Goal: Task Accomplishment & Management: Manage account settings

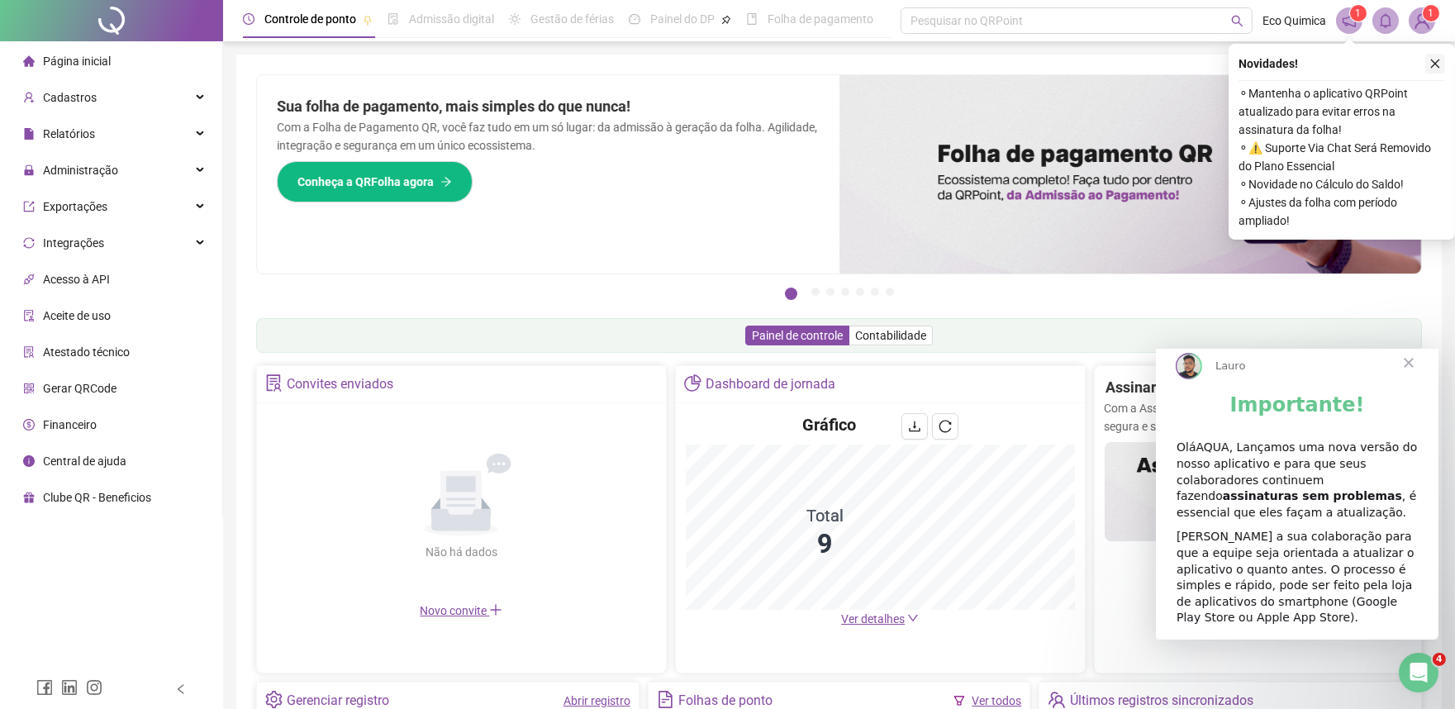
click at [1432, 68] on icon "close" at bounding box center [1436, 64] width 12 height 12
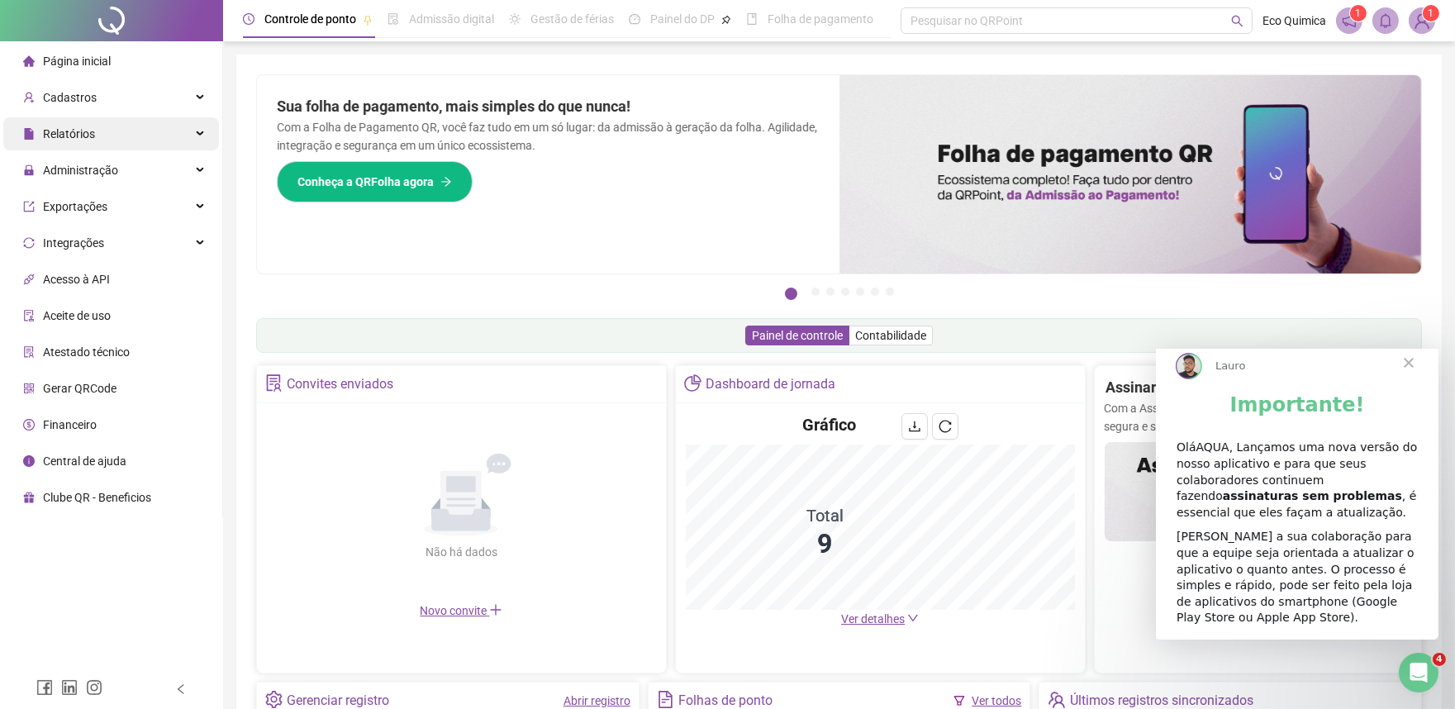
click at [133, 134] on div "Relatórios" at bounding box center [111, 133] width 216 height 33
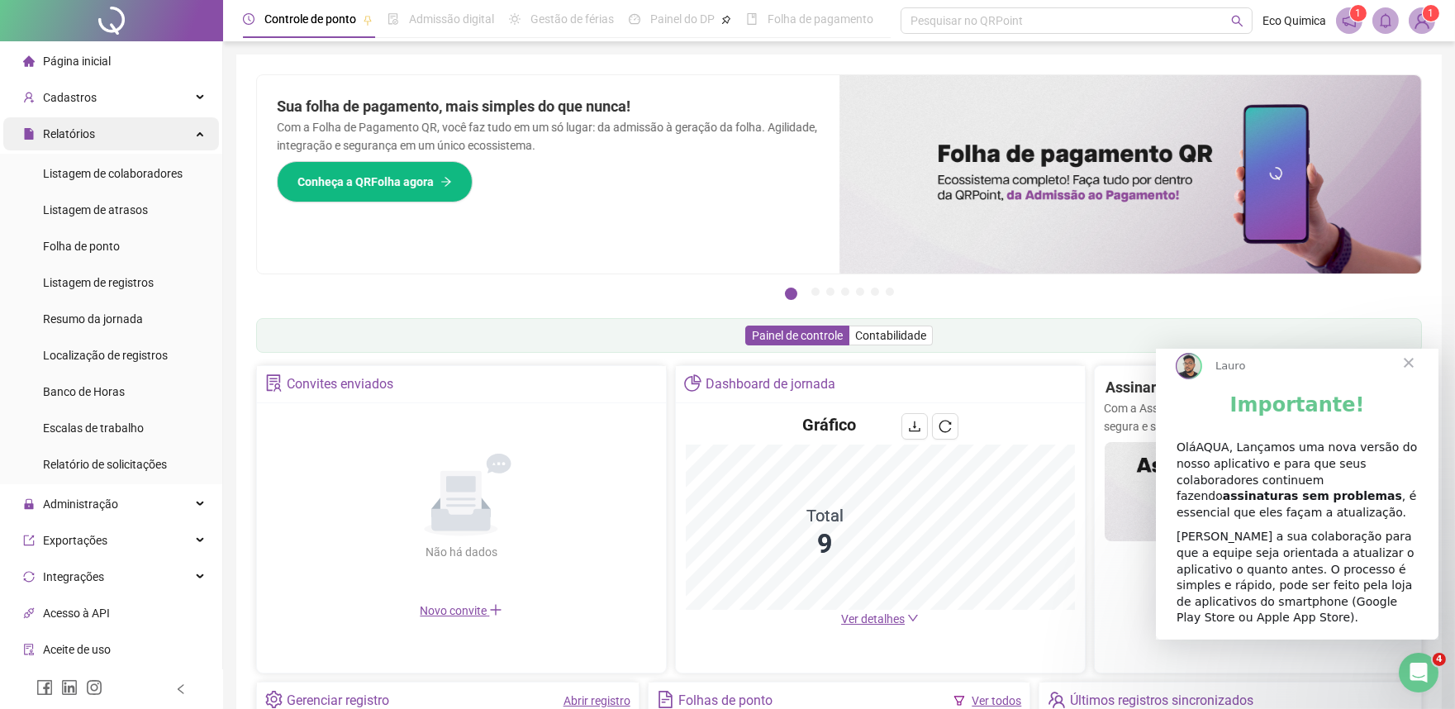
click at [184, 129] on div "Relatórios" at bounding box center [111, 133] width 216 height 33
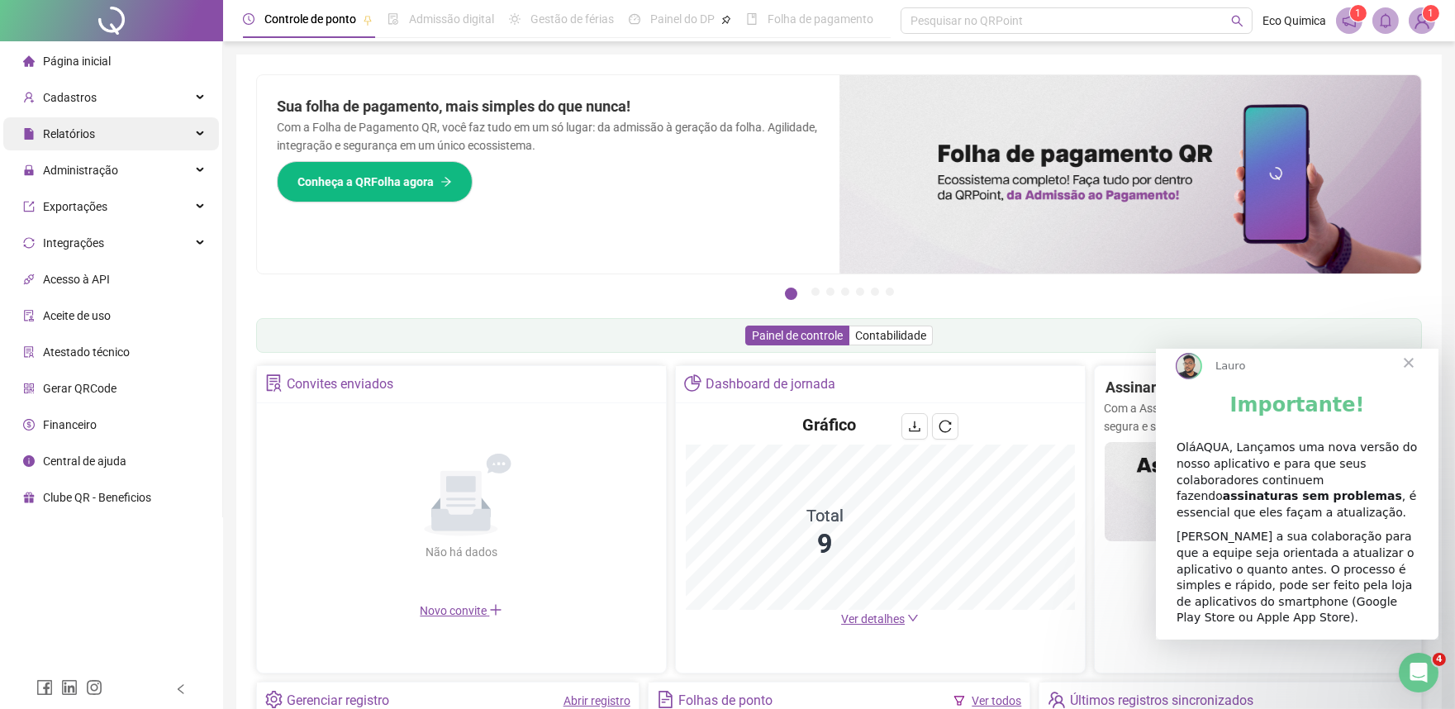
click at [183, 126] on div "Relatórios" at bounding box center [111, 133] width 216 height 33
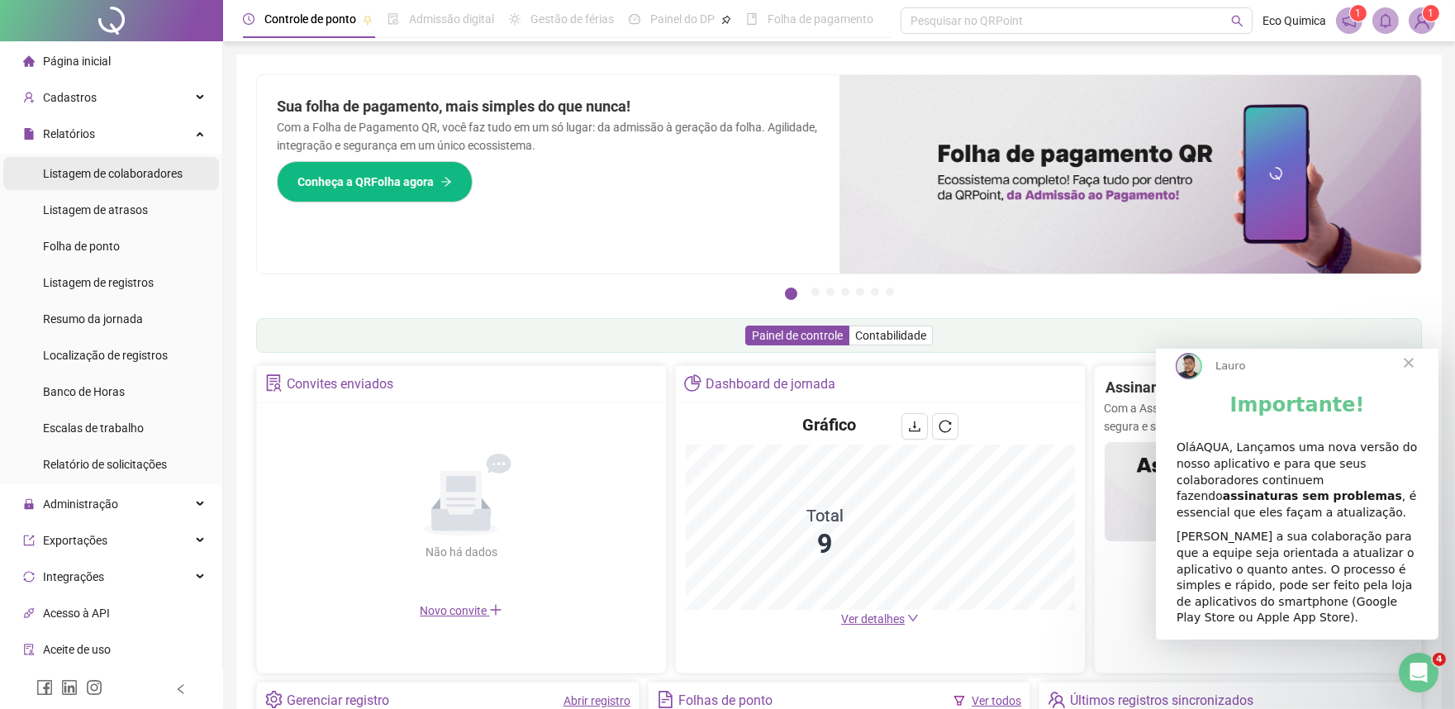
drag, startPoint x: 161, startPoint y: 133, endPoint x: 169, endPoint y: 167, distance: 34.7
click at [163, 138] on div "Relatórios" at bounding box center [111, 133] width 216 height 33
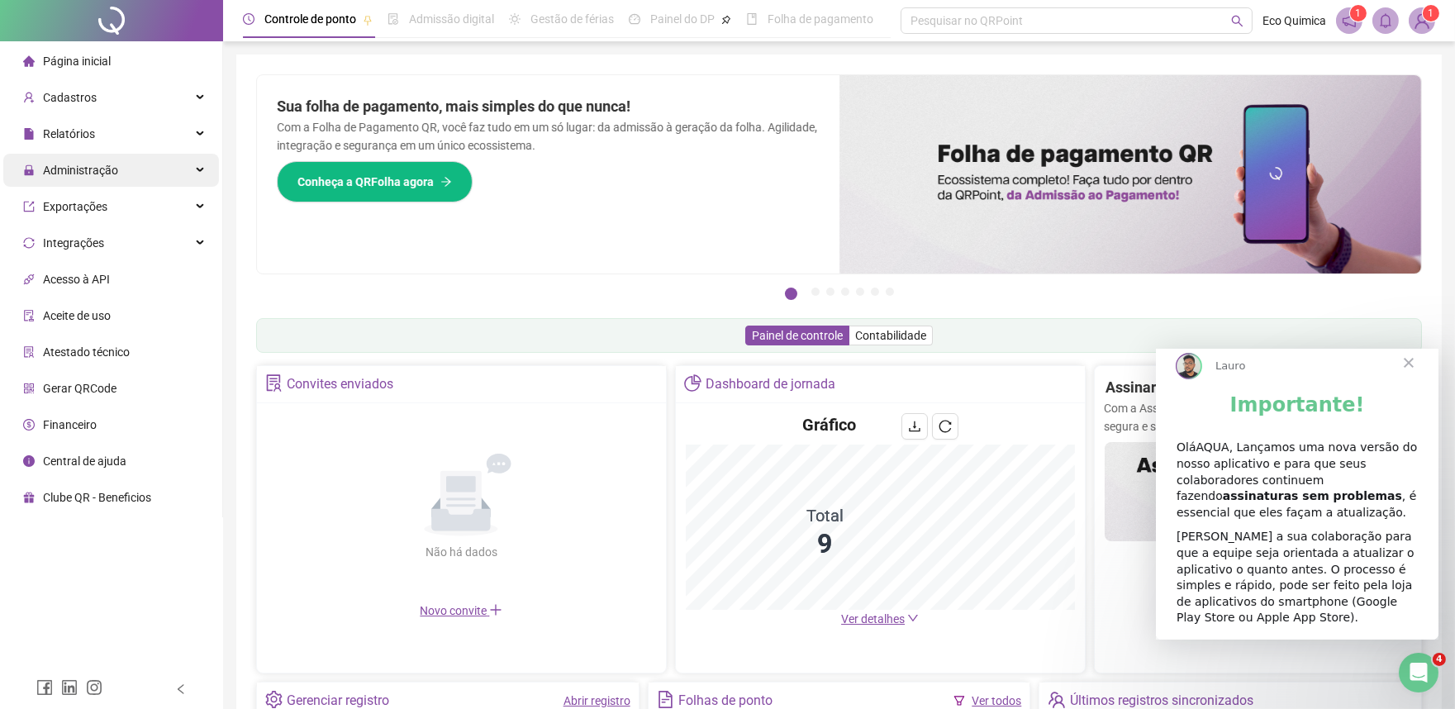
click at [172, 169] on div "Administração" at bounding box center [111, 170] width 216 height 33
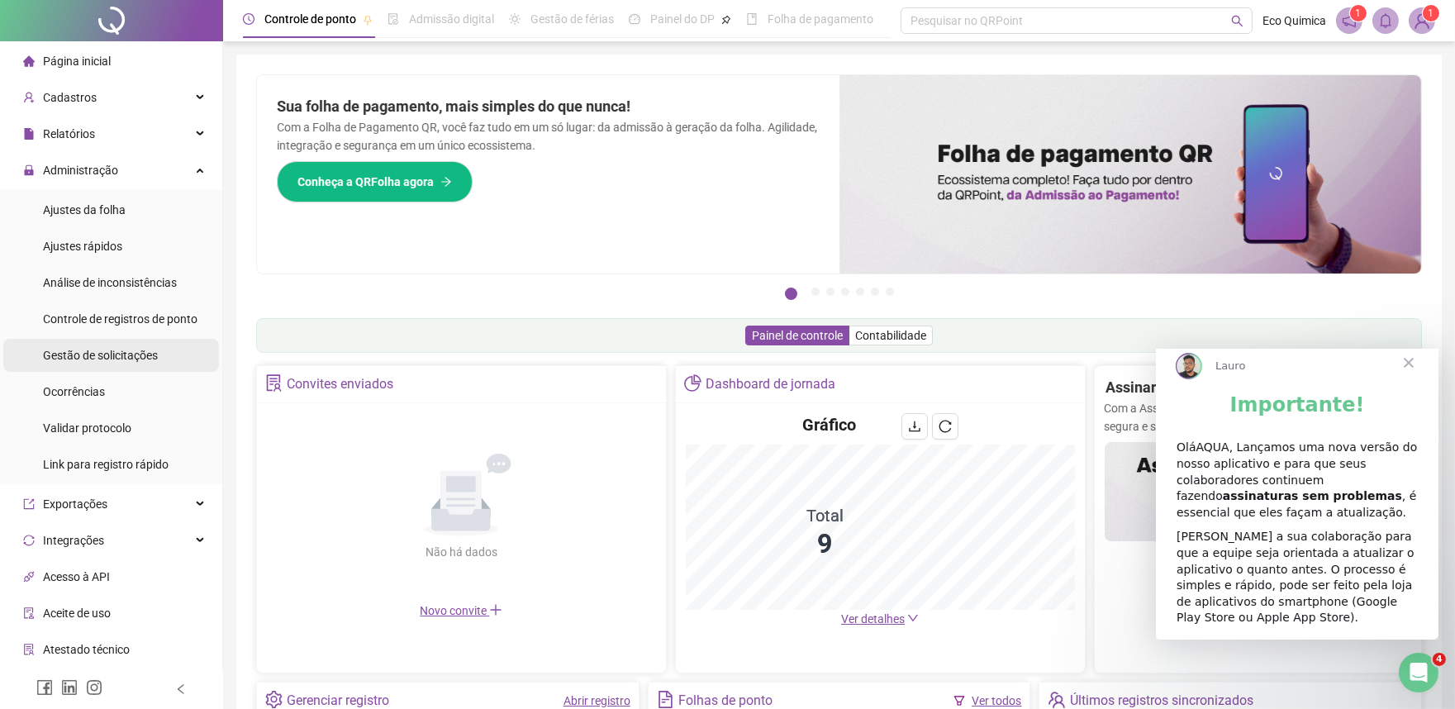
click at [128, 340] on div "Gestão de solicitações" at bounding box center [100, 355] width 115 height 33
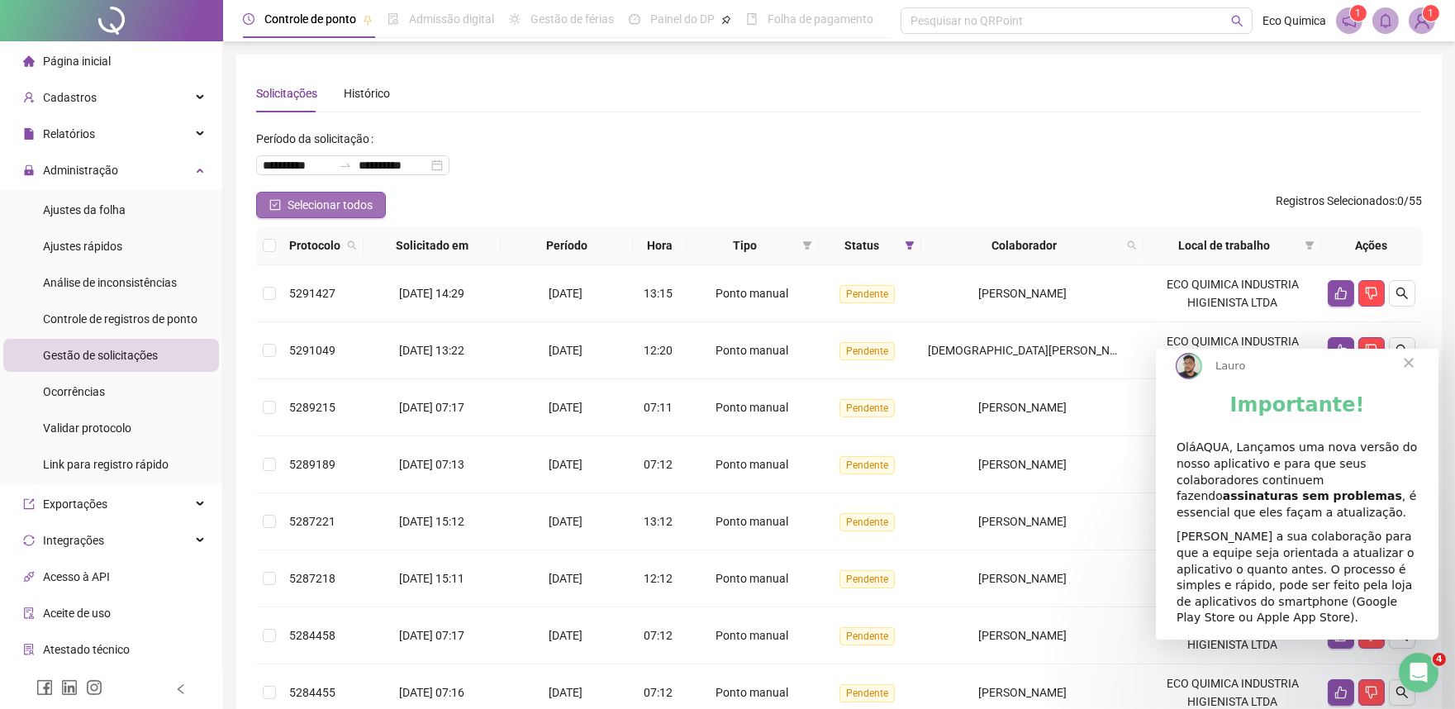
click at [274, 205] on icon "check-square" at bounding box center [275, 205] width 5 height 4
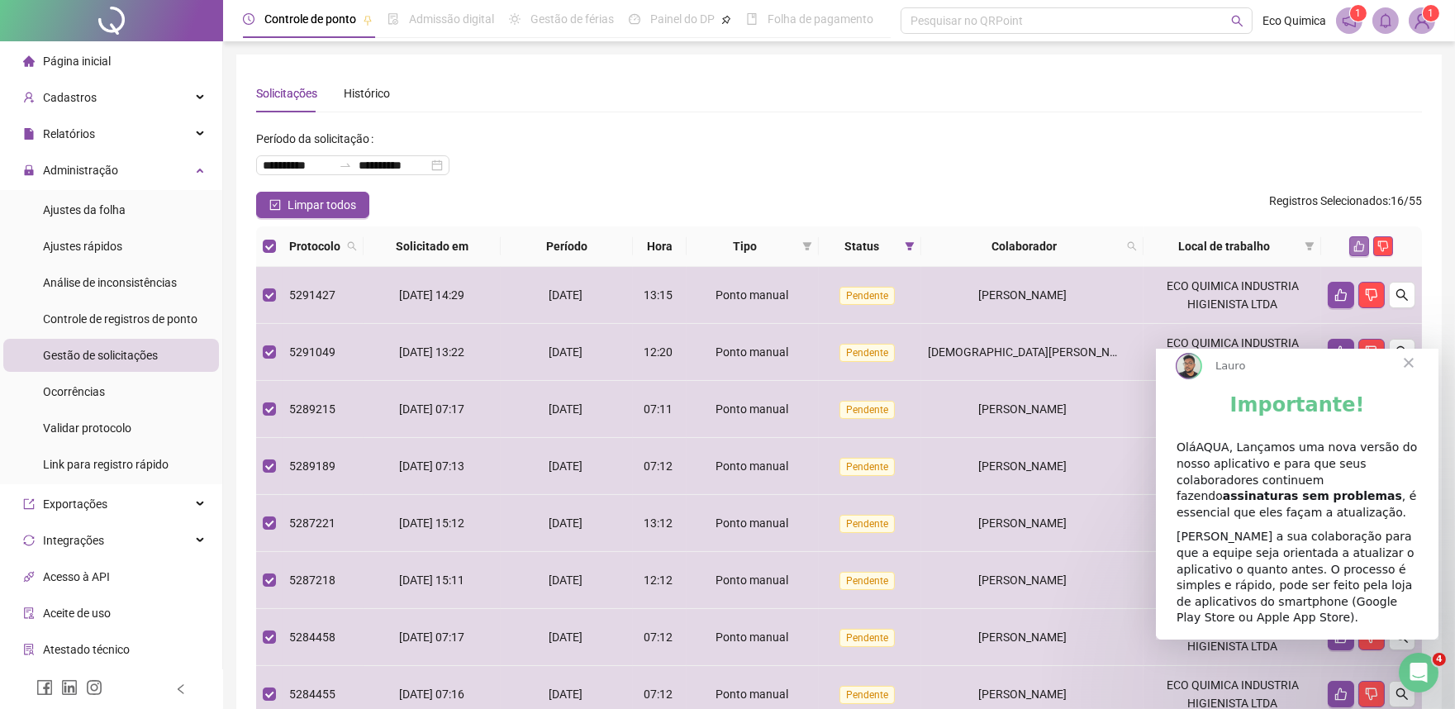
click at [1358, 246] on icon "like" at bounding box center [1360, 246] width 12 height 12
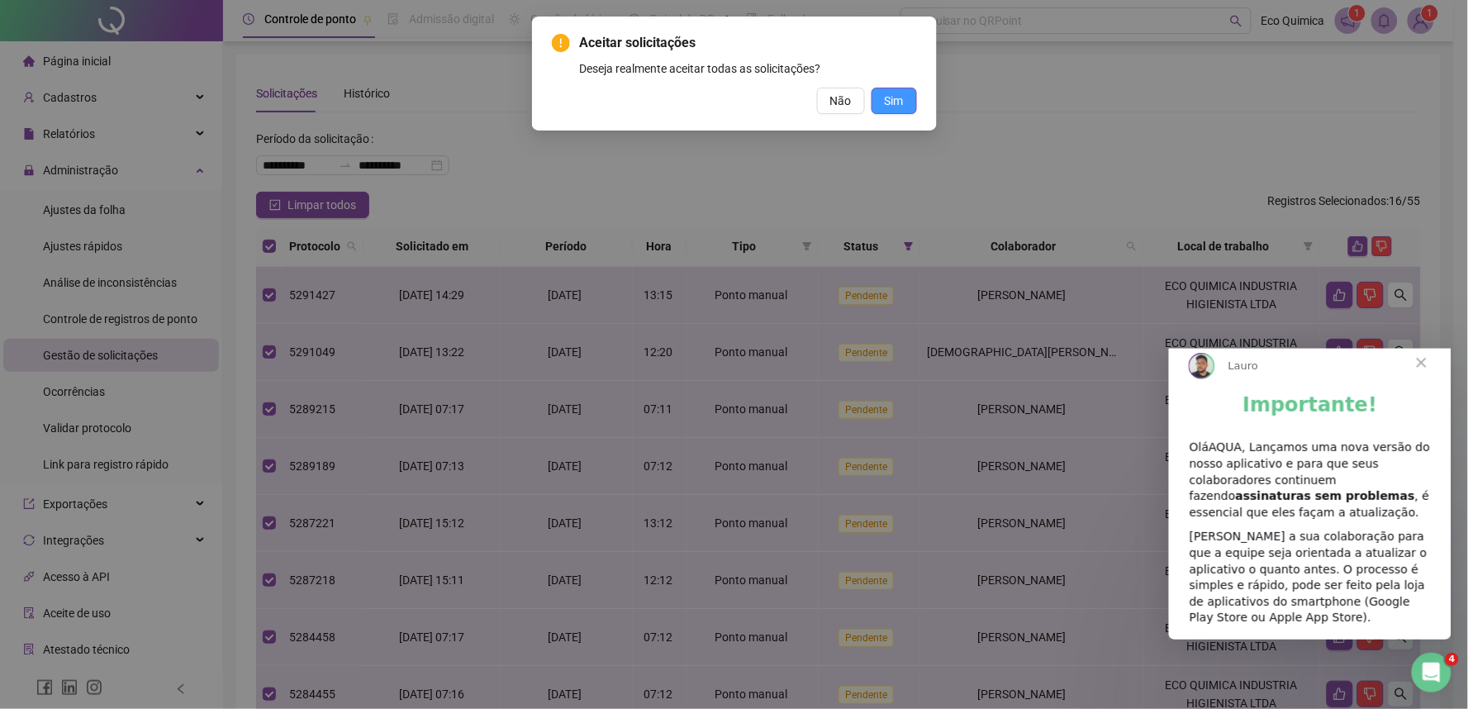
click at [897, 102] on span "Sim" at bounding box center [894, 101] width 19 height 18
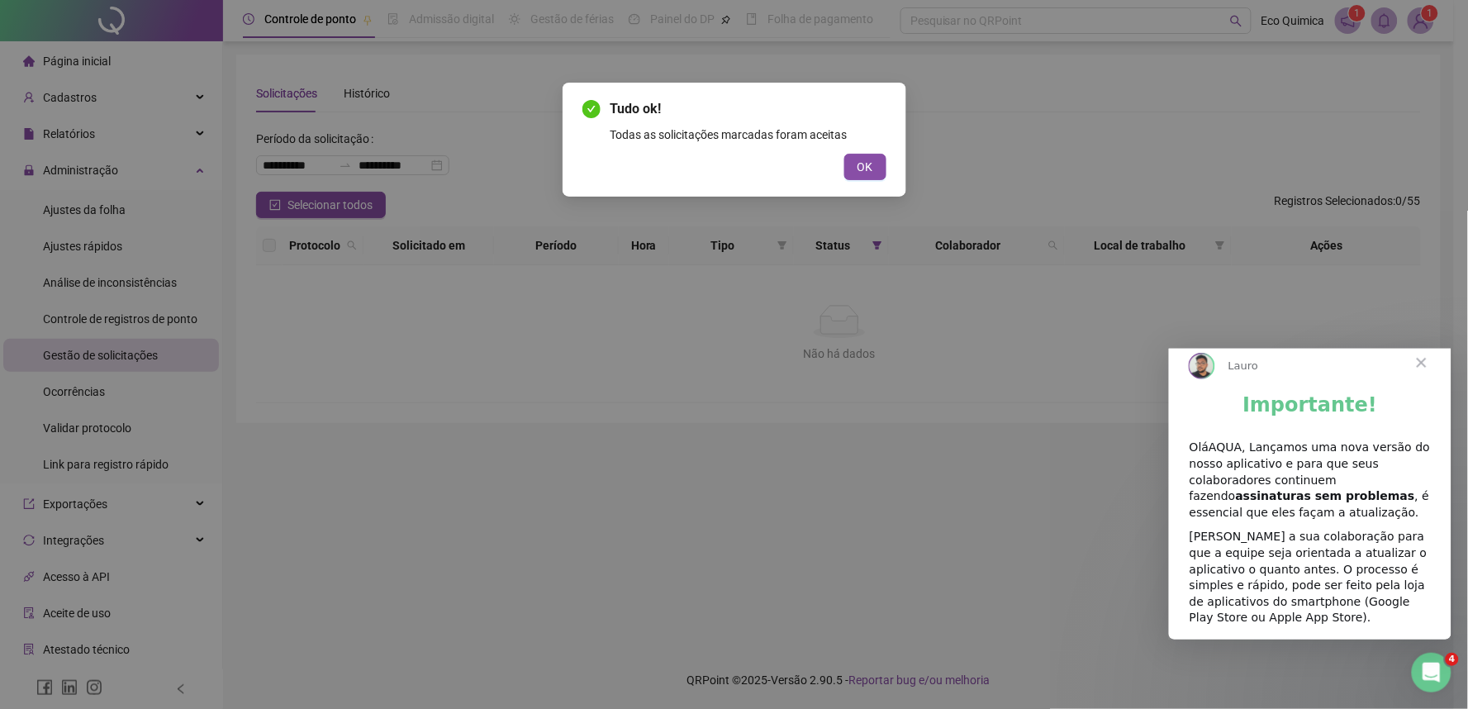
click at [1421, 379] on span "Fechar" at bounding box center [1421, 362] width 59 height 59
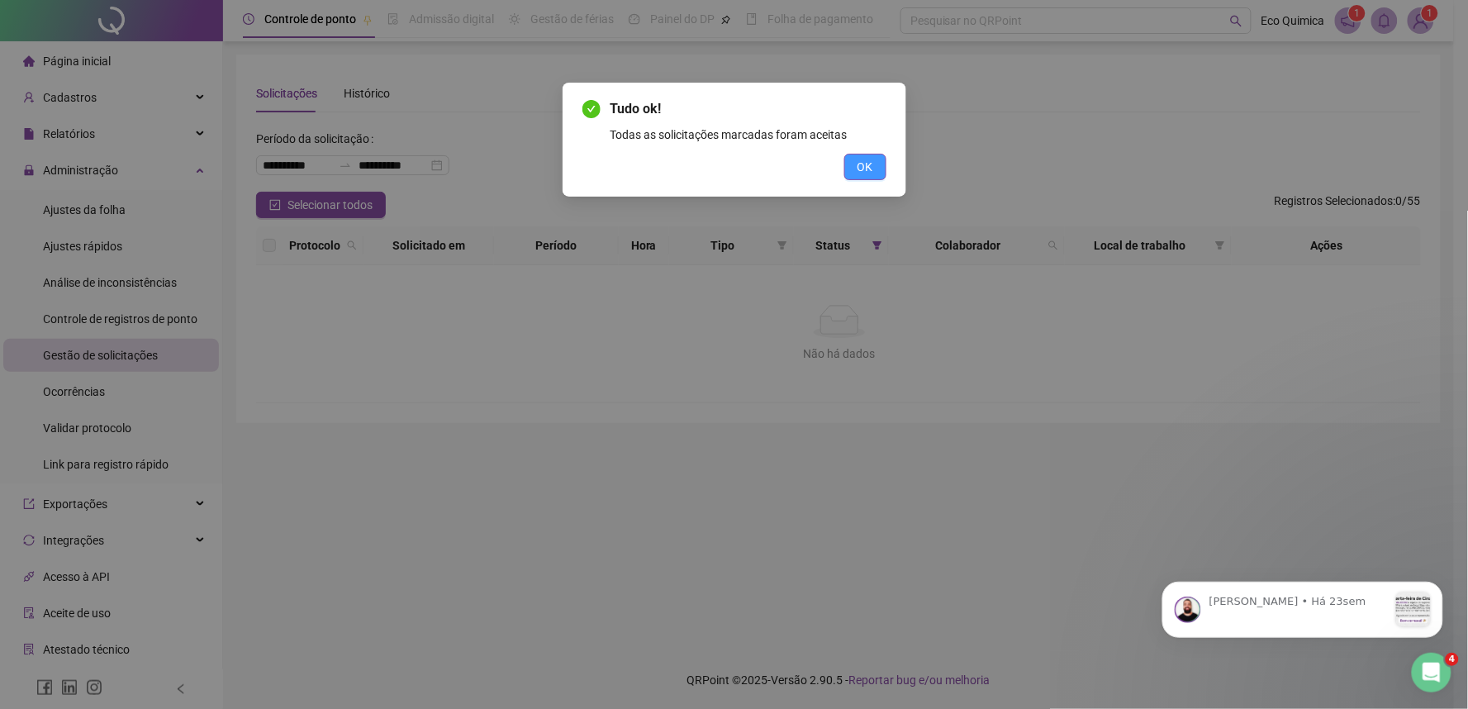
click at [862, 160] on span "OK" at bounding box center [866, 167] width 16 height 18
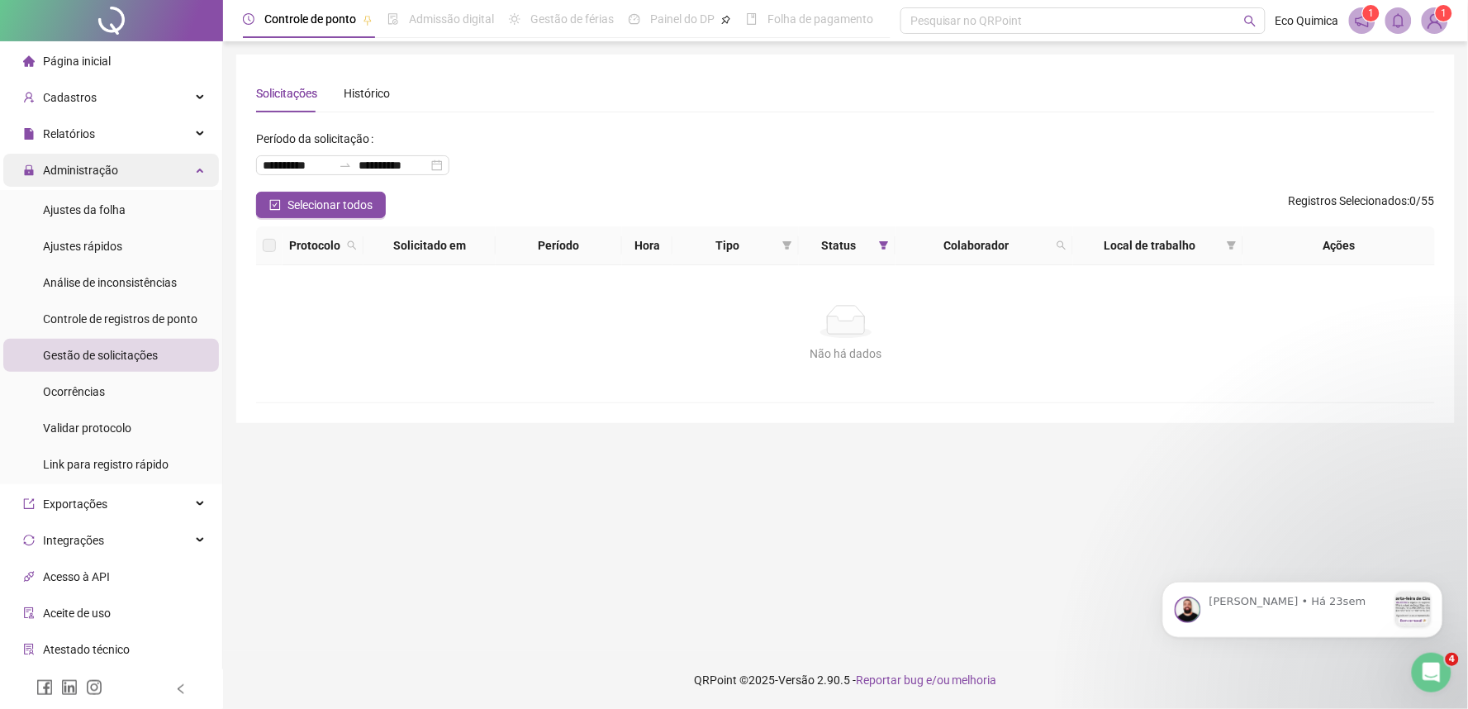
click at [157, 182] on div "Administração" at bounding box center [111, 170] width 216 height 33
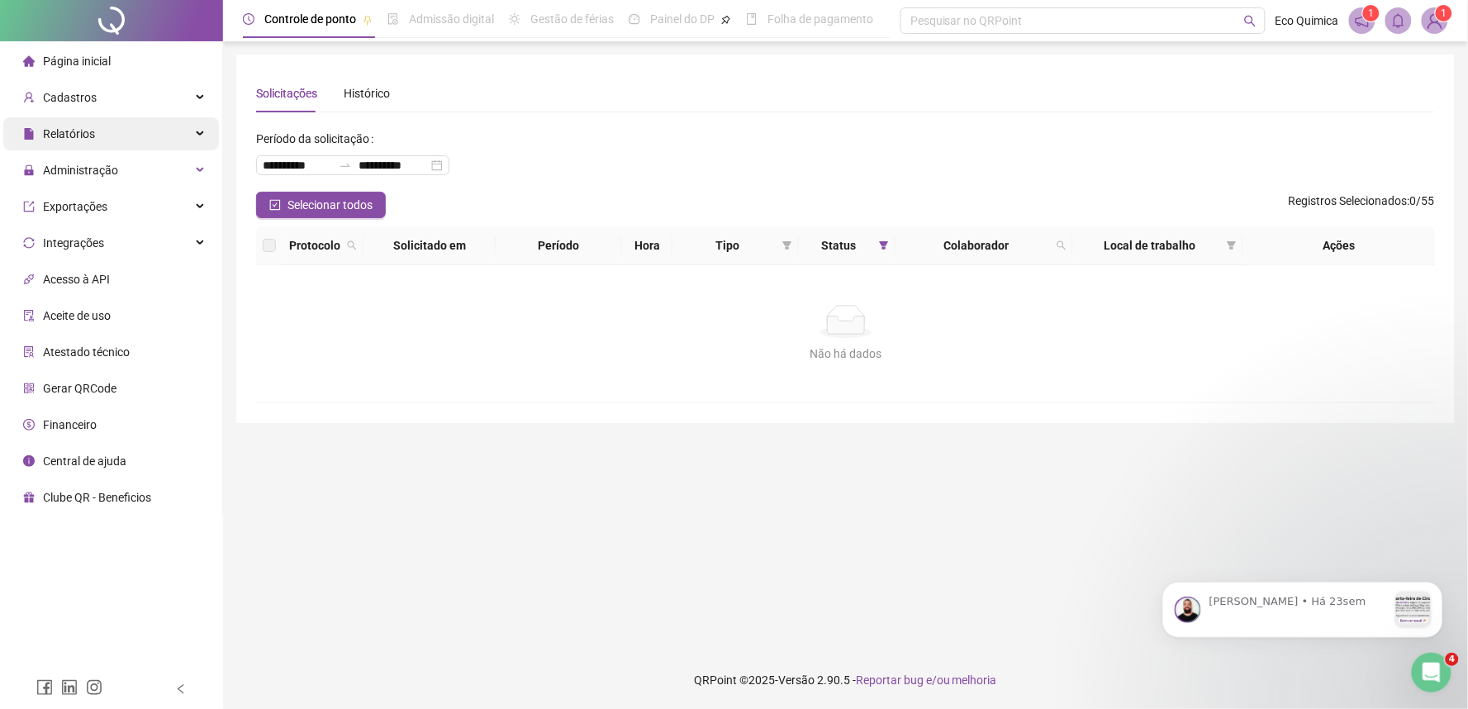
click at [165, 145] on div "Relatórios" at bounding box center [111, 133] width 216 height 33
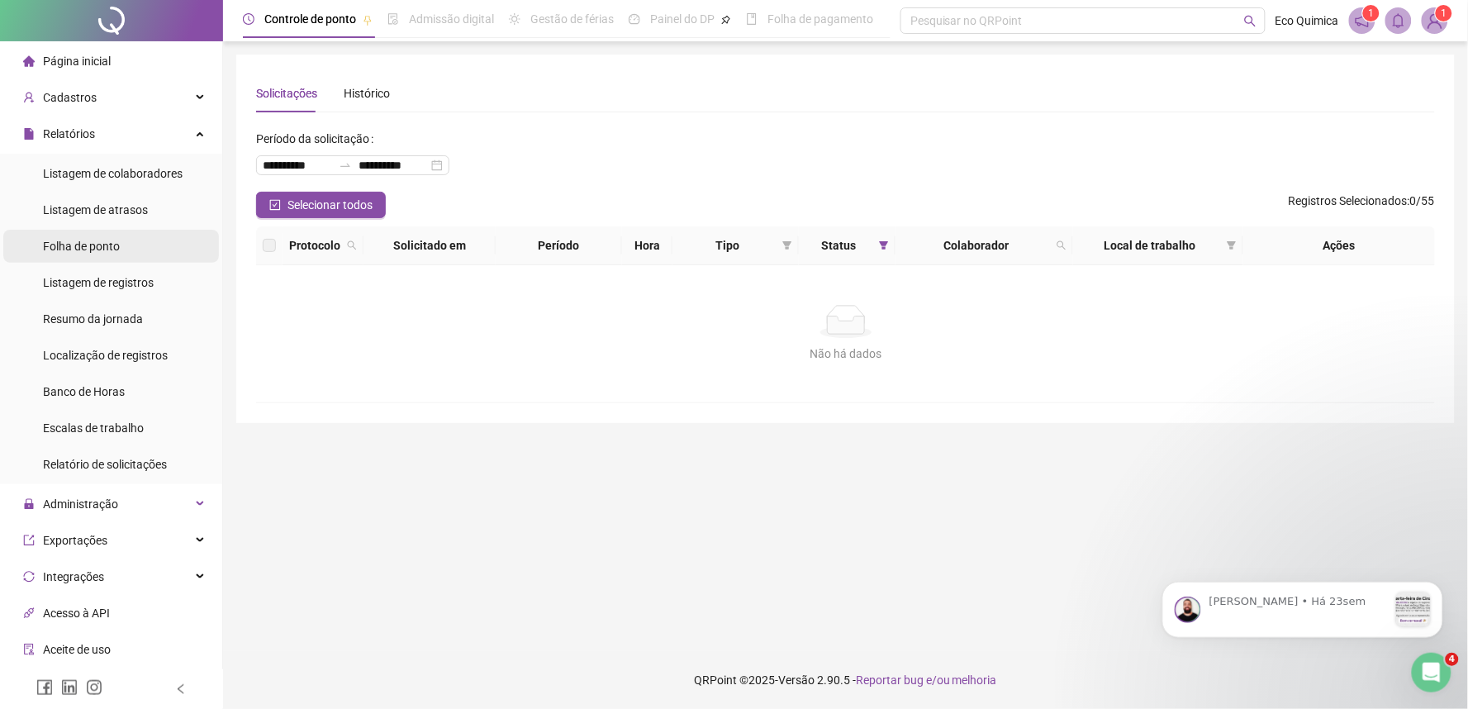
click at [139, 248] on li "Folha de ponto" at bounding box center [111, 246] width 216 height 33
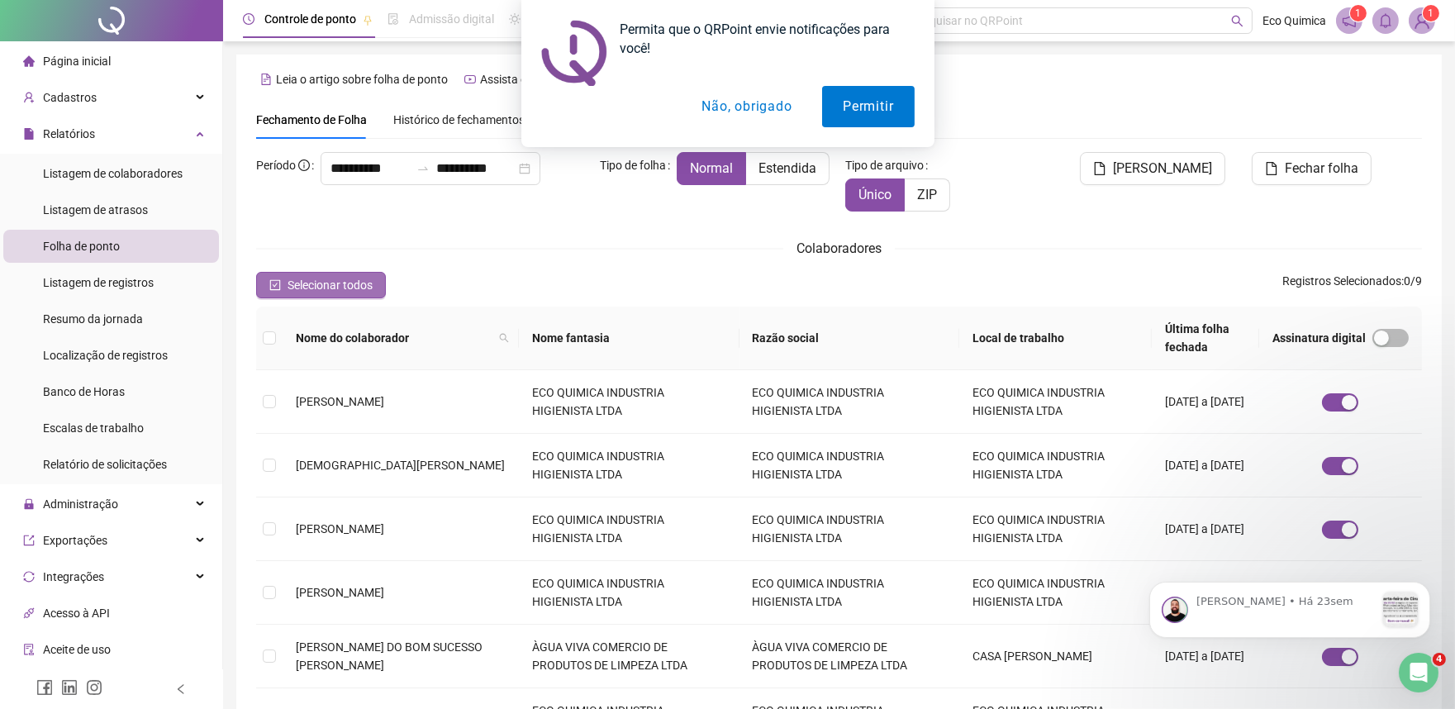
click at [296, 278] on span "Selecionar todos" at bounding box center [330, 285] width 85 height 18
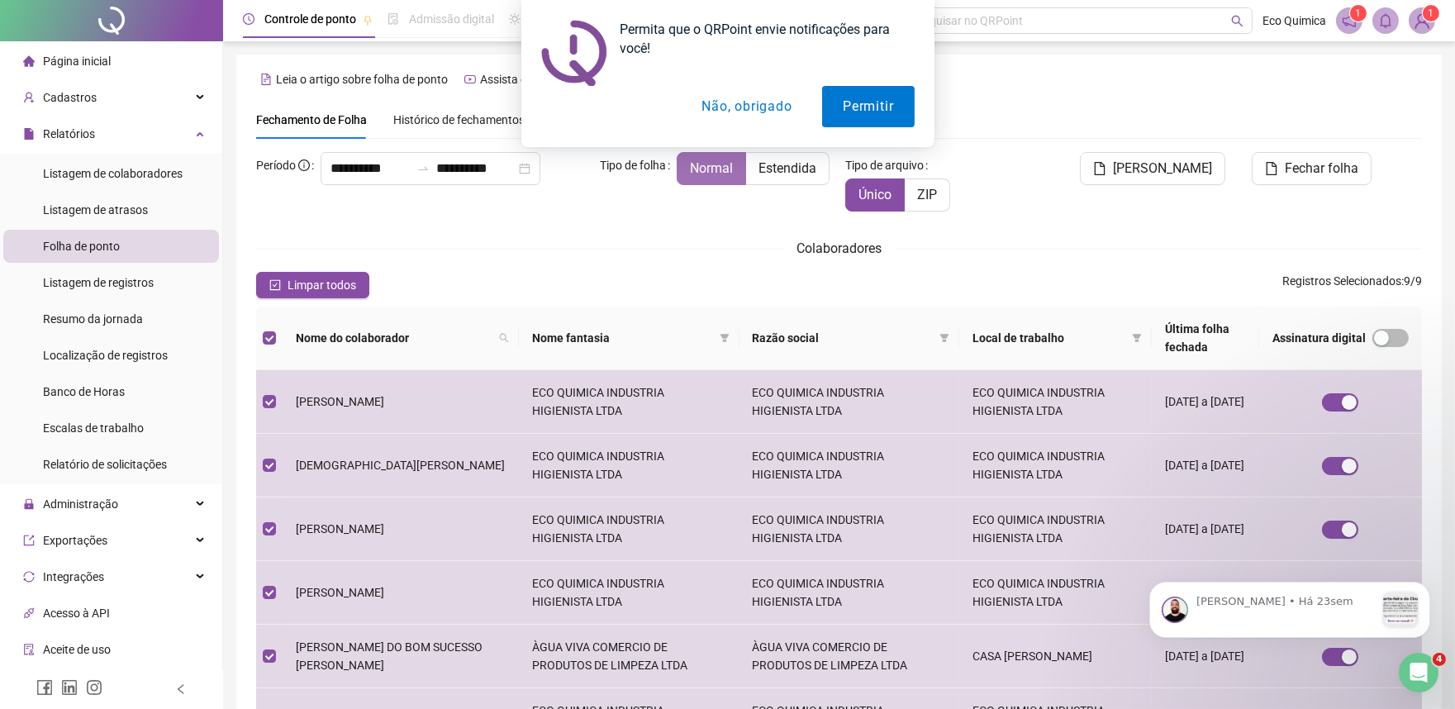
drag, startPoint x: 741, startPoint y: 108, endPoint x: 728, endPoint y: 155, distance: 48.9
click at [741, 109] on button "Não, obrigado" at bounding box center [746, 106] width 131 height 41
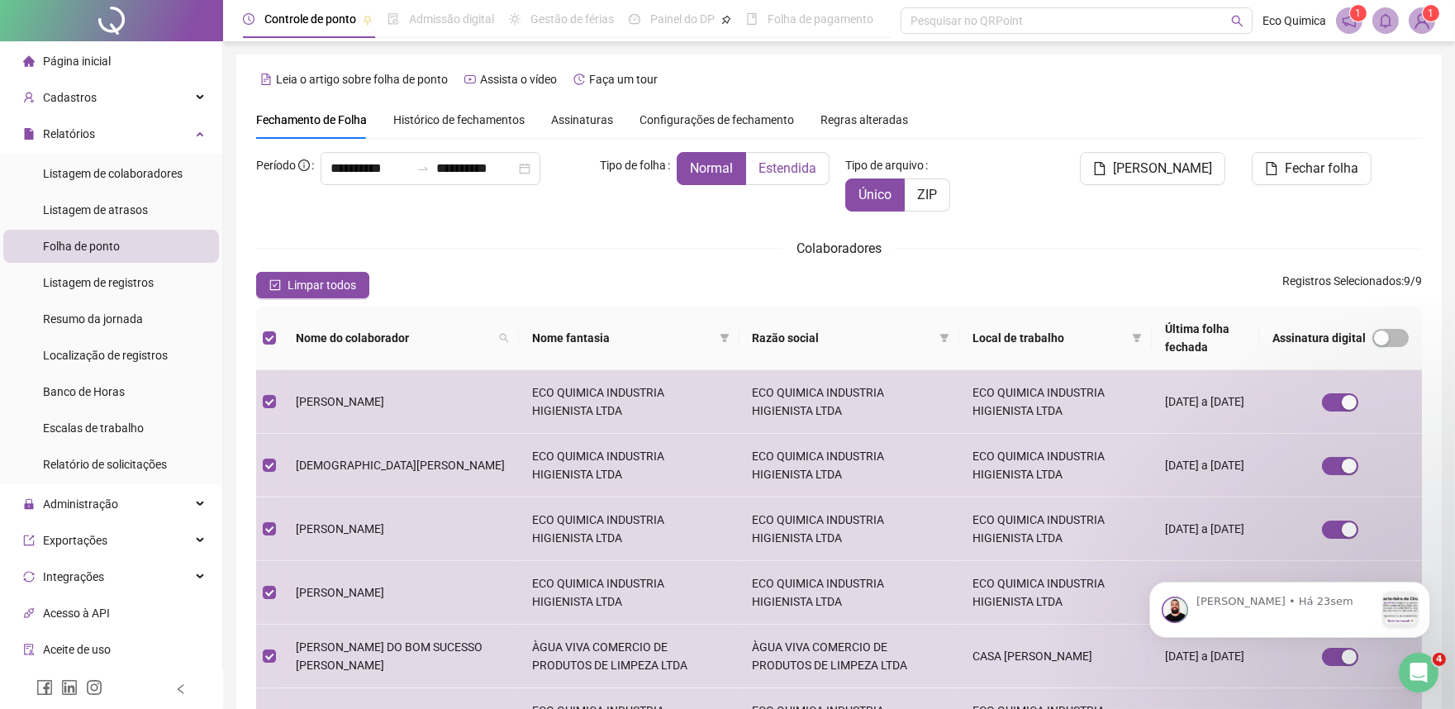
click at [788, 167] on span "Estendida" at bounding box center [788, 168] width 58 height 16
click at [1194, 172] on span "[PERSON_NAME]" at bounding box center [1162, 169] width 99 height 20
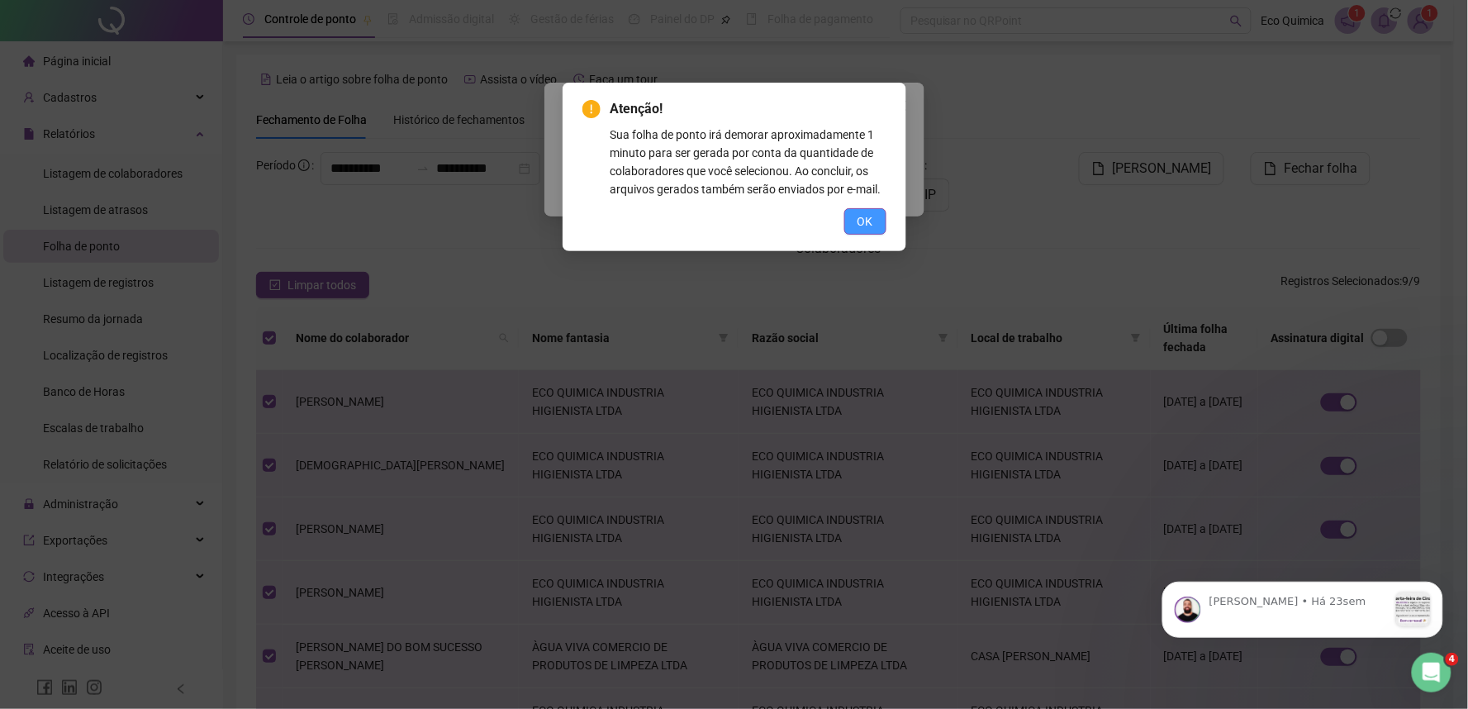
click at [863, 224] on span "OK" at bounding box center [866, 221] width 16 height 18
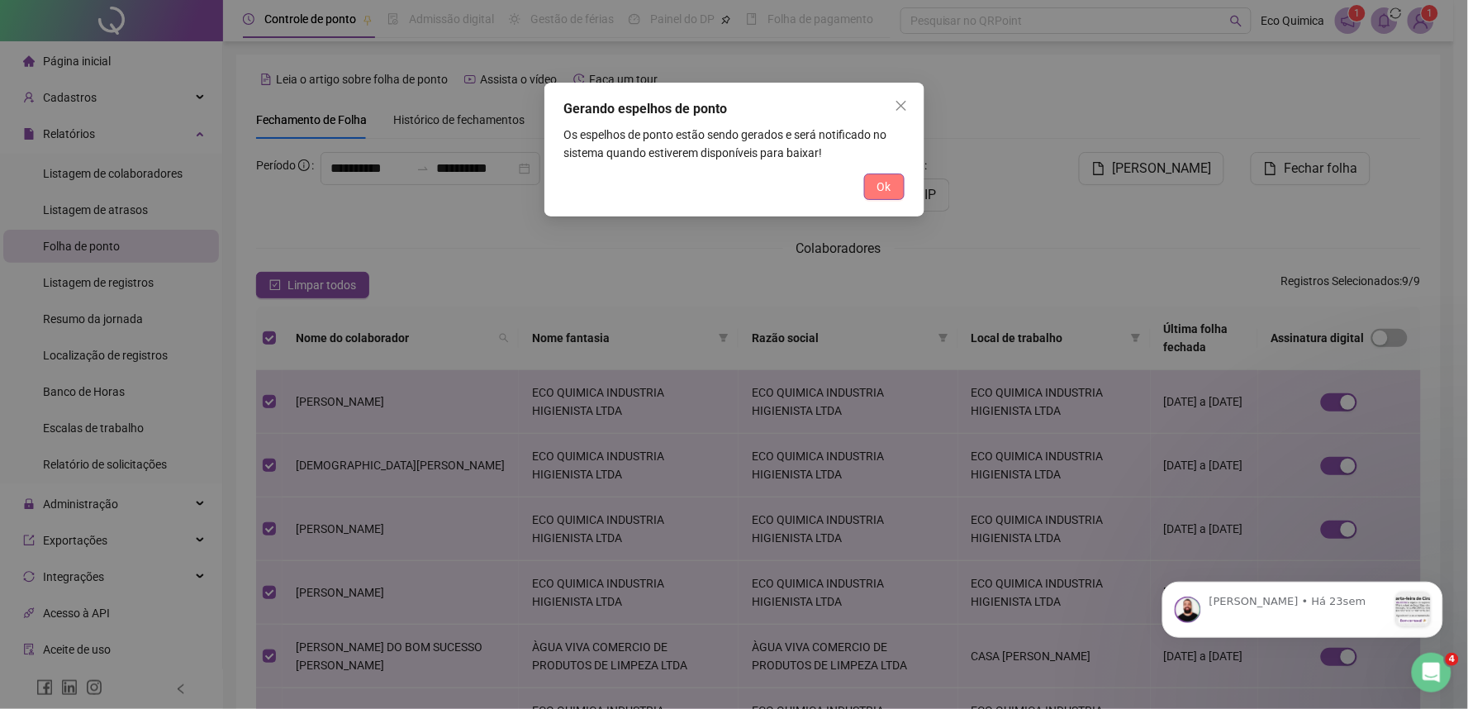
click at [890, 186] on span "Ok" at bounding box center [885, 187] width 14 height 18
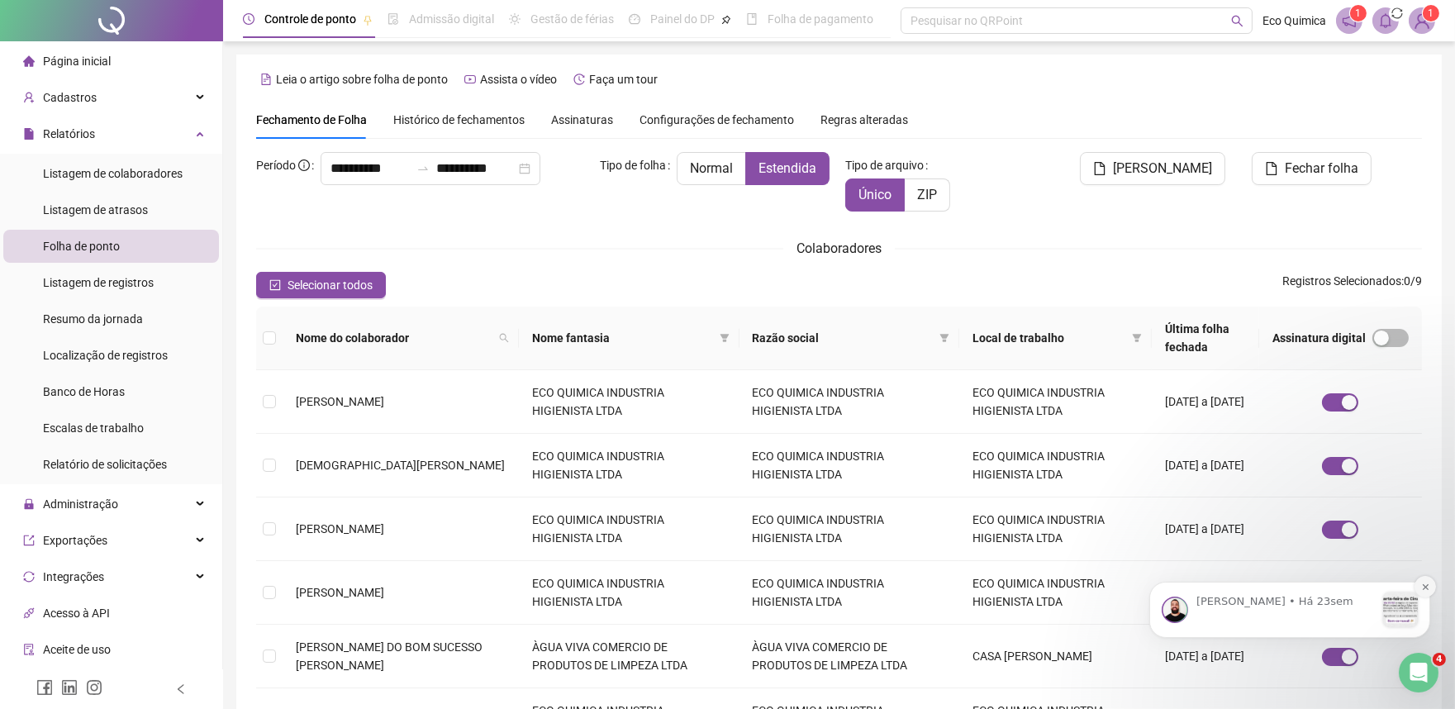
click at [1417, 589] on button "Dismiss notification" at bounding box center [1424, 585] width 21 height 21
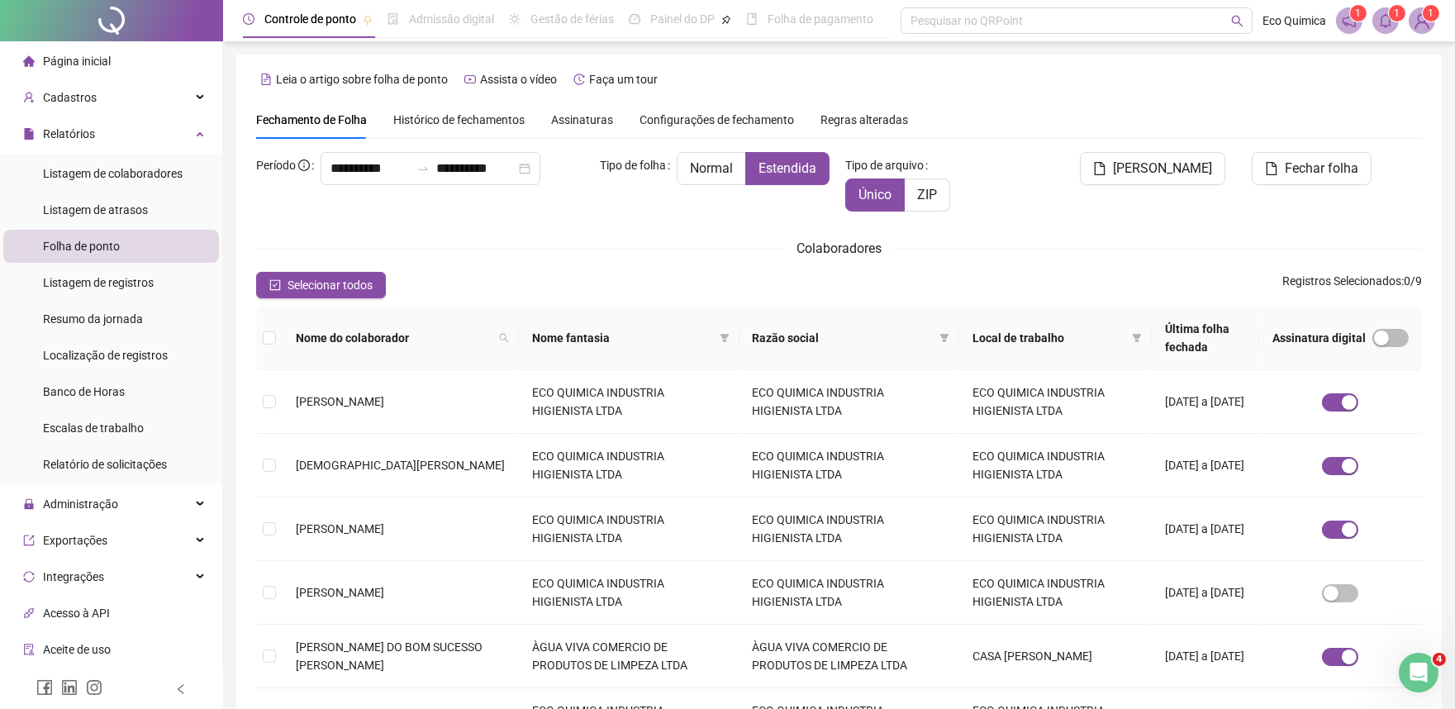
click at [1381, 26] on icon "bell" at bounding box center [1386, 20] width 12 height 15
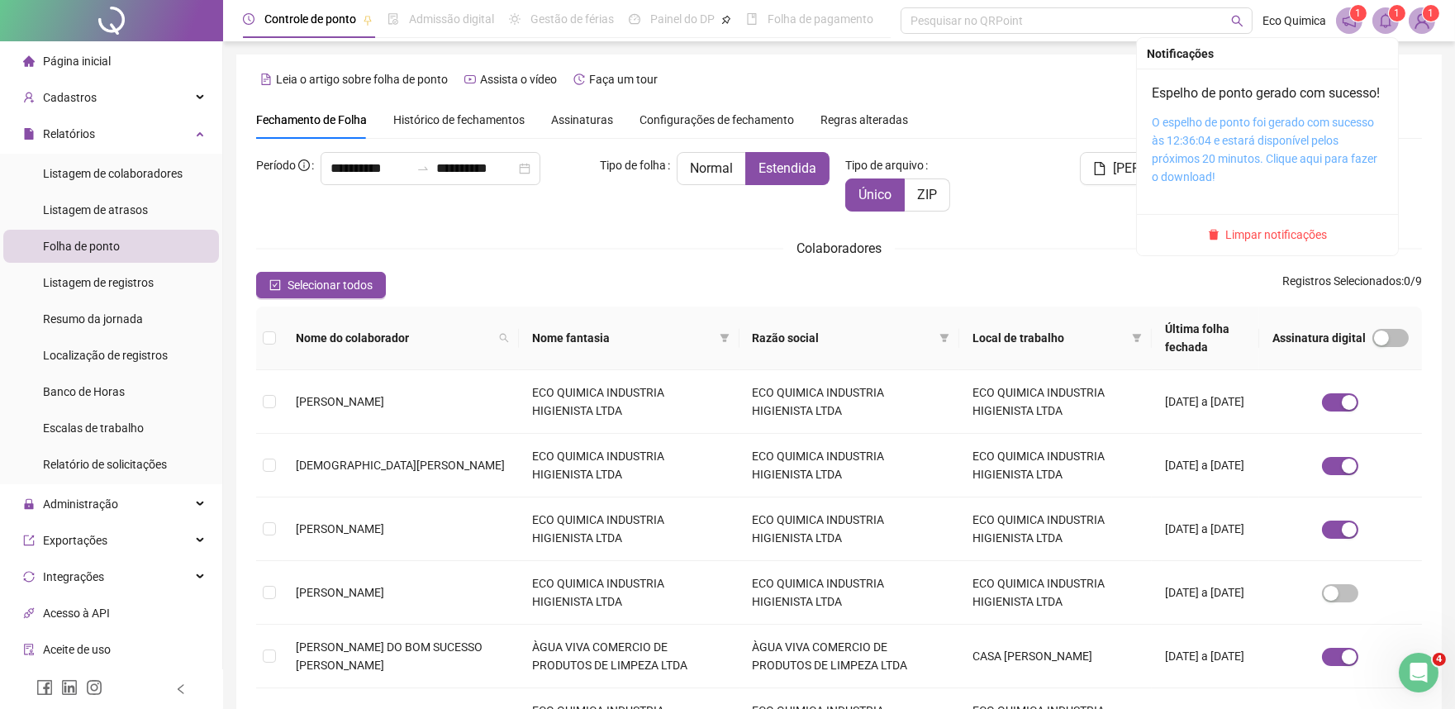
click at [1237, 138] on link "O espelho de ponto foi gerado com sucesso às 12:36:04 e estará disponível pelos…" at bounding box center [1265, 150] width 226 height 68
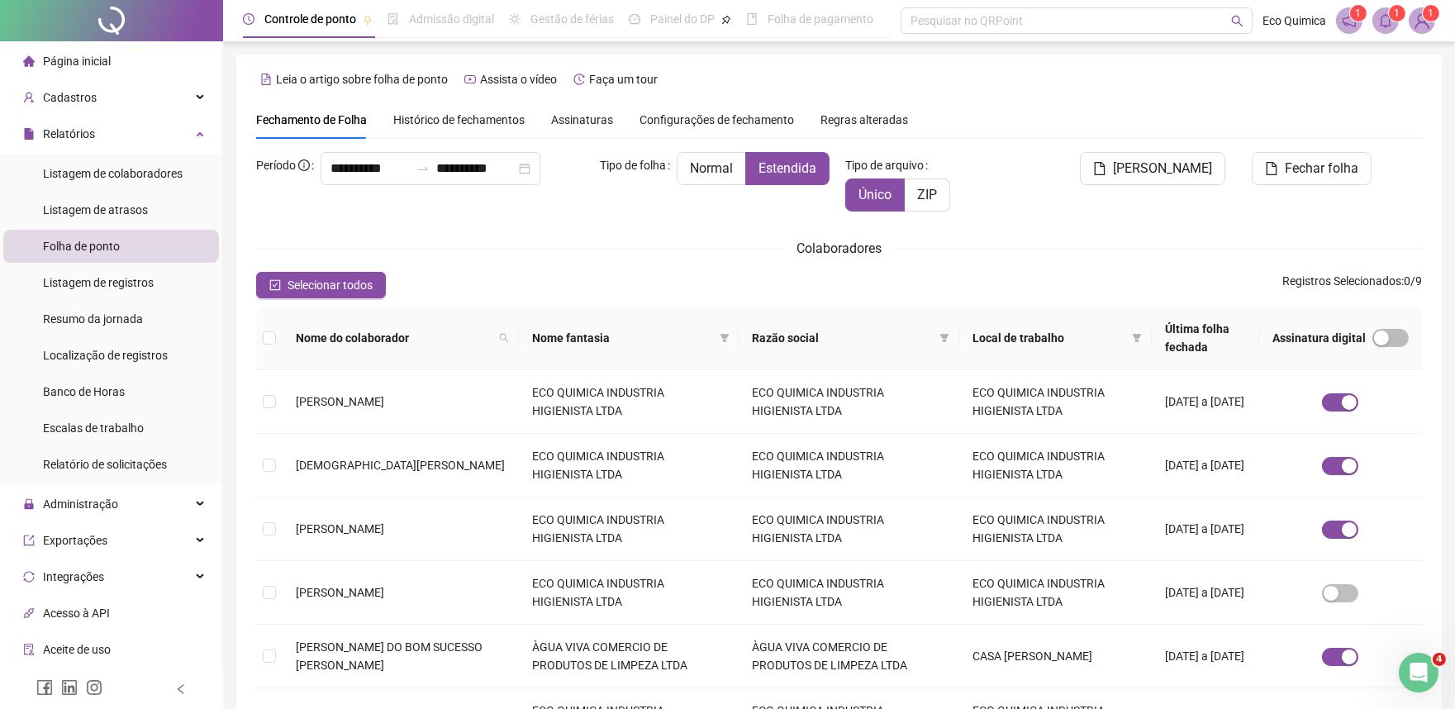
click at [1386, 22] on icon "bell" at bounding box center [1385, 20] width 15 height 15
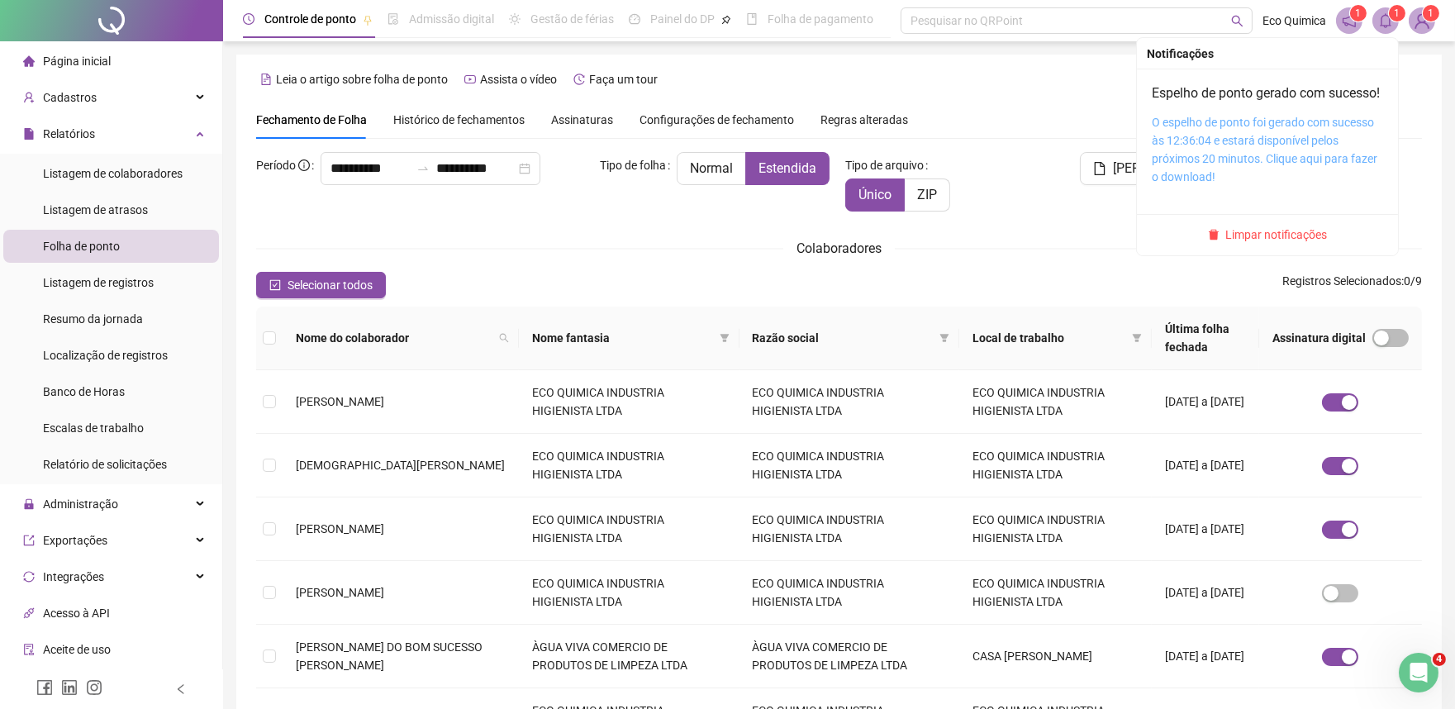
click at [1248, 145] on link "O espelho de ponto foi gerado com sucesso às 12:36:04 e estará disponível pelos…" at bounding box center [1265, 150] width 226 height 68
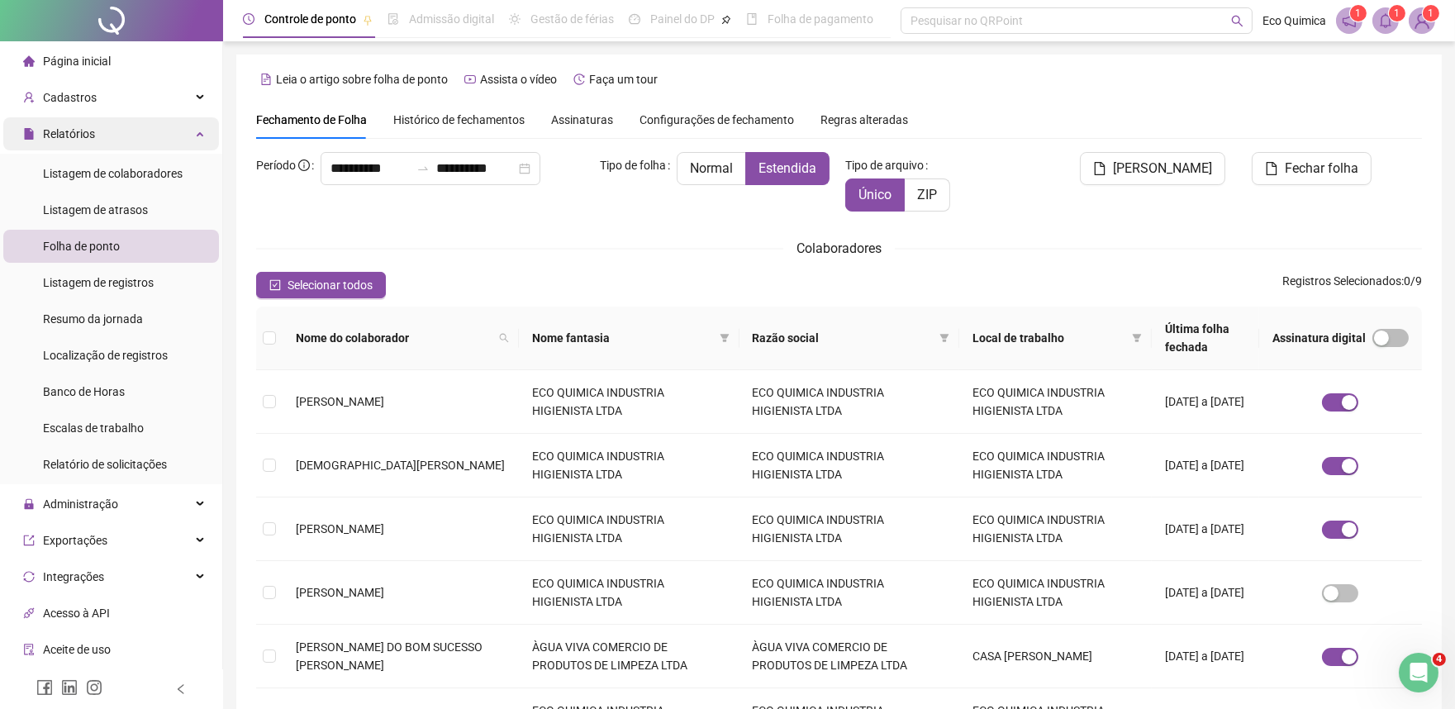
click at [163, 126] on div "Relatórios" at bounding box center [111, 133] width 216 height 33
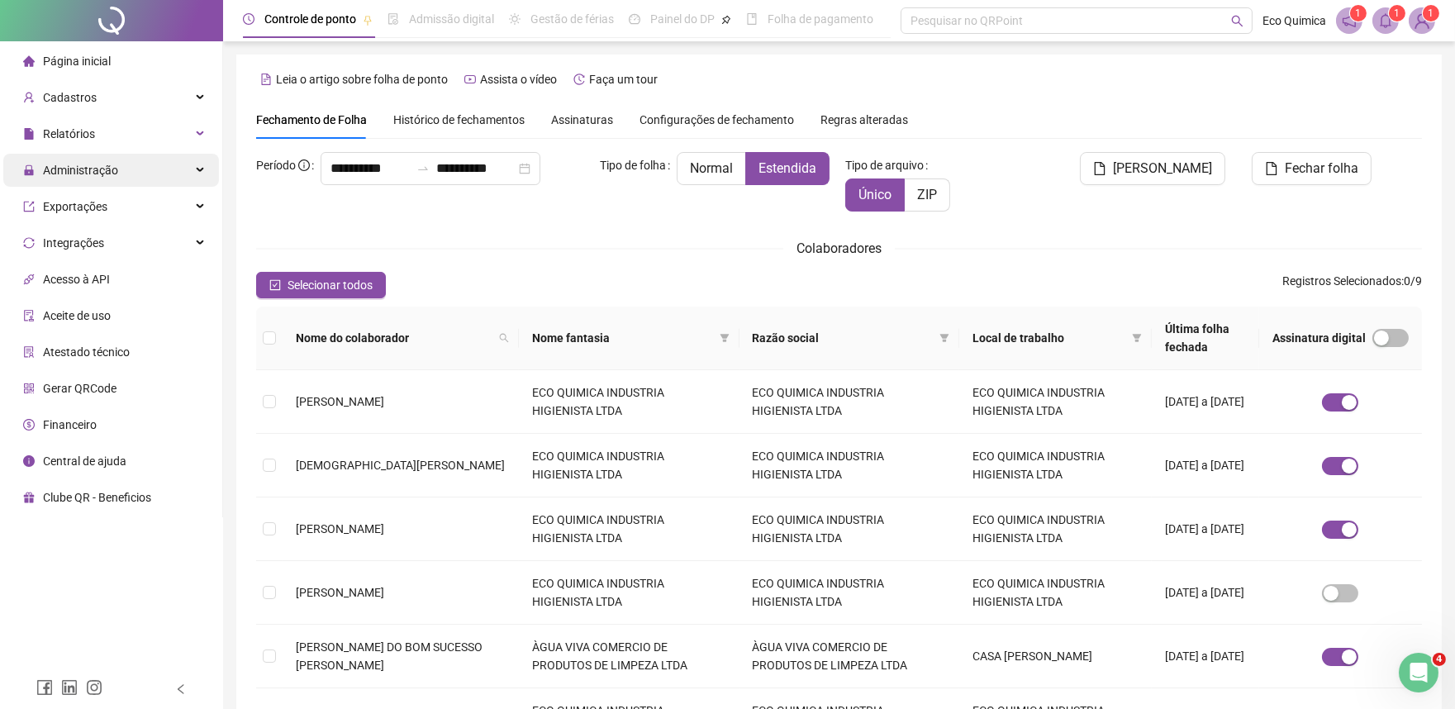
click at [153, 169] on div "Administração" at bounding box center [111, 170] width 216 height 33
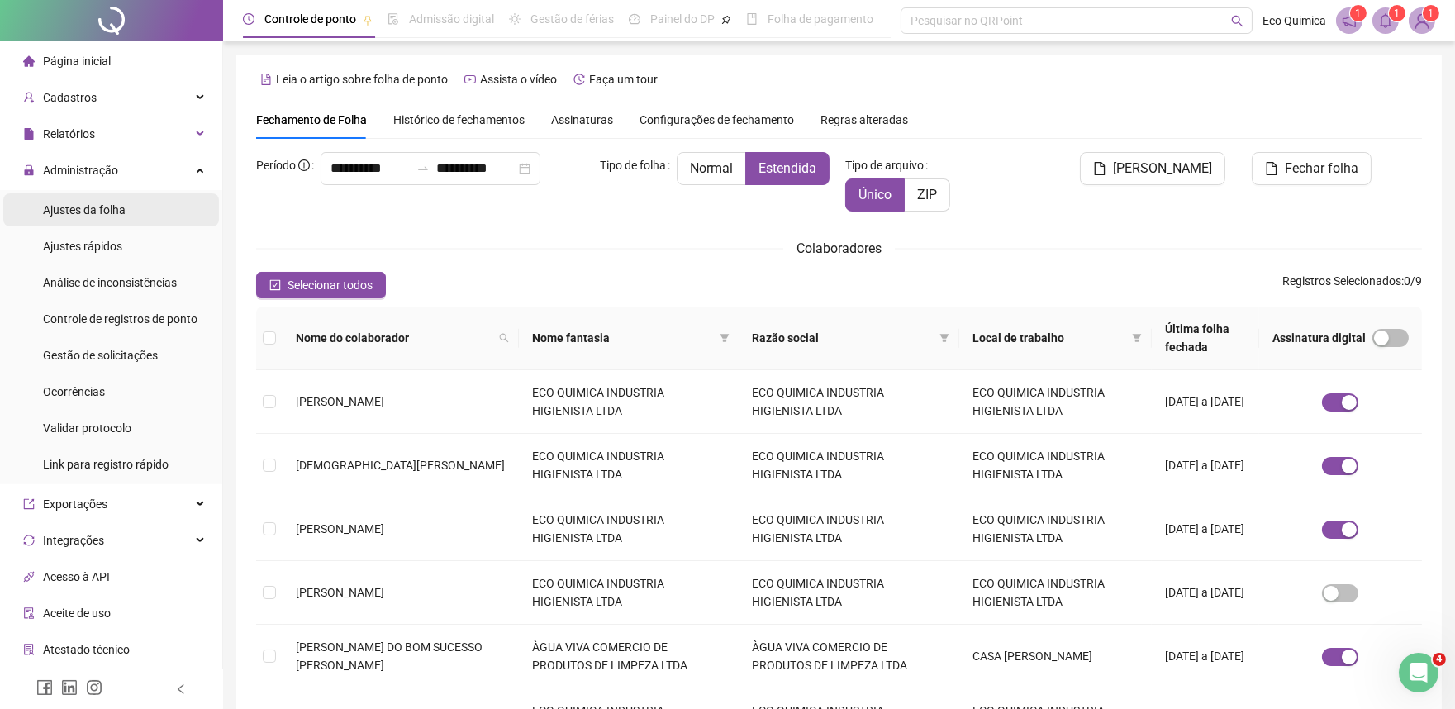
click at [155, 224] on li "Ajustes da folha" at bounding box center [111, 209] width 216 height 33
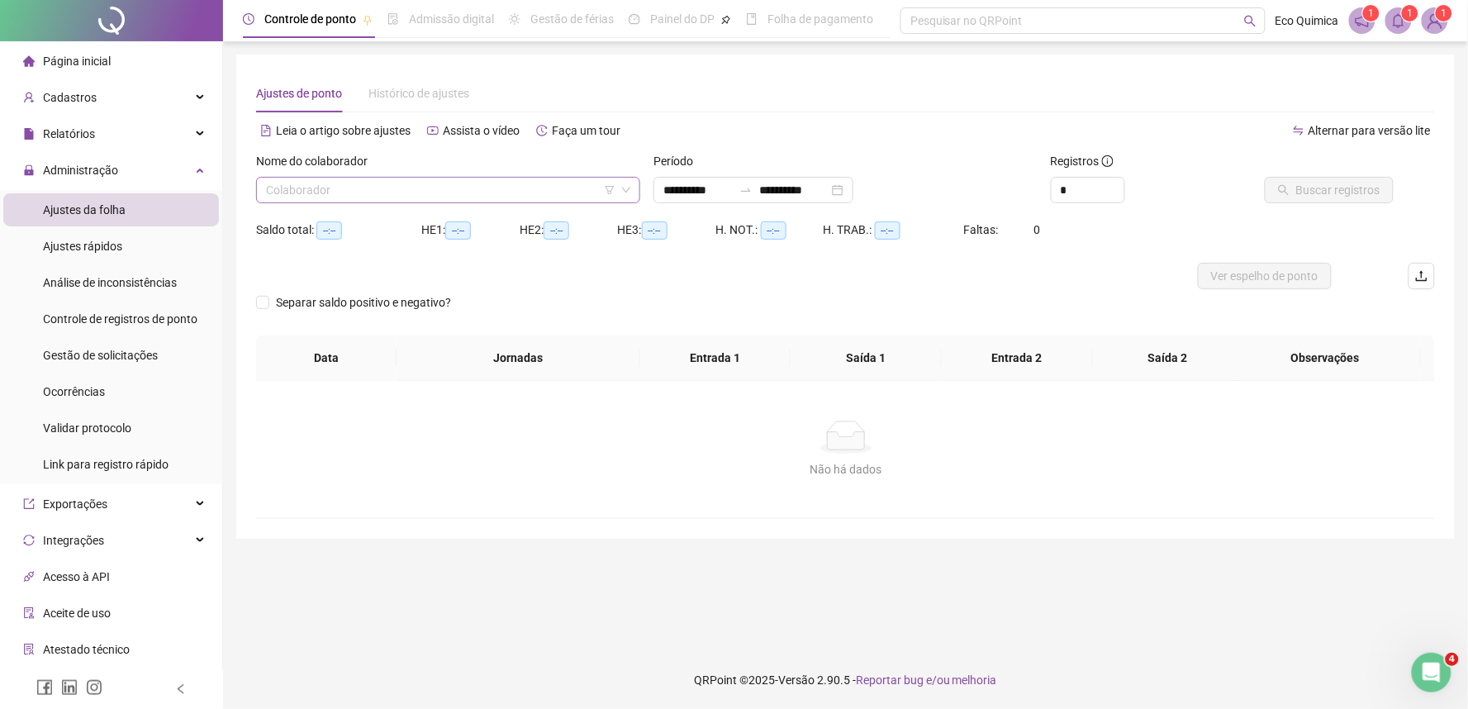
type input "**********"
click at [381, 193] on input "search" at bounding box center [441, 190] width 350 height 25
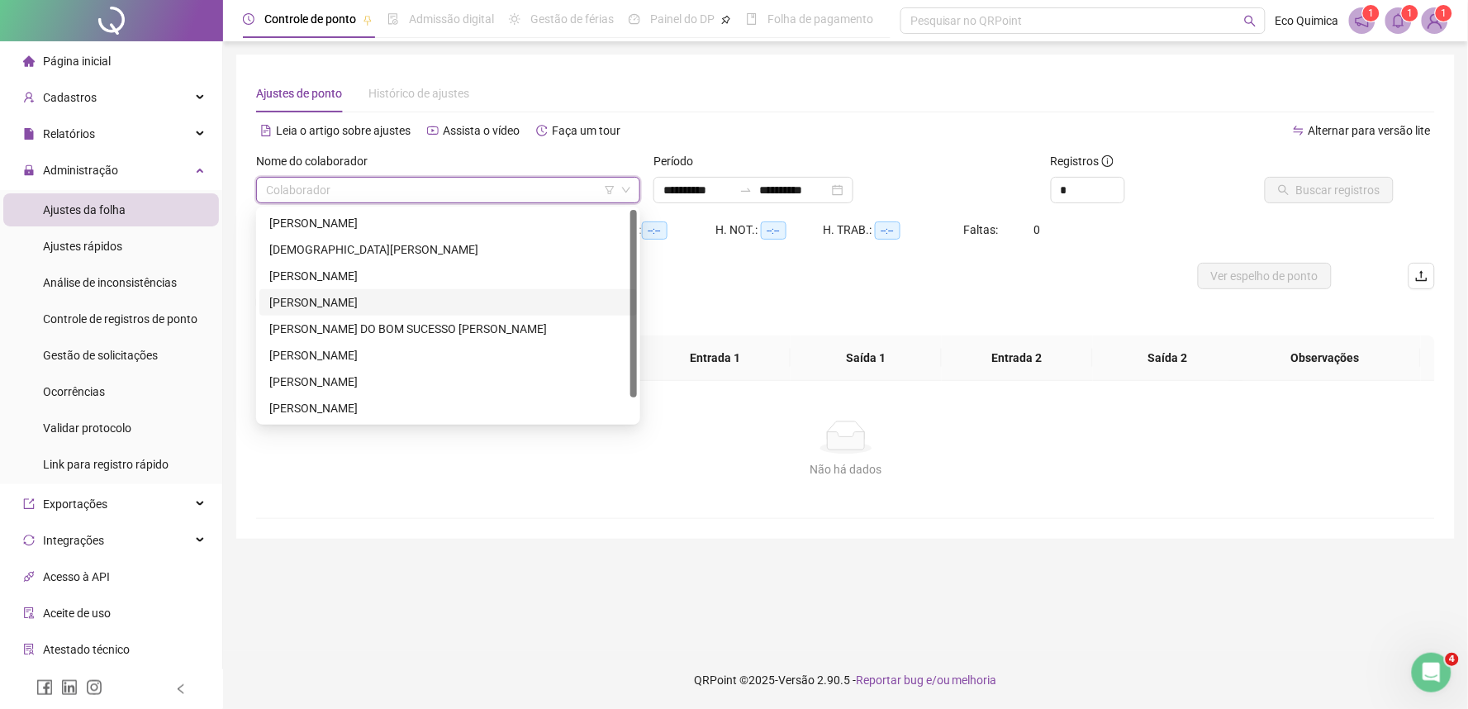
click at [350, 293] on div "GILMAR MOURA DE SOUZA" at bounding box center [448, 302] width 358 height 18
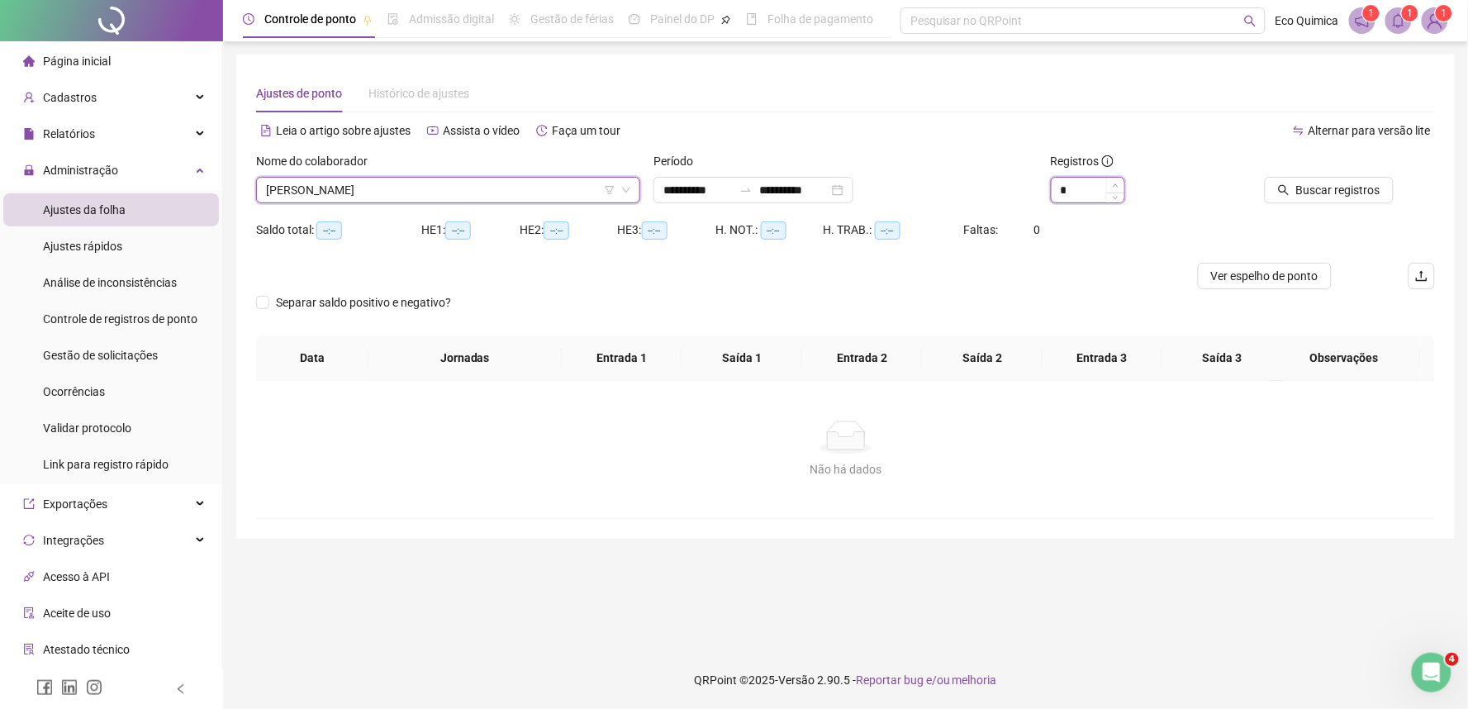
click at [1116, 185] on icon "up" at bounding box center [1116, 186] width 6 height 6
type input "*"
drag, startPoint x: 1116, startPoint y: 185, endPoint x: 1297, endPoint y: 223, distance: 184.9
click at [1132, 190] on div "*" at bounding box center [1144, 190] width 186 height 26
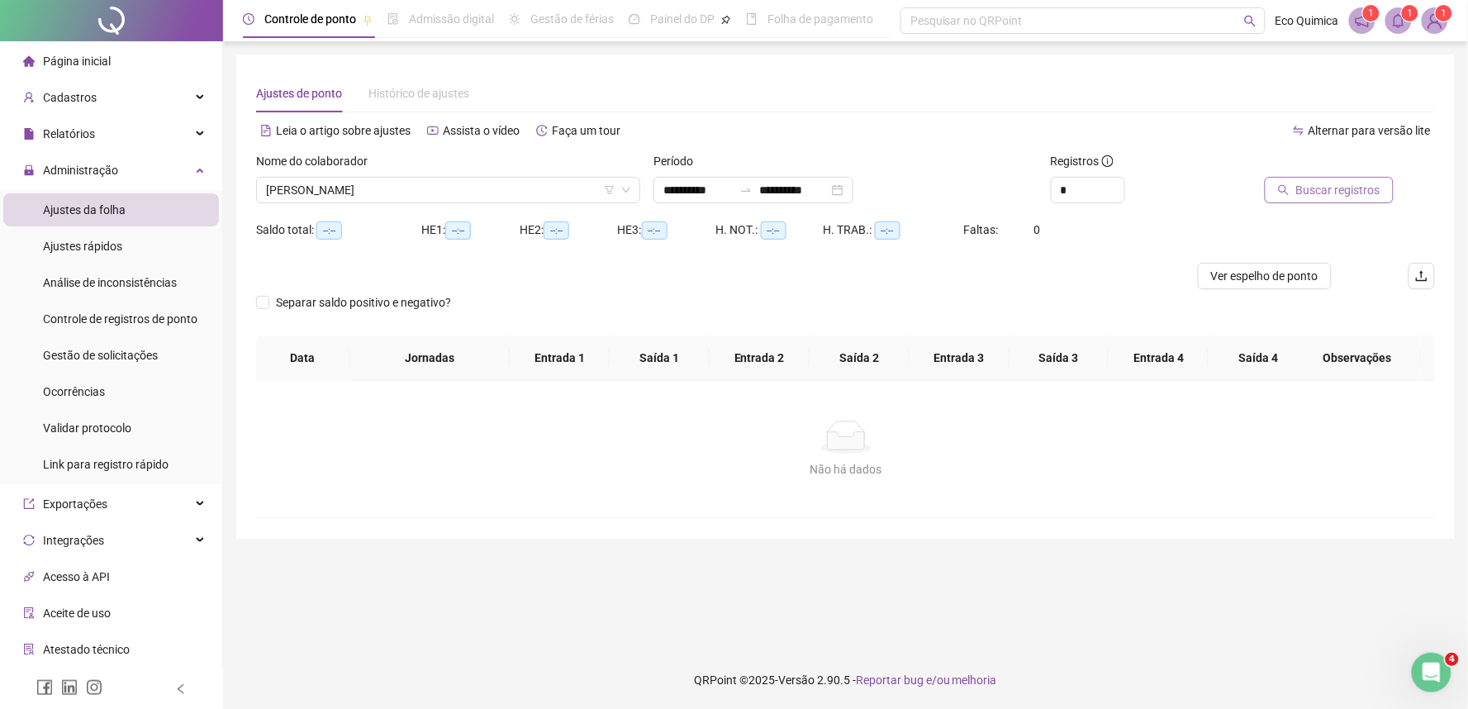
click at [1344, 198] on span "Buscar registros" at bounding box center [1339, 190] width 84 height 18
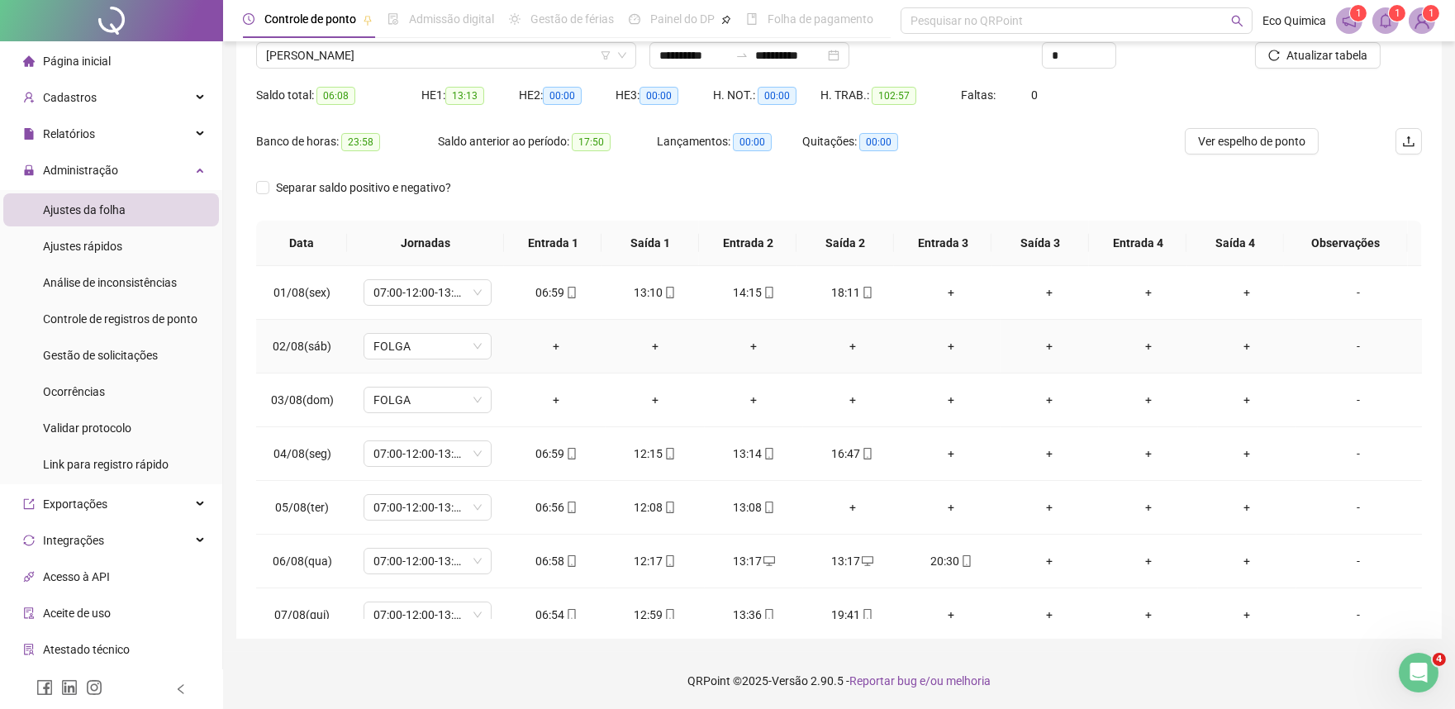
scroll to position [92, 0]
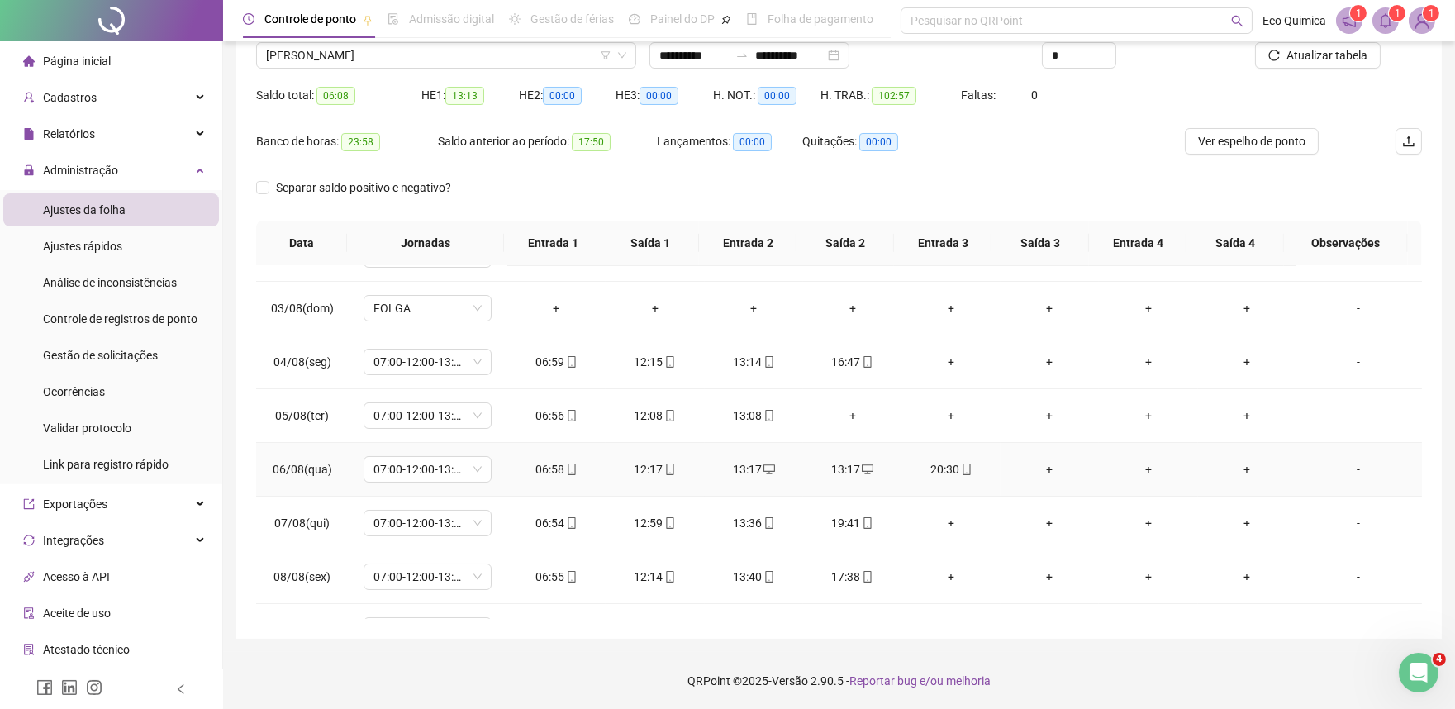
click at [839, 472] on div "13:17" at bounding box center [852, 469] width 72 height 18
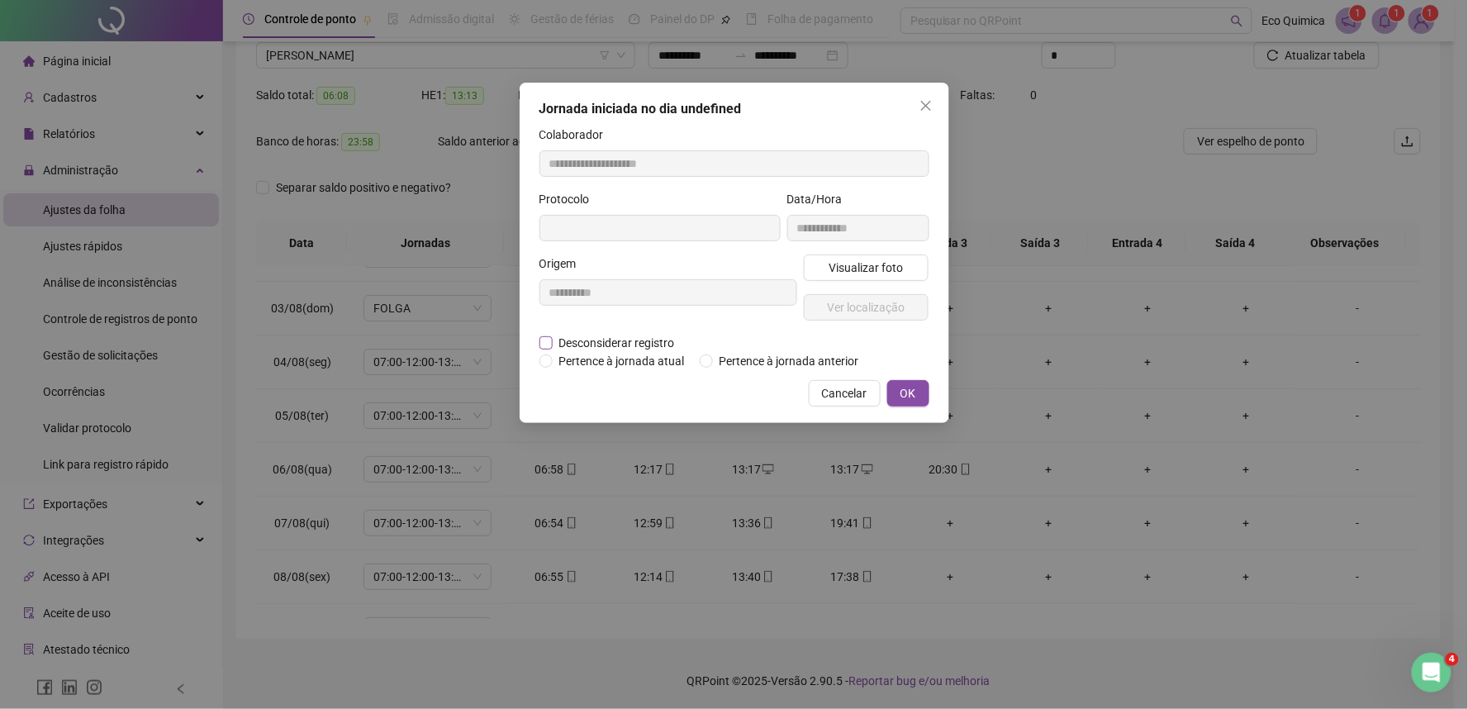
click at [559, 349] on span "Desconsiderar registro" at bounding box center [617, 343] width 129 height 18
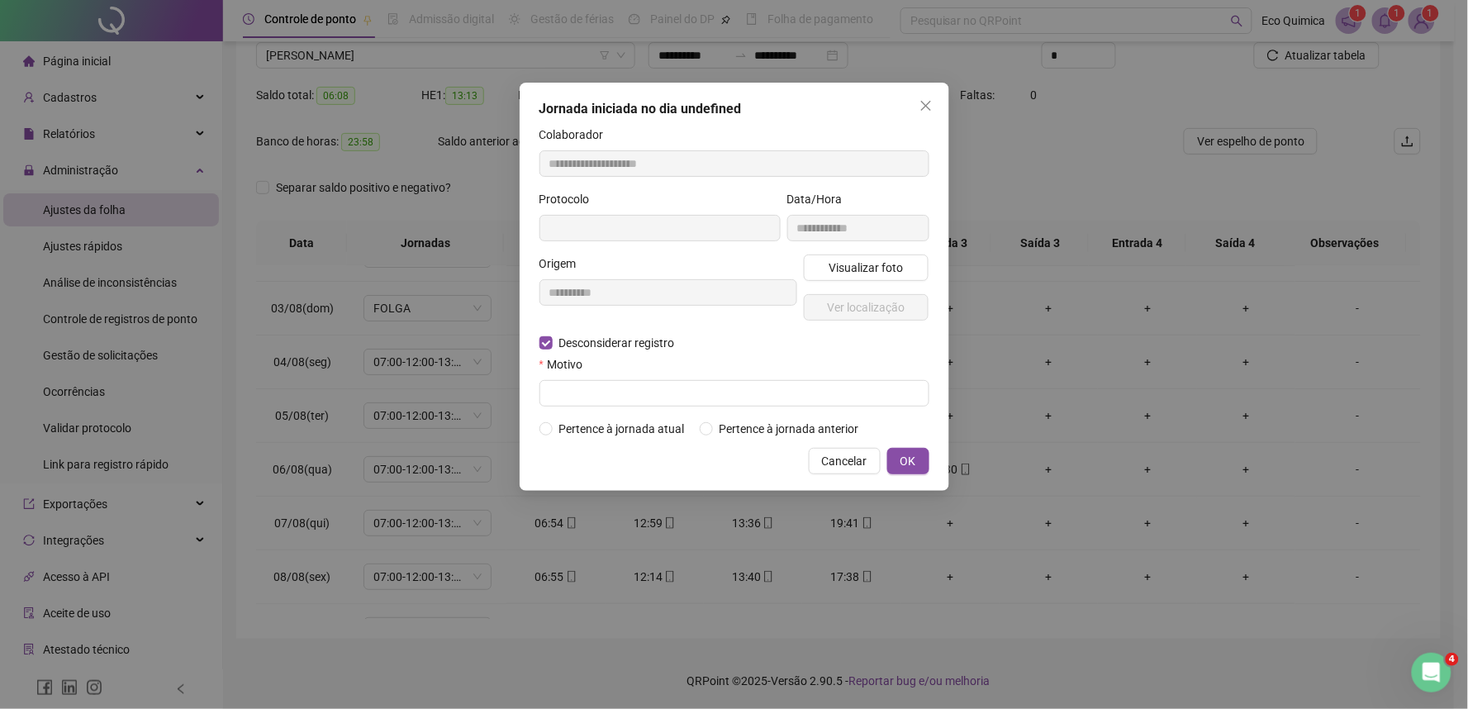
type input "**********"
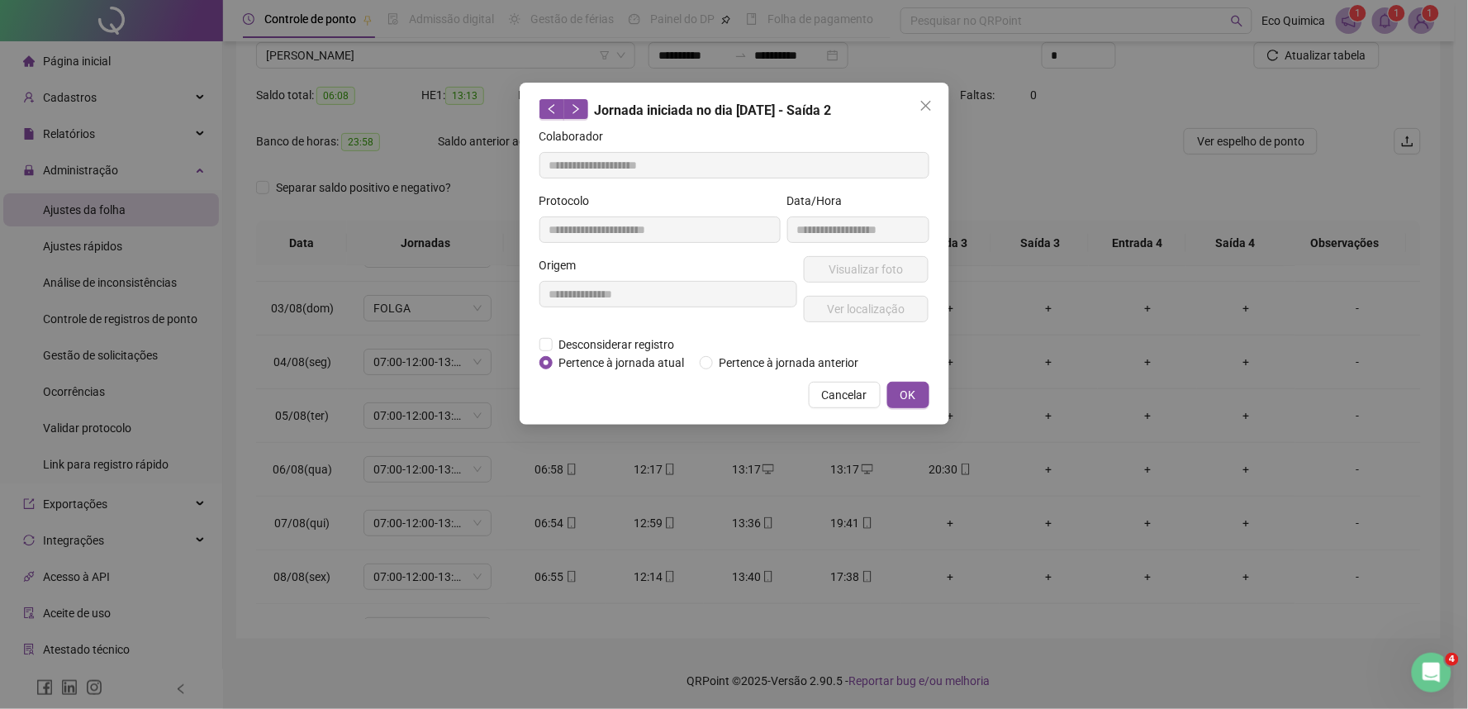
drag, startPoint x: 590, startPoint y: 402, endPoint x: 634, endPoint y: 408, distance: 44.2
click at [592, 402] on div "Cancelar OK" at bounding box center [735, 395] width 390 height 26
click at [577, 345] on span "Desconsiderar registro" at bounding box center [617, 345] width 129 height 18
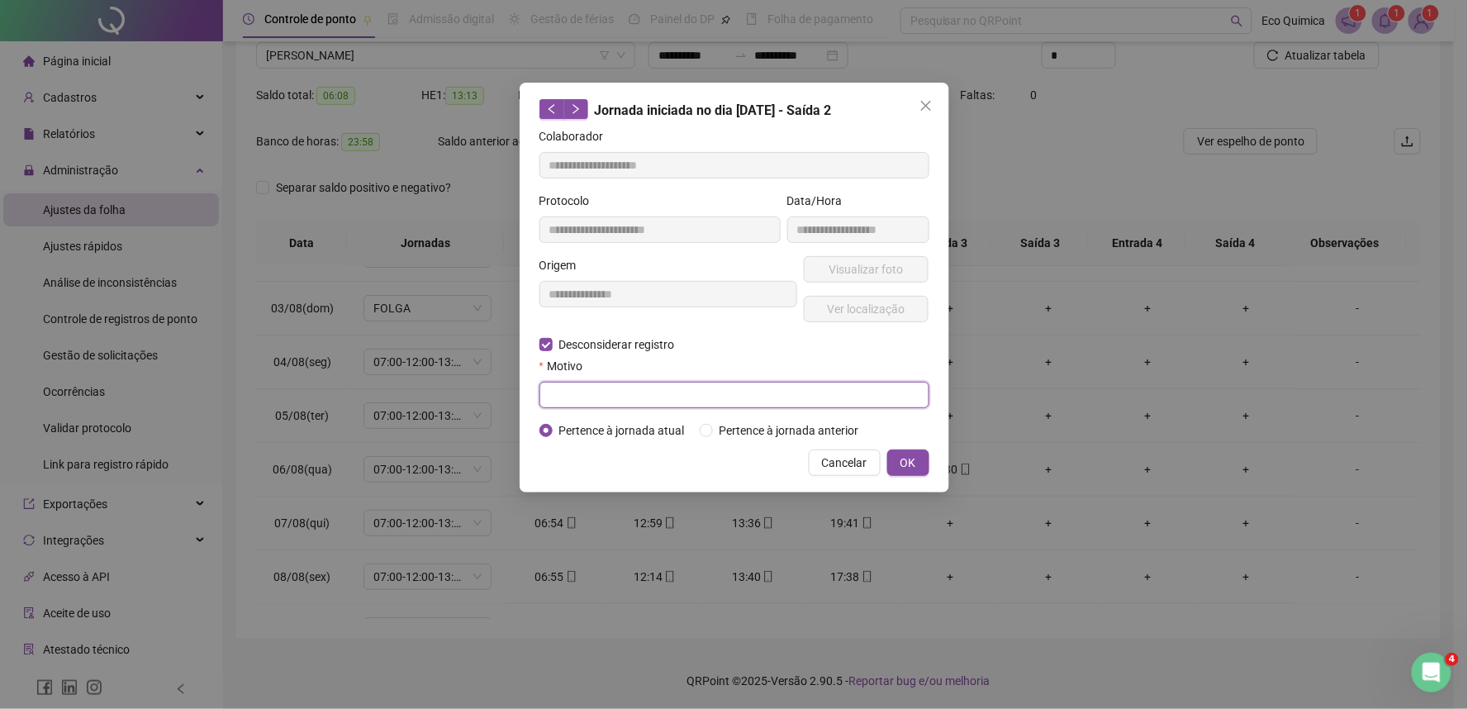
click at [580, 384] on input "text" at bounding box center [735, 395] width 390 height 26
type input "*********"
click at [922, 466] on button "OK" at bounding box center [909, 463] width 42 height 26
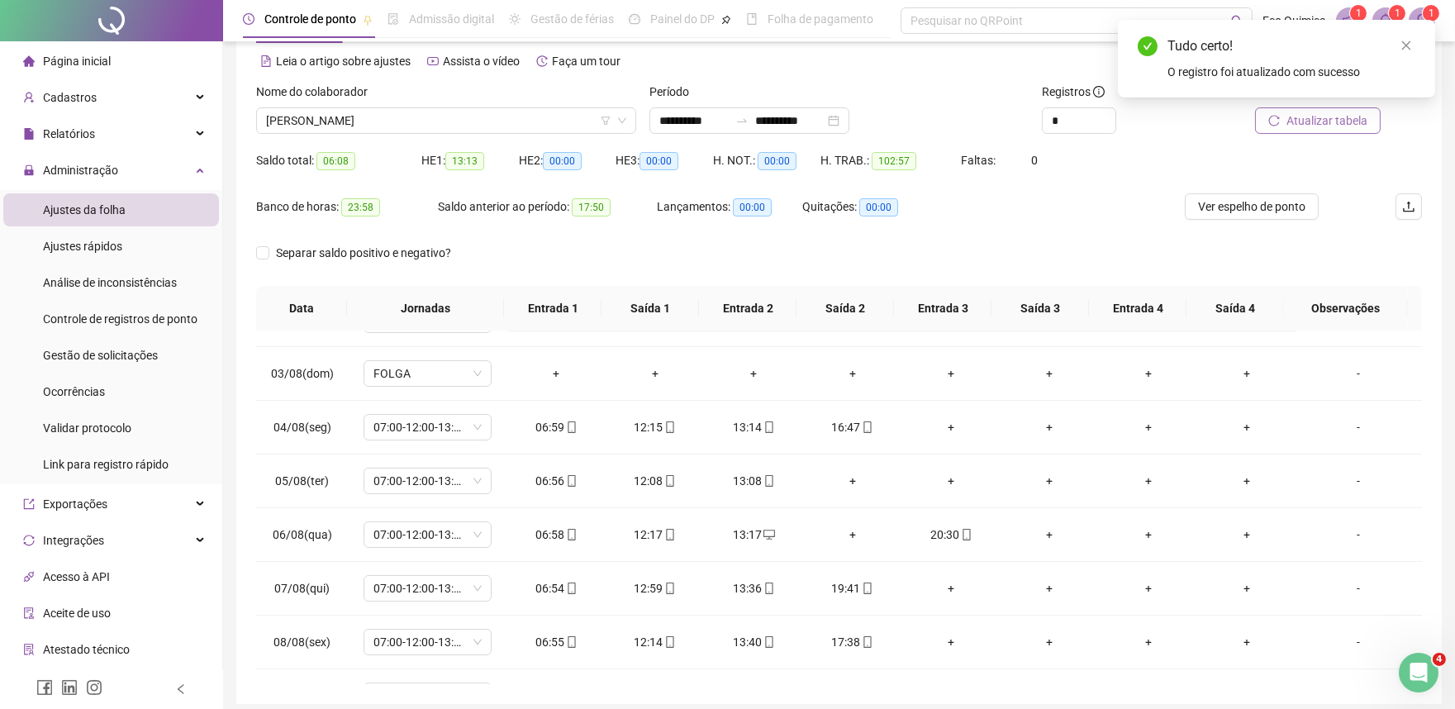
scroll to position [0, 0]
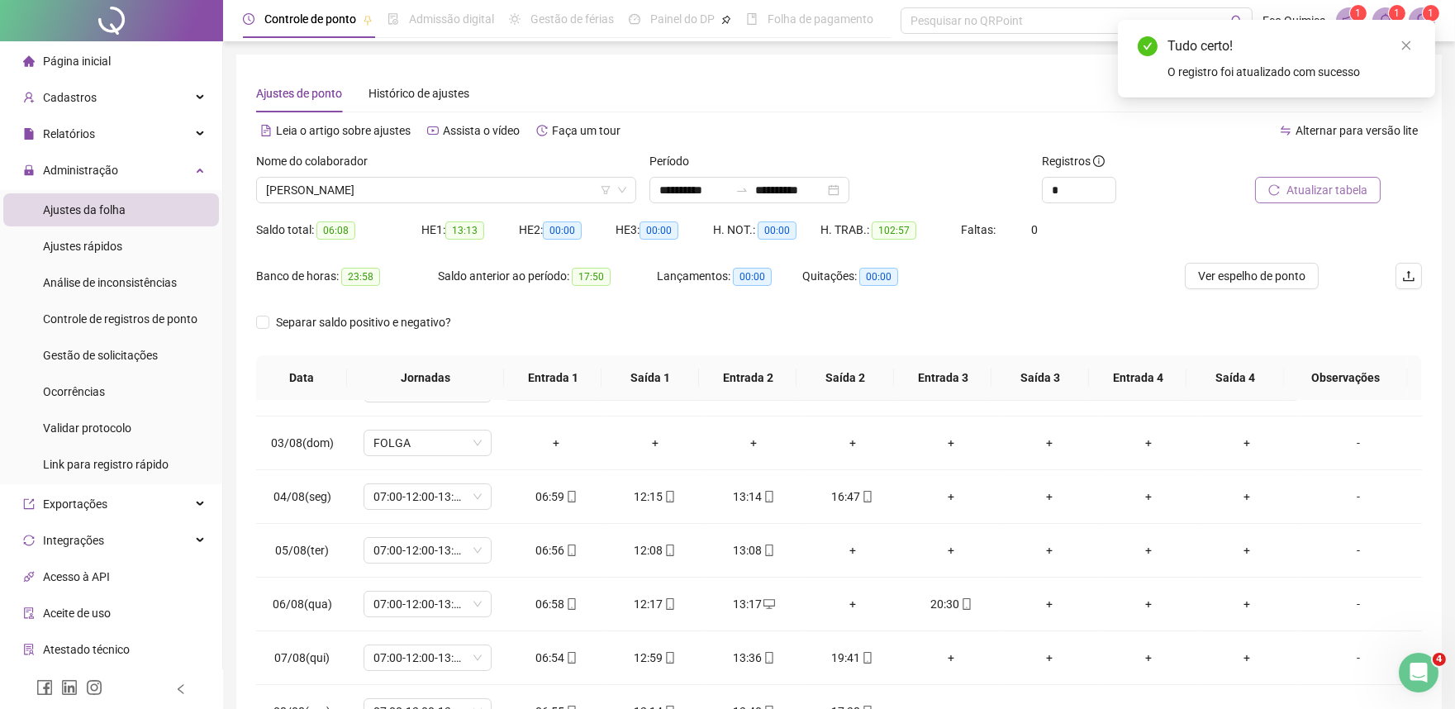
click at [1329, 193] on span "Atualizar tabela" at bounding box center [1327, 190] width 81 height 18
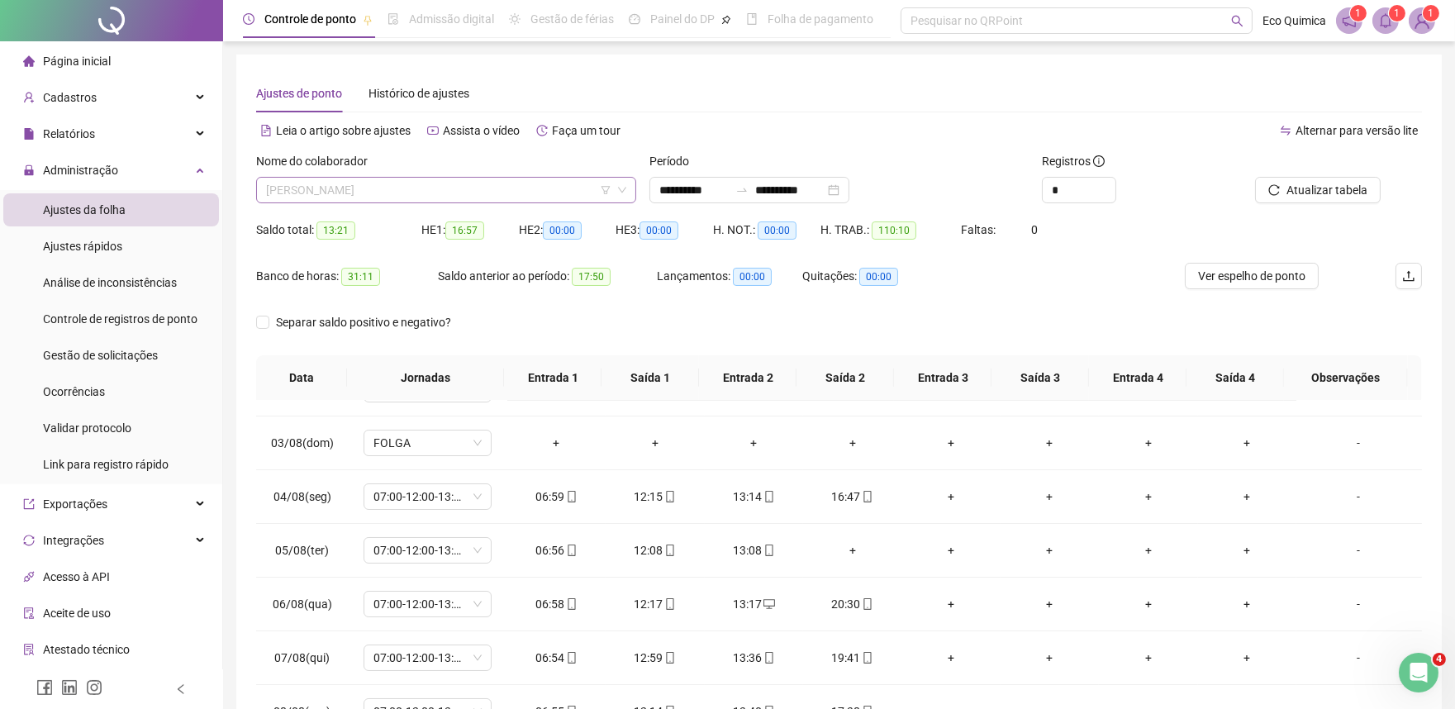
click at [440, 178] on span "GILMAR MOURA DE SOUZA" at bounding box center [446, 190] width 360 height 25
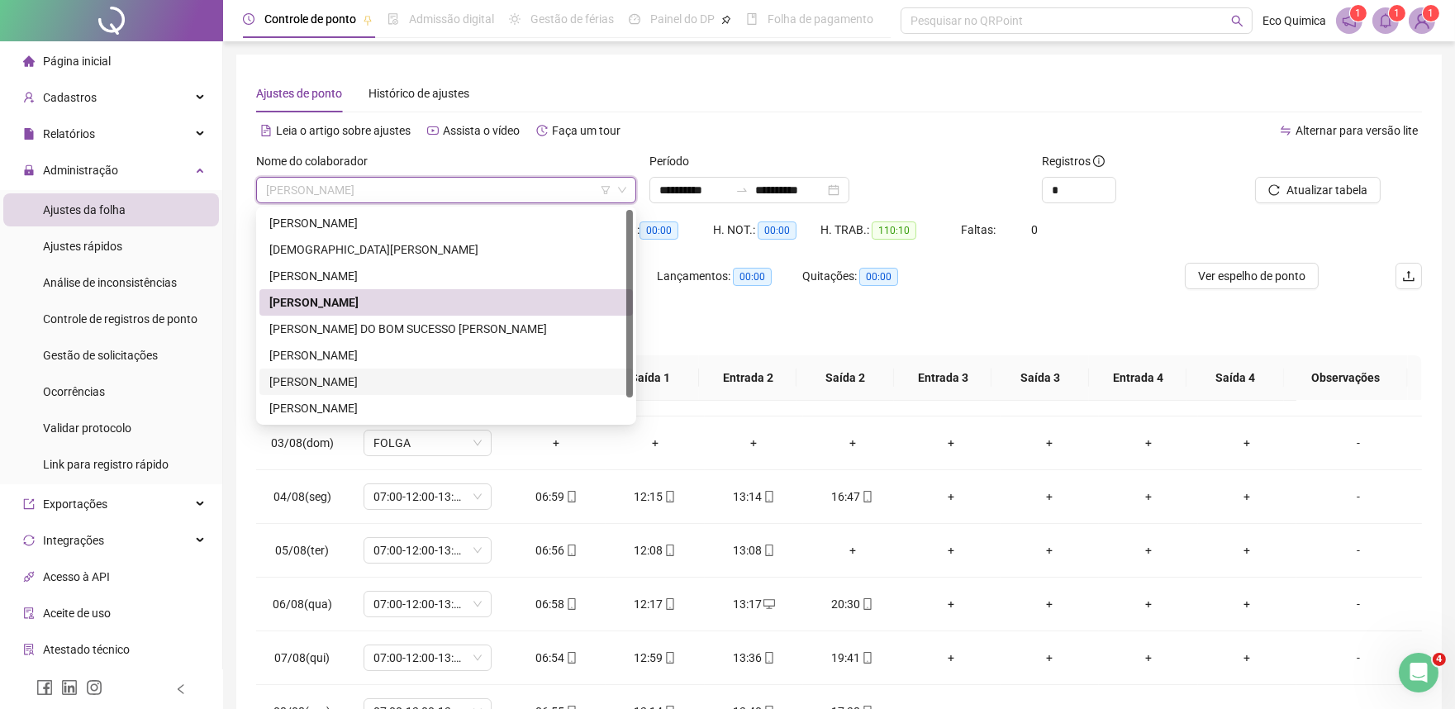
click at [333, 383] on div "MICHEL AUGUSTO SOARES DE LIMA" at bounding box center [446, 382] width 354 height 18
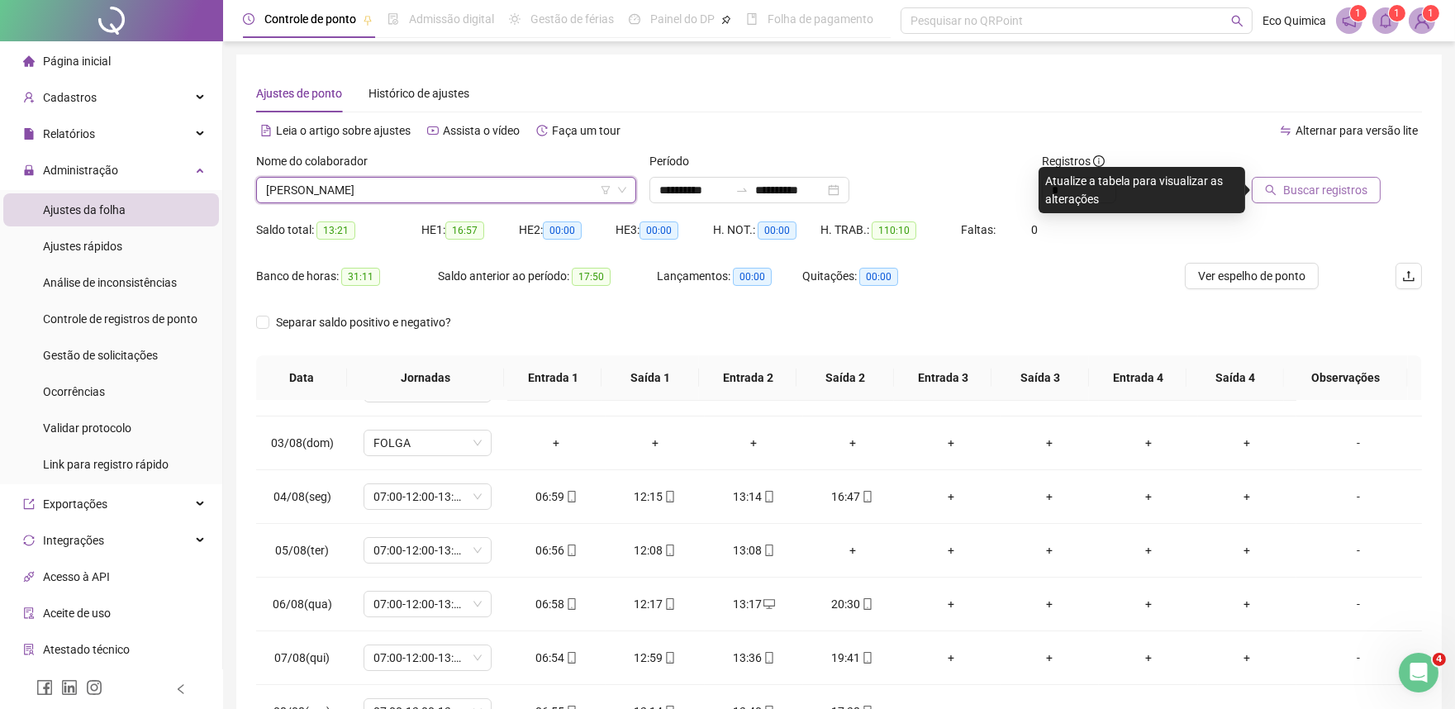
click at [1331, 192] on span "Buscar registros" at bounding box center [1325, 190] width 84 height 18
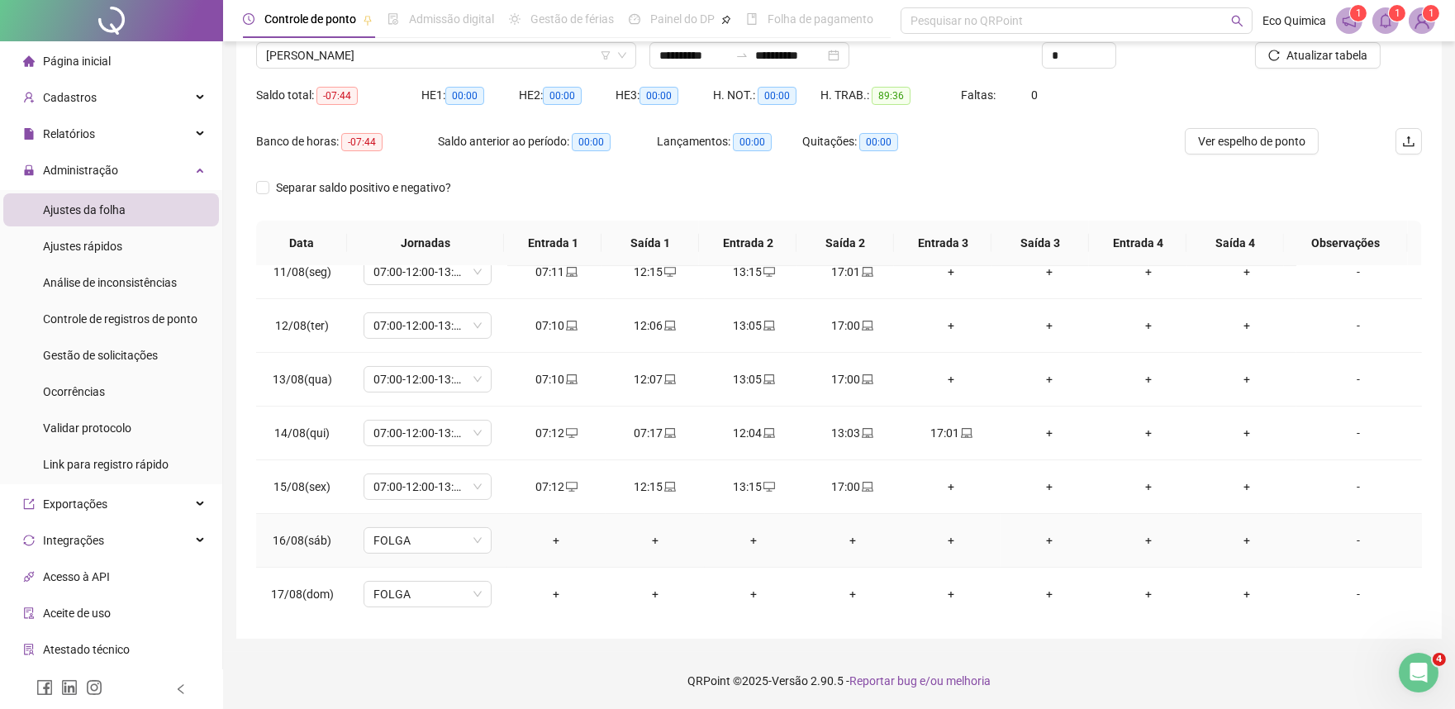
scroll to position [560, 0]
click at [664, 433] on icon "laptop" at bounding box center [670, 431] width 12 height 12
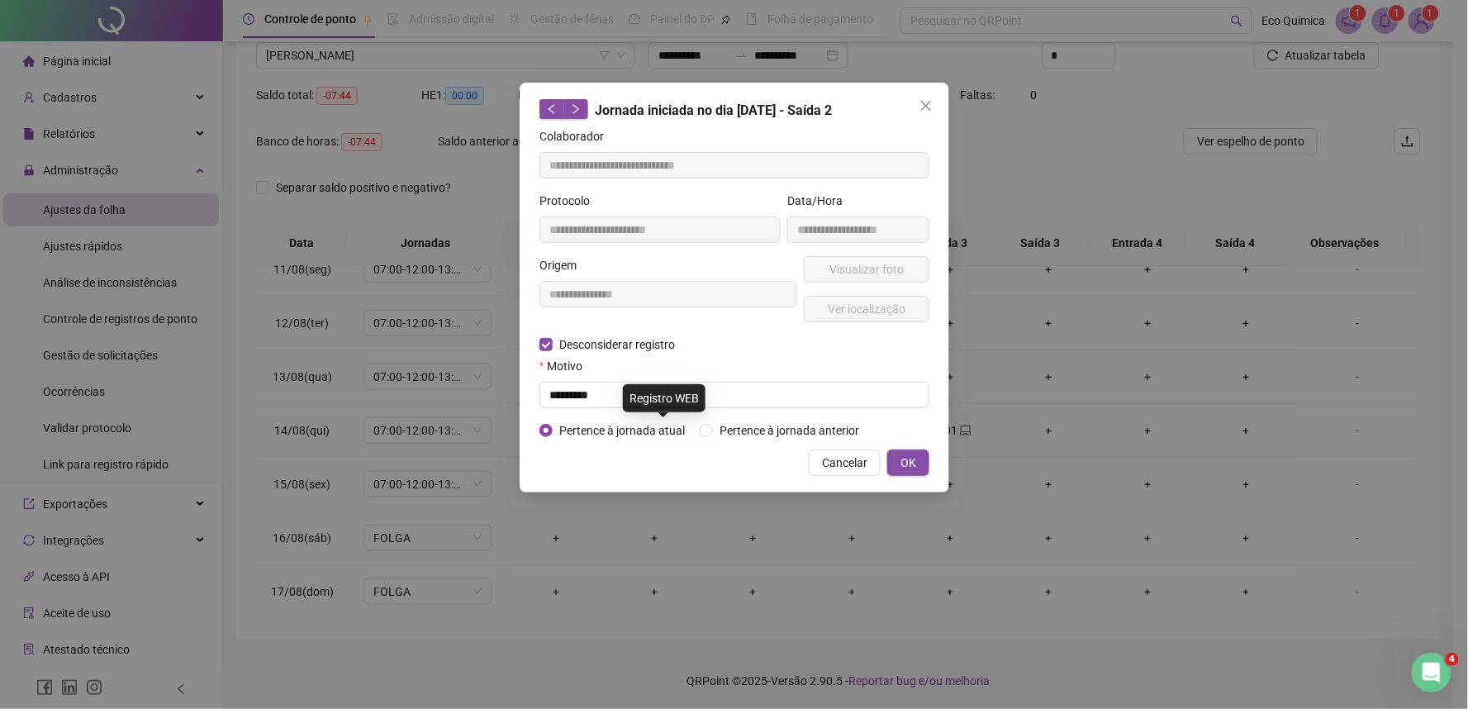
type input "**********"
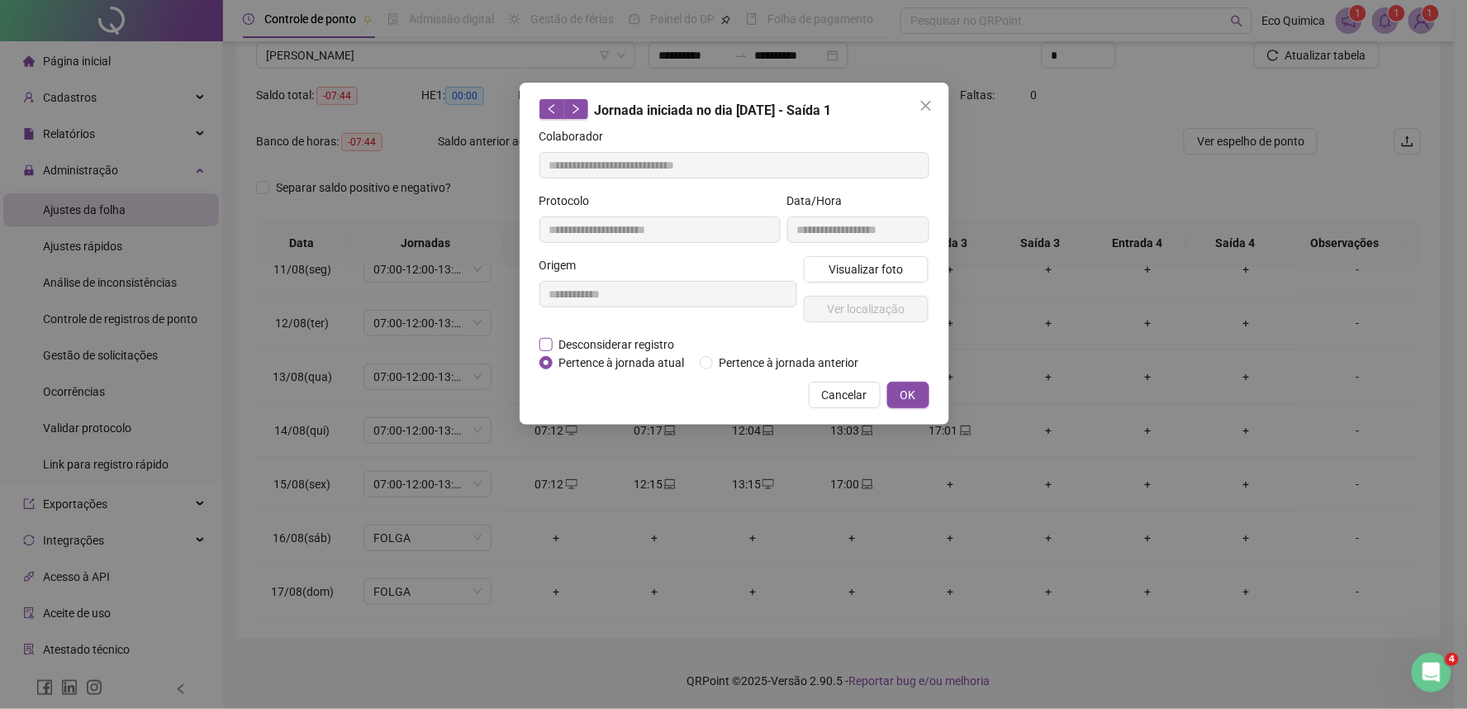
click at [556, 349] on span "Desconsiderar registro" at bounding box center [617, 345] width 129 height 18
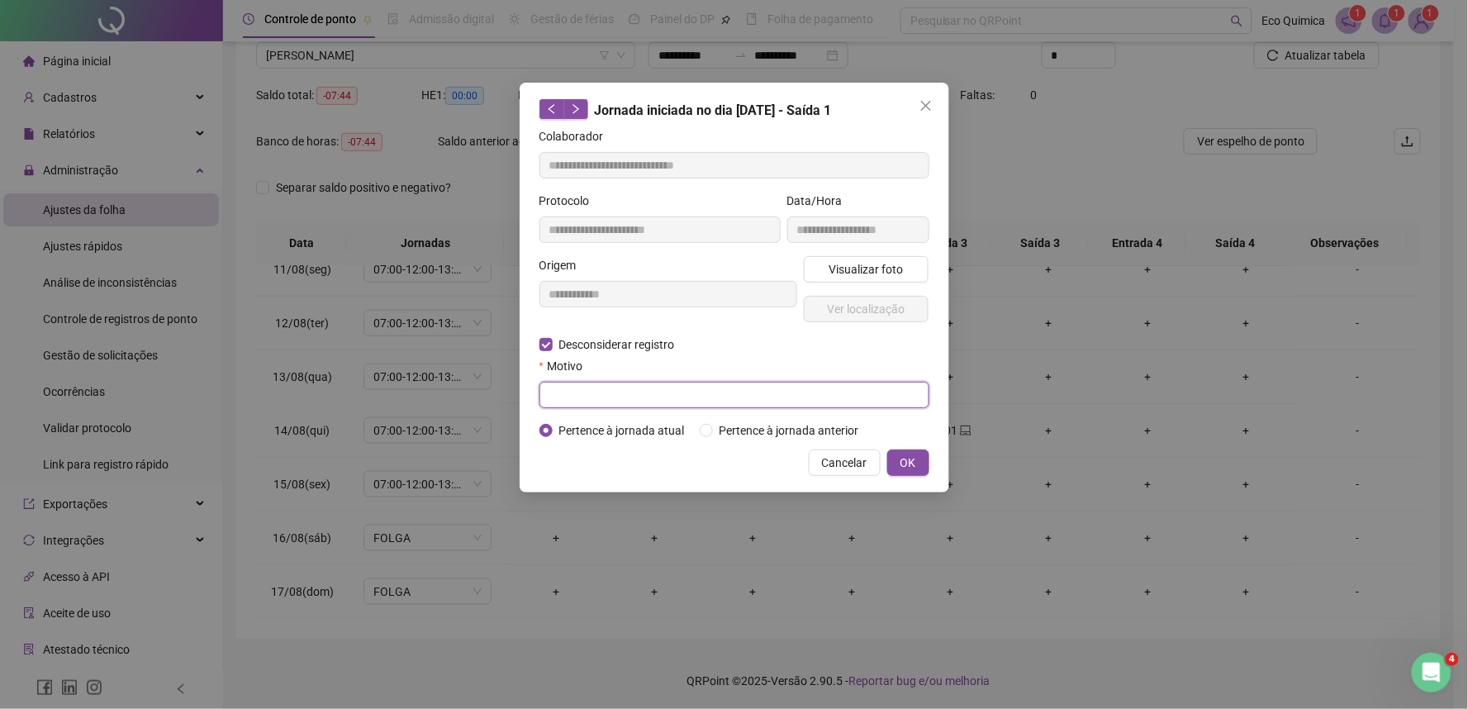
click at [588, 402] on input "text" at bounding box center [735, 395] width 390 height 26
type input "*********"
click at [905, 466] on span "OK" at bounding box center [909, 463] width 16 height 18
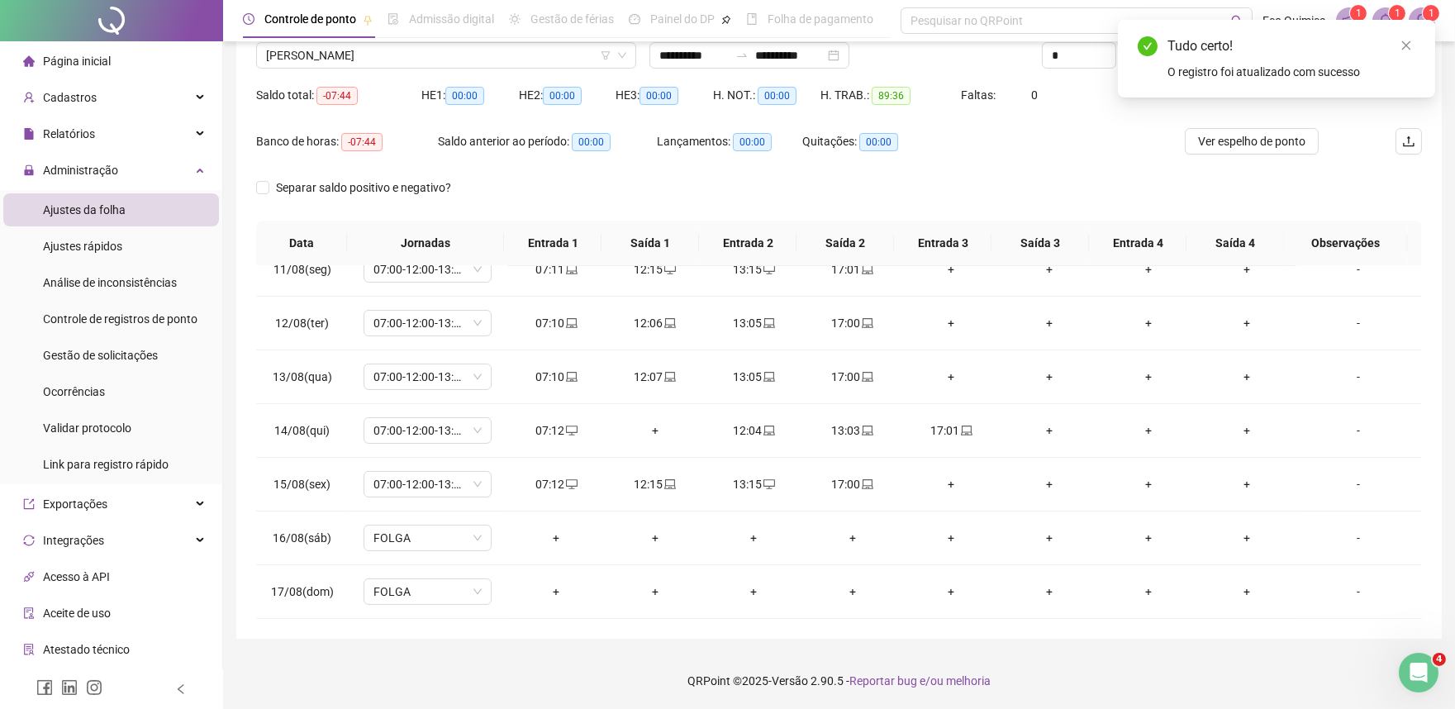
drag, startPoint x: 1138, startPoint y: 122, endPoint x: 1249, endPoint y: 84, distance: 117.9
click at [1147, 120] on div "Saldo total: -07:44 HE 1: 00:00 HE 2: 00:00 HE 3: 00:00 H. NOT.: 00:00 H. TRAB.…" at bounding box center [839, 105] width 1166 height 46
click at [1405, 47] on icon "close" at bounding box center [1406, 45] width 9 height 9
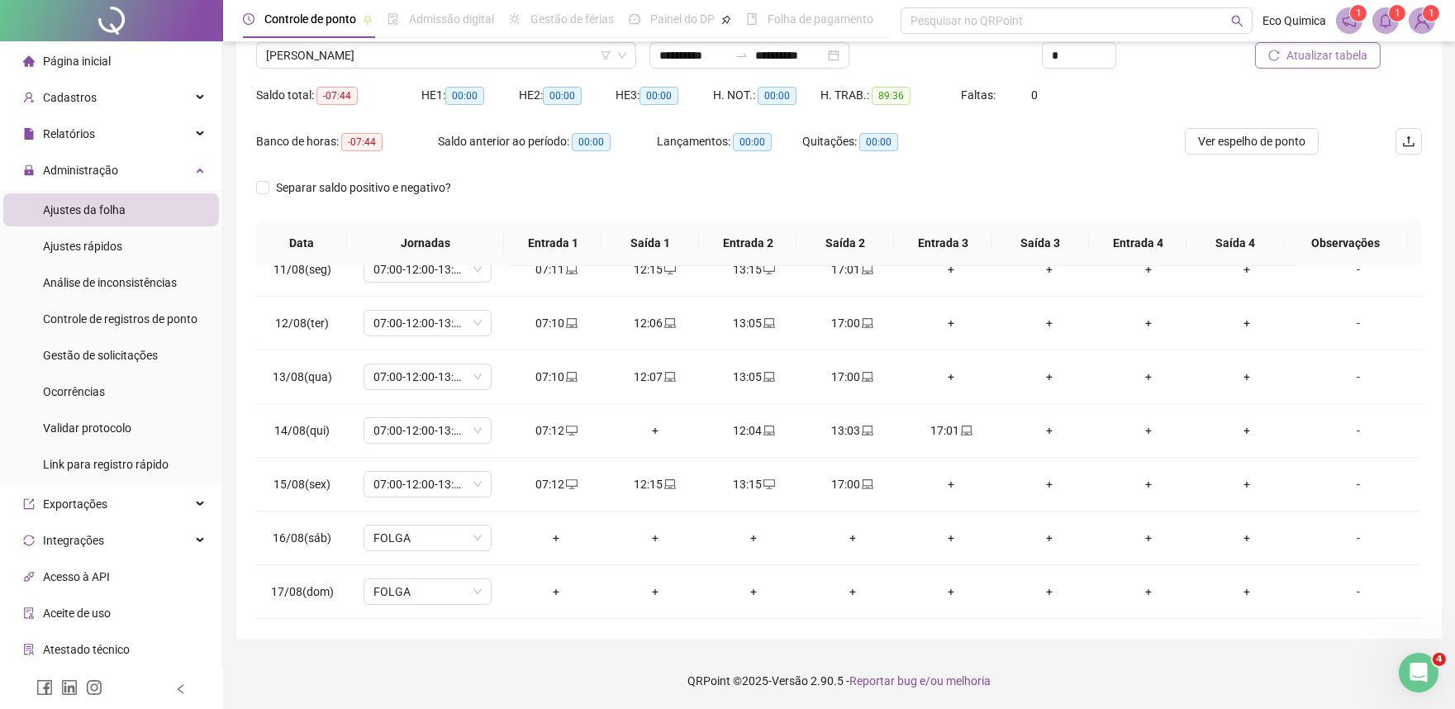
click at [1340, 61] on span "Atualizar tabela" at bounding box center [1327, 55] width 81 height 18
click at [412, 54] on span "MICHEL AUGUSTO SOARES DE LIMA" at bounding box center [446, 55] width 360 height 25
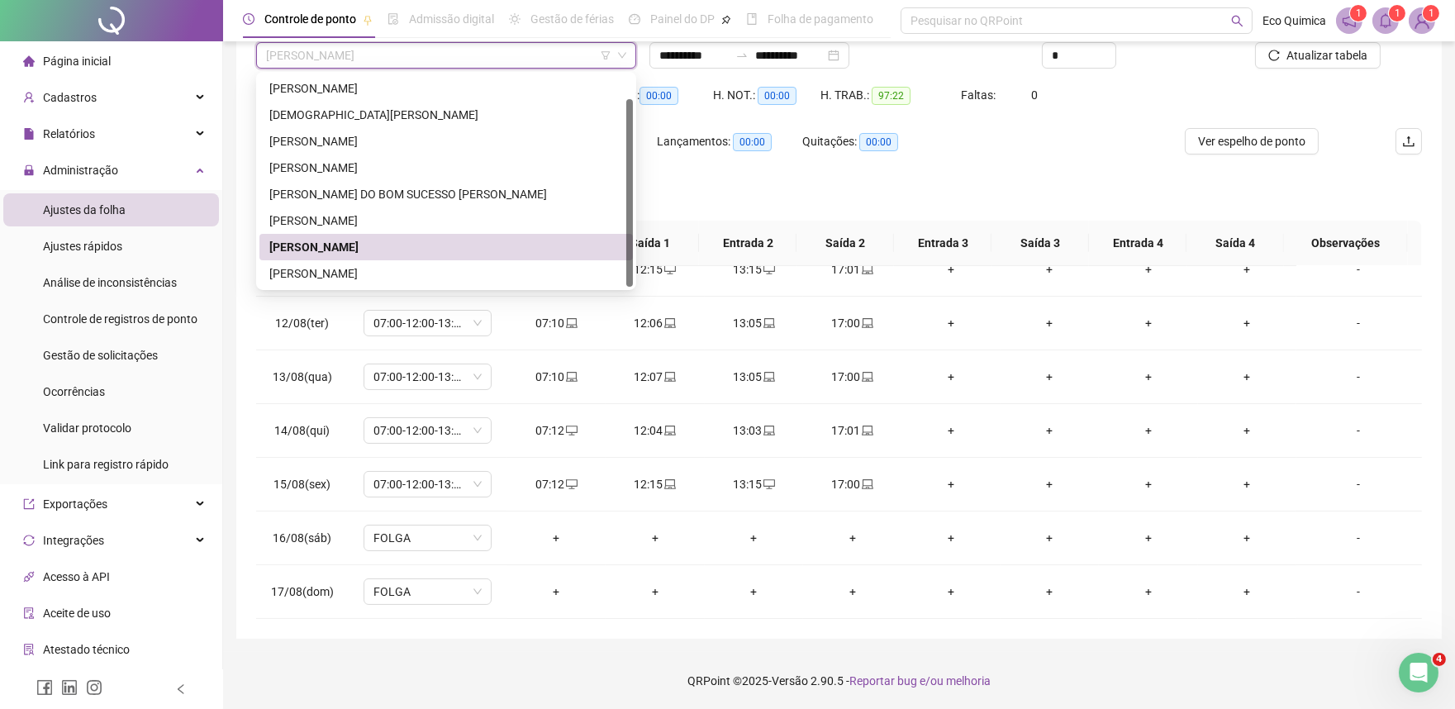
scroll to position [26, 0]
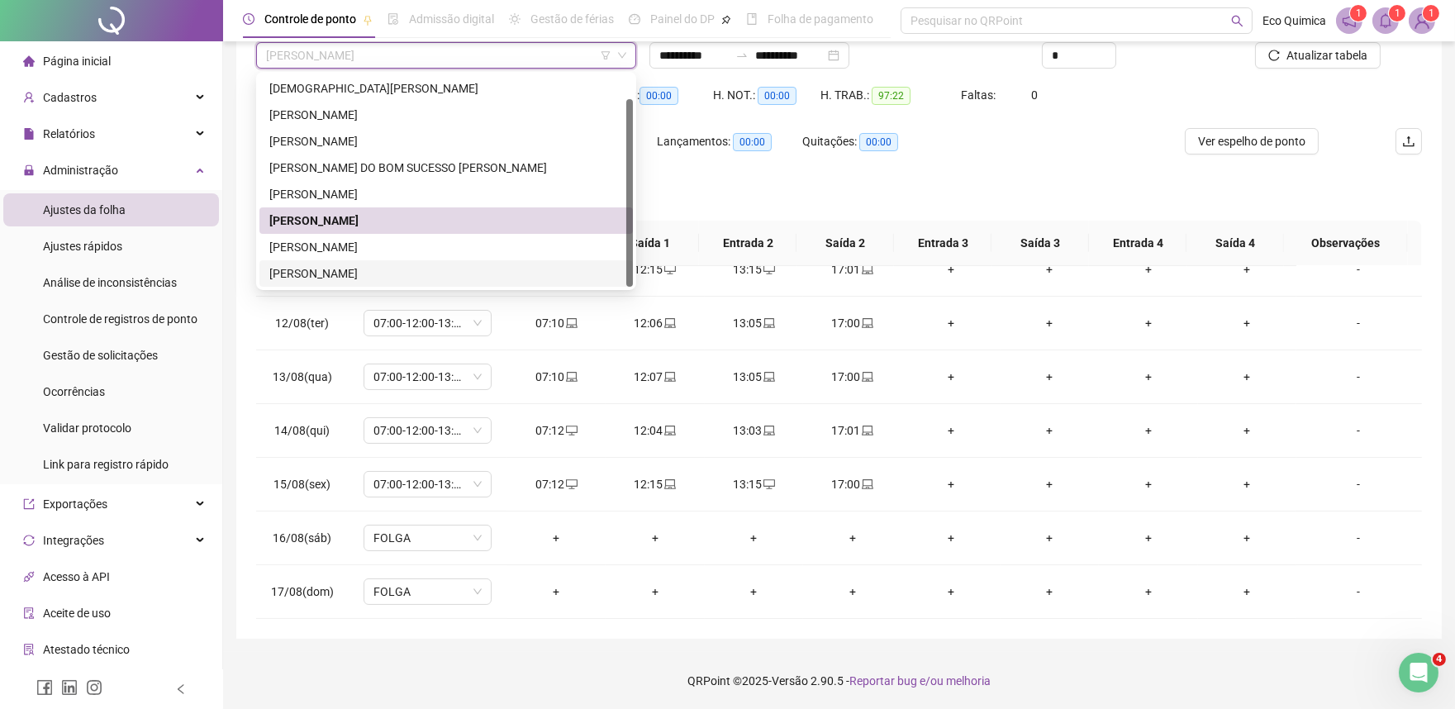
click at [360, 270] on div "VICTOR ALEXANDRE ZANATEL DOS SANTOS" at bounding box center [446, 273] width 354 height 18
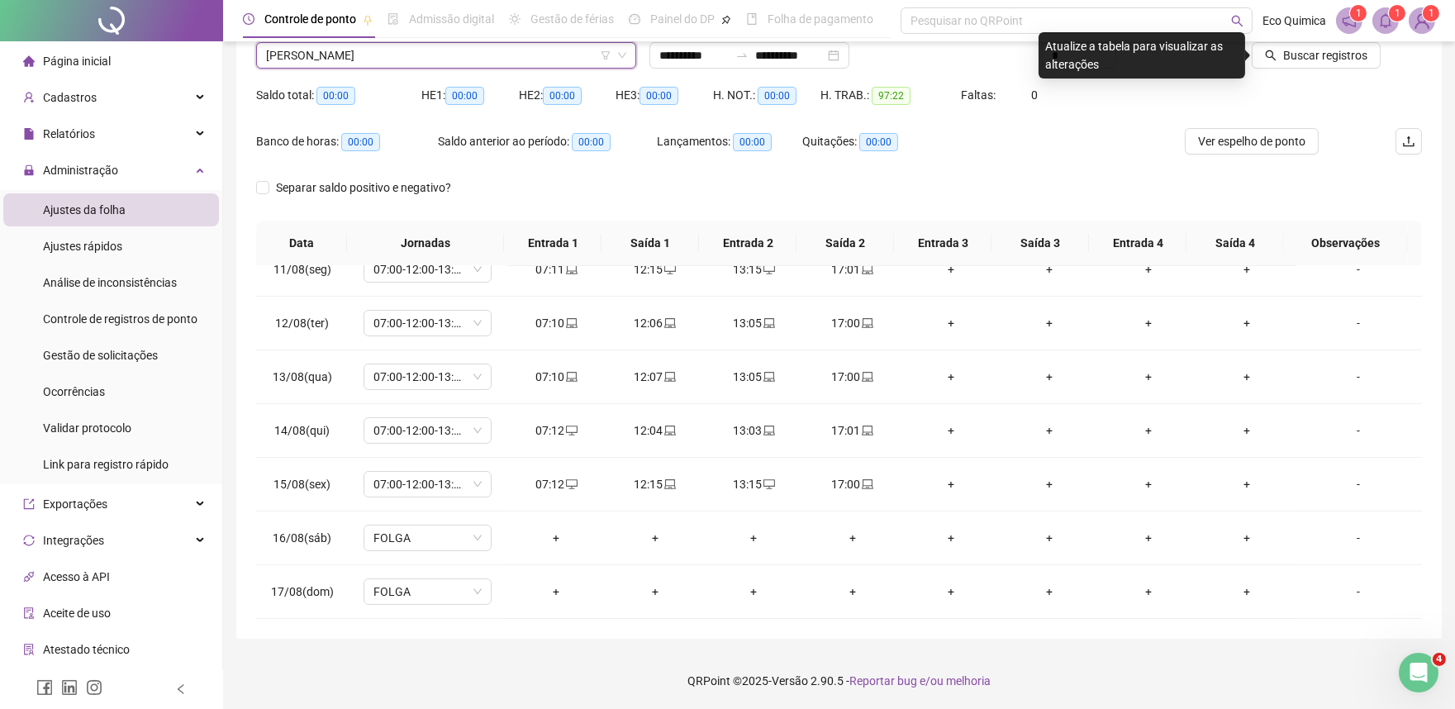
click at [364, 245] on th "Jornadas" at bounding box center [425, 243] width 157 height 45
click at [455, 45] on span "VICTOR ALEXANDRE ZANATEL DOS SANTOS" at bounding box center [446, 55] width 360 height 25
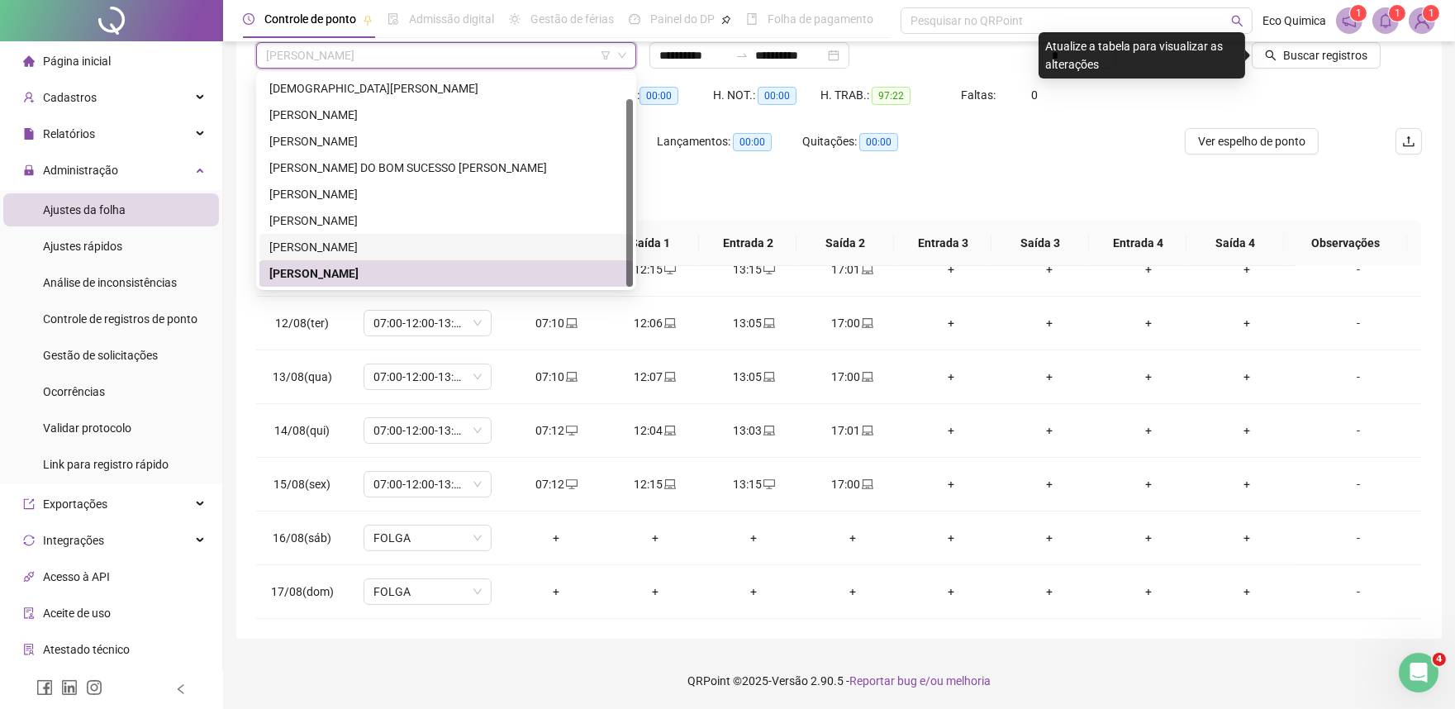
click at [364, 250] on div "SAMUEL SILVA DIAS" at bounding box center [446, 247] width 354 height 18
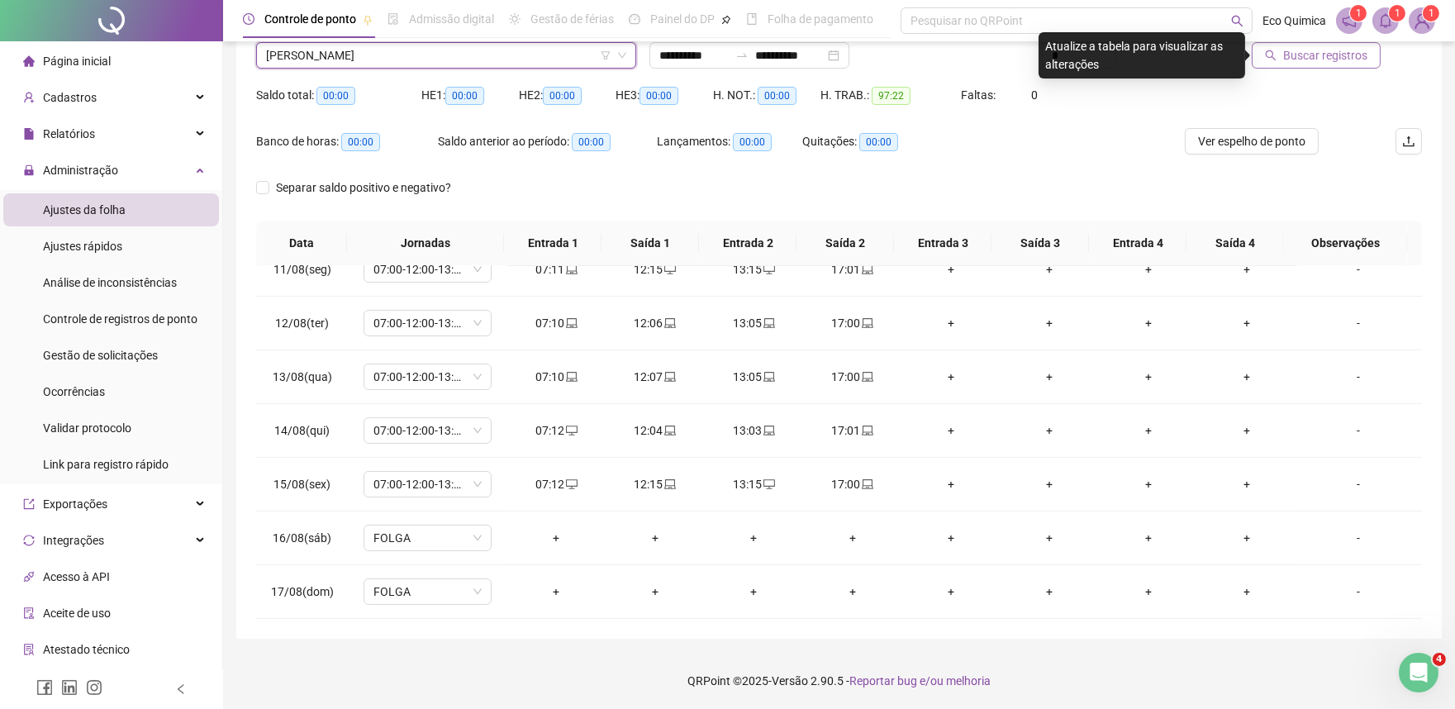
click at [1316, 55] on span "Buscar registros" at bounding box center [1325, 55] width 84 height 18
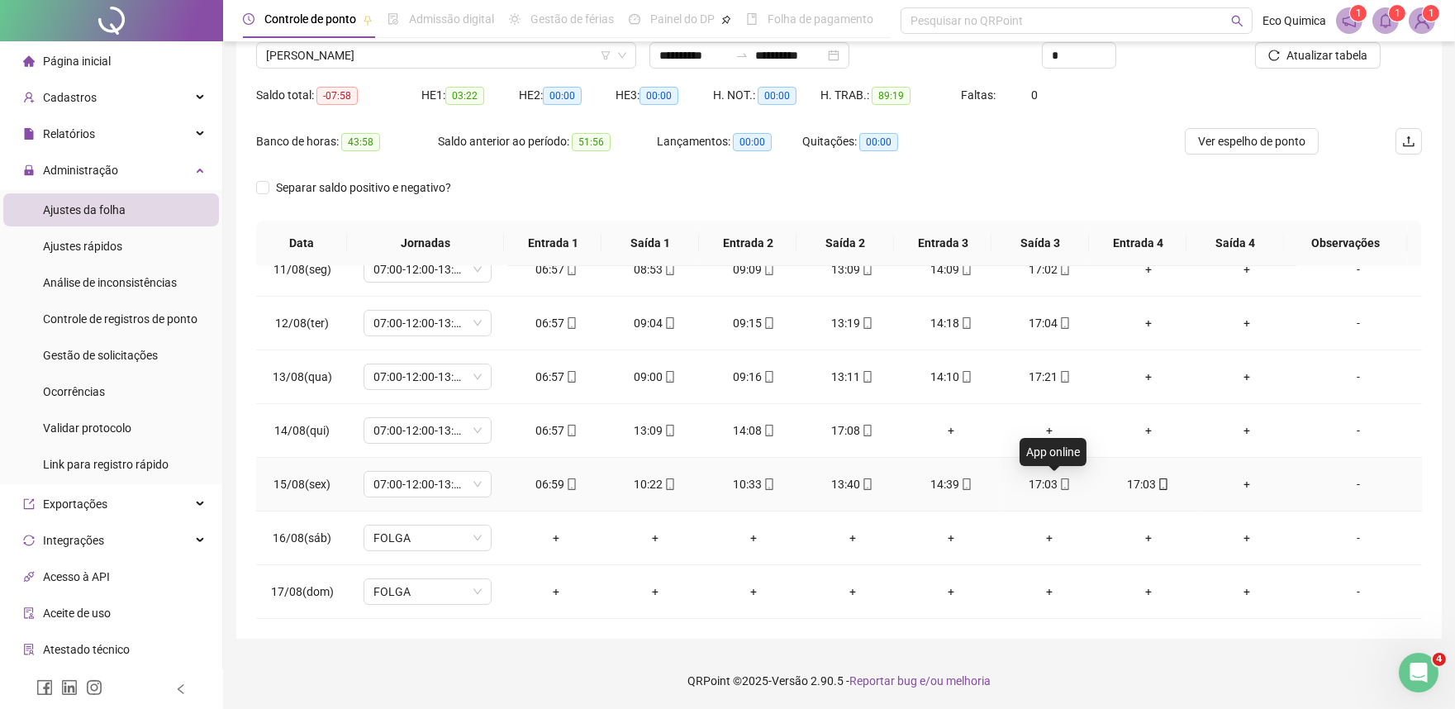
click at [1059, 488] on icon "mobile" at bounding box center [1065, 484] width 12 height 12
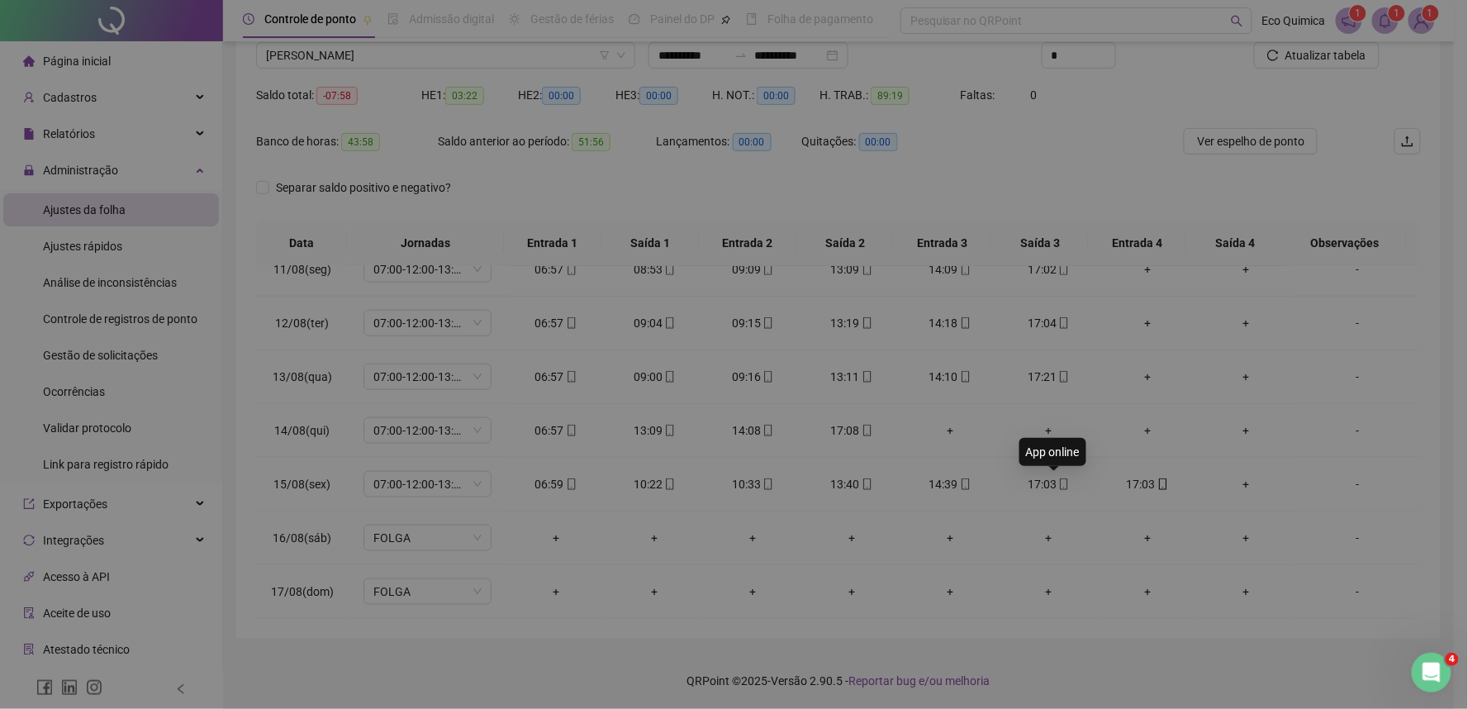
type input "**********"
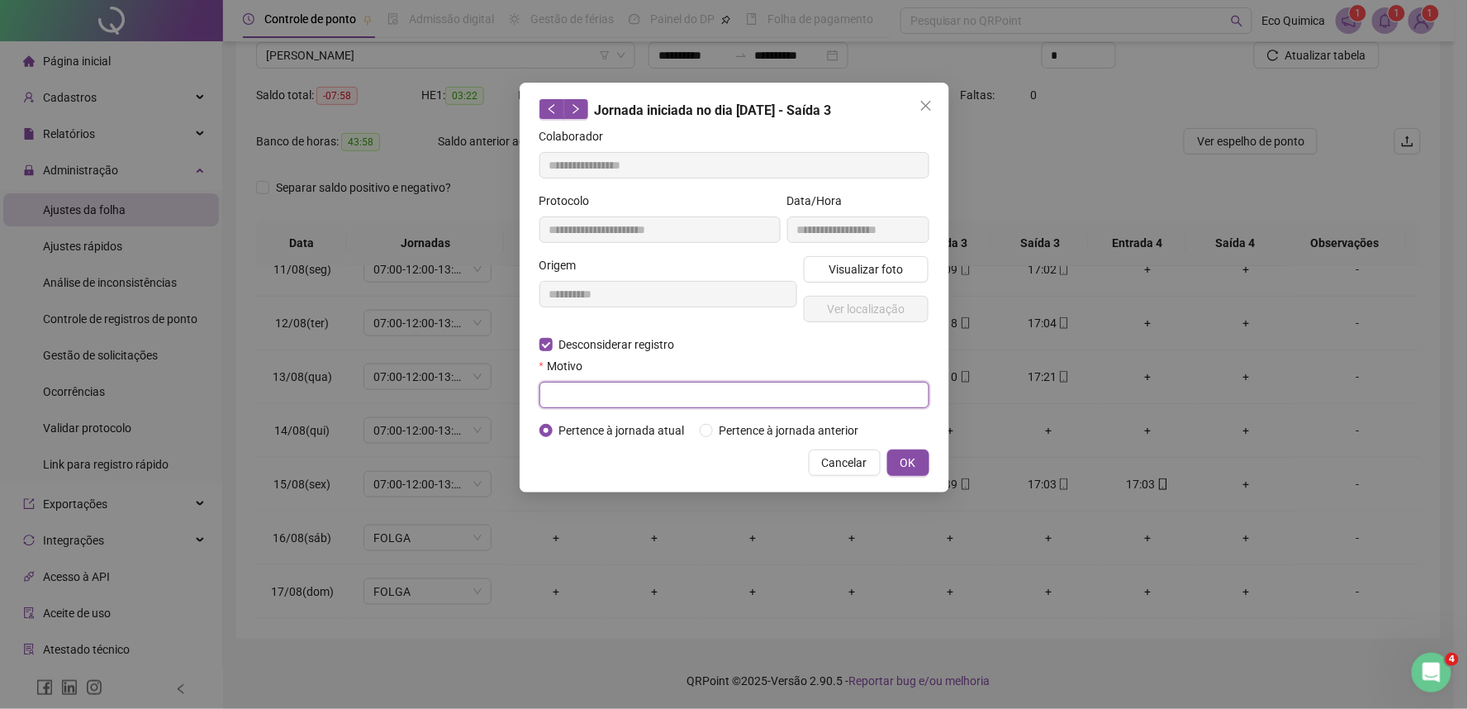
click at [592, 407] on input "text" at bounding box center [735, 395] width 390 height 26
type input "*********"
click at [907, 456] on span "OK" at bounding box center [909, 463] width 16 height 18
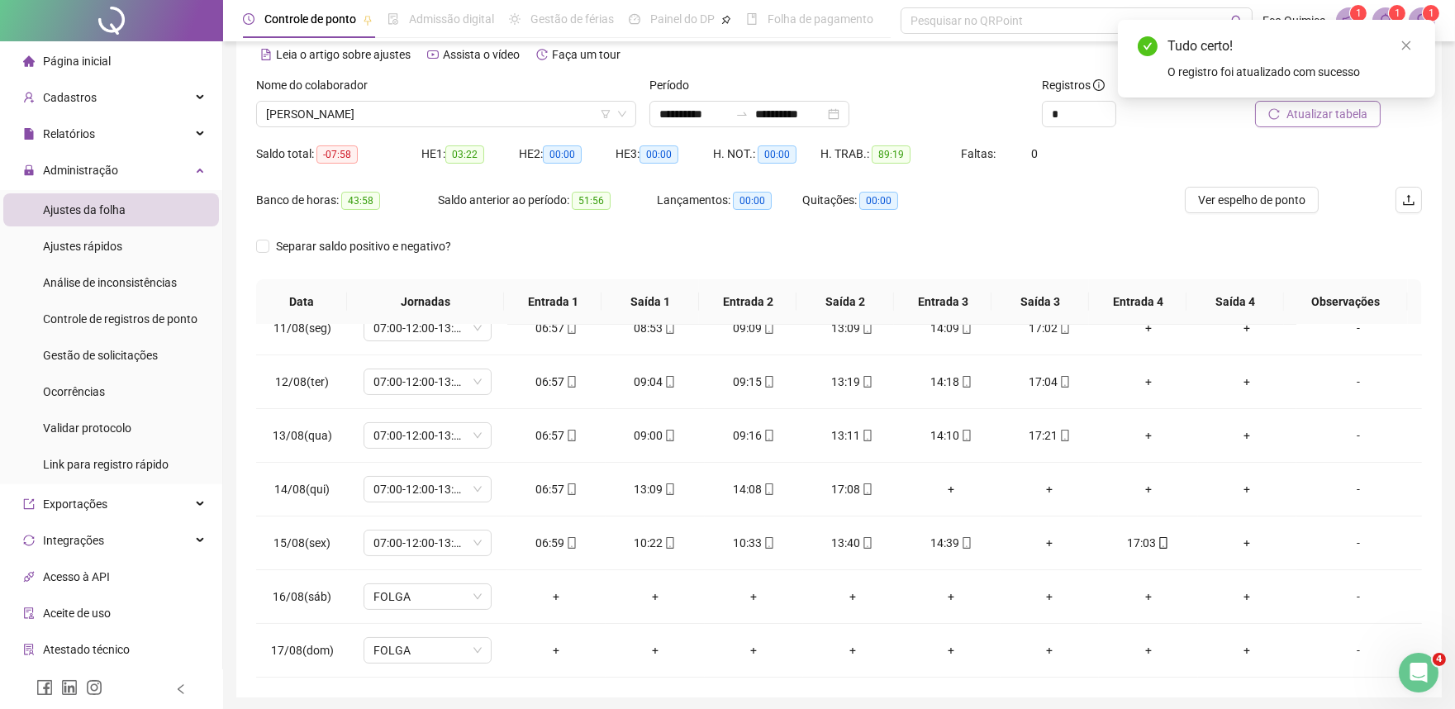
scroll to position [43, 0]
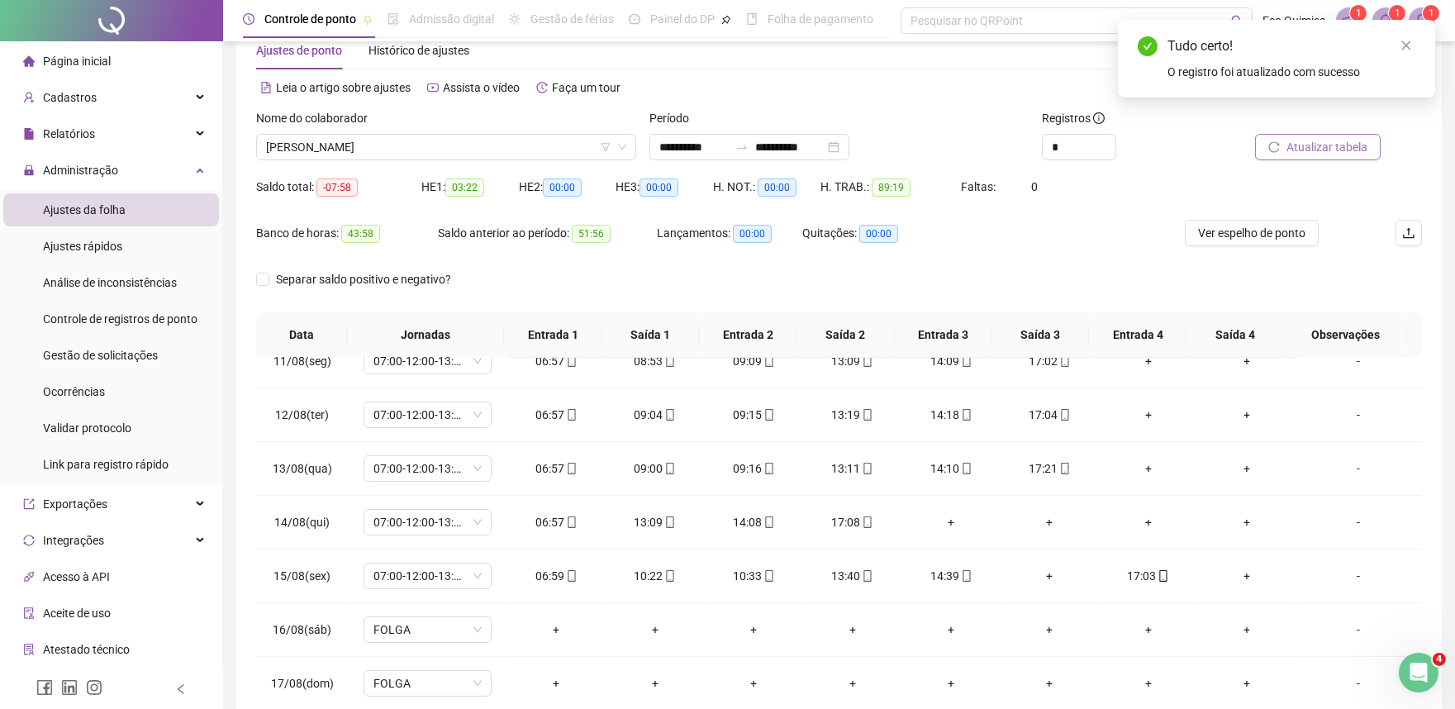
click at [1357, 145] on span "Atualizar tabela" at bounding box center [1327, 147] width 81 height 18
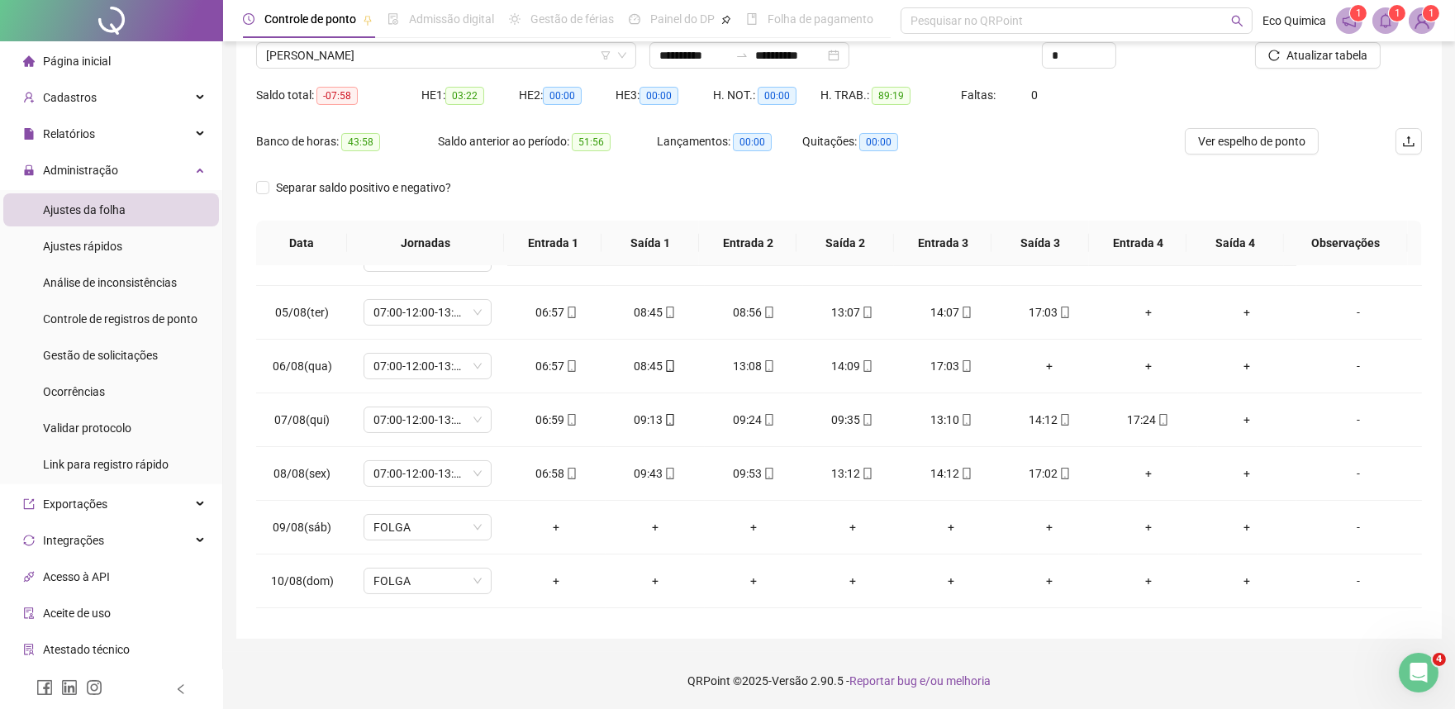
scroll to position [102, 0]
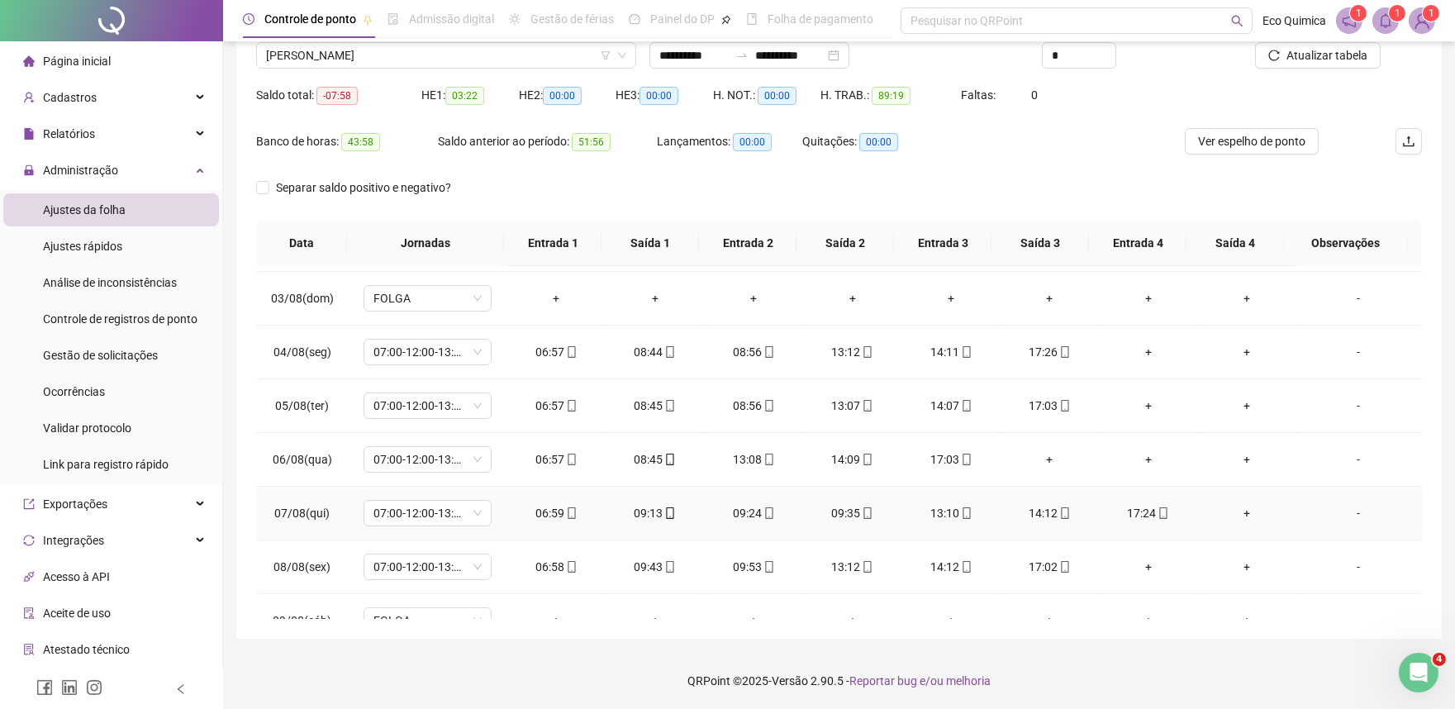
click at [836, 515] on div "09:35" at bounding box center [852, 513] width 72 height 18
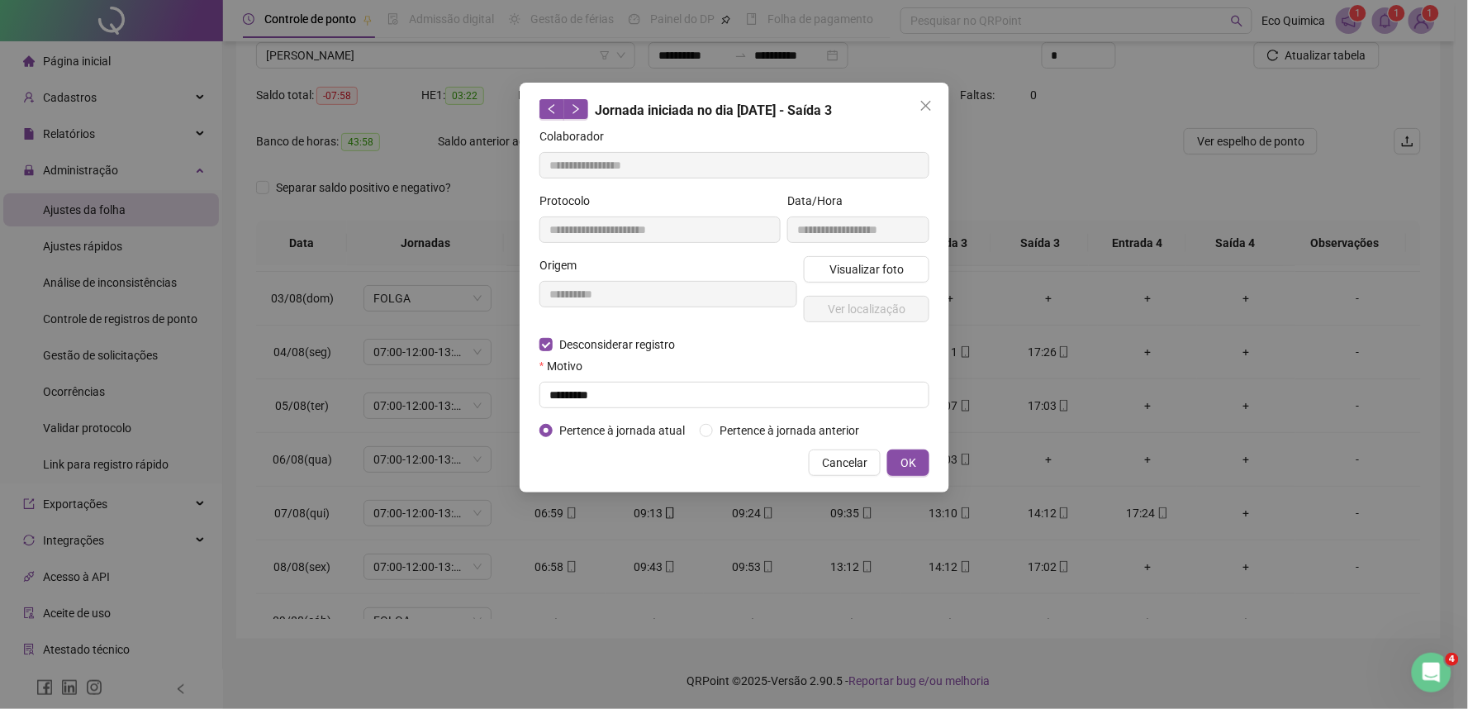
type input "**********"
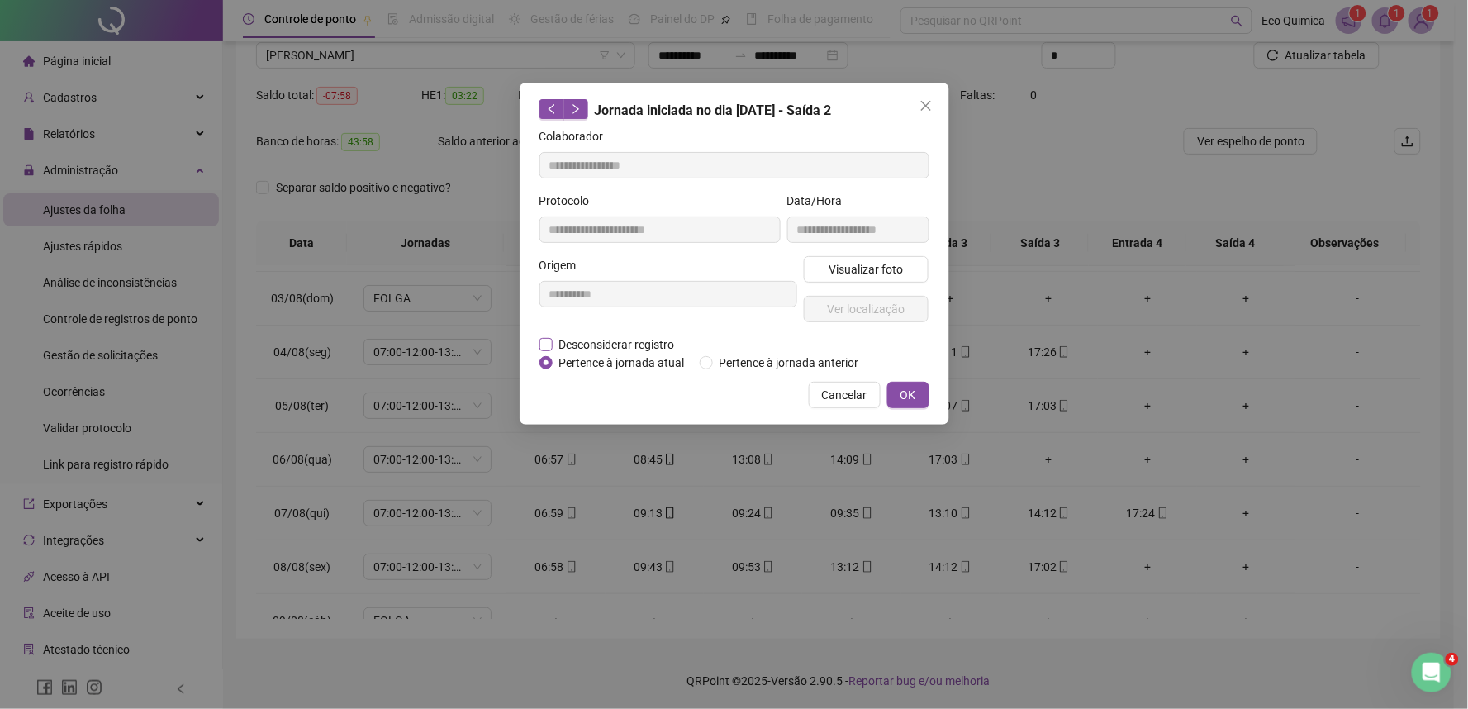
click at [564, 345] on span "Desconsiderar registro" at bounding box center [617, 345] width 129 height 18
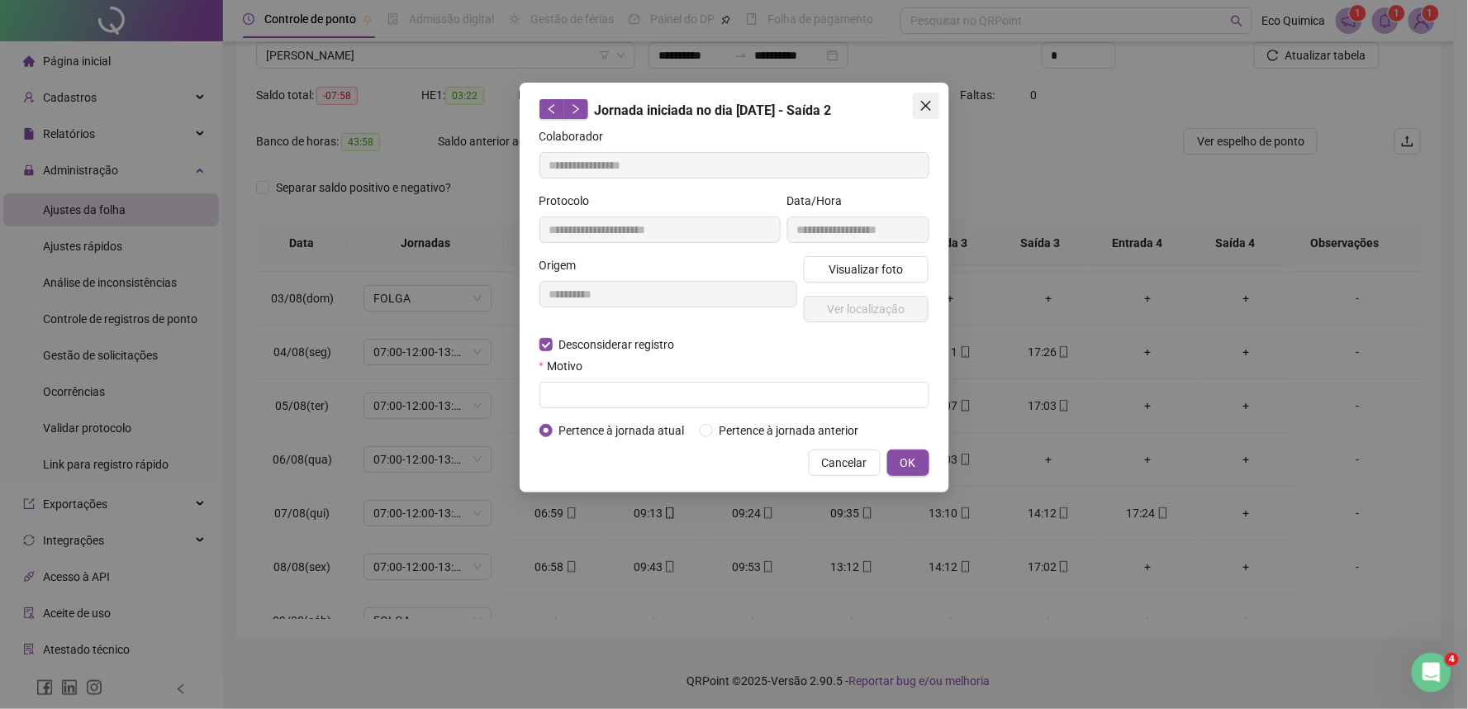
click at [934, 107] on span "Close" at bounding box center [926, 105] width 26 height 13
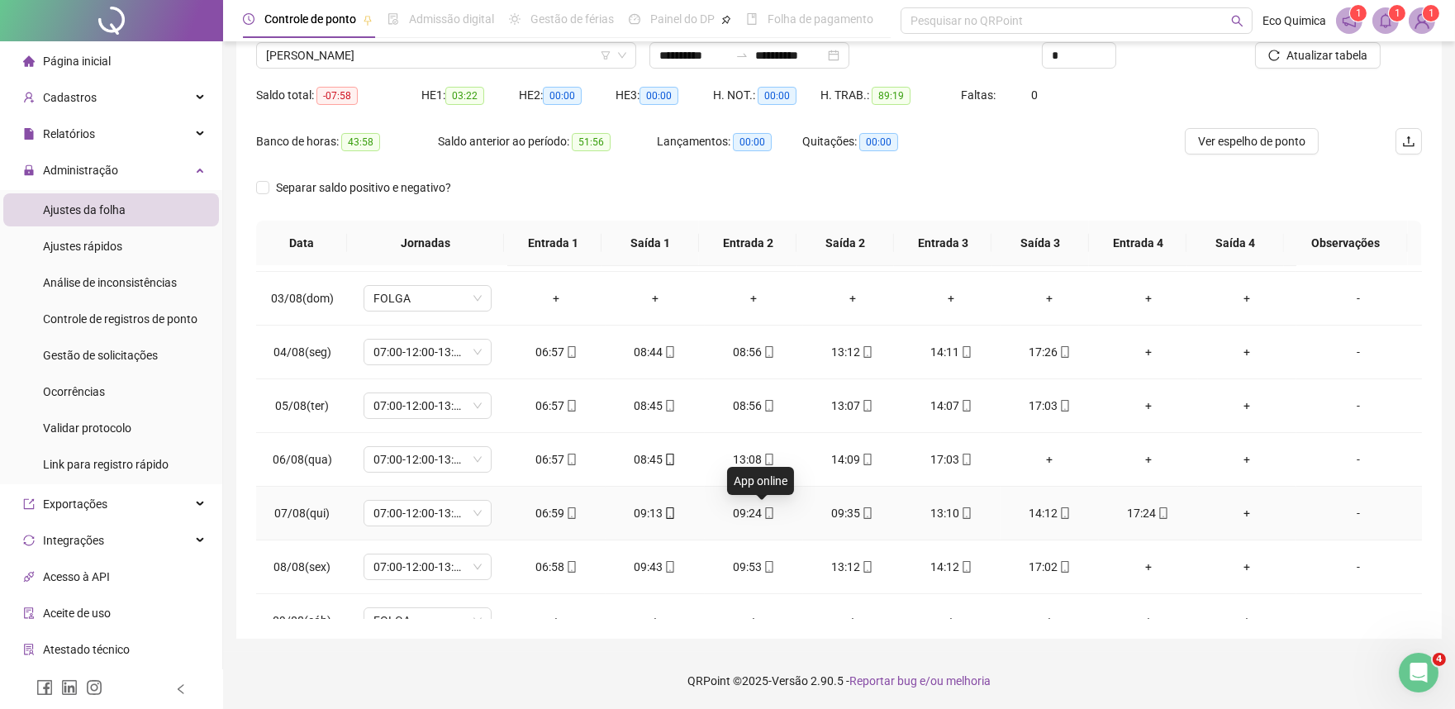
click at [762, 512] on span "mobile" at bounding box center [768, 513] width 13 height 12
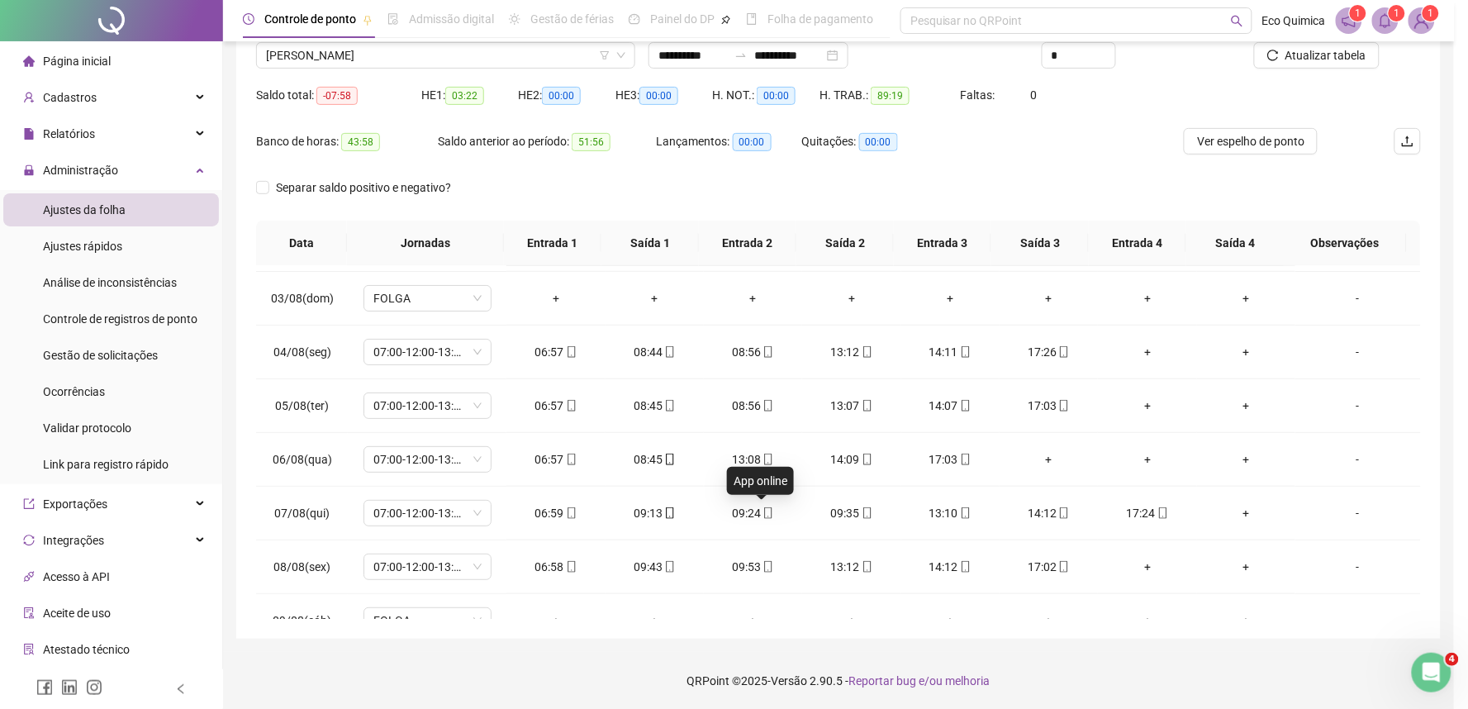
type input "**********"
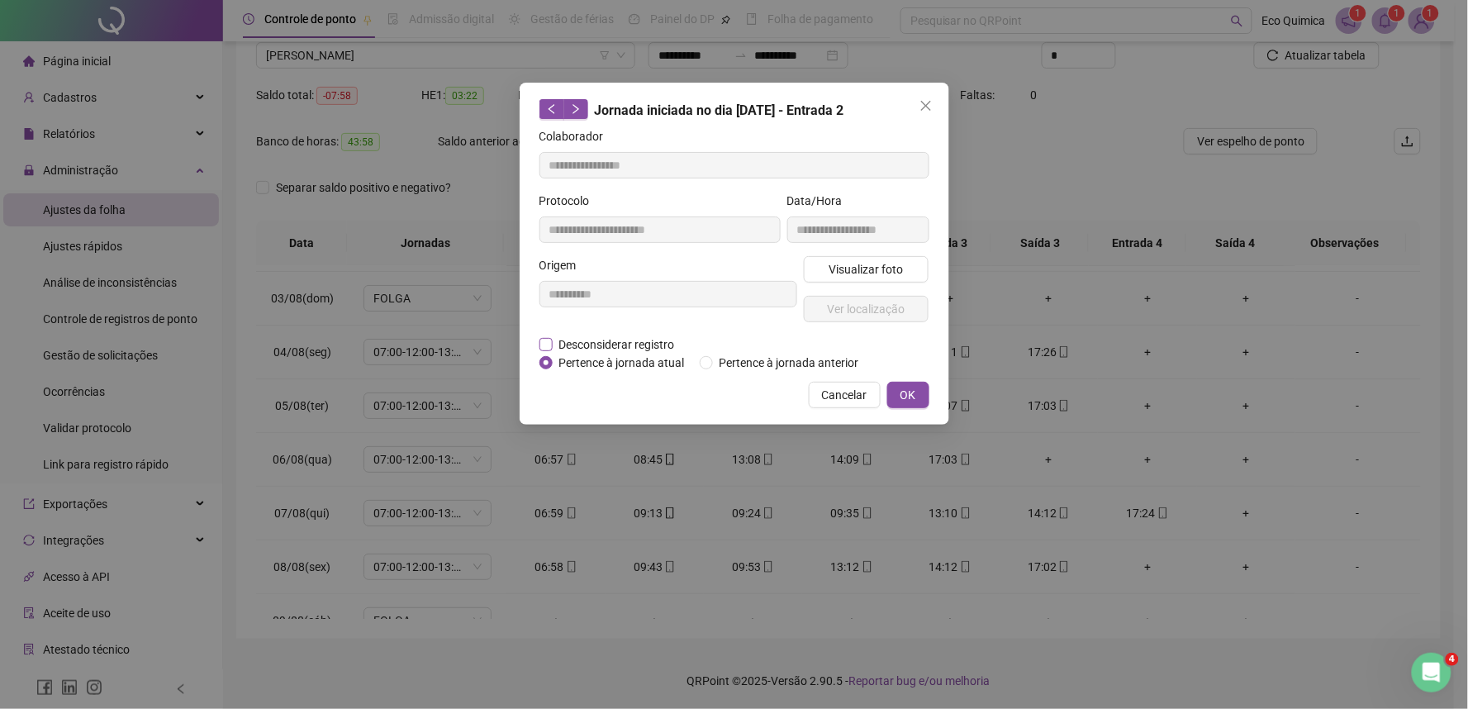
click at [603, 345] on span "Desconsiderar registro" at bounding box center [617, 345] width 129 height 18
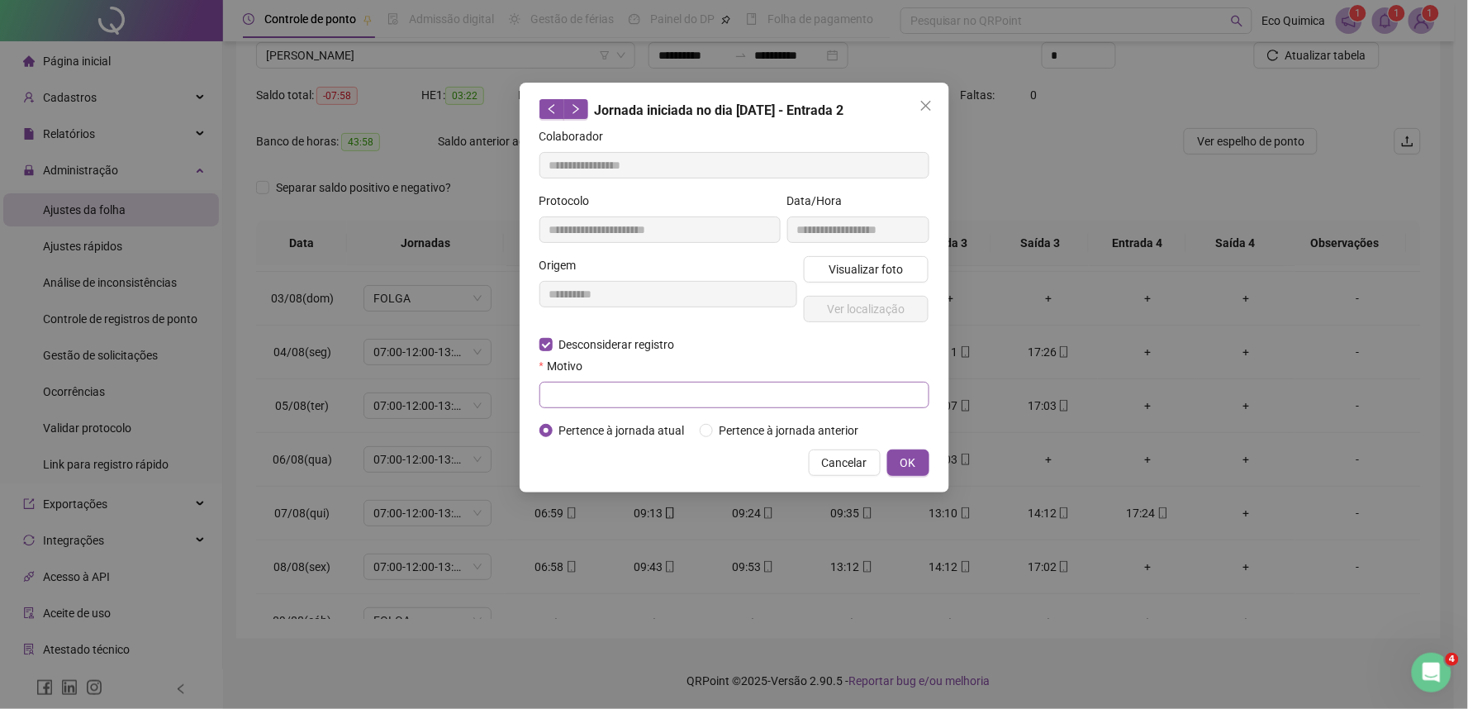
drag, startPoint x: 597, startPoint y: 378, endPoint x: 599, endPoint y: 397, distance: 18.3
click at [597, 382] on div "Motivo" at bounding box center [735, 382] width 390 height 51
click at [599, 397] on input "text" at bounding box center [735, 395] width 390 height 26
type input "*********"
click at [829, 466] on span "Cancelar" at bounding box center [844, 463] width 45 height 18
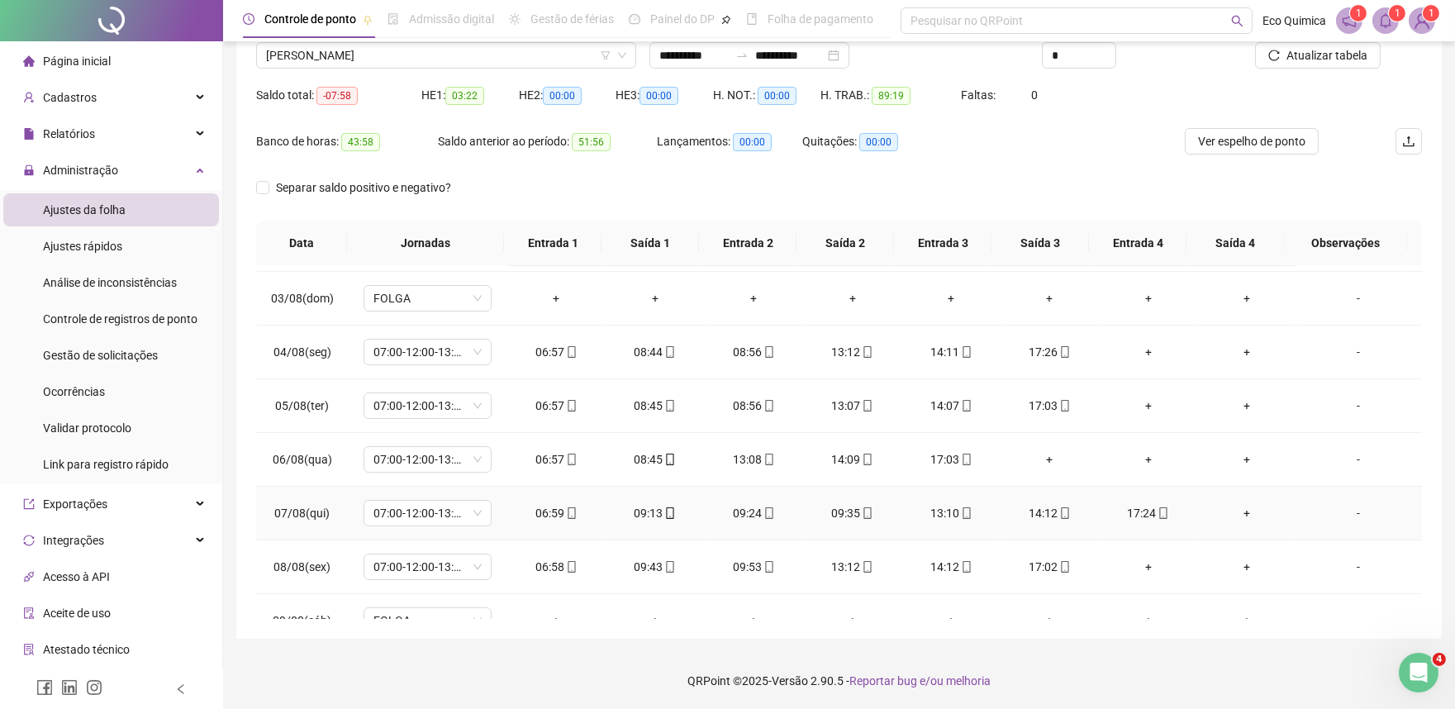
click at [838, 511] on div "09:35" at bounding box center [852, 513] width 72 height 18
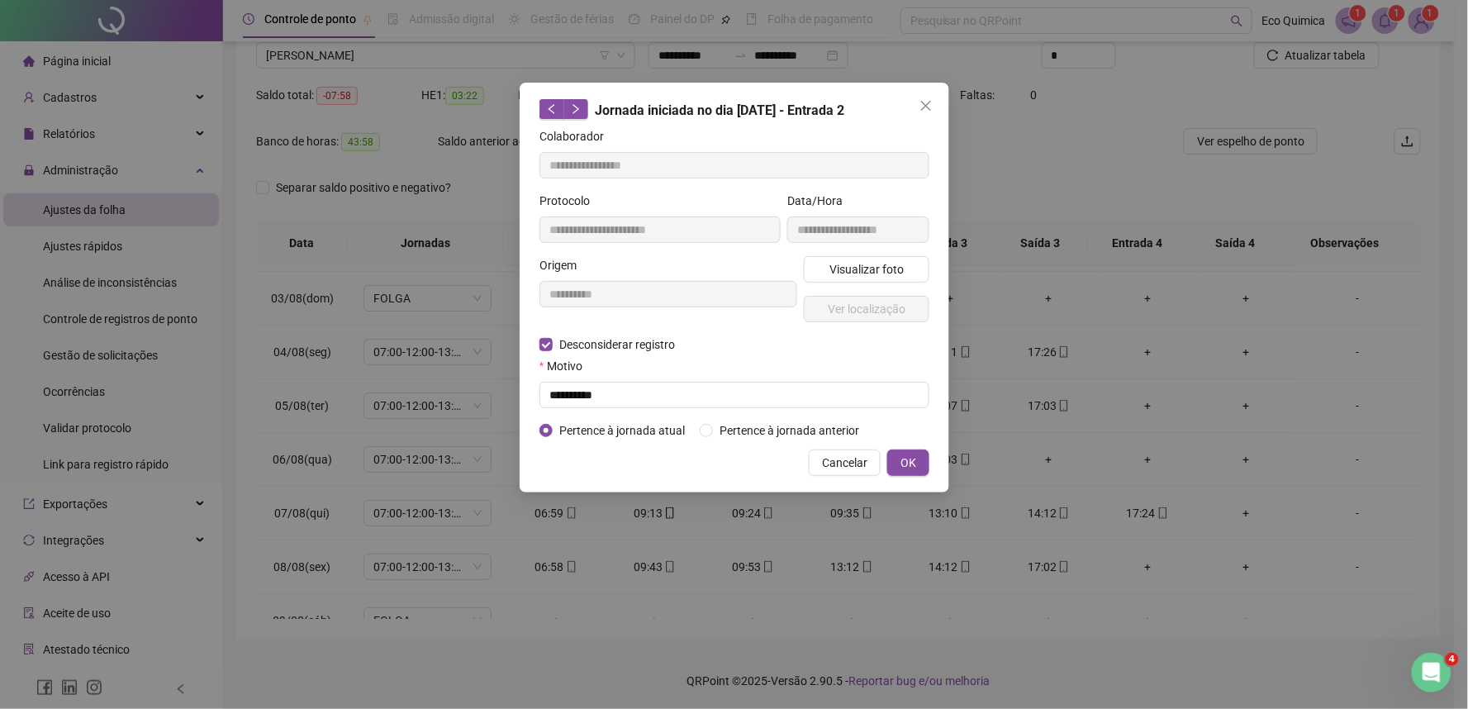
type input "**********"
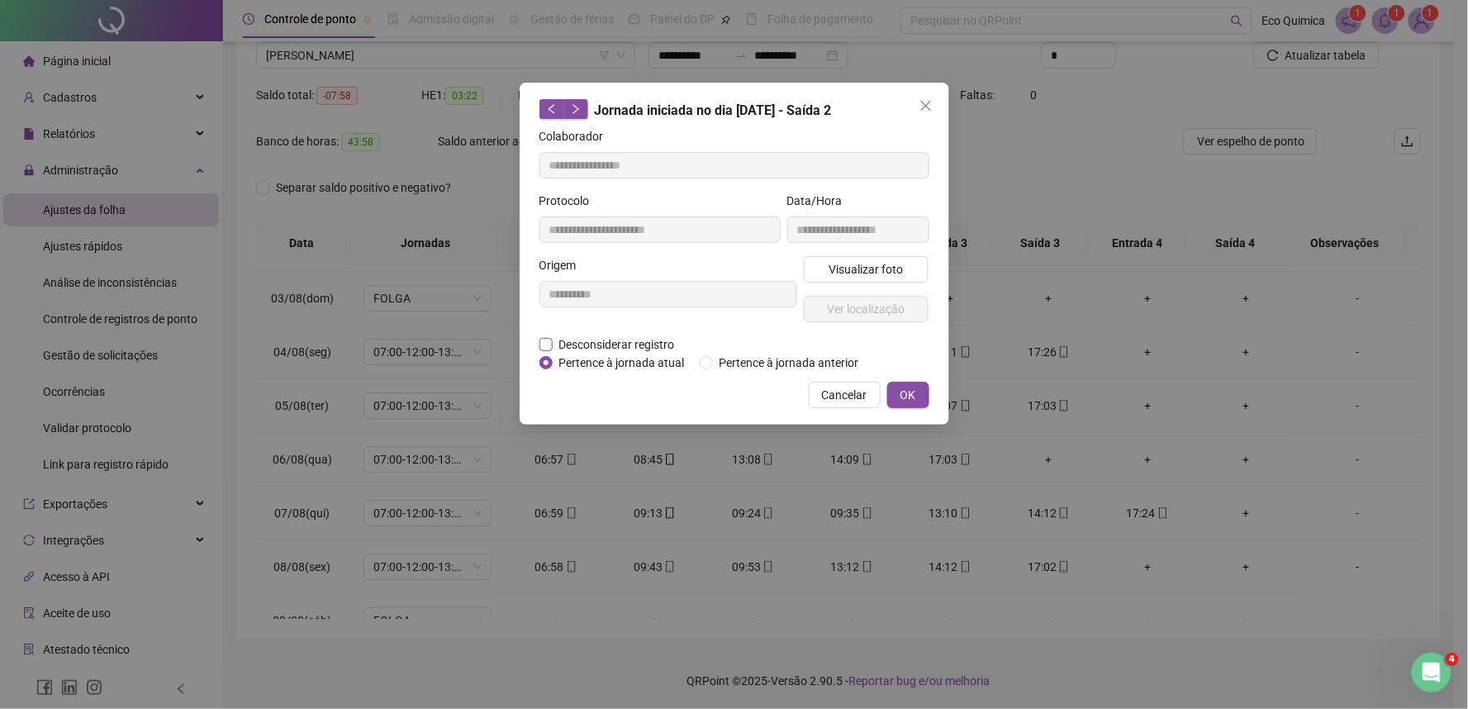
click at [554, 347] on label "Desconsiderar registro" at bounding box center [617, 345] width 154 height 18
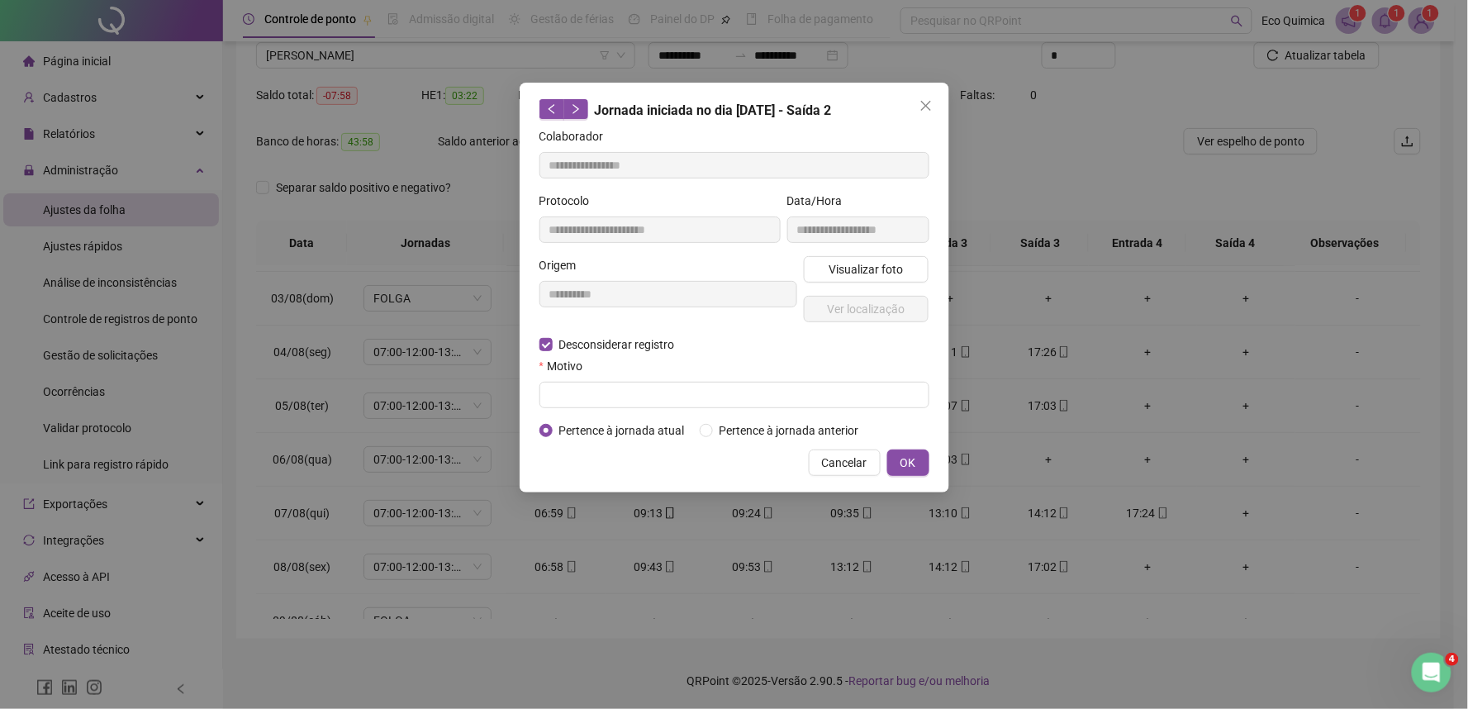
drag, startPoint x: 607, startPoint y: 418, endPoint x: 626, endPoint y: 410, distance: 21.5
click at [610, 418] on form "**********" at bounding box center [735, 283] width 390 height 312
click at [626, 410] on form "**********" at bounding box center [735, 283] width 390 height 312
click at [643, 397] on input "text" at bounding box center [735, 395] width 390 height 26
type input "*********"
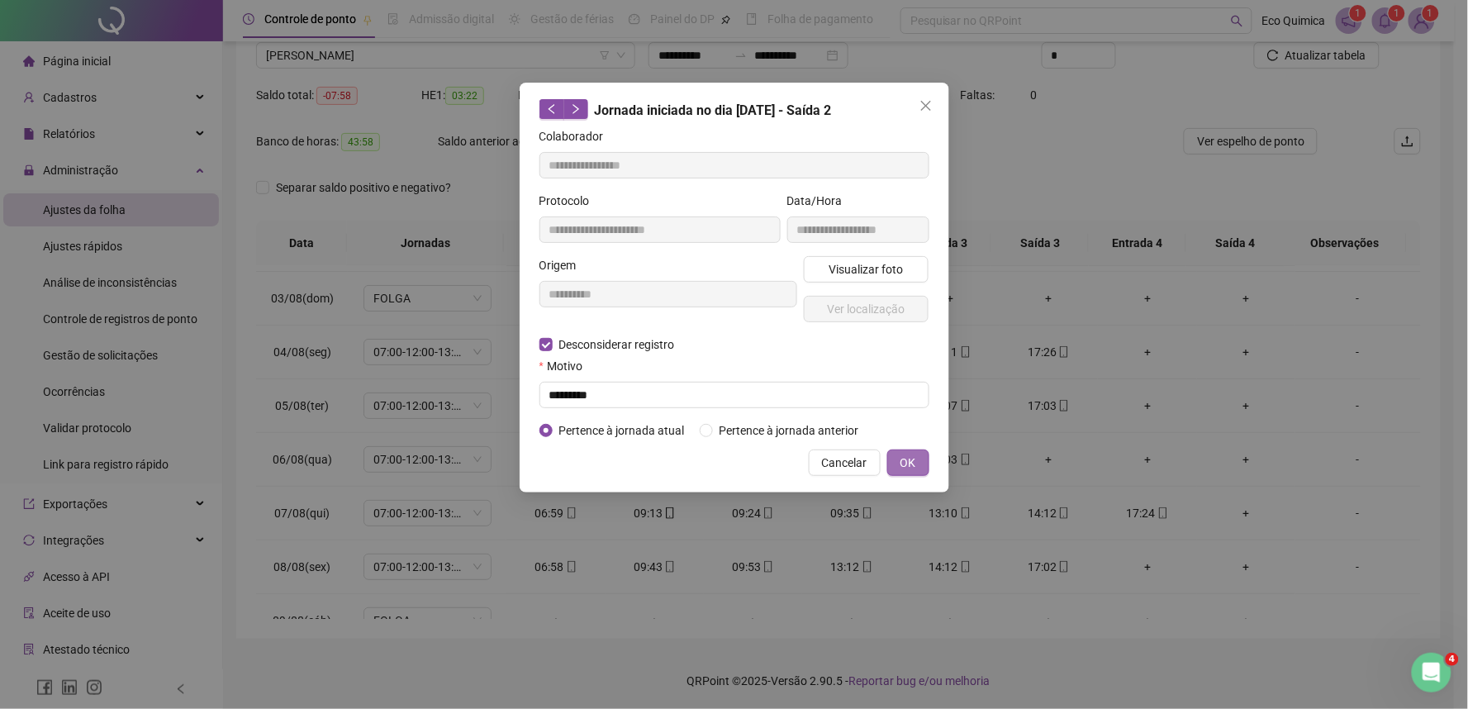
click at [904, 456] on span "OK" at bounding box center [909, 463] width 16 height 18
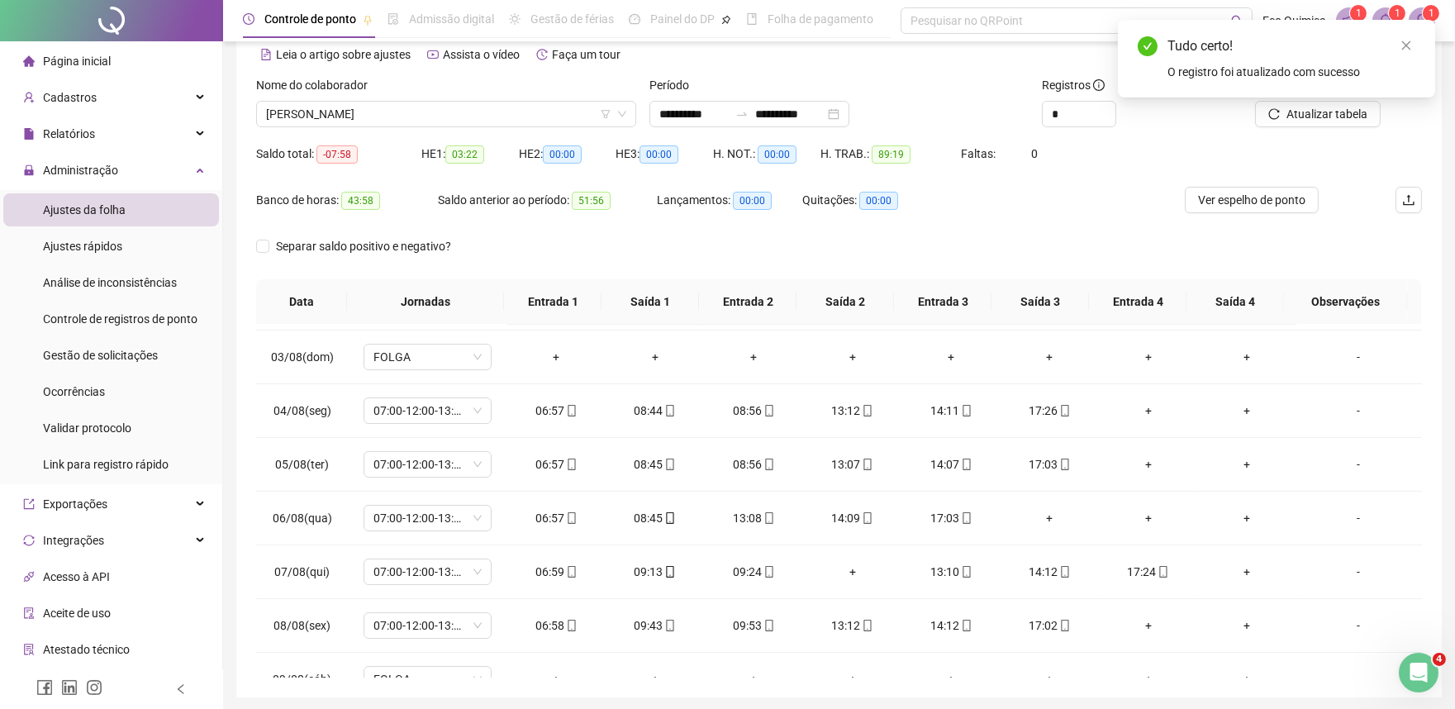
scroll to position [43, 0]
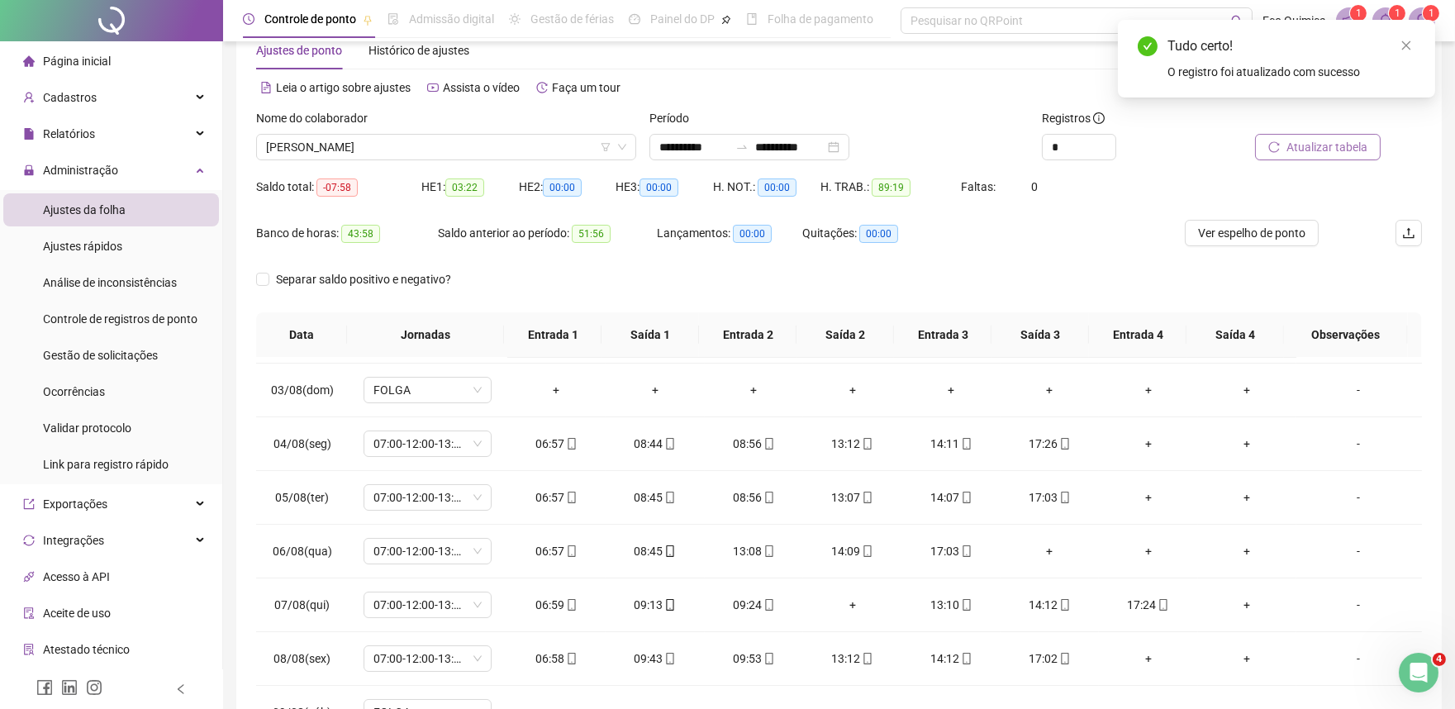
click at [1326, 149] on span "Atualizar tabela" at bounding box center [1327, 147] width 81 height 18
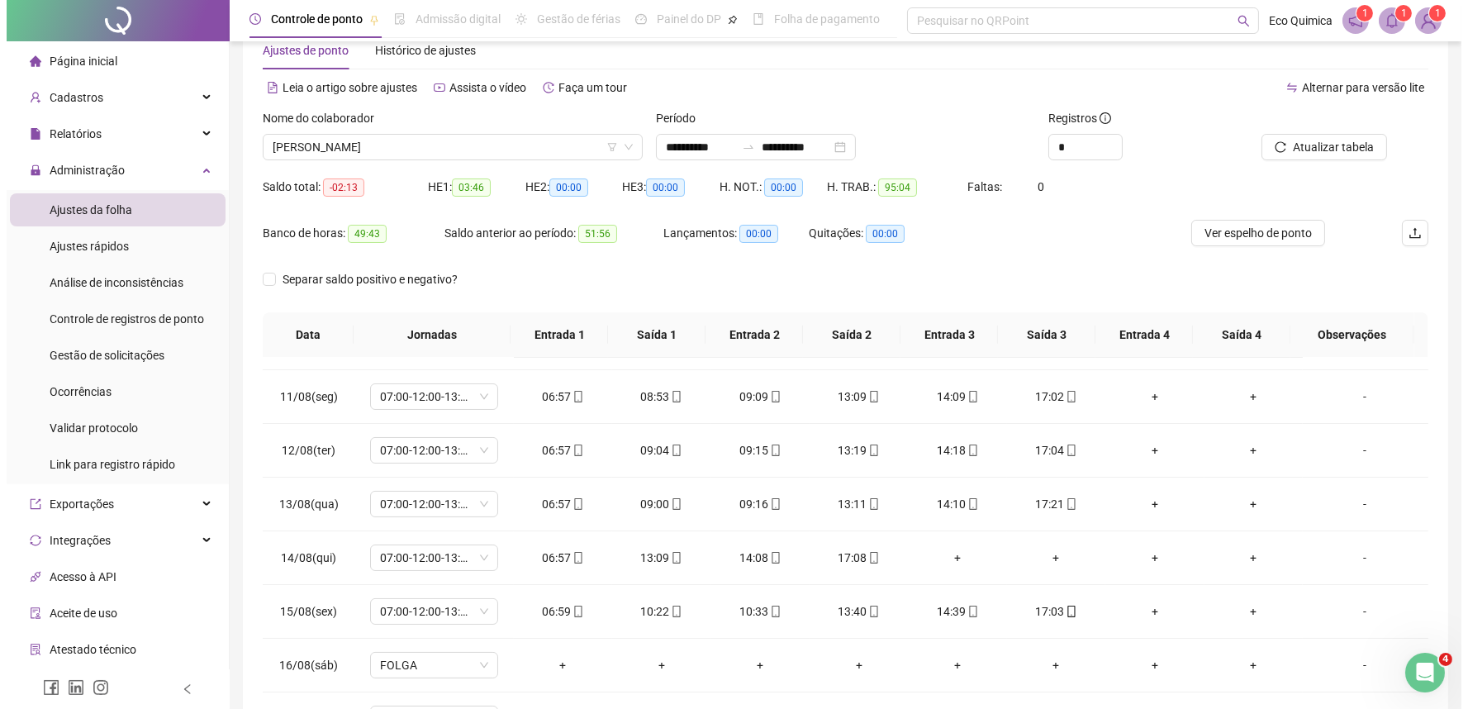
scroll to position [560, 0]
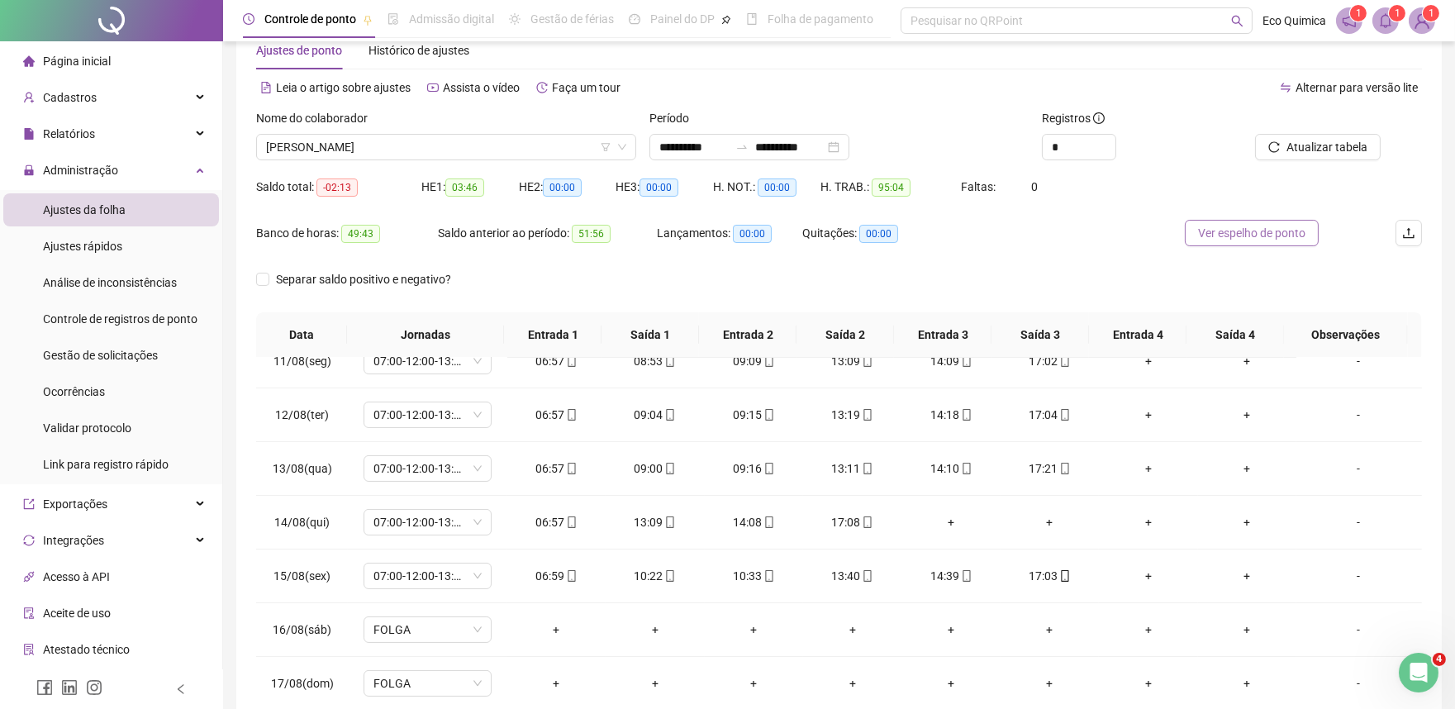
click at [1229, 237] on span "Ver espelho de ponto" at bounding box center [1251, 233] width 107 height 18
click at [1430, 22] on img at bounding box center [1422, 20] width 25 height 25
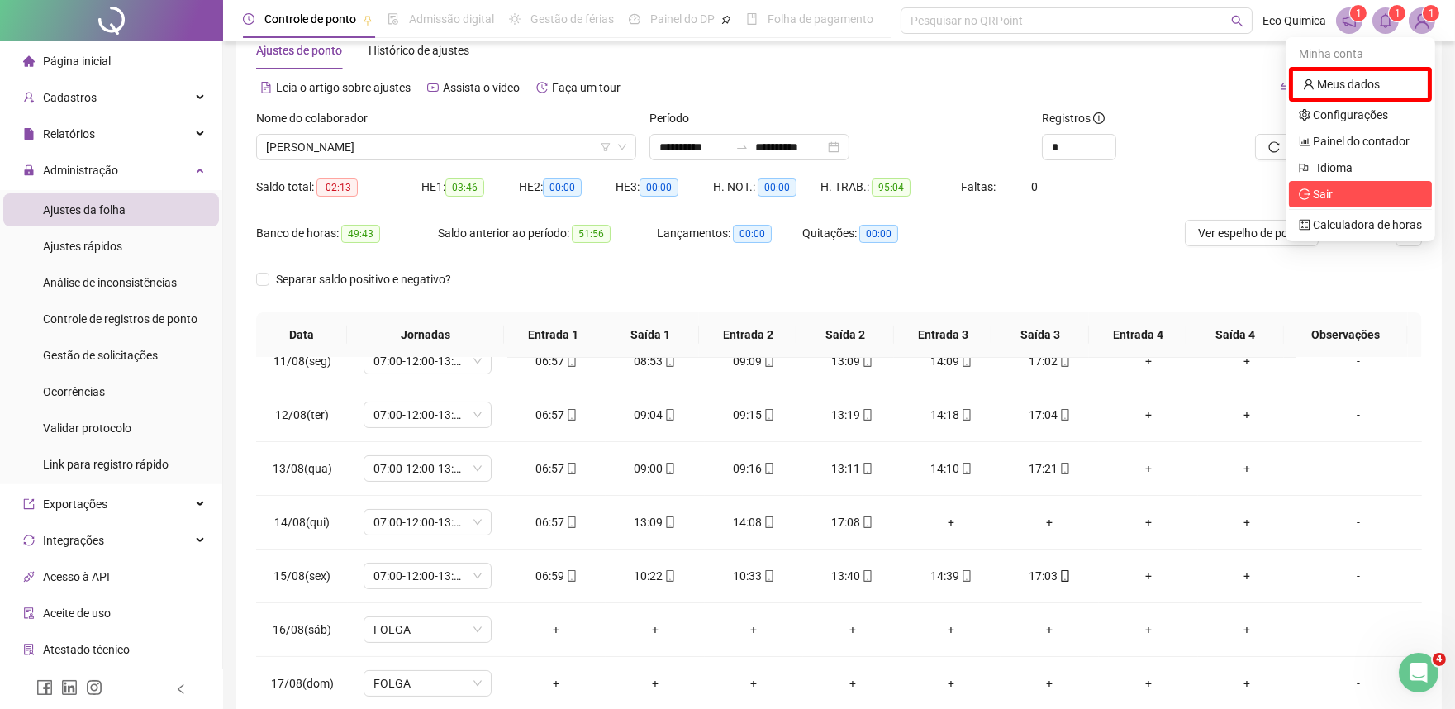
click at [1329, 197] on span "Sair" at bounding box center [1323, 194] width 20 height 13
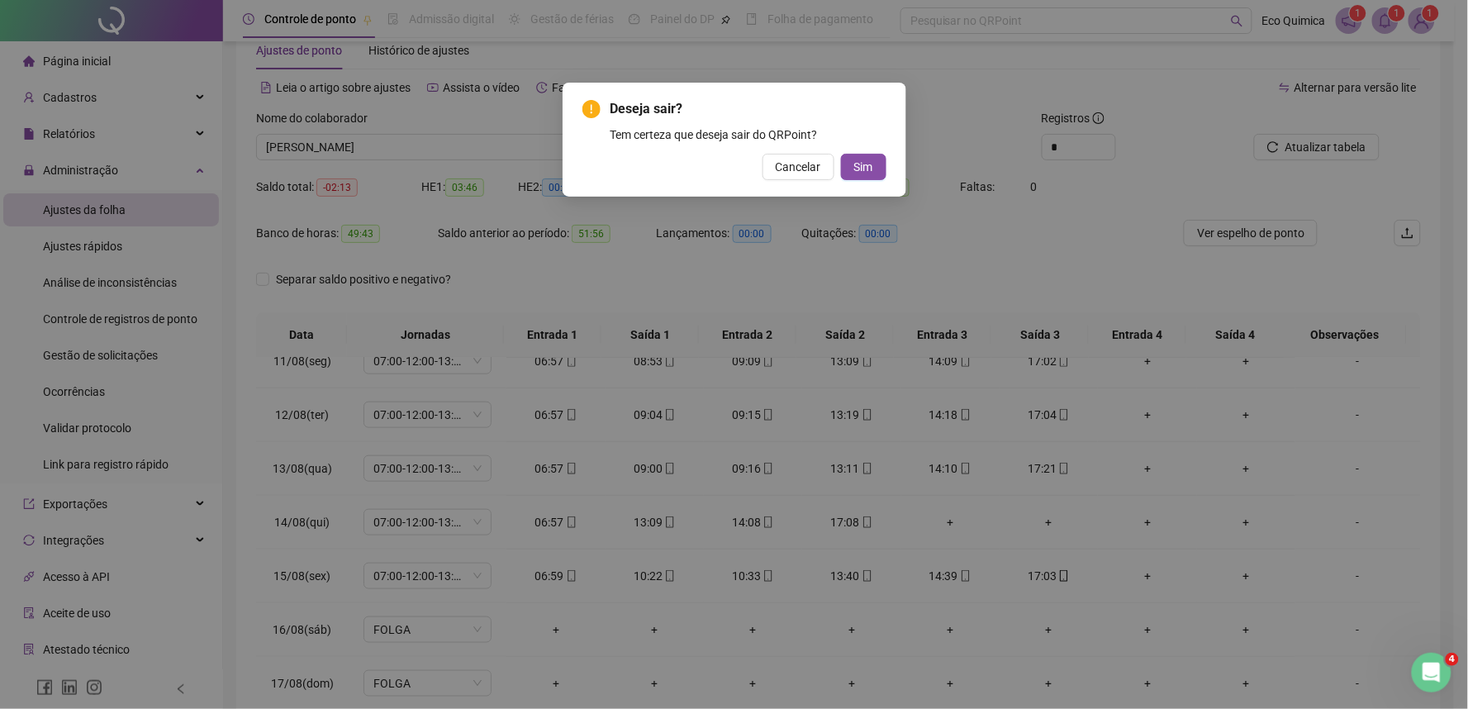
click at [850, 151] on div "Deseja sair? Tem certeza que deseja sair do QRPoint? Cancelar Sim" at bounding box center [735, 139] width 304 height 81
click at [850, 163] on button "Sim" at bounding box center [863, 167] width 45 height 26
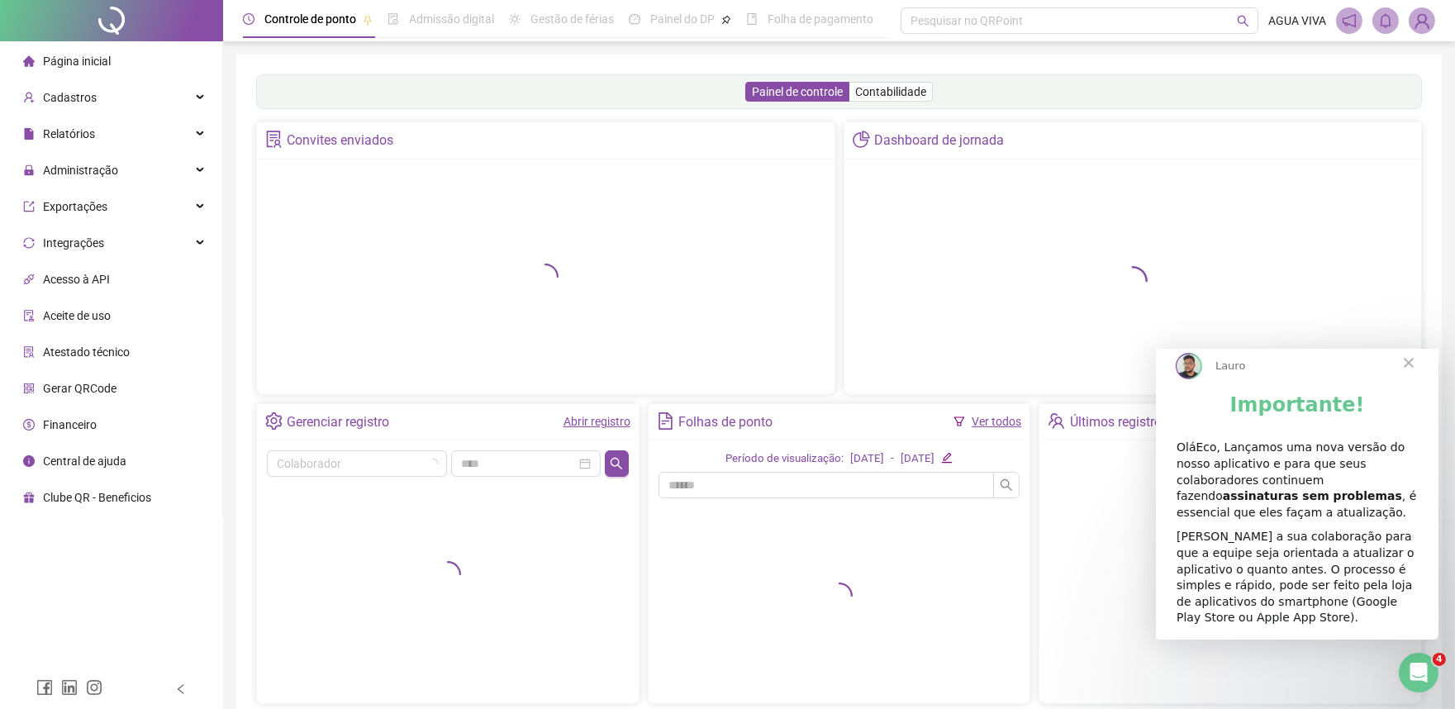
click at [1408, 377] on span "Fechar" at bounding box center [1407, 362] width 59 height 59
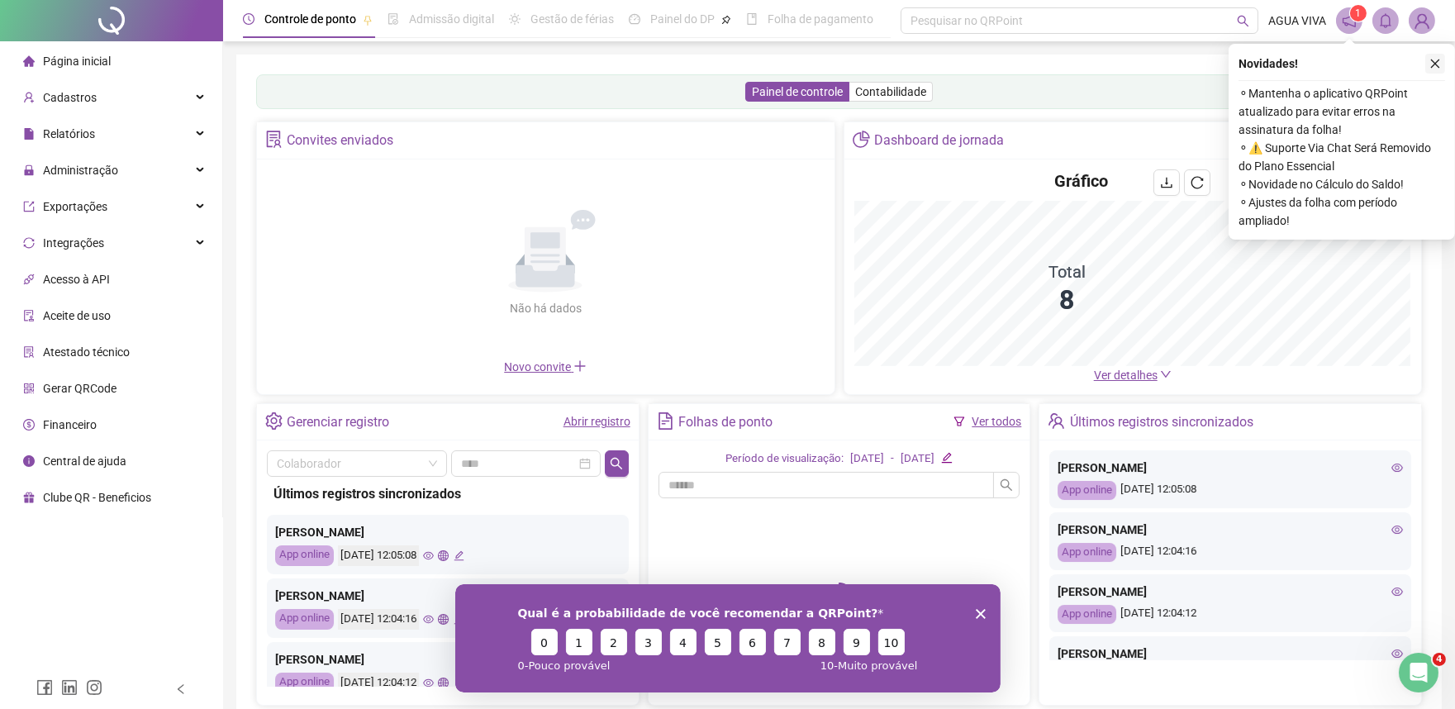
click at [1430, 64] on icon "close" at bounding box center [1436, 64] width 12 height 12
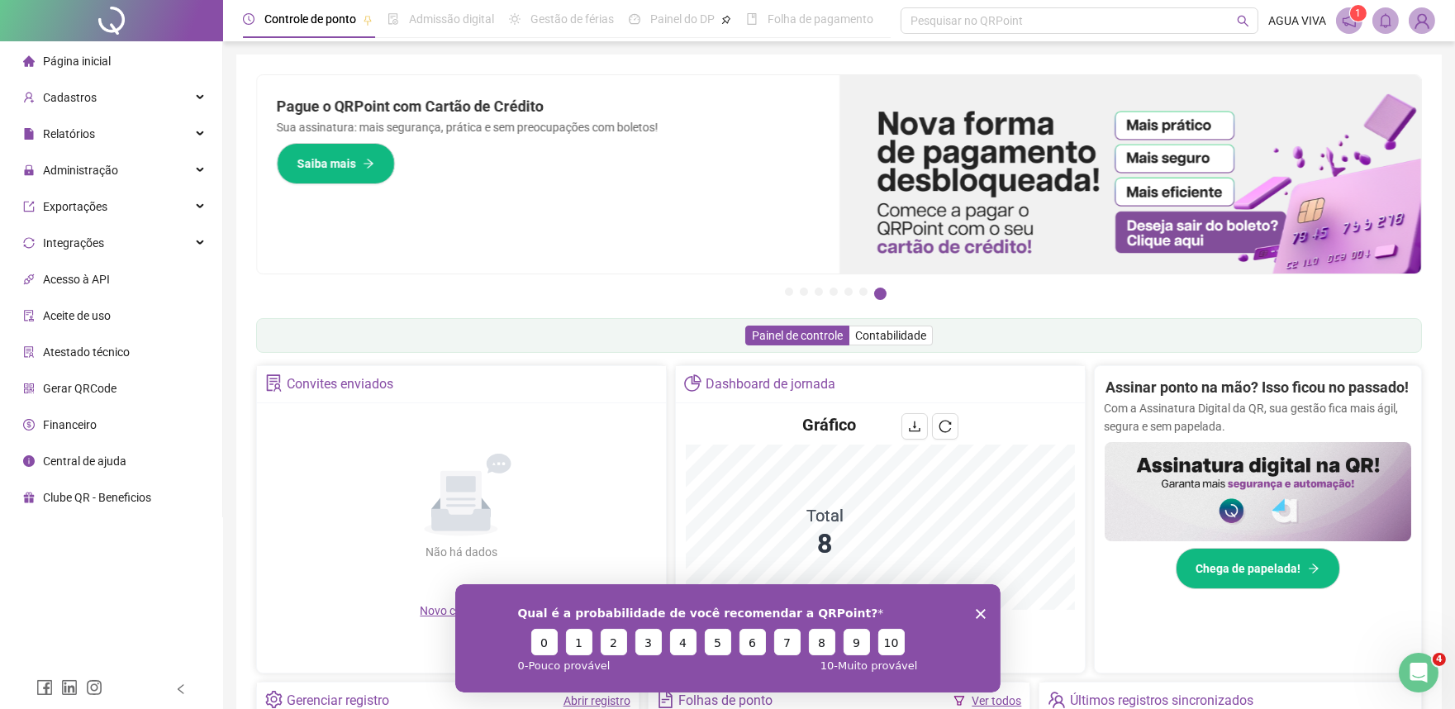
click at [988, 616] on div "Qual é a probabilidade de você recomendar a QRPoint? 0 1 2 3 4 5 6 7 8 9 10 0 -…" at bounding box center [727, 637] width 545 height 108
click at [93, 178] on span "Administração" at bounding box center [70, 170] width 95 height 33
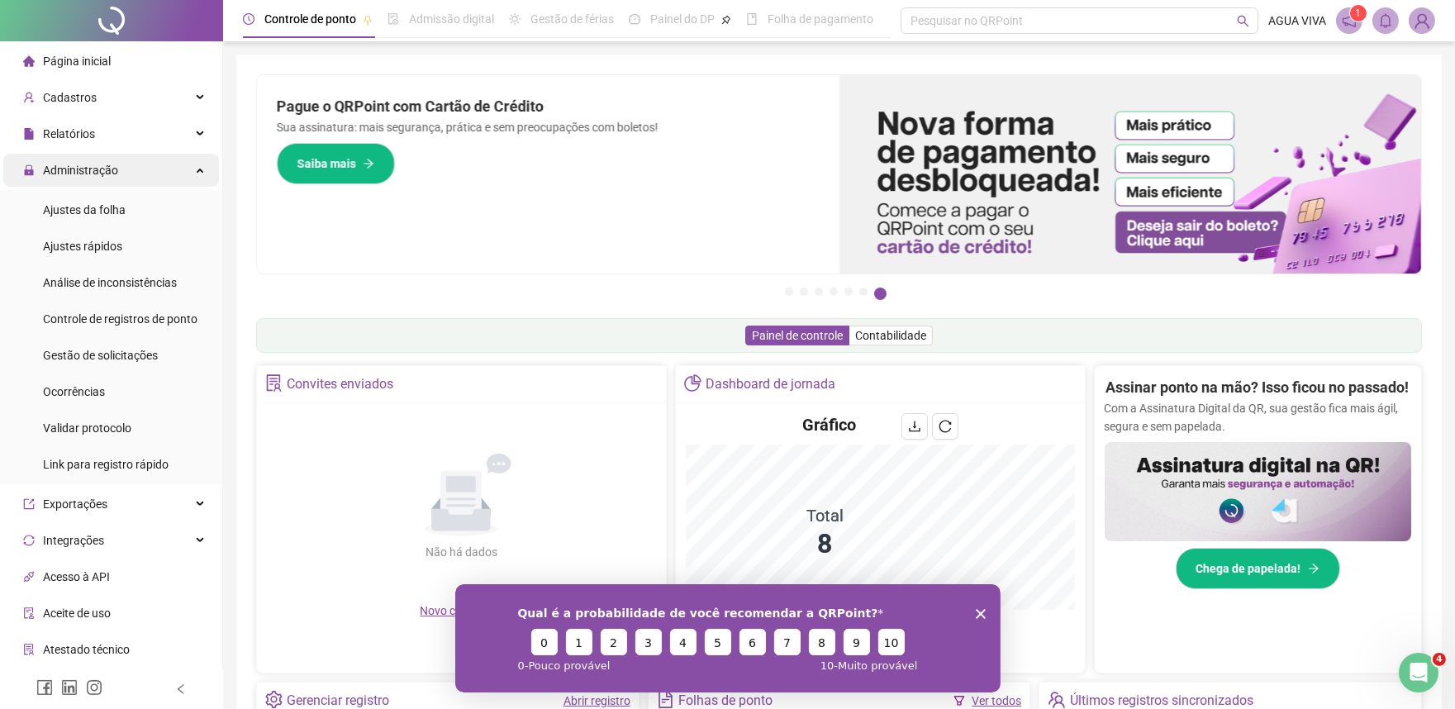
click at [166, 171] on div "Administração" at bounding box center [111, 170] width 216 height 33
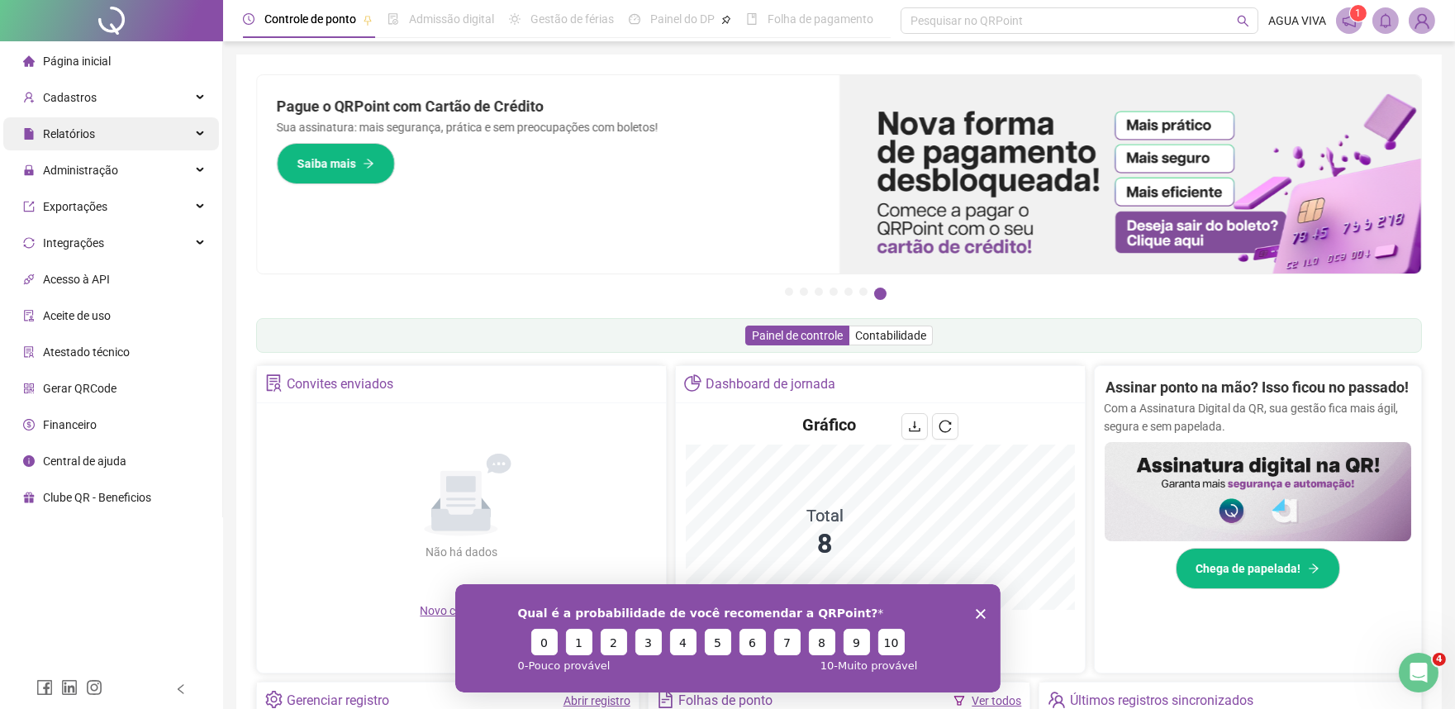
click at [185, 132] on div "Relatórios" at bounding box center [111, 133] width 216 height 33
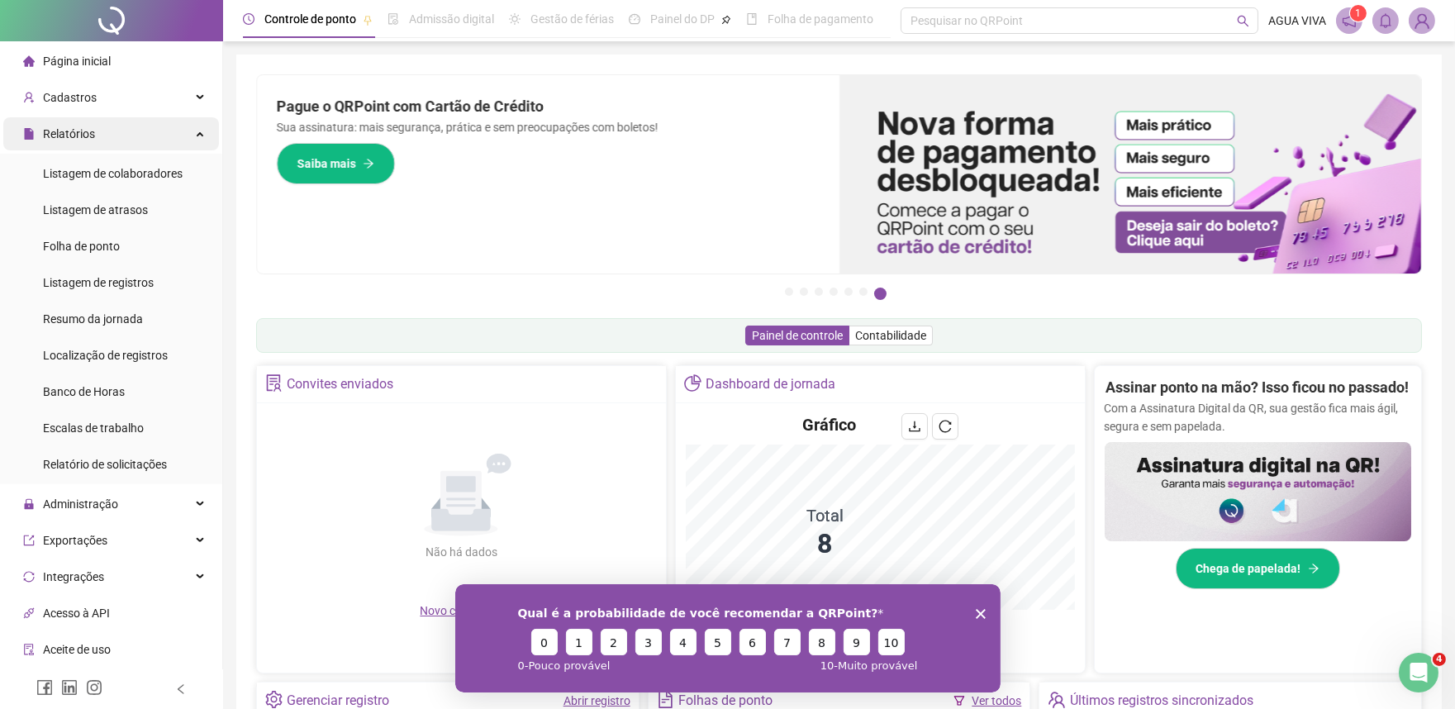
click at [198, 132] on icon at bounding box center [202, 132] width 8 height 0
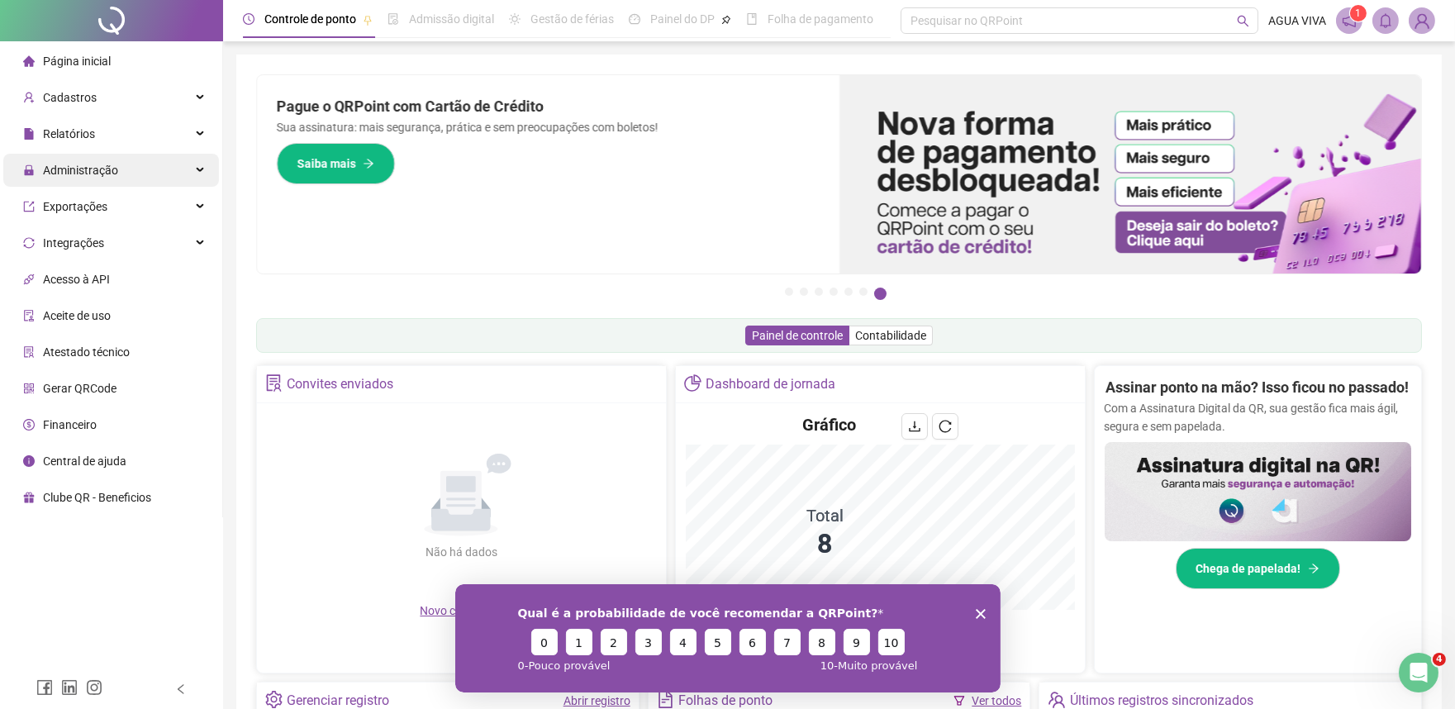
click at [166, 176] on div "Administração" at bounding box center [111, 170] width 216 height 33
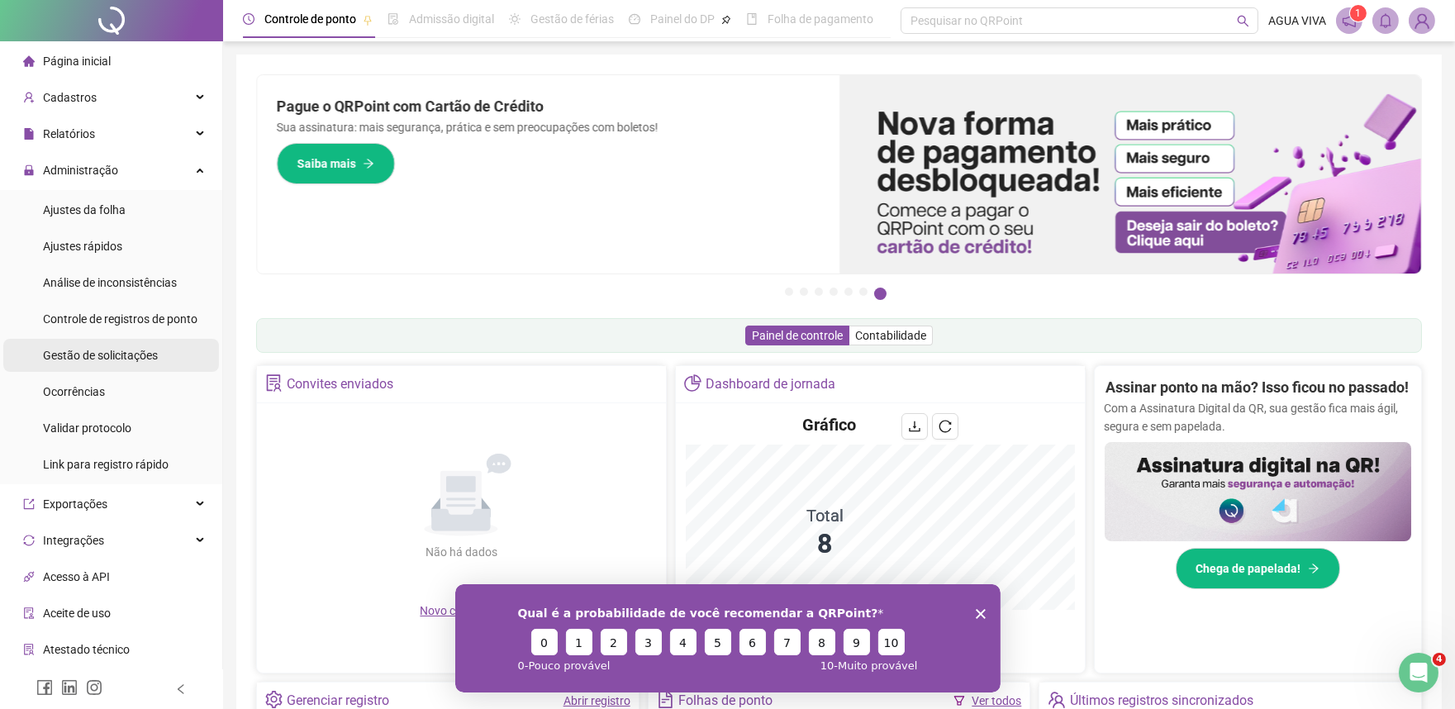
click at [128, 368] on div "Gestão de solicitações" at bounding box center [100, 355] width 115 height 33
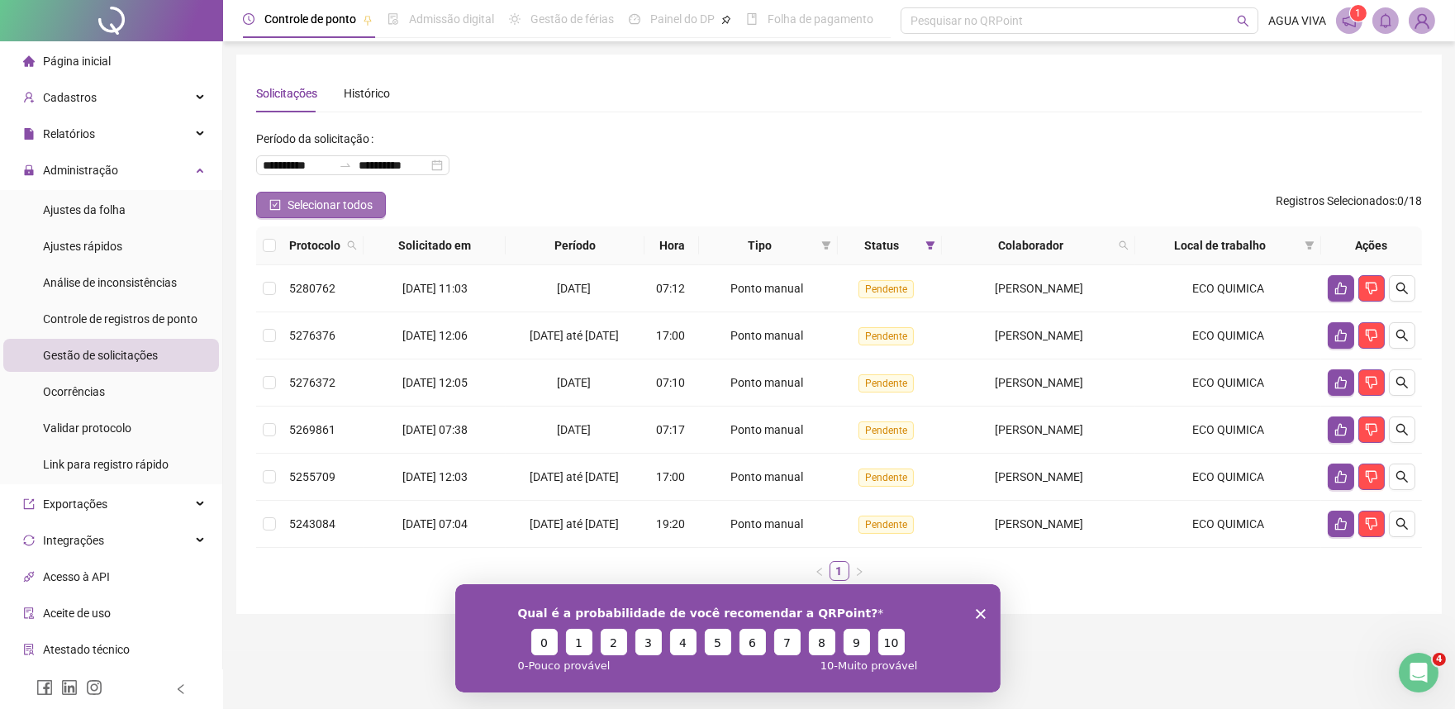
click at [274, 201] on icon "check-square" at bounding box center [275, 205] width 12 height 12
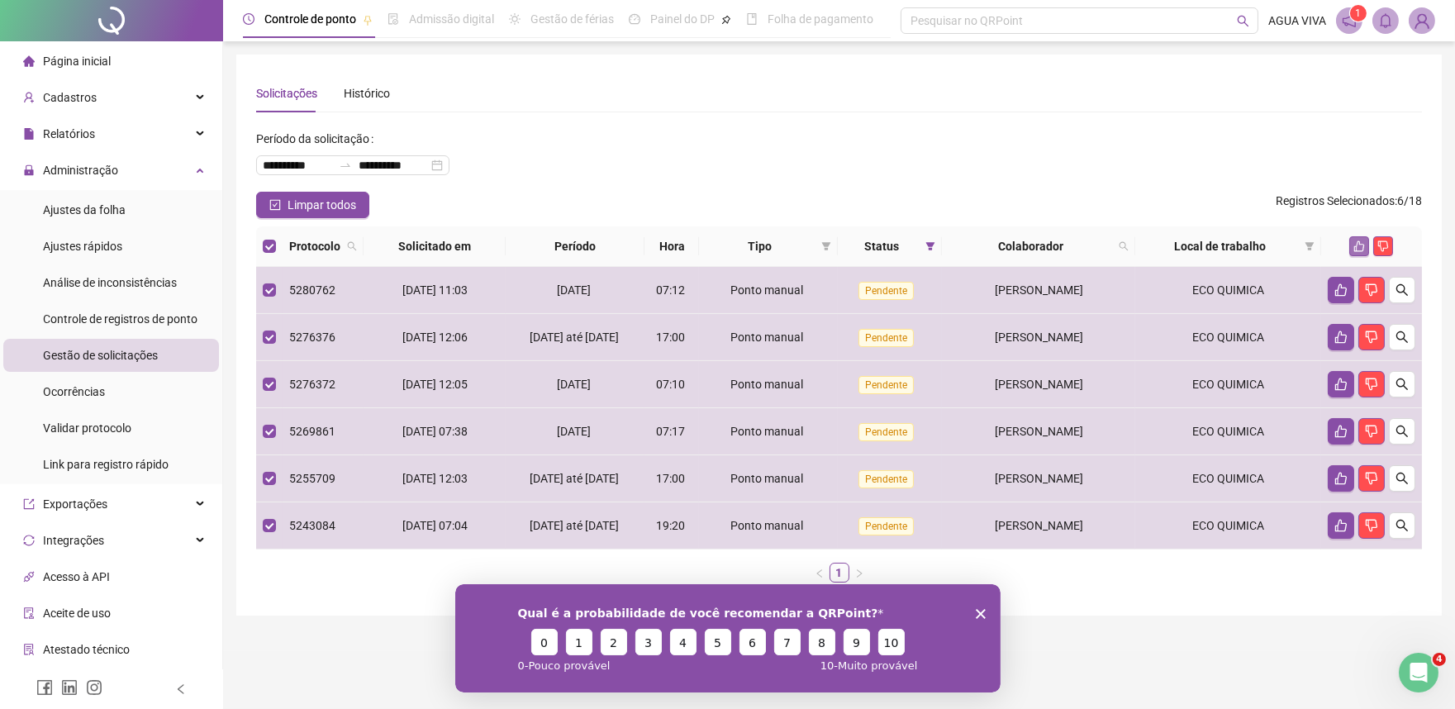
click at [1362, 251] on icon "like" at bounding box center [1360, 246] width 12 height 12
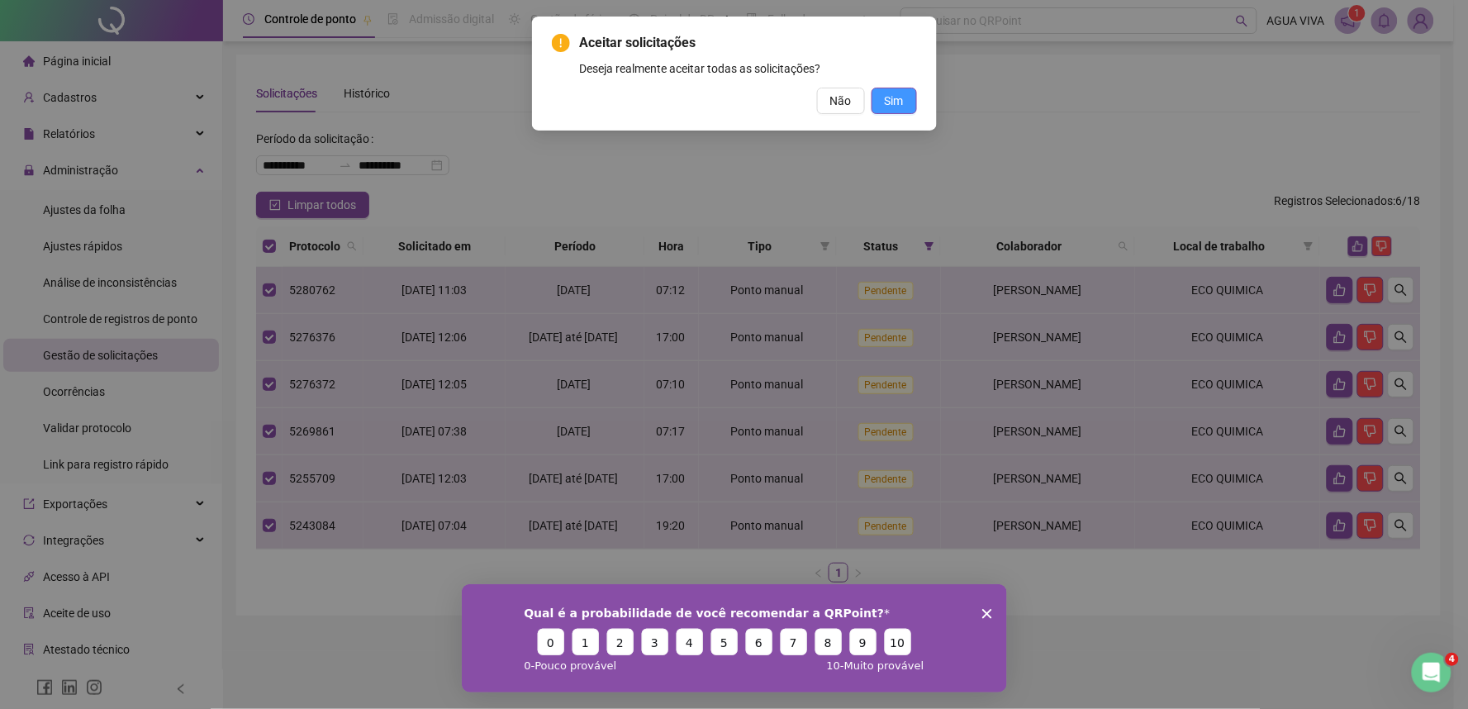
click at [905, 102] on button "Sim" at bounding box center [894, 101] width 45 height 26
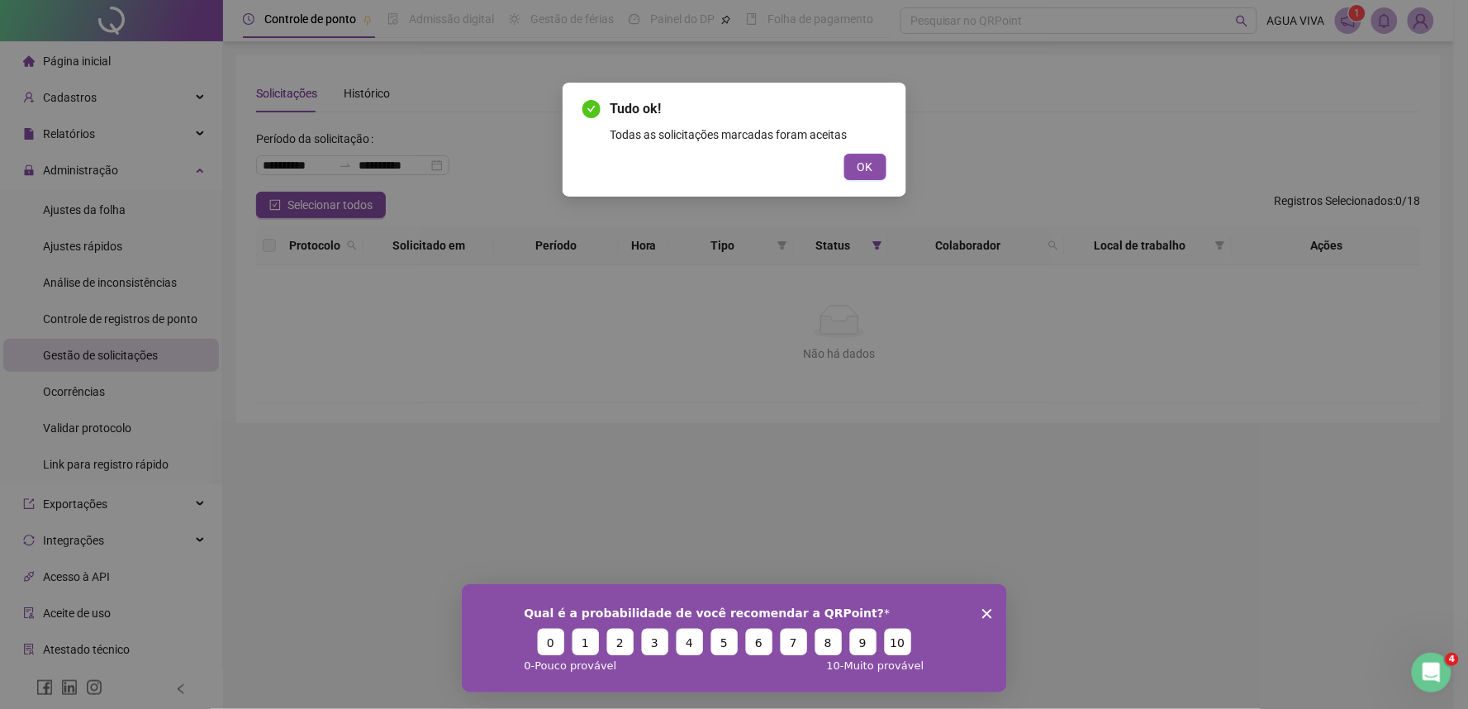
drag, startPoint x: 868, startPoint y: 167, endPoint x: 186, endPoint y: 241, distance: 685.8
click at [852, 168] on button "OK" at bounding box center [866, 167] width 42 height 26
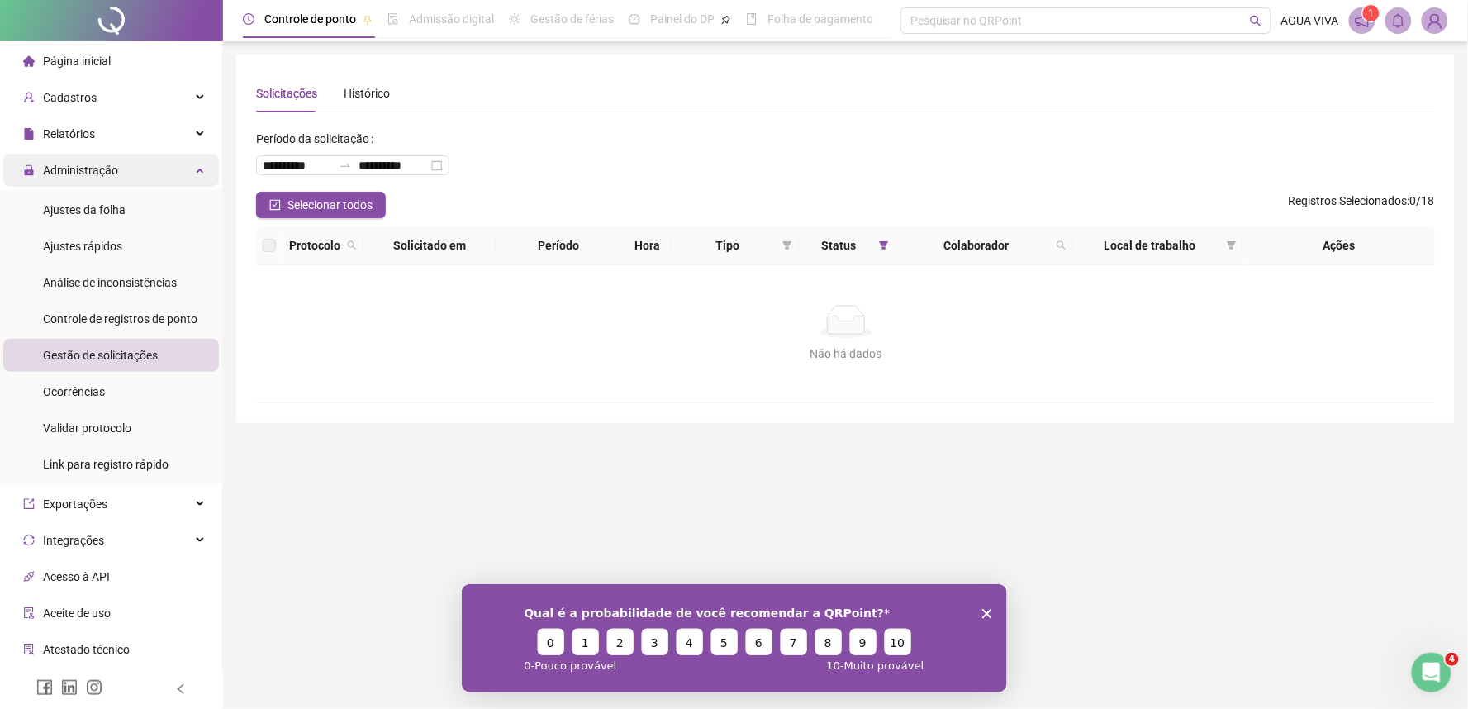
click at [117, 174] on div "Administração" at bounding box center [111, 170] width 216 height 33
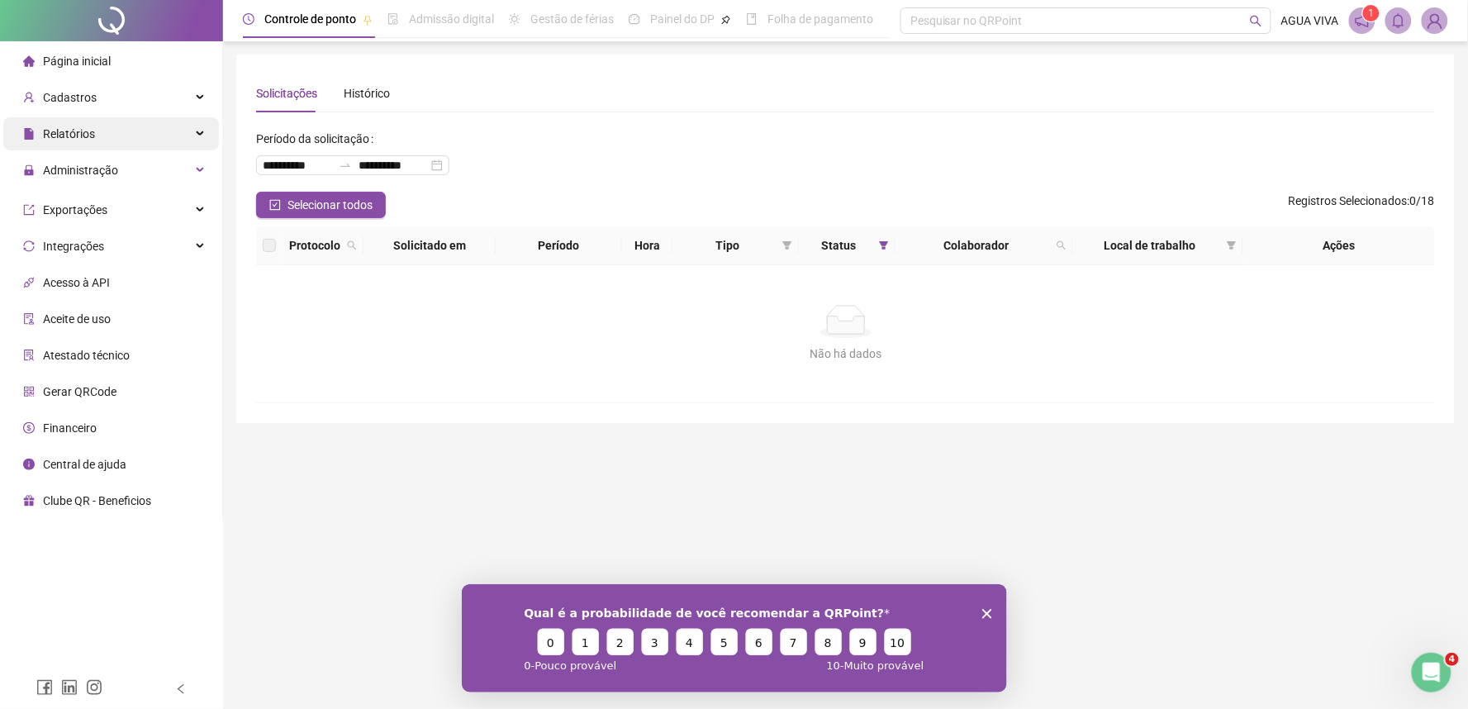
click at [150, 135] on div "Relatórios" at bounding box center [111, 133] width 216 height 33
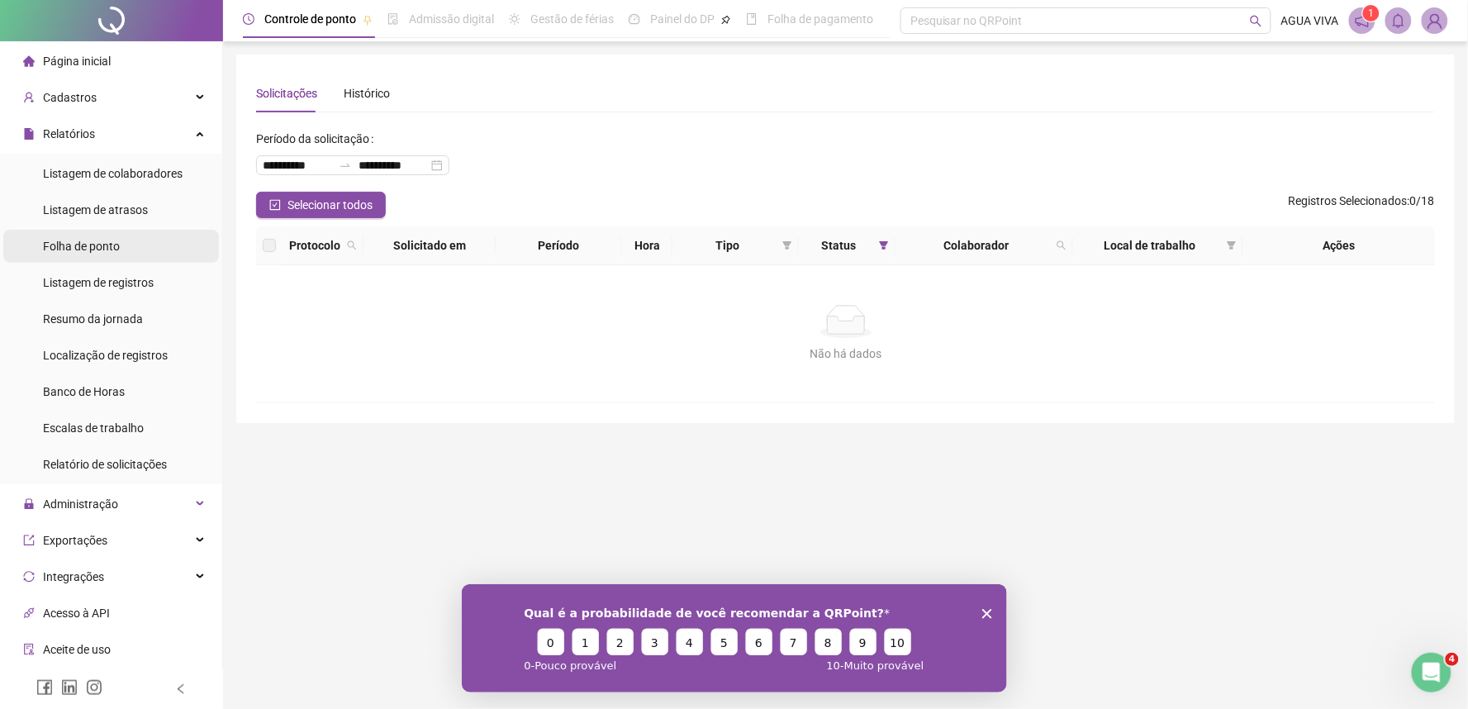
click at [150, 245] on li "Folha de ponto" at bounding box center [111, 246] width 216 height 33
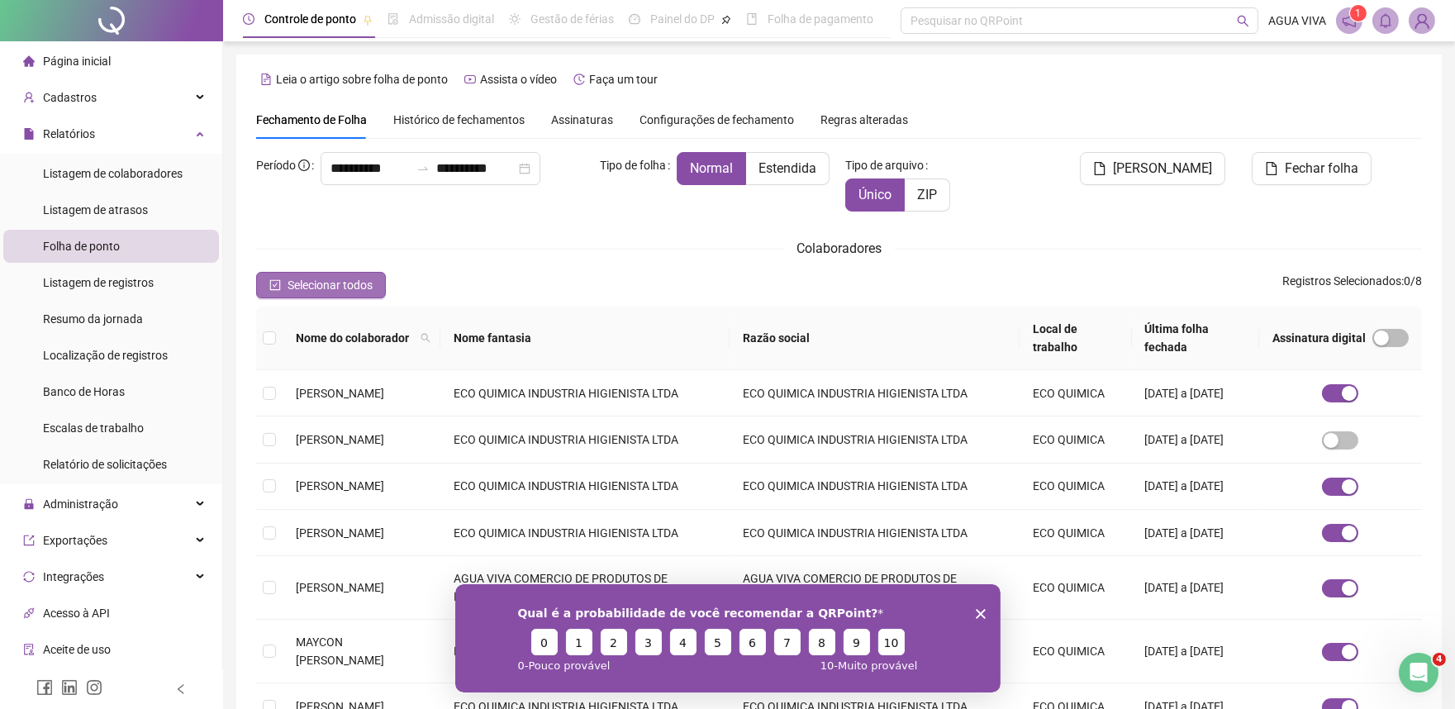
click at [276, 286] on icon "check-square" at bounding box center [275, 285] width 12 height 12
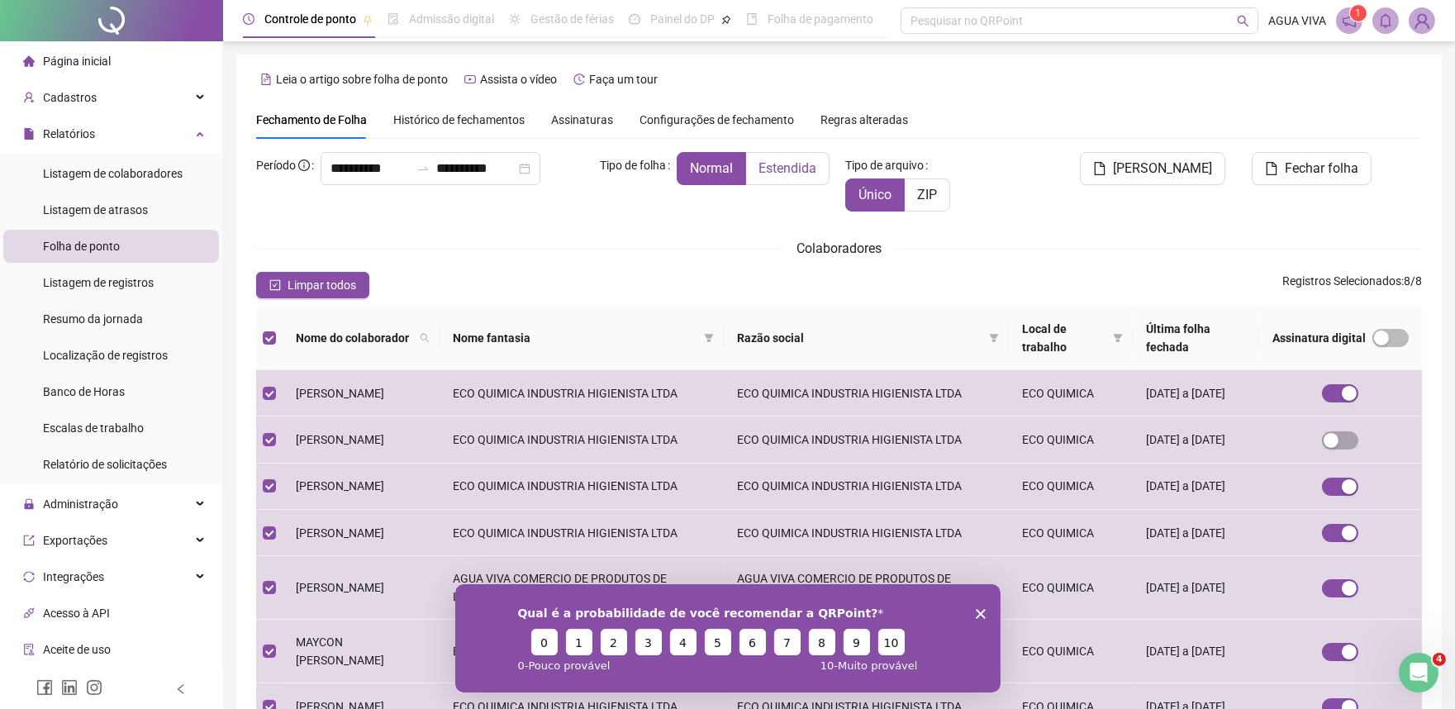
click at [775, 166] on span "Estendida" at bounding box center [788, 168] width 58 height 16
drag, startPoint x: 976, startPoint y: 609, endPoint x: 1448, endPoint y: 1160, distance: 725.6
click at [976, 609] on polygon "Encerrar pesquisa" at bounding box center [980, 613] width 10 height 10
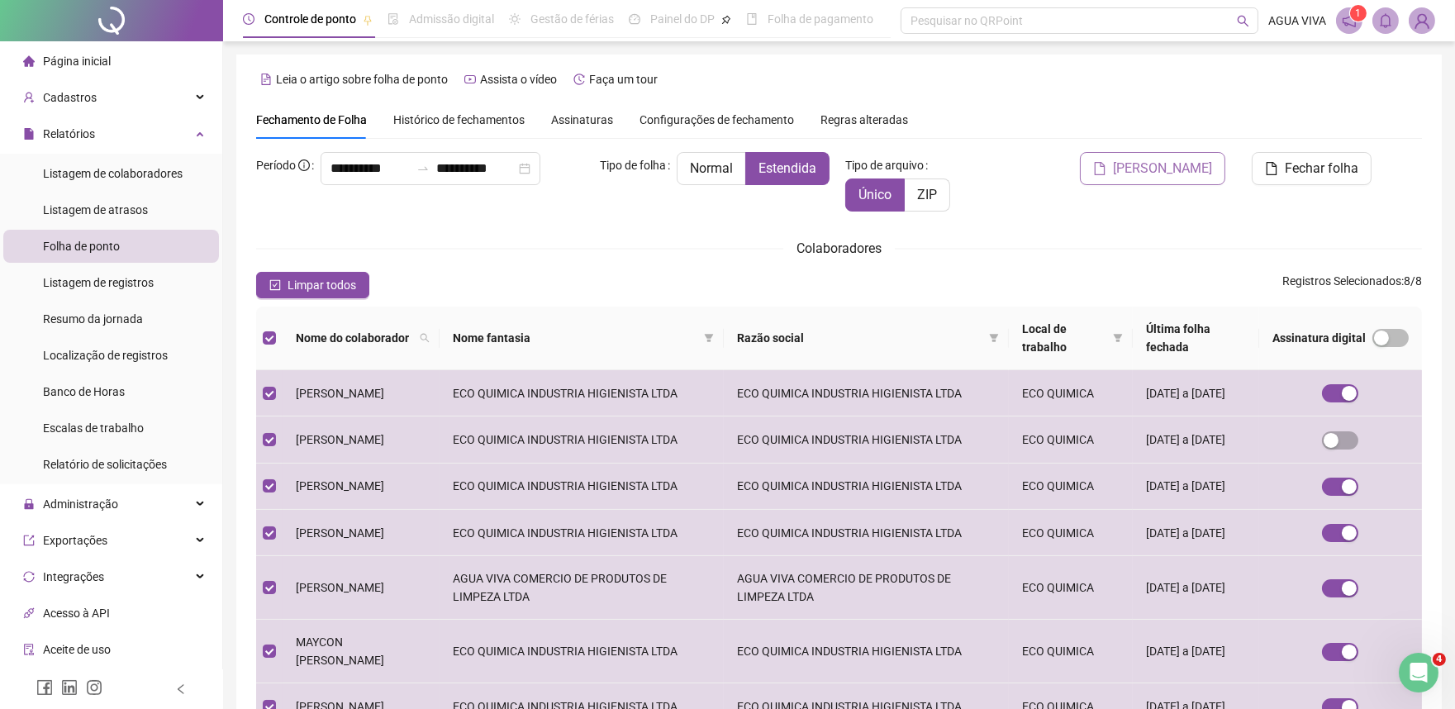
click at [1188, 165] on span "[PERSON_NAME]" at bounding box center [1162, 169] width 99 height 20
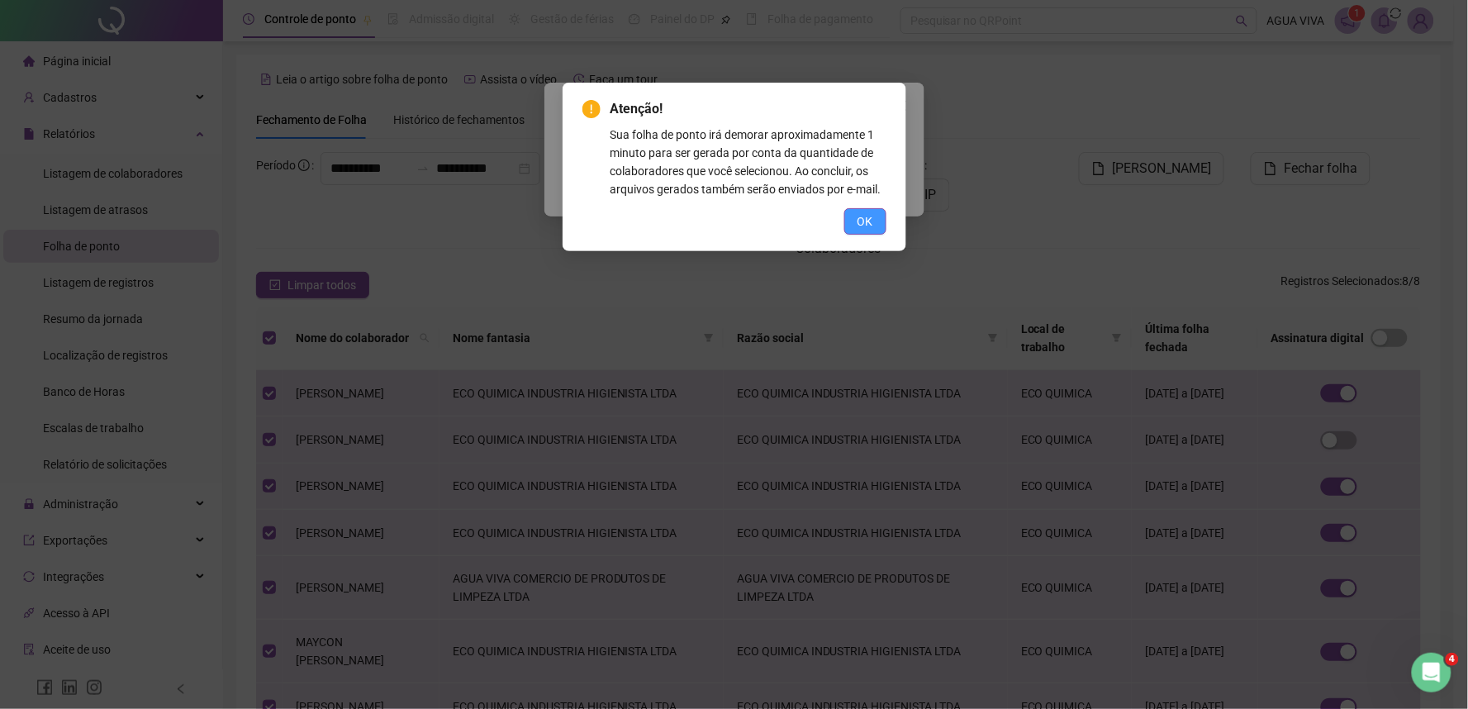
click at [861, 210] on button "OK" at bounding box center [866, 221] width 42 height 26
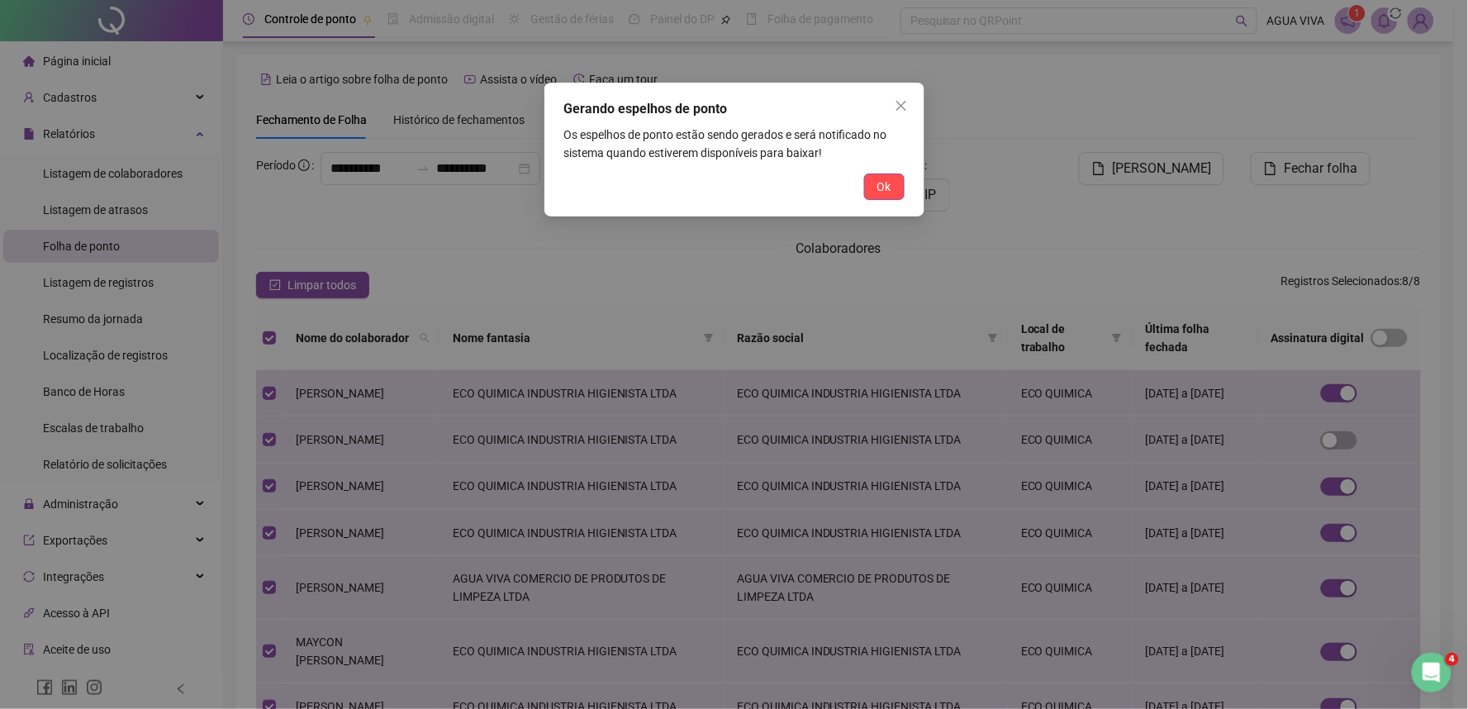
click at [896, 187] on button "Ok" at bounding box center [884, 187] width 40 height 26
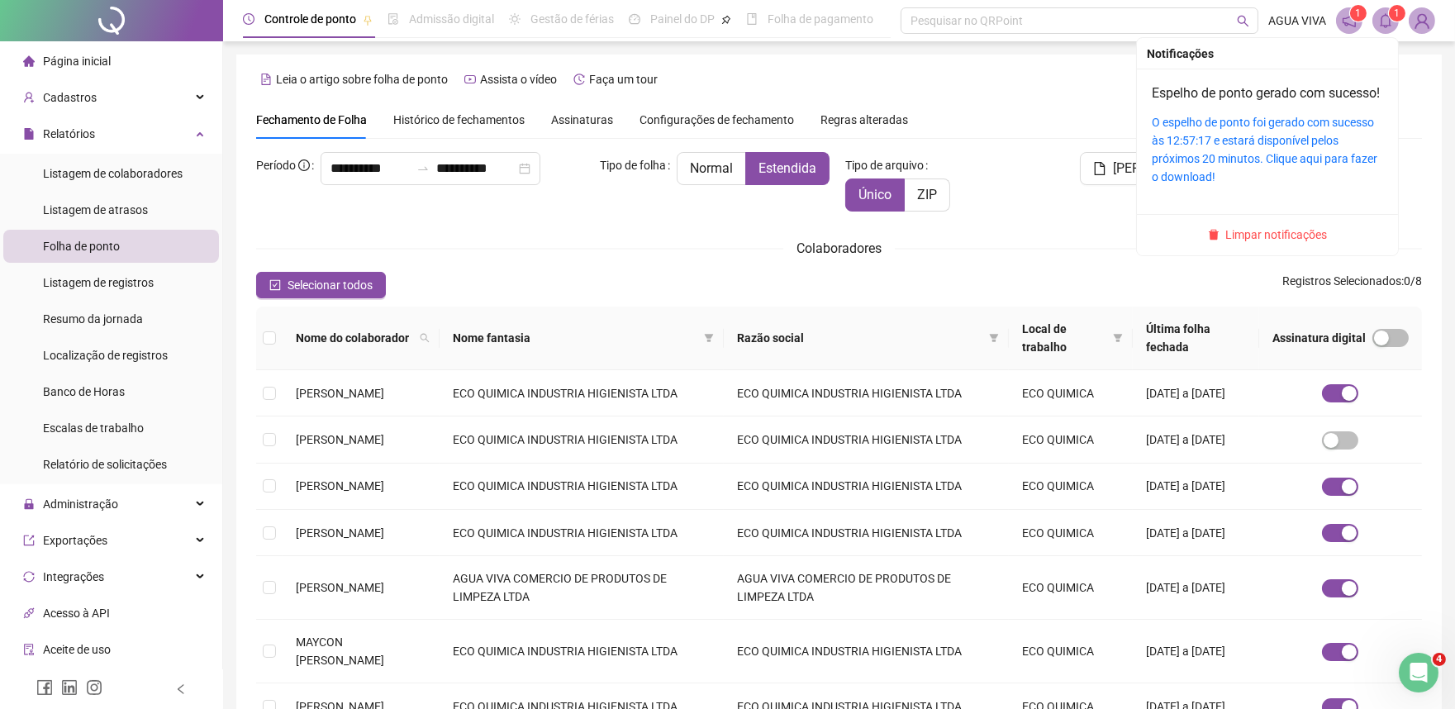
click at [1392, 20] on icon "bell" at bounding box center [1385, 20] width 15 height 15
click at [1259, 163] on link "O espelho de ponto foi gerado com sucesso às 12:57:17 e estará disponível pelos…" at bounding box center [1265, 150] width 226 height 68
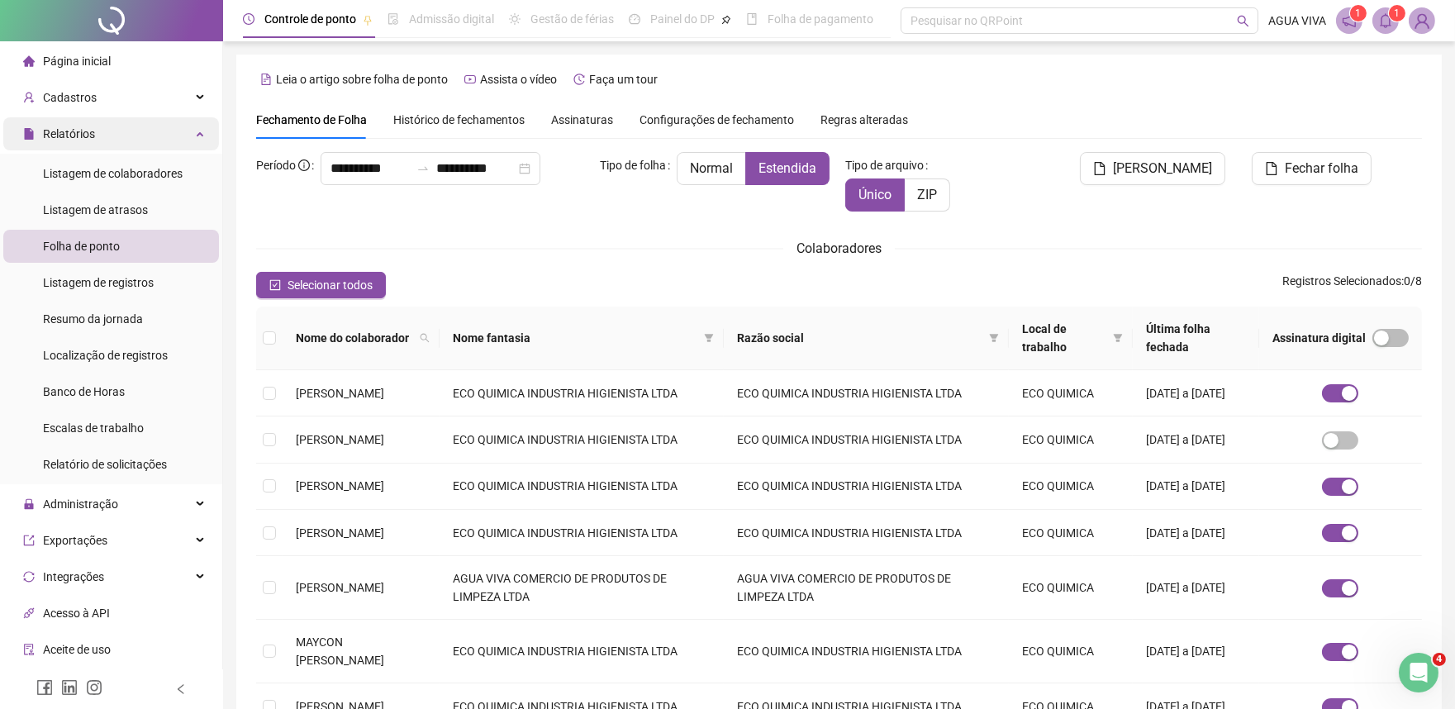
click at [152, 142] on div "Relatórios" at bounding box center [111, 133] width 216 height 33
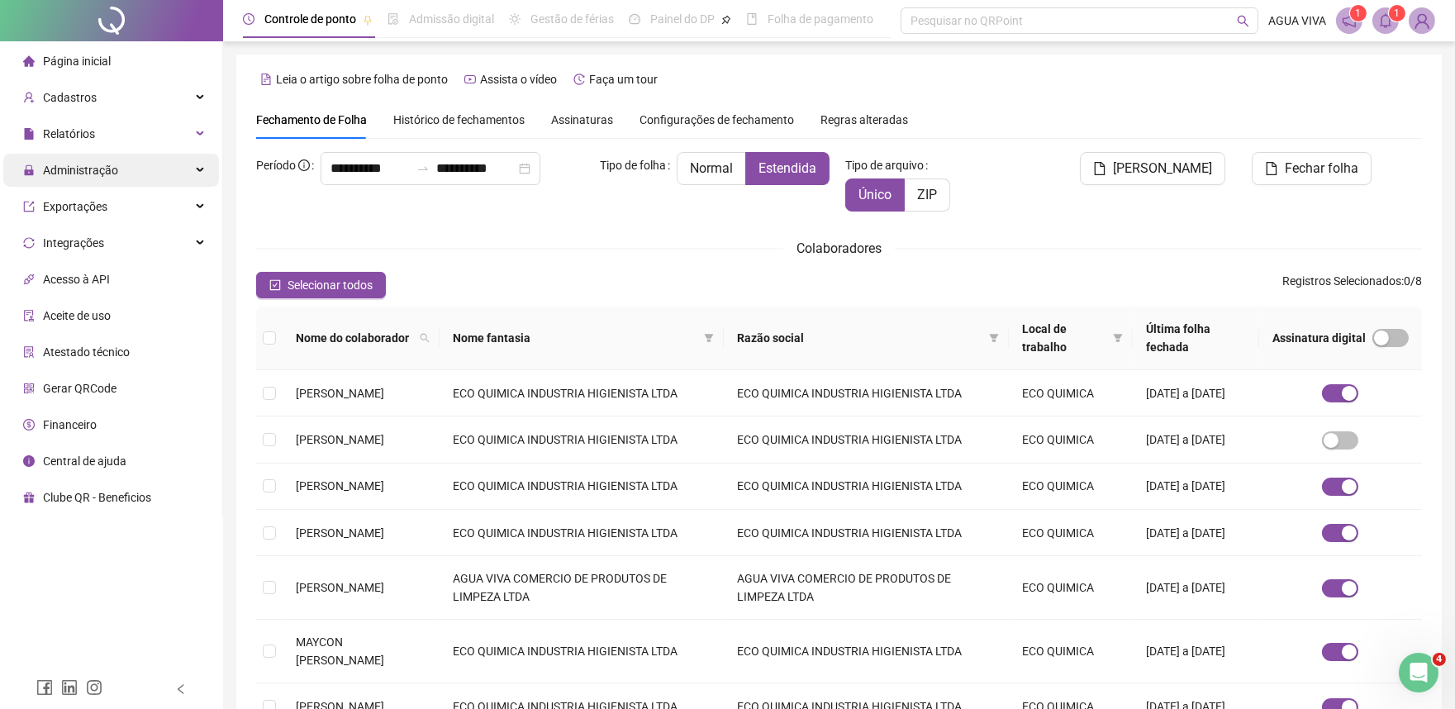
click at [163, 174] on div "Administração" at bounding box center [111, 170] width 216 height 33
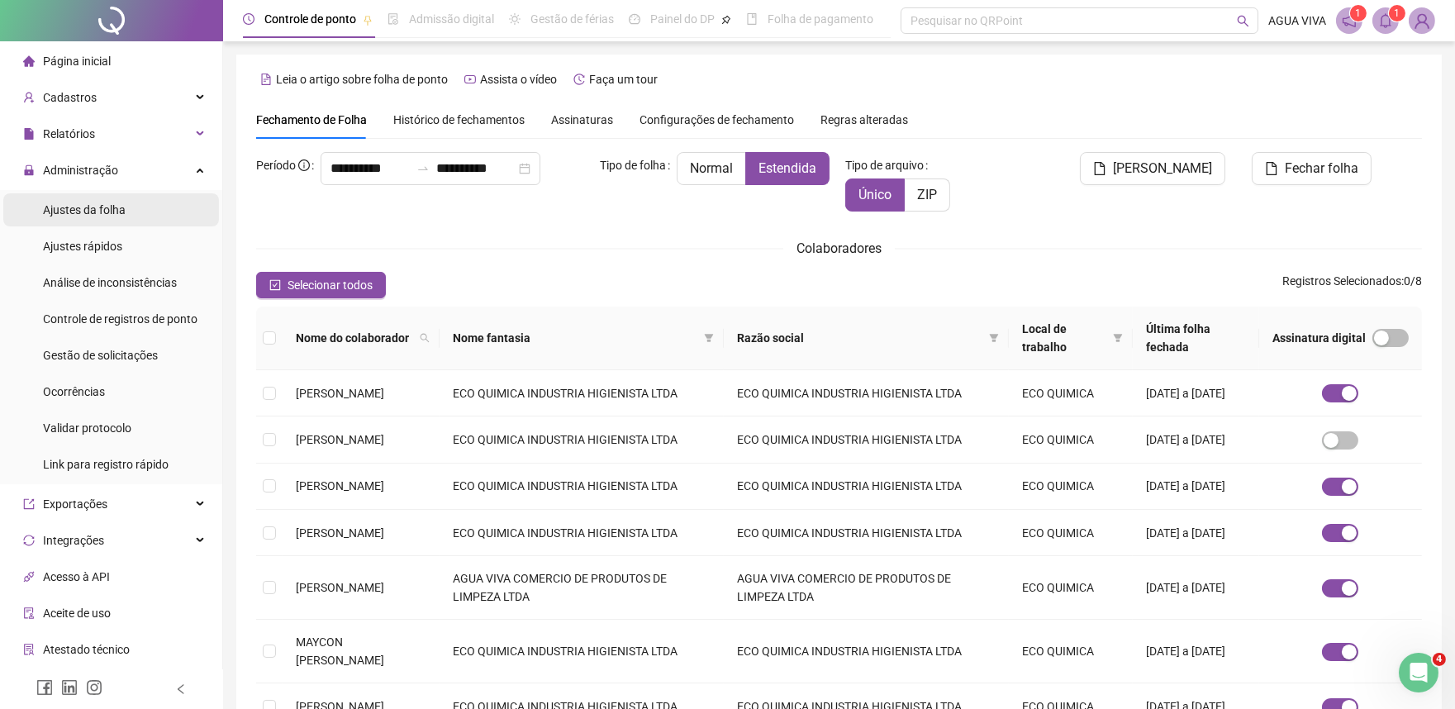
click at [158, 207] on li "Ajustes da folha" at bounding box center [111, 209] width 216 height 33
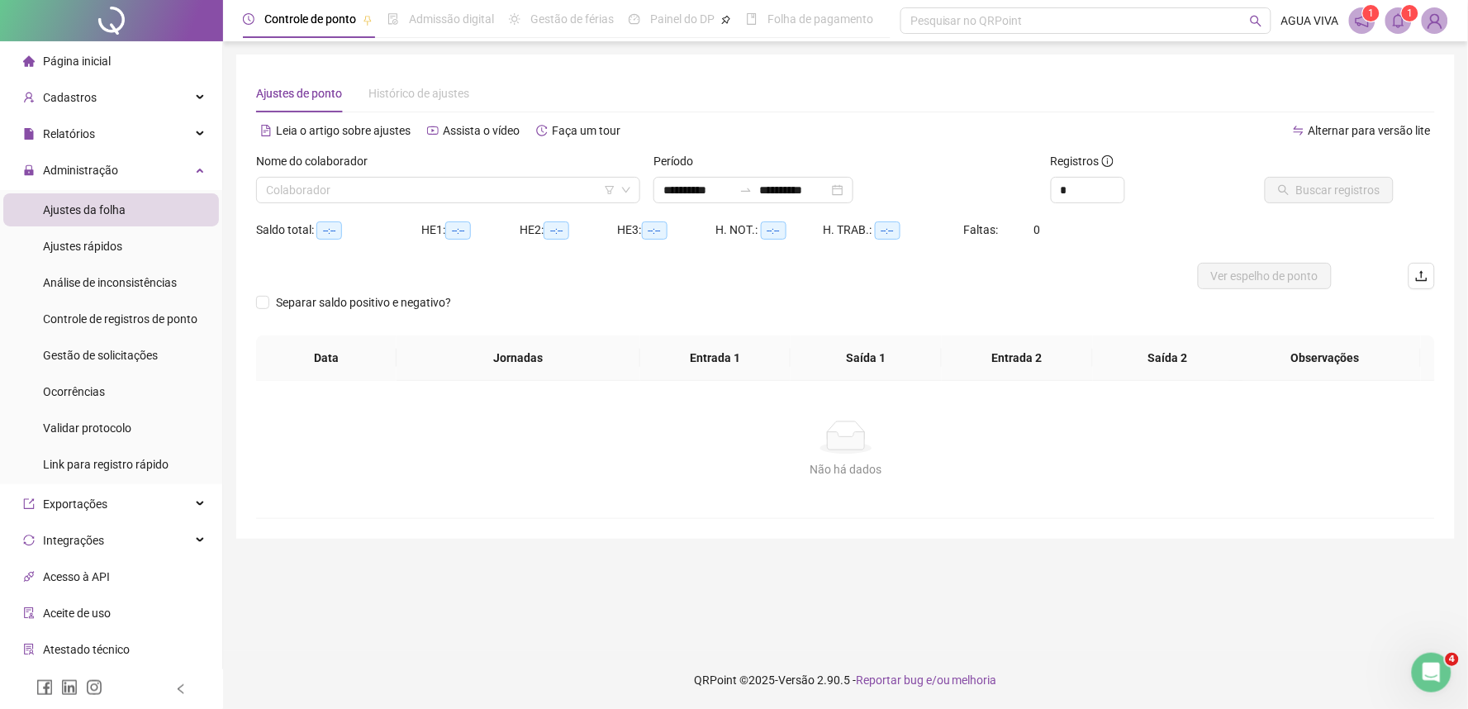
type input "**********"
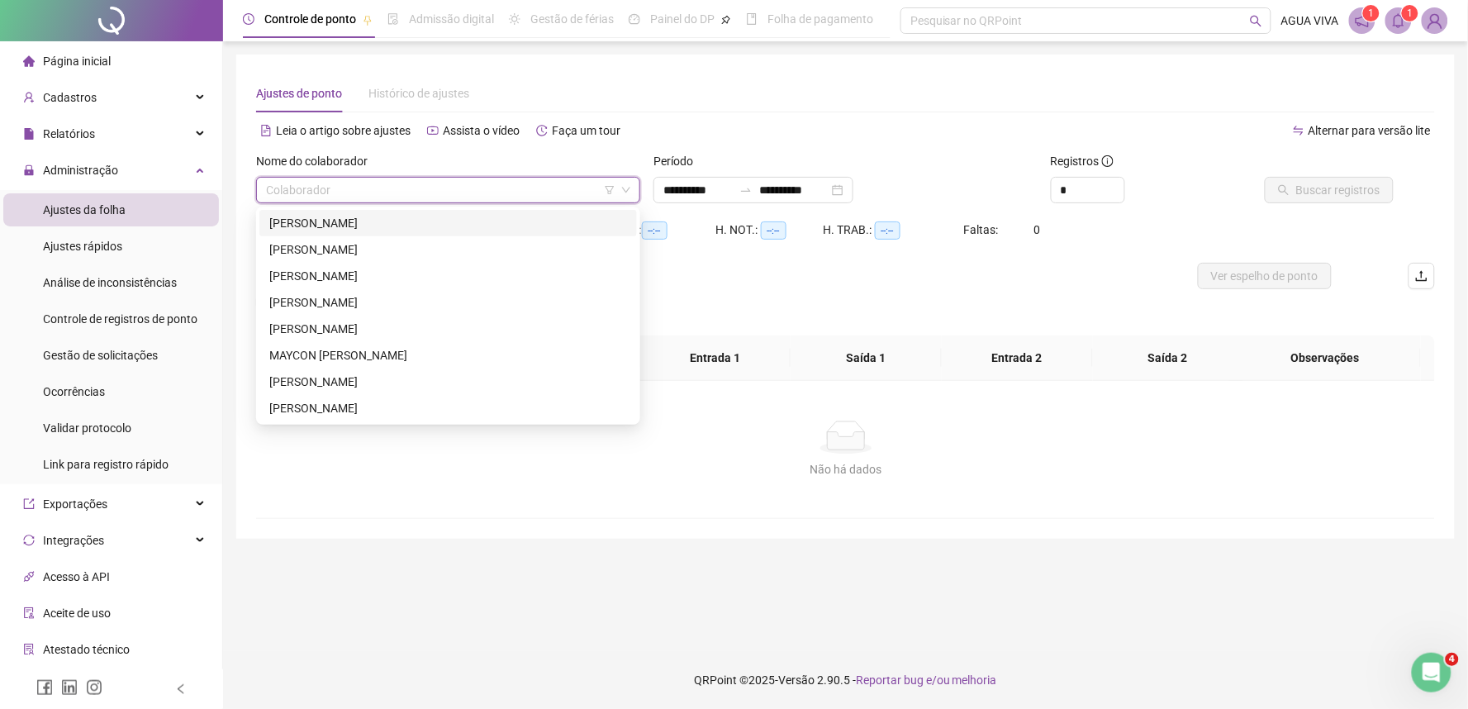
click at [336, 192] on input "search" at bounding box center [441, 190] width 350 height 25
click at [331, 250] on div "[PERSON_NAME]" at bounding box center [448, 249] width 358 height 18
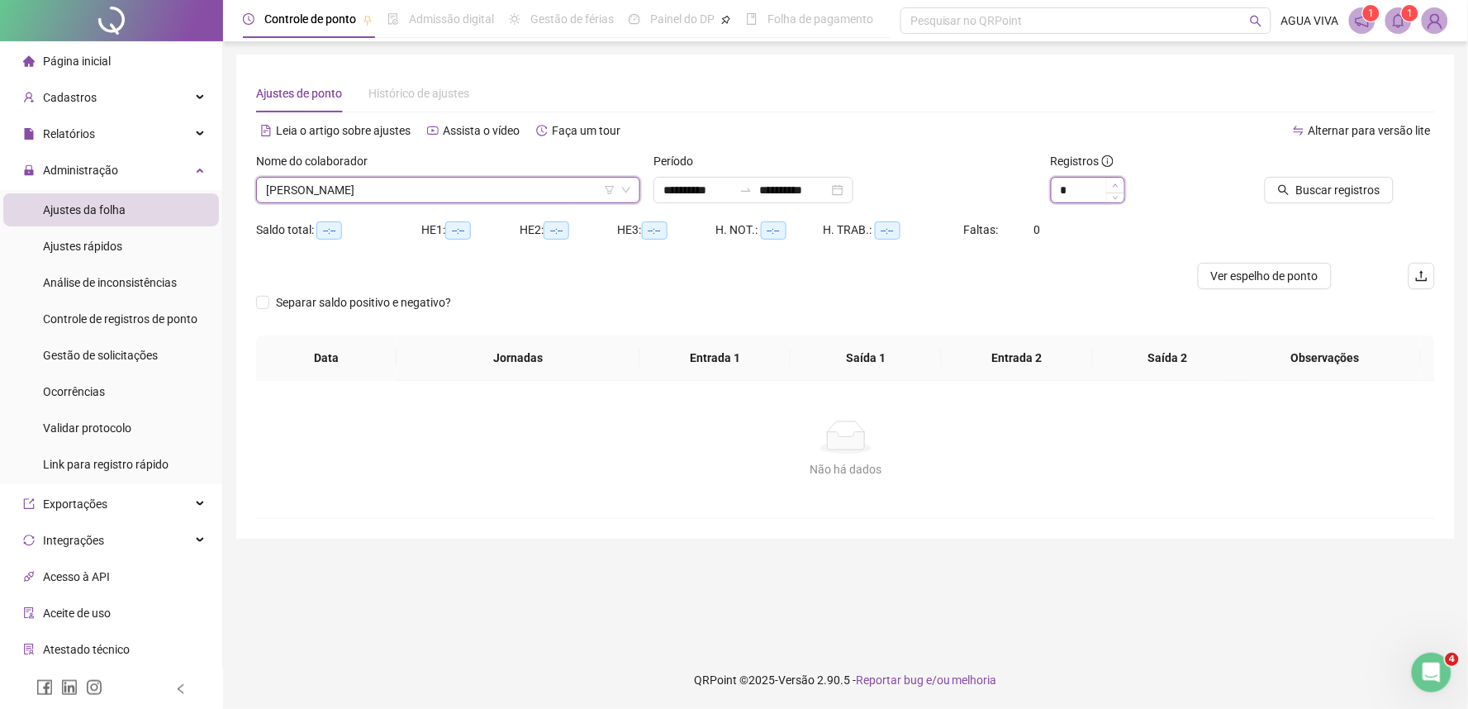
click at [1113, 178] on span "Increase Value" at bounding box center [1116, 185] width 18 height 15
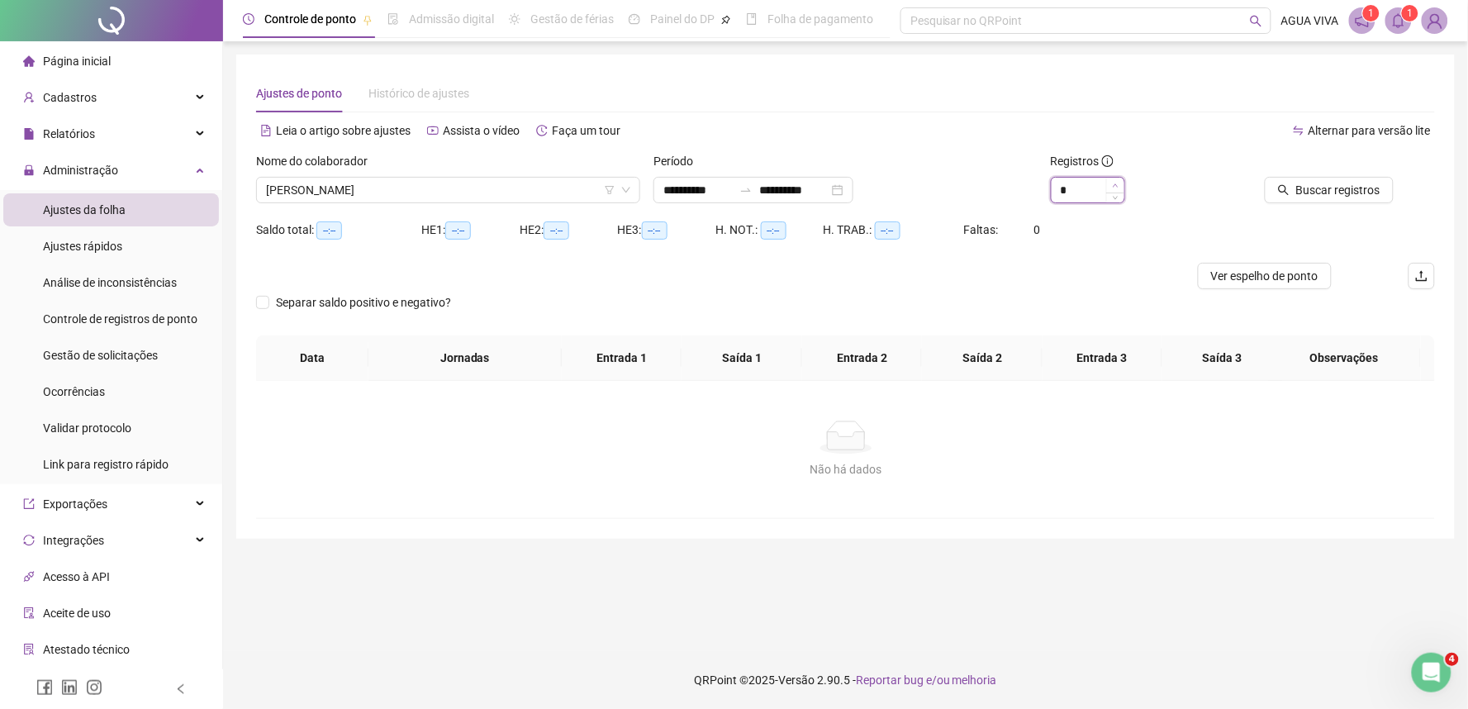
type input "*"
drag, startPoint x: 1113, startPoint y: 178, endPoint x: 1199, endPoint y: 174, distance: 86.0
click at [1125, 179] on span "Increase Value" at bounding box center [1125, 184] width 1 height 12
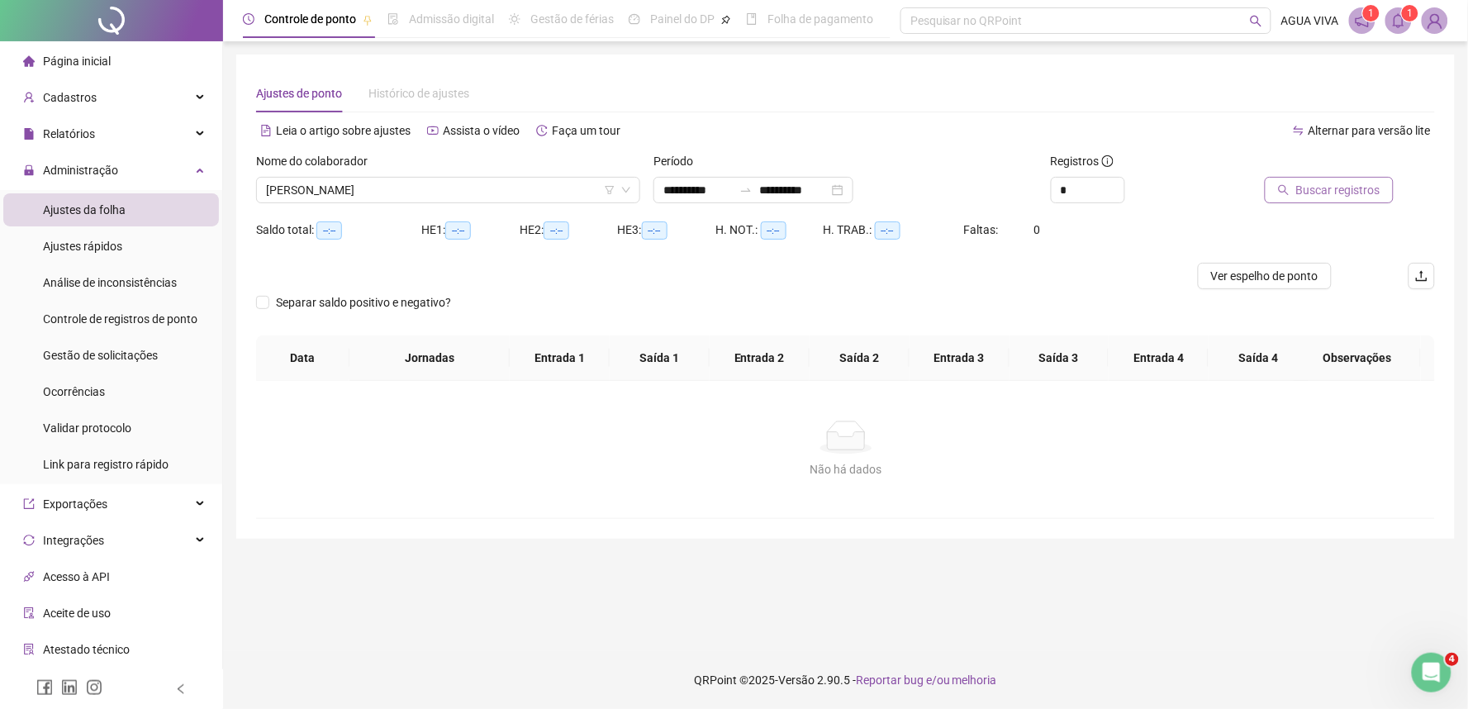
click at [1269, 185] on div "Buscar registros" at bounding box center [1321, 190] width 145 height 26
click at [1270, 184] on button "Buscar registros" at bounding box center [1329, 190] width 129 height 26
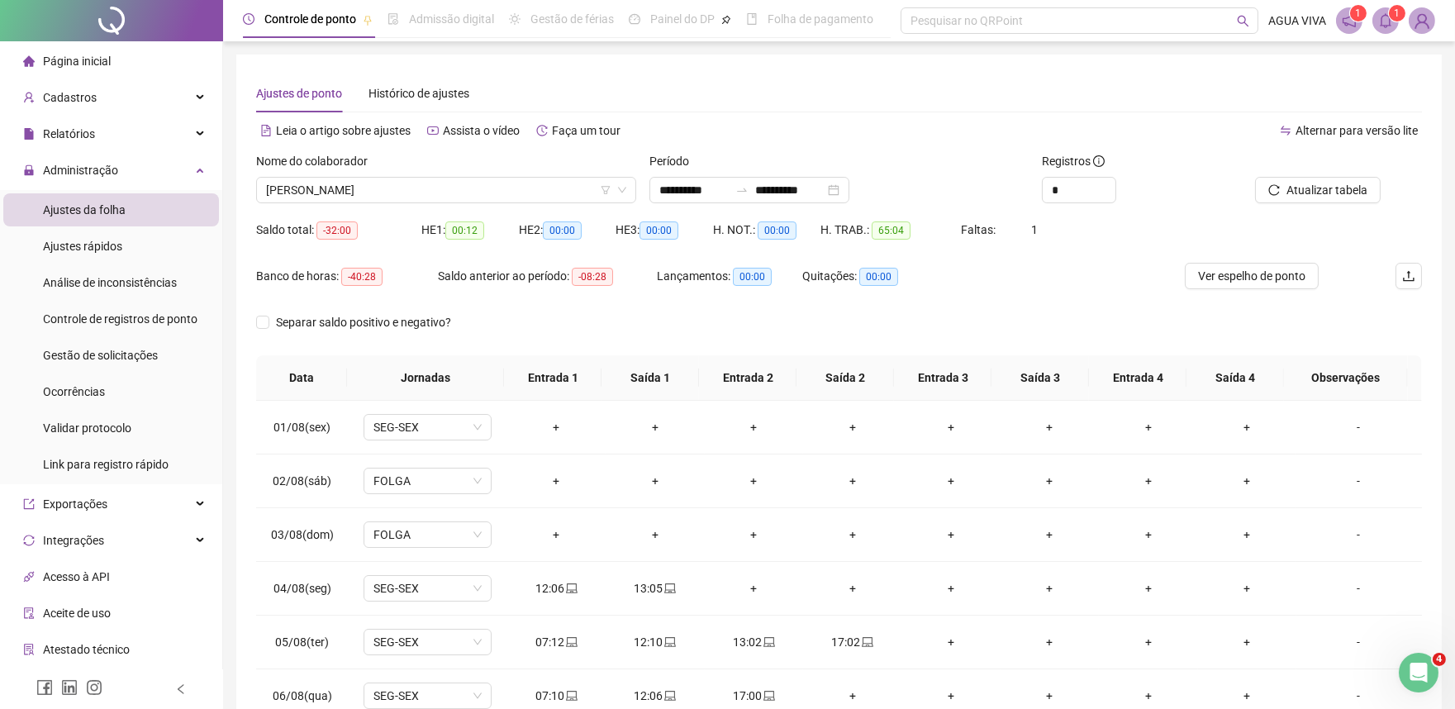
click at [1416, 21] on img at bounding box center [1422, 20] width 25 height 25
click at [1109, 102] on div "Ajustes de ponto Histórico de ajustes" at bounding box center [839, 93] width 1166 height 38
click at [357, 199] on span "[PERSON_NAME]" at bounding box center [446, 190] width 360 height 25
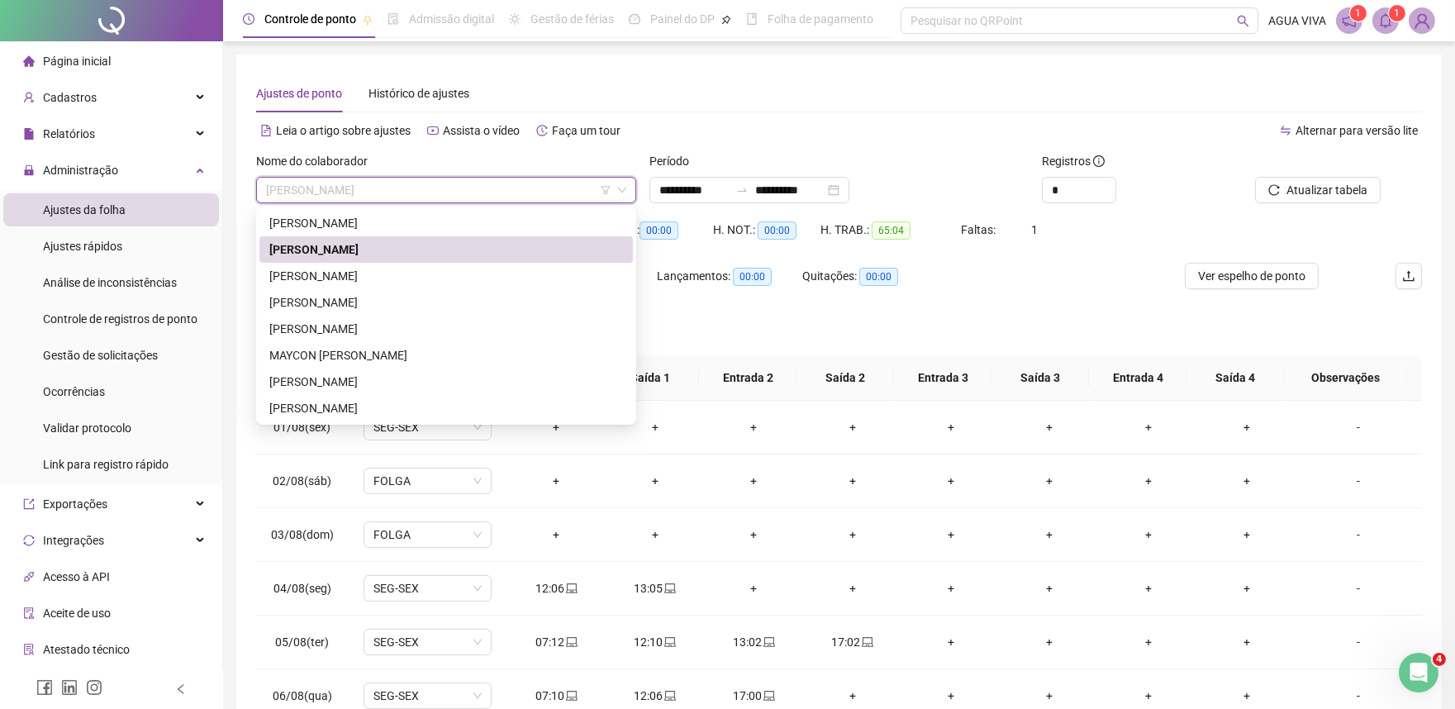
click at [357, 237] on div "[PERSON_NAME]" at bounding box center [446, 249] width 374 height 26
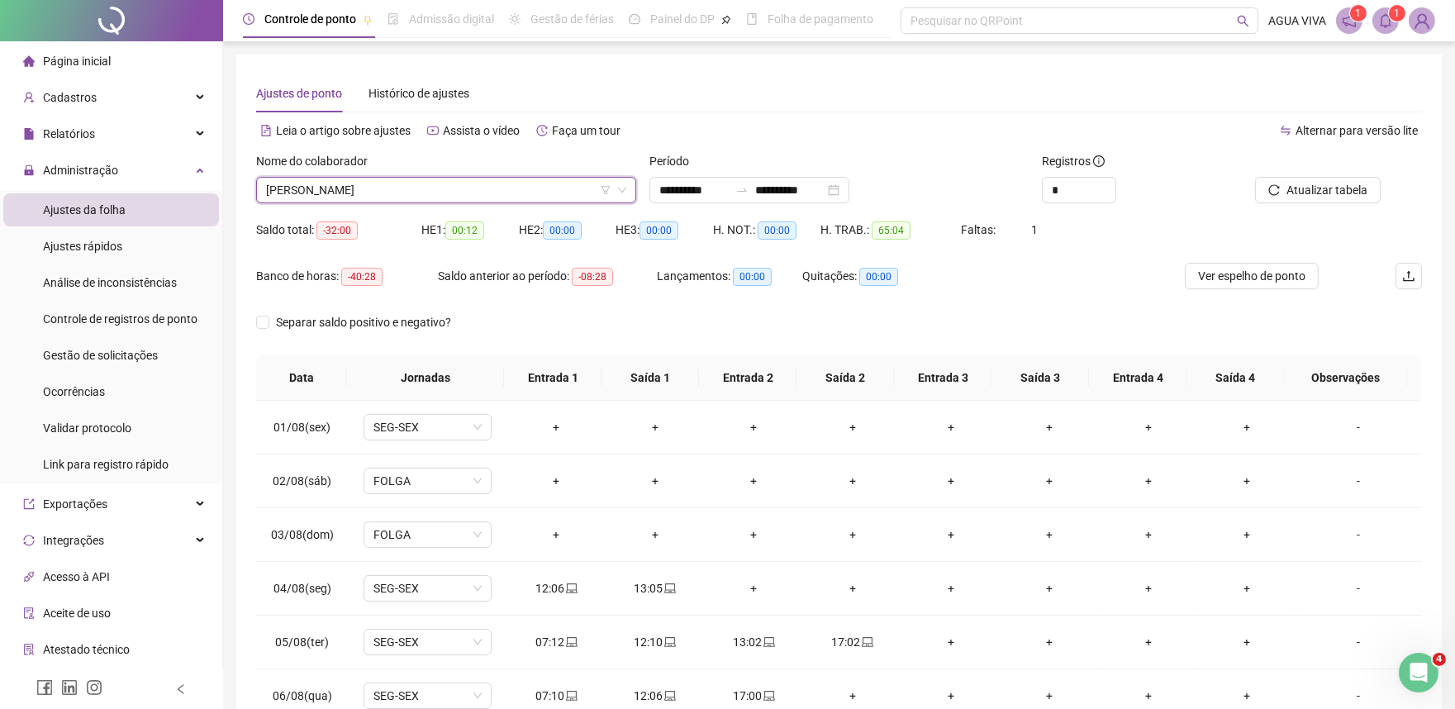
click at [369, 221] on div "Saldo total: -32:00" at bounding box center [338, 230] width 165 height 19
click at [482, 179] on span "[PERSON_NAME]" at bounding box center [446, 190] width 360 height 25
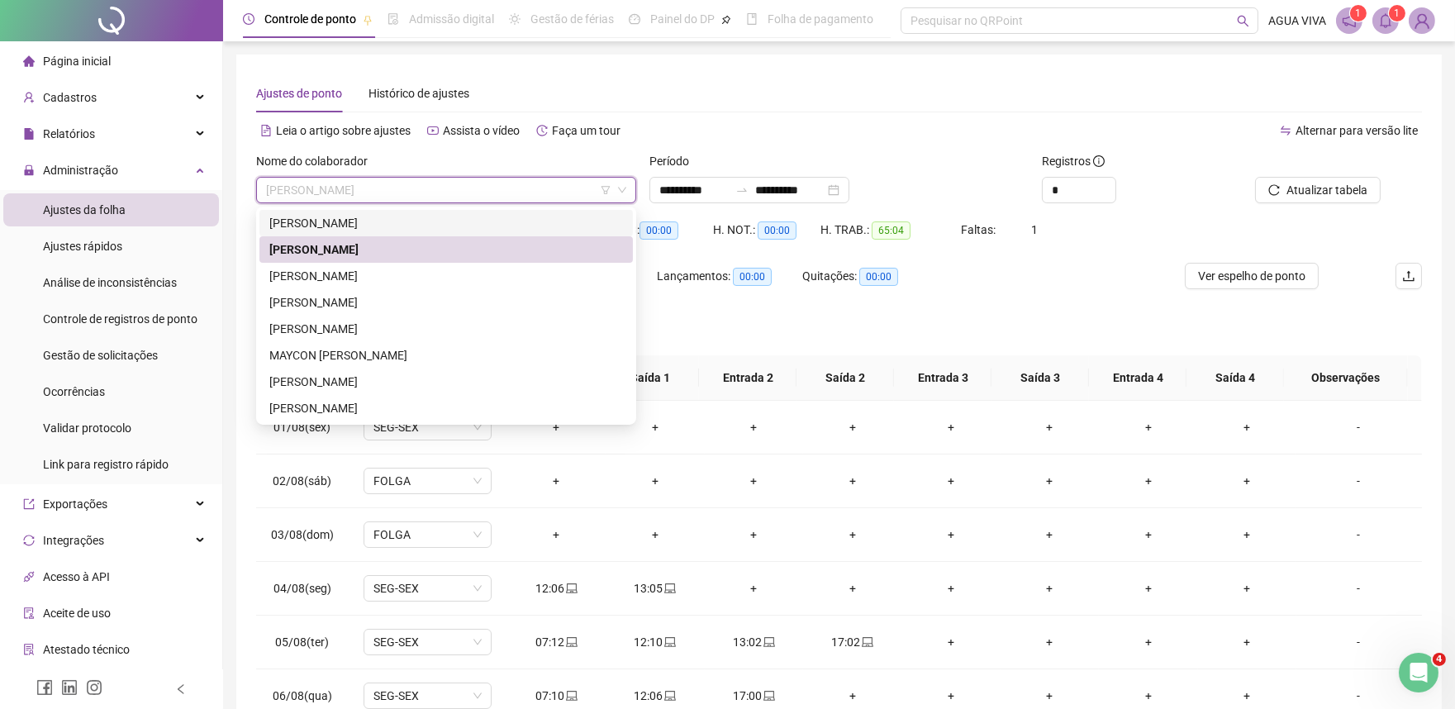
drag, startPoint x: 448, startPoint y: 210, endPoint x: 446, endPoint y: 218, distance: 8.4
click at [446, 217] on div "[PERSON_NAME]" at bounding box center [446, 223] width 374 height 26
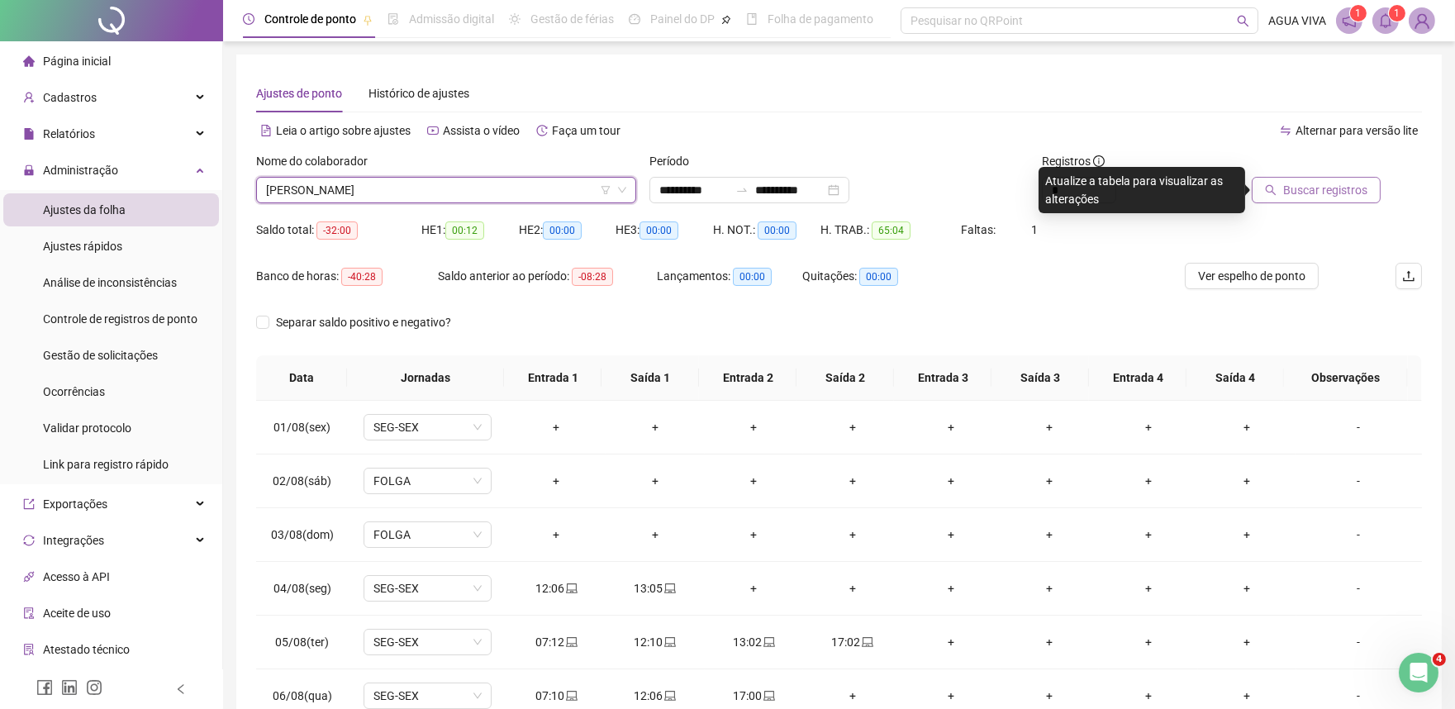
click at [1262, 188] on button "Buscar registros" at bounding box center [1316, 190] width 129 height 26
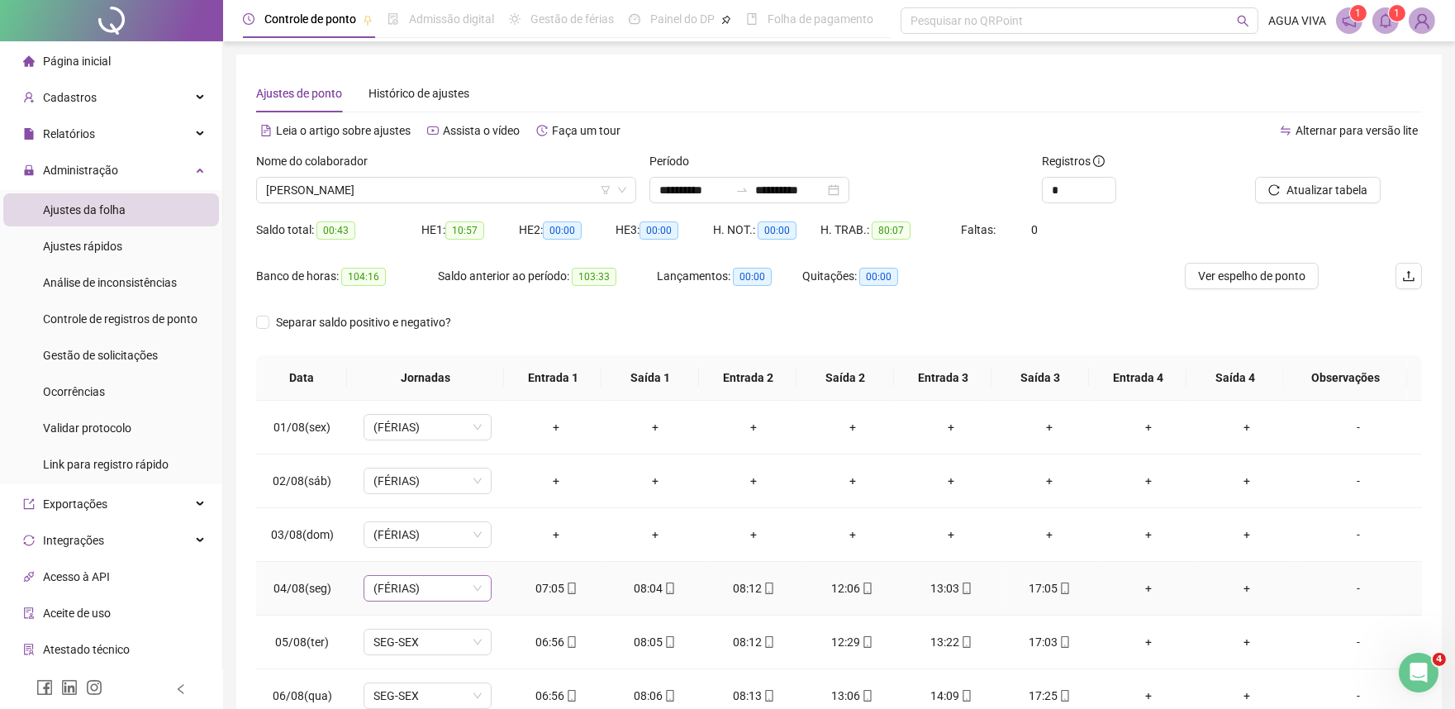
click at [434, 596] on span "(FÉRIAS)" at bounding box center [428, 588] width 108 height 25
click at [476, 395] on div "07:12 - 12:00 | 13:00 - 17:00" at bounding box center [455, 396] width 140 height 18
click at [1316, 195] on span "Atualizar tabela" at bounding box center [1327, 190] width 81 height 18
click at [426, 581] on span "(FÉRIAS)" at bounding box center [428, 588] width 108 height 25
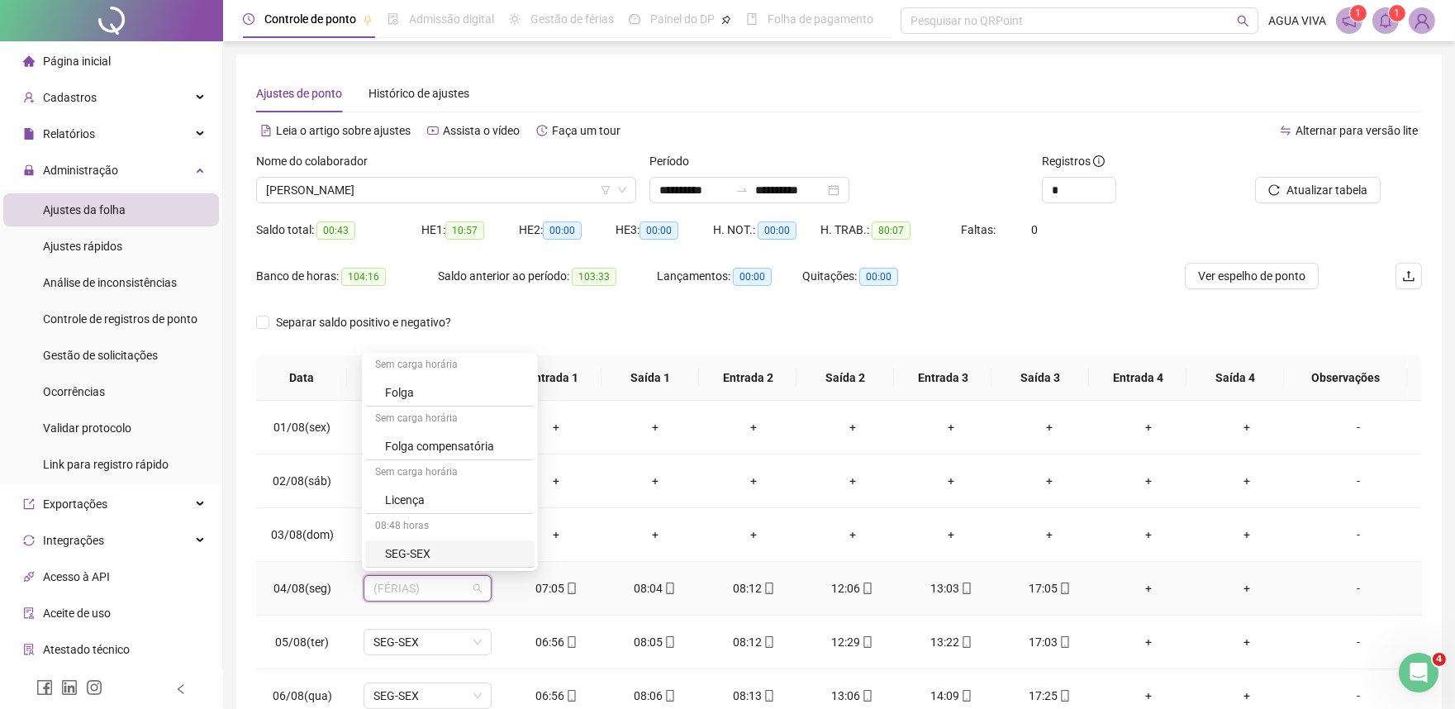
click at [449, 559] on div "SEG-SEX" at bounding box center [455, 554] width 140 height 18
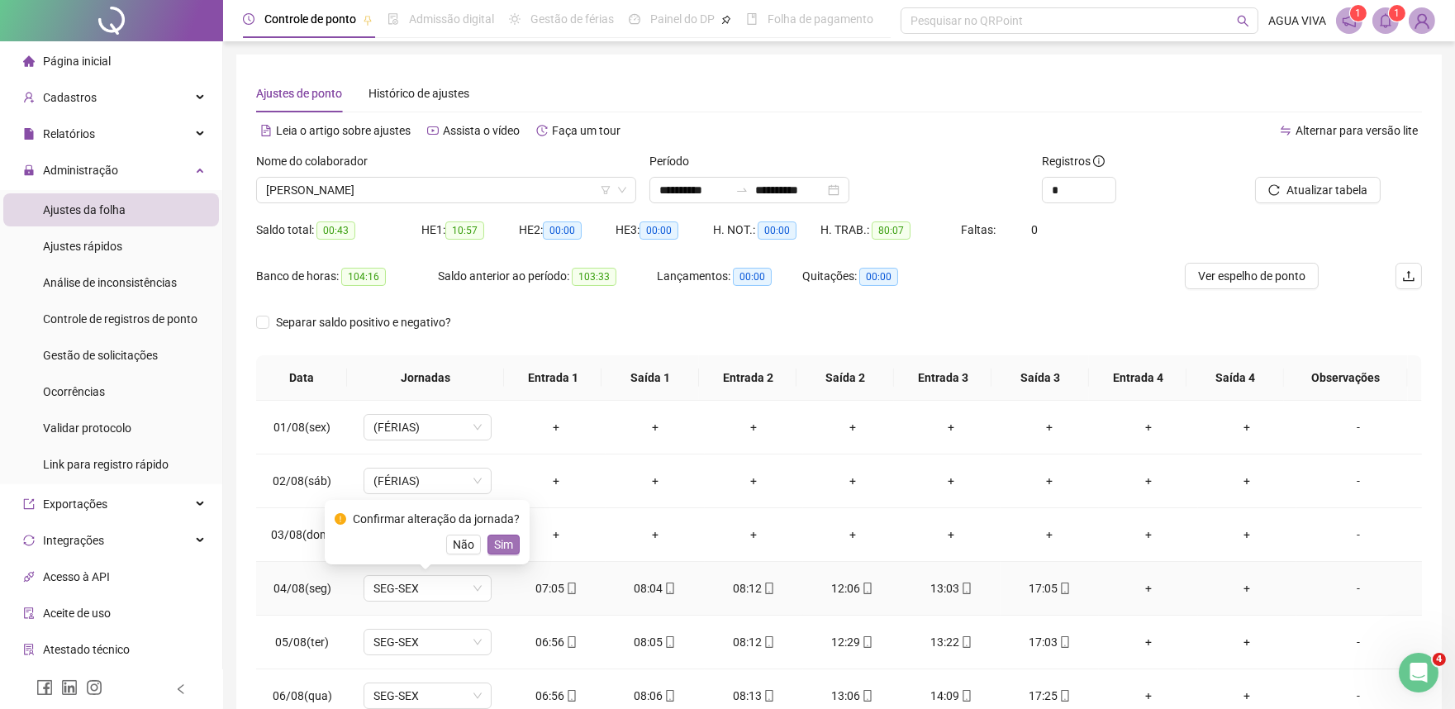
click at [506, 541] on span "Sim" at bounding box center [503, 544] width 19 height 18
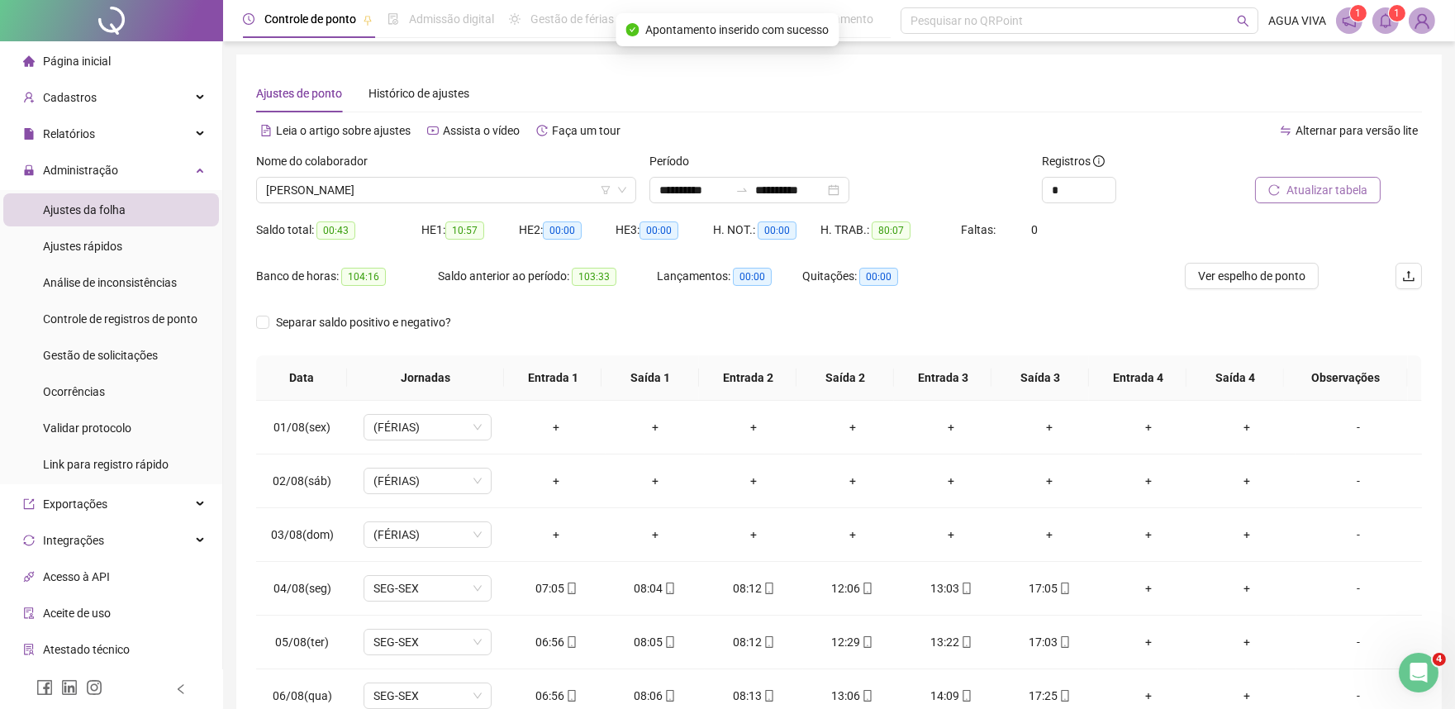
click at [1325, 177] on button "Atualizar tabela" at bounding box center [1318, 190] width 126 height 26
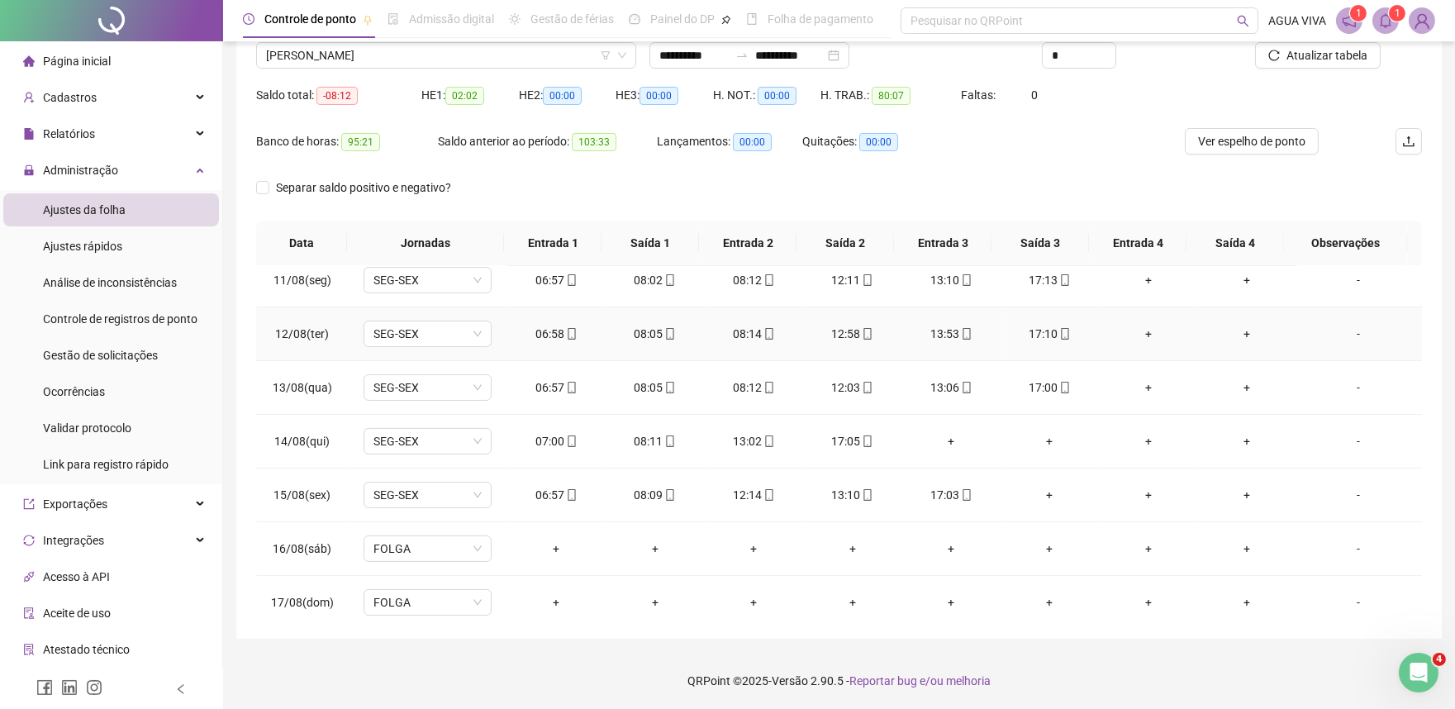
scroll to position [550, 0]
click at [943, 442] on div "+" at bounding box center [951, 440] width 72 height 18
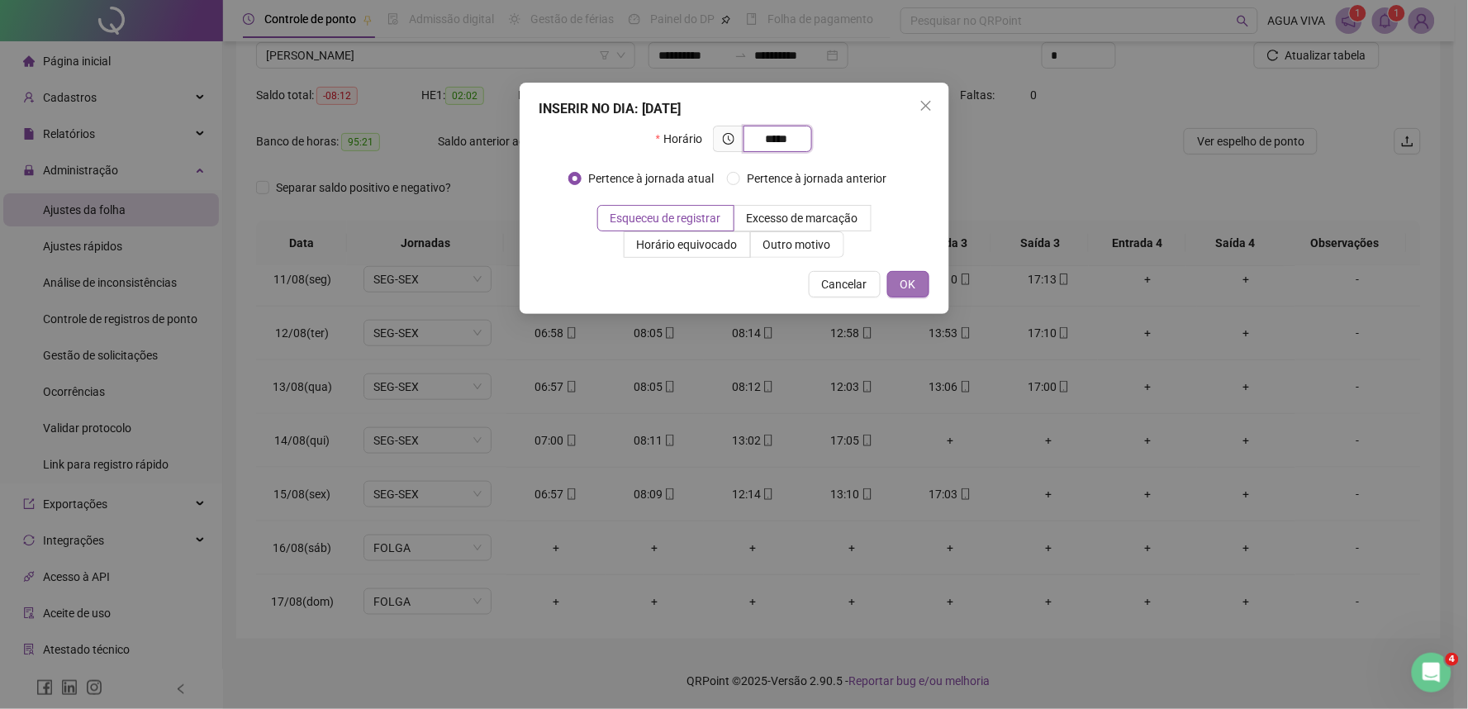
type input "*****"
click at [924, 293] on button "OK" at bounding box center [909, 284] width 42 height 26
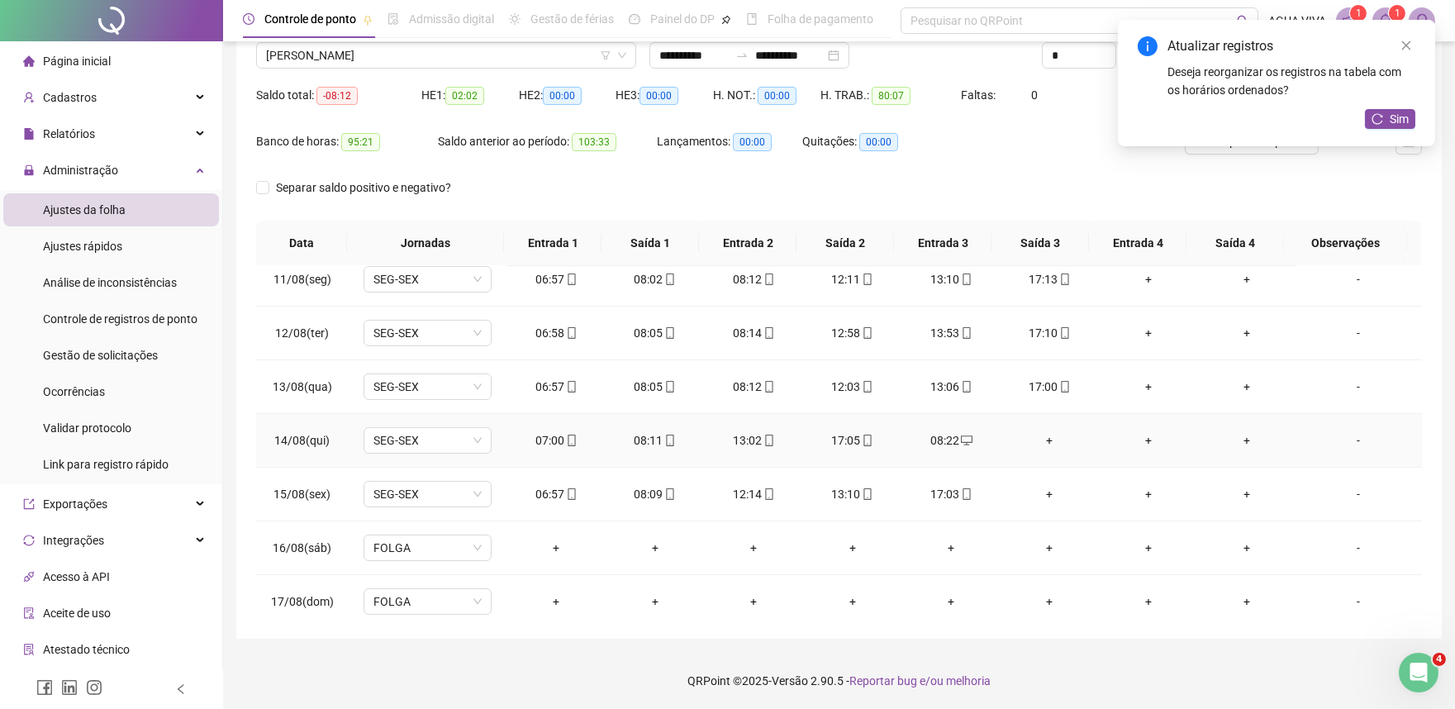
click at [1044, 443] on div "+" at bounding box center [1050, 440] width 72 height 18
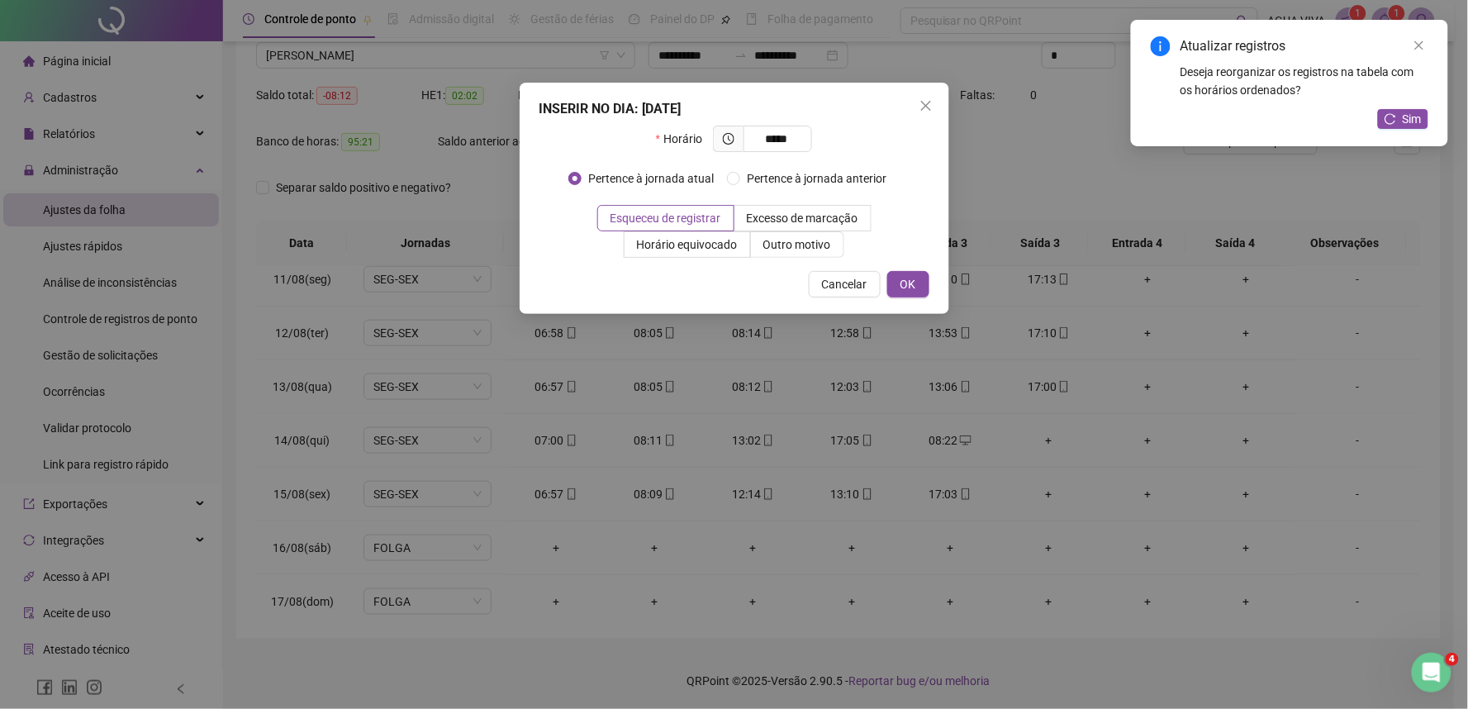
type input "*****"
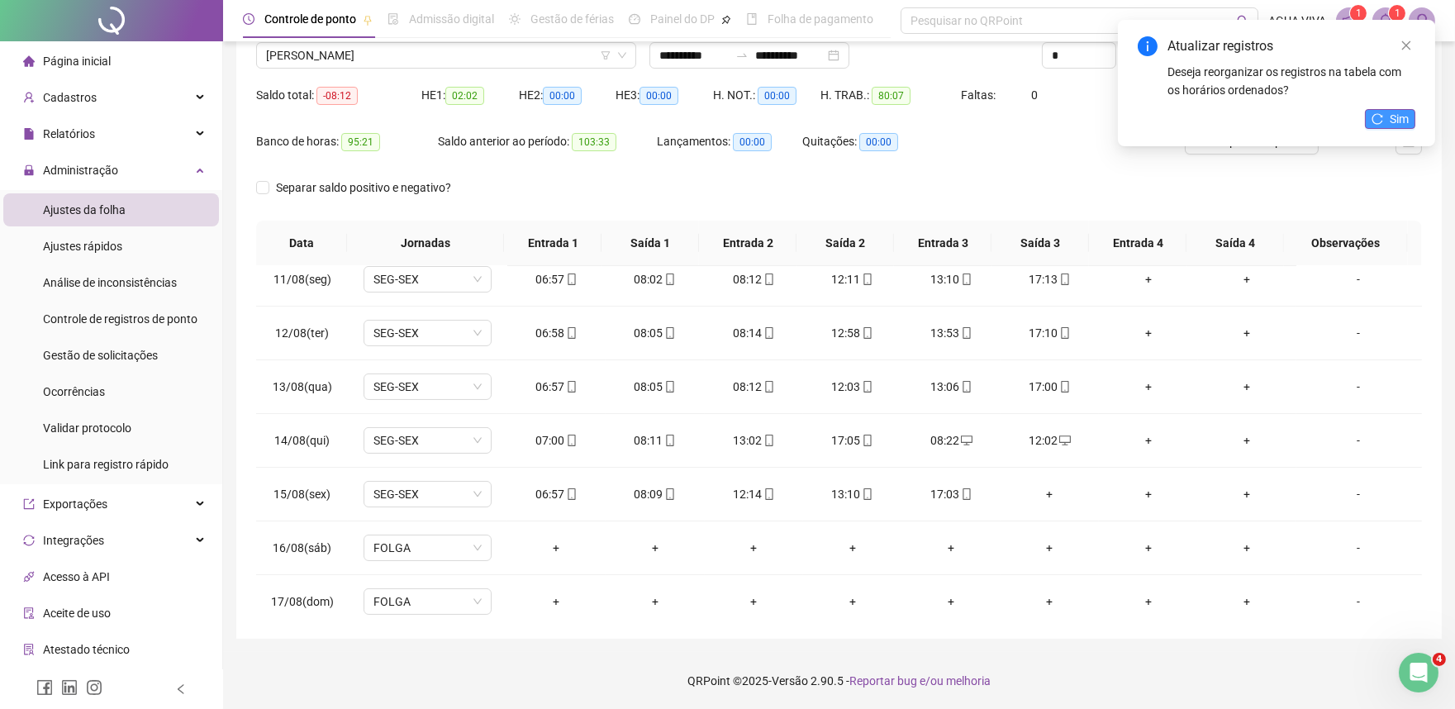
click at [1365, 113] on button "Sim" at bounding box center [1390, 119] width 50 height 20
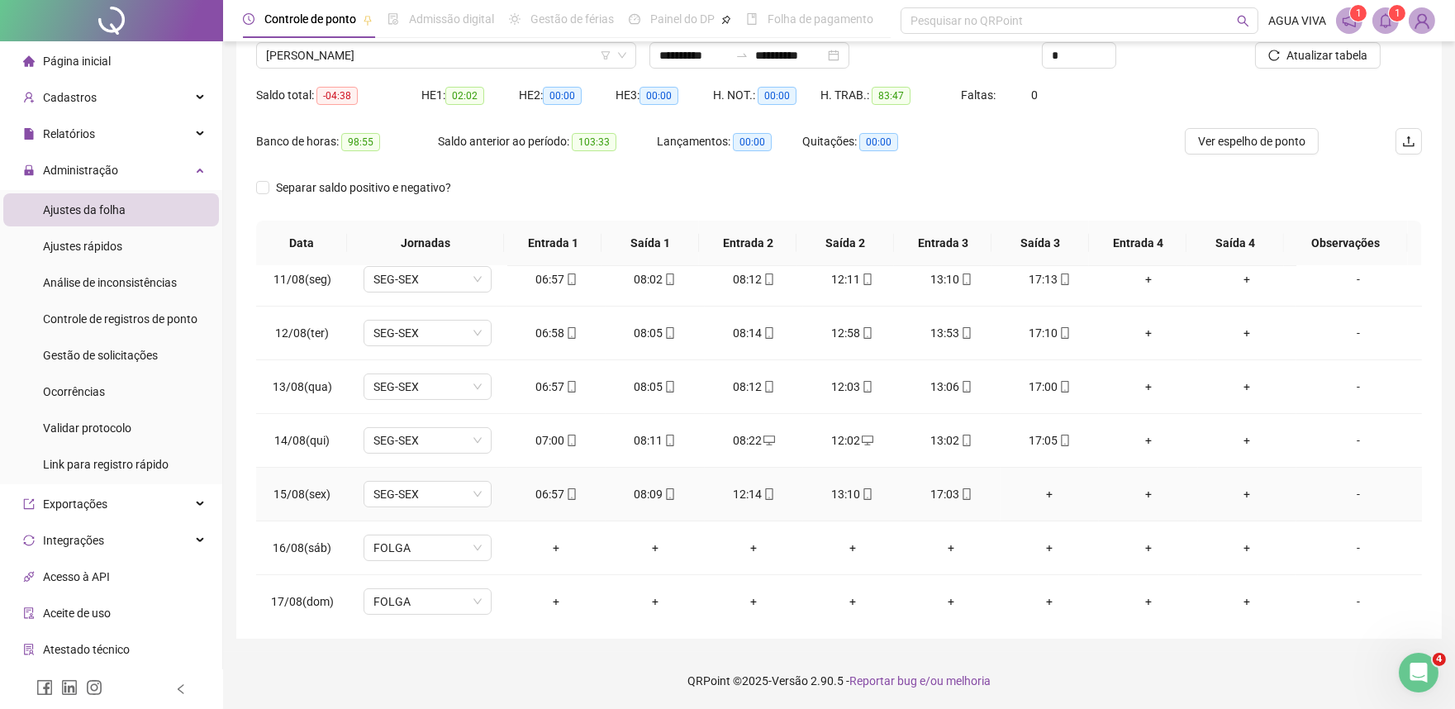
click at [1039, 493] on div "+" at bounding box center [1050, 494] width 72 height 18
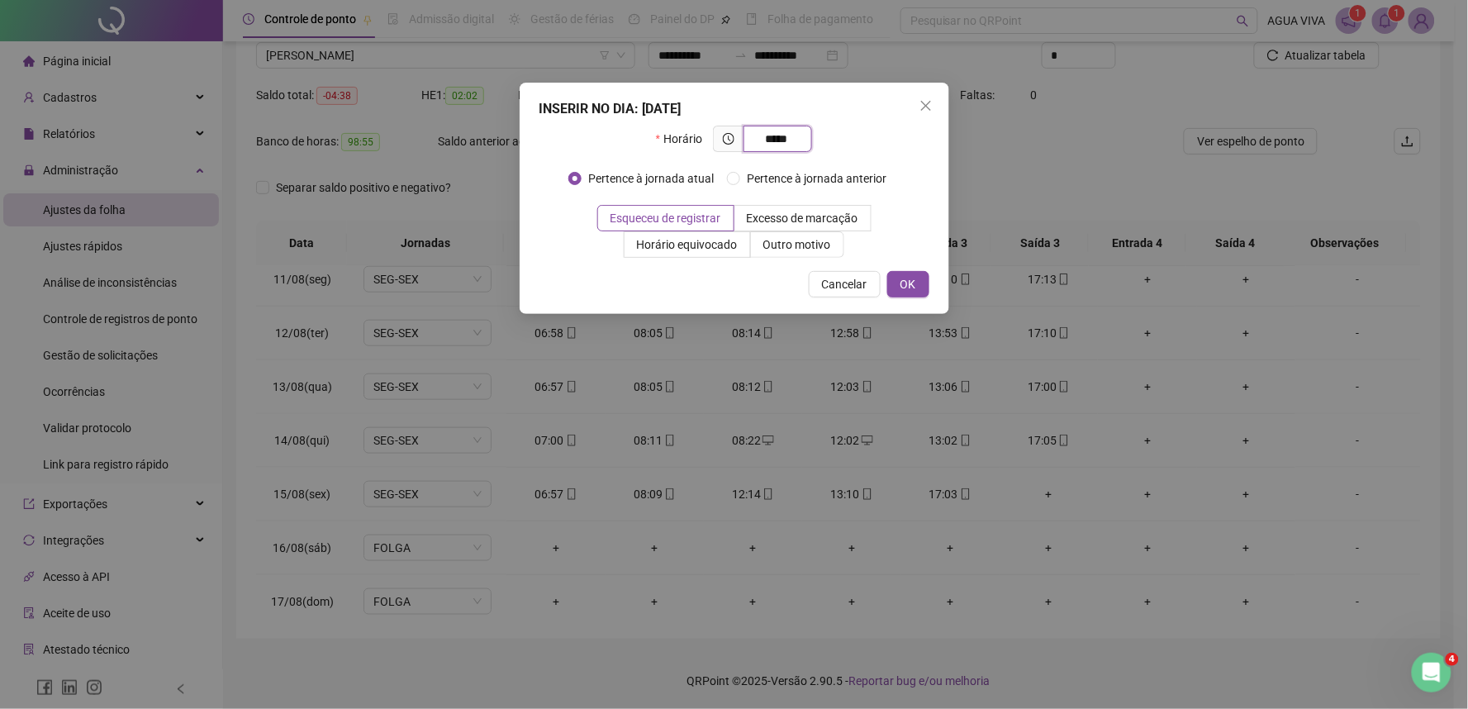
type input "*****"
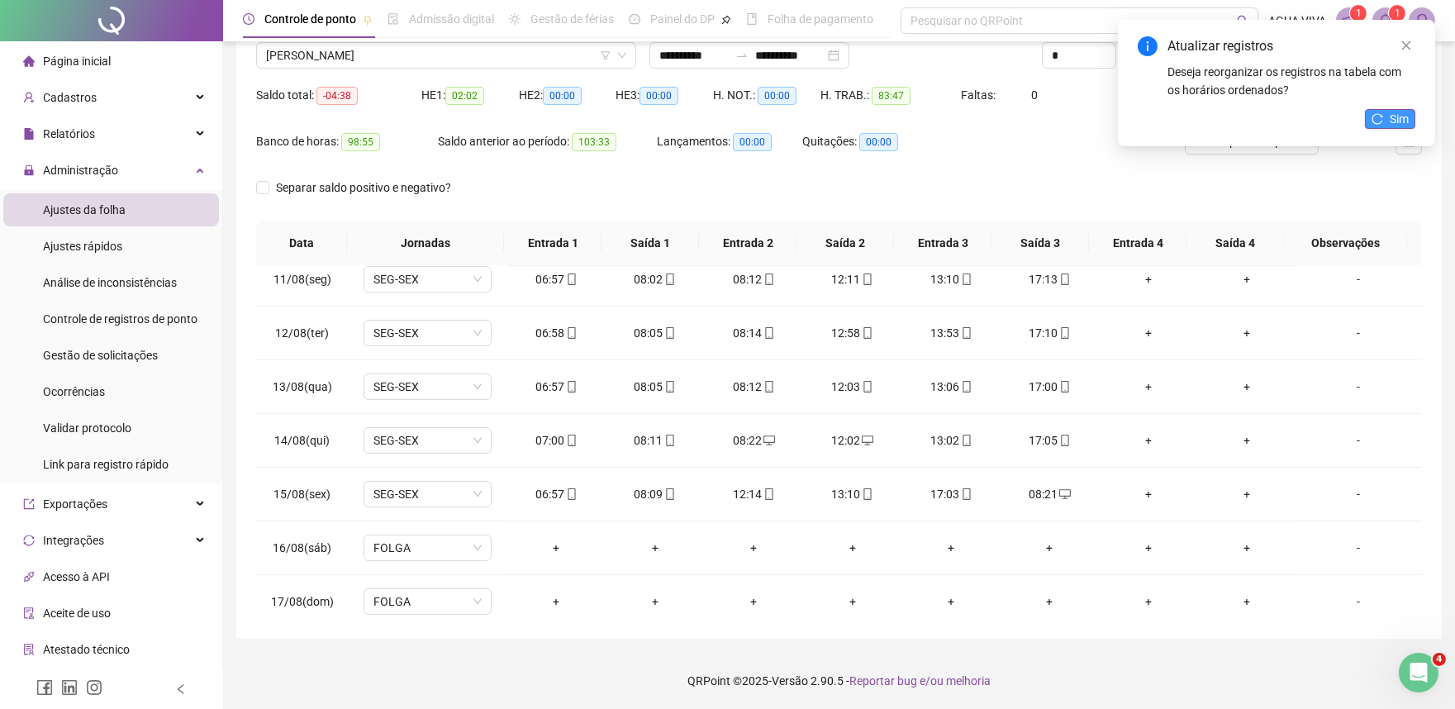
click at [1397, 116] on span "Sim" at bounding box center [1399, 119] width 19 height 18
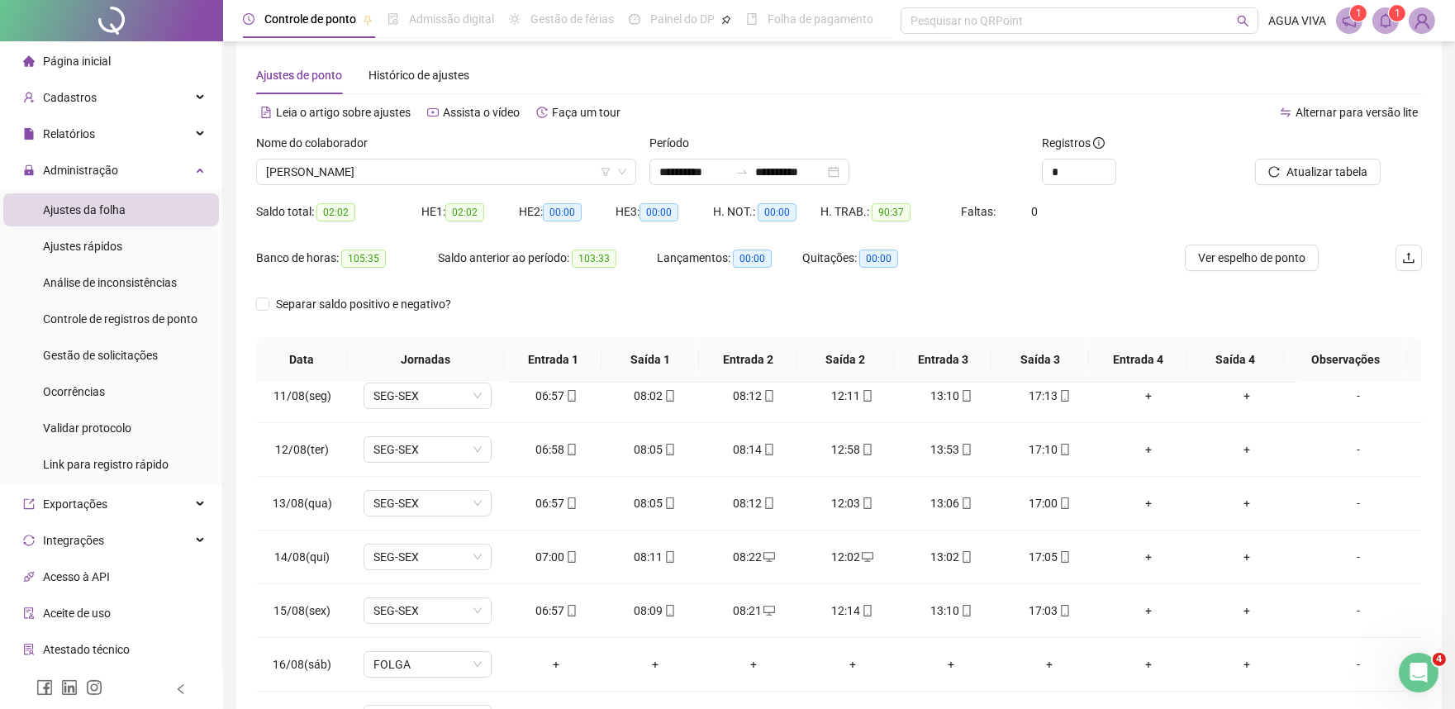
scroll to position [0, 0]
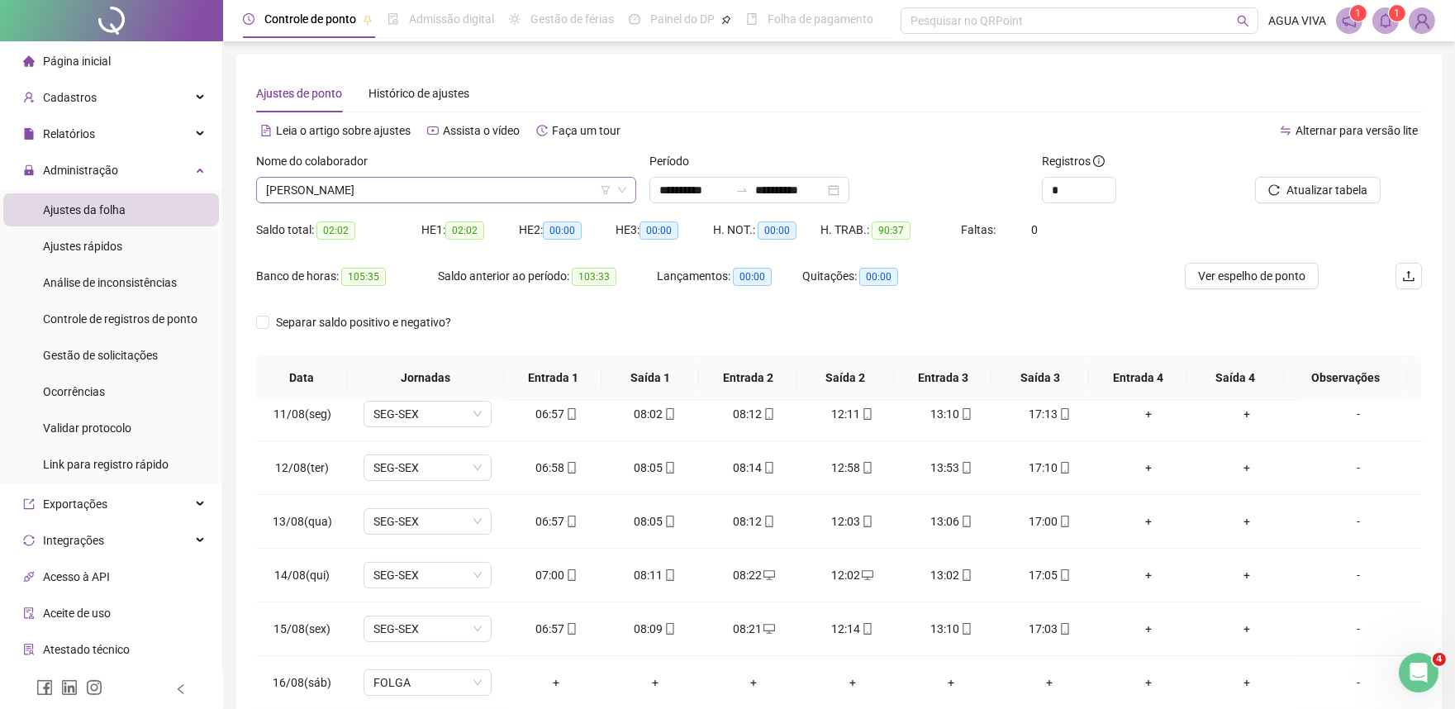
click at [393, 188] on span "[PERSON_NAME]" at bounding box center [446, 190] width 360 height 25
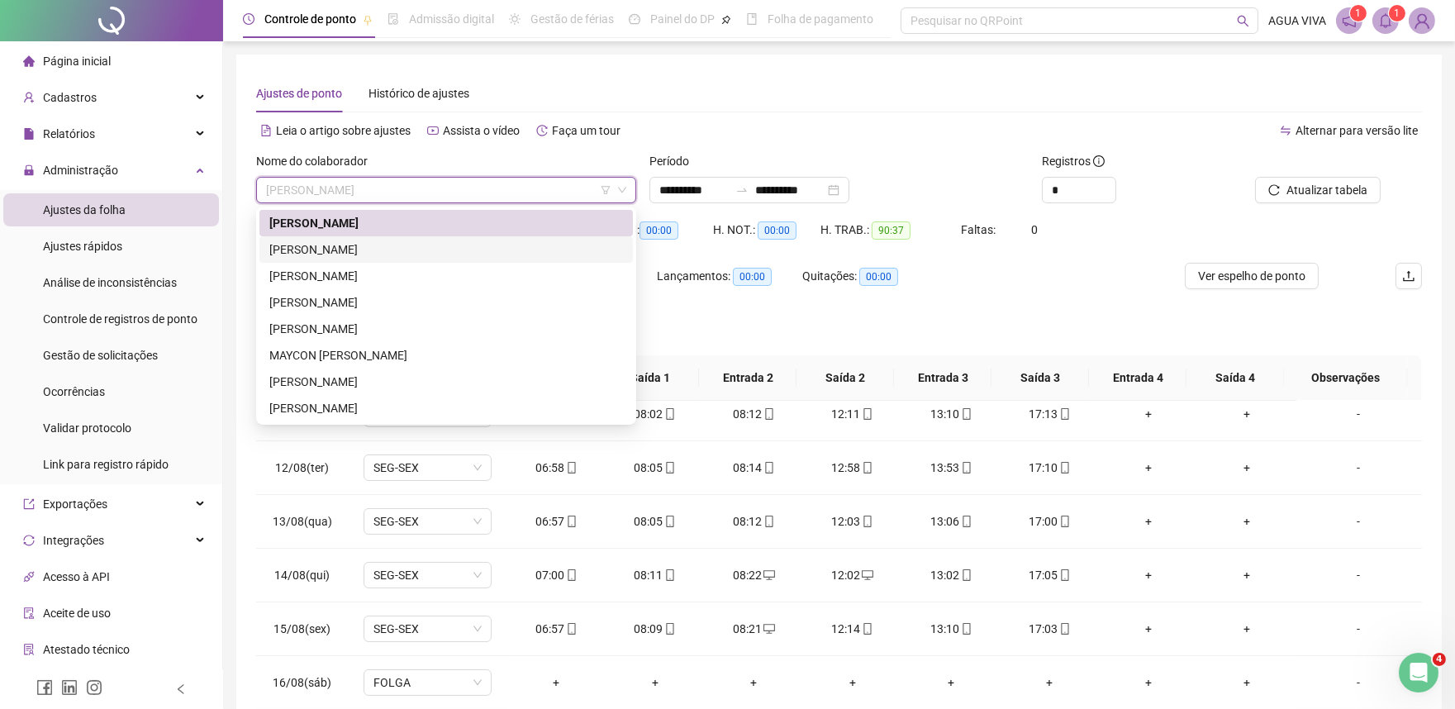
click at [391, 257] on div "[PERSON_NAME]" at bounding box center [446, 249] width 354 height 18
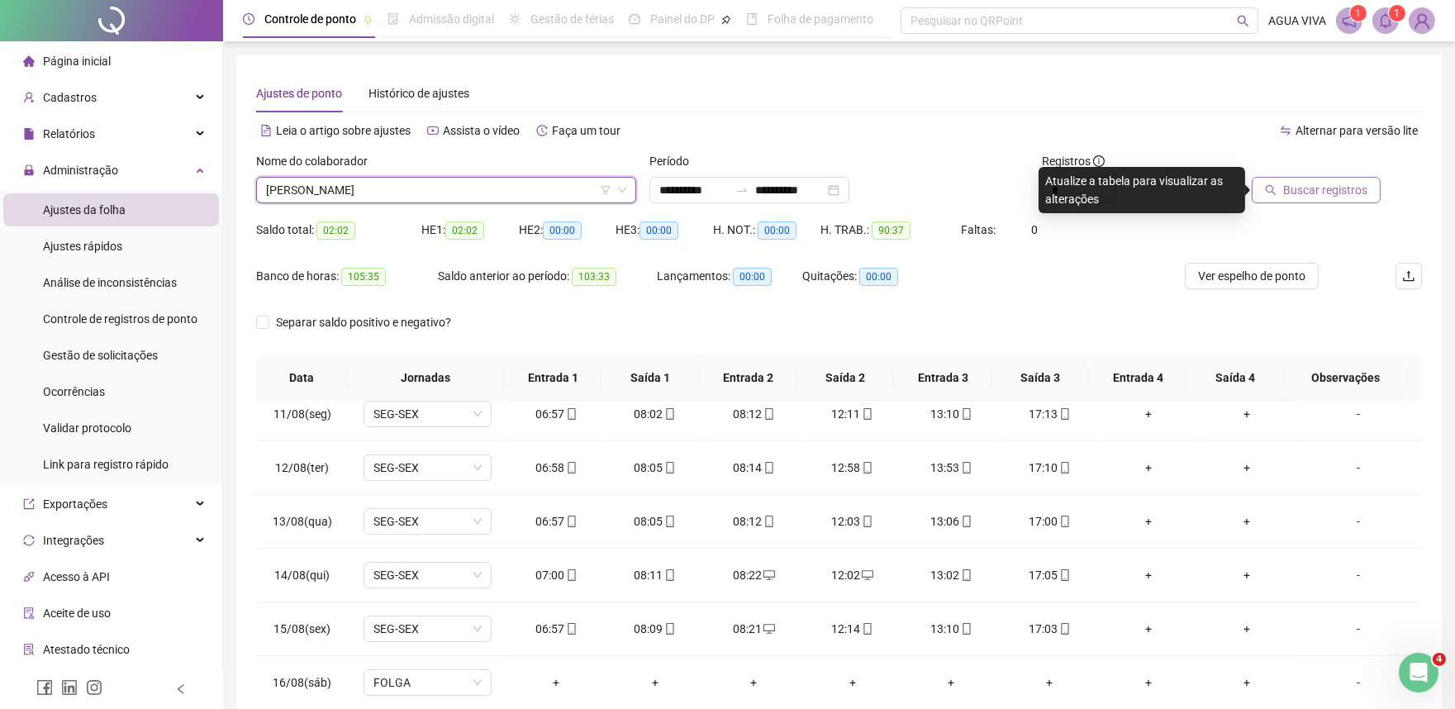
click at [1323, 186] on span "Buscar registros" at bounding box center [1325, 190] width 84 height 18
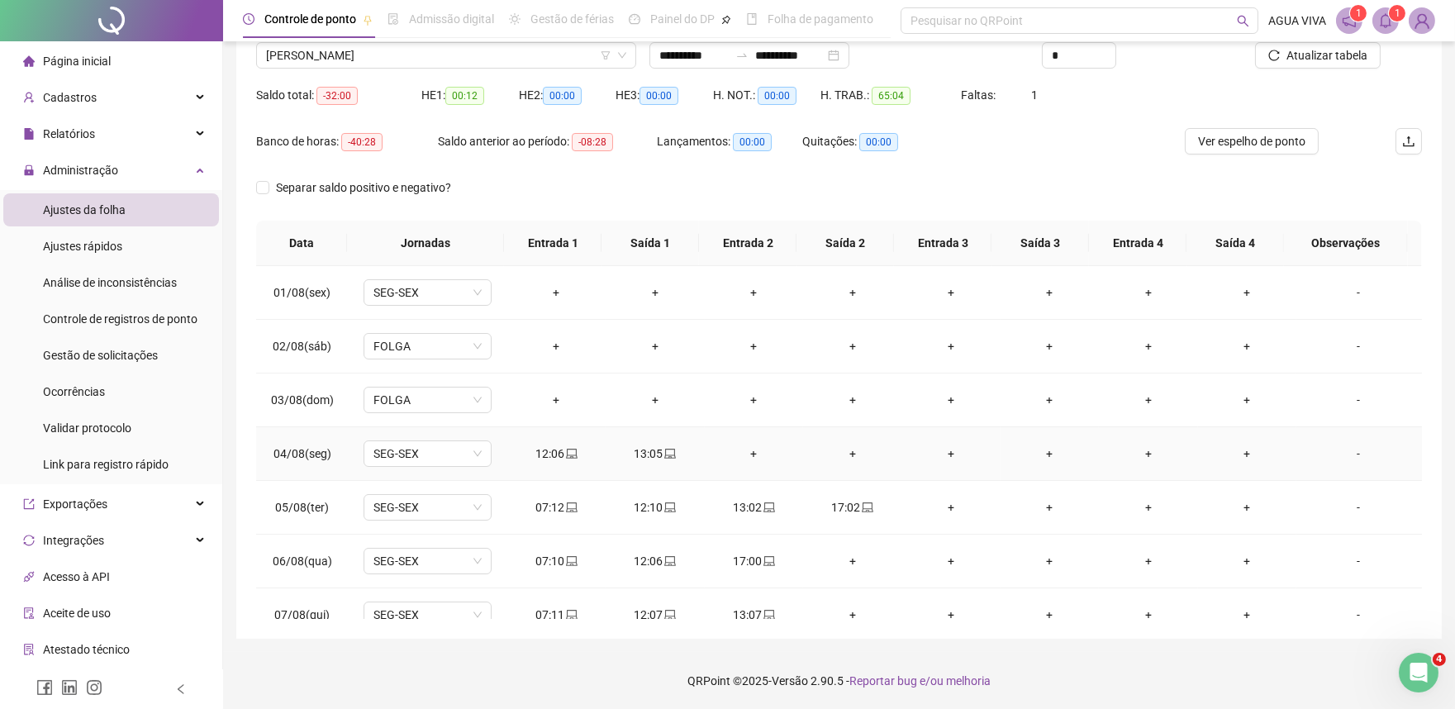
click at [748, 455] on div "+" at bounding box center [754, 454] width 72 height 18
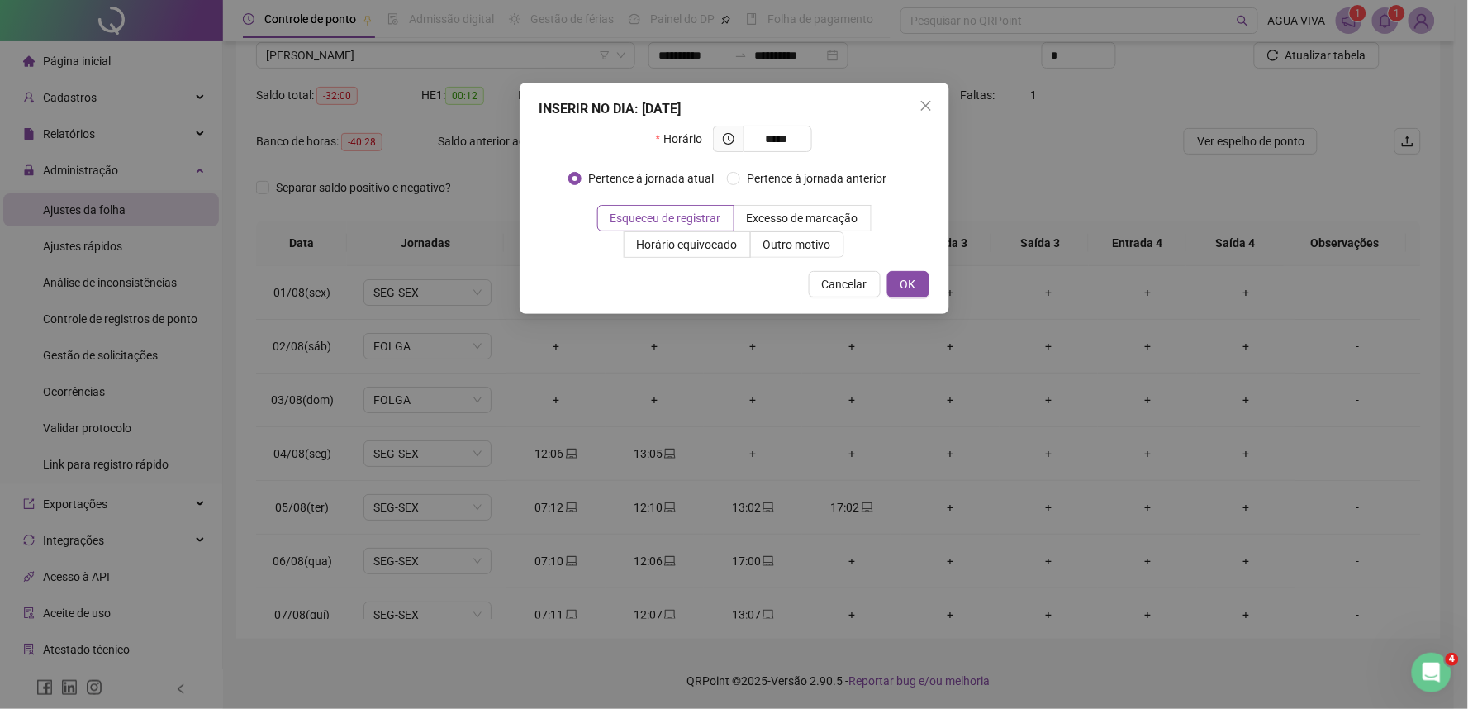
type input "*****"
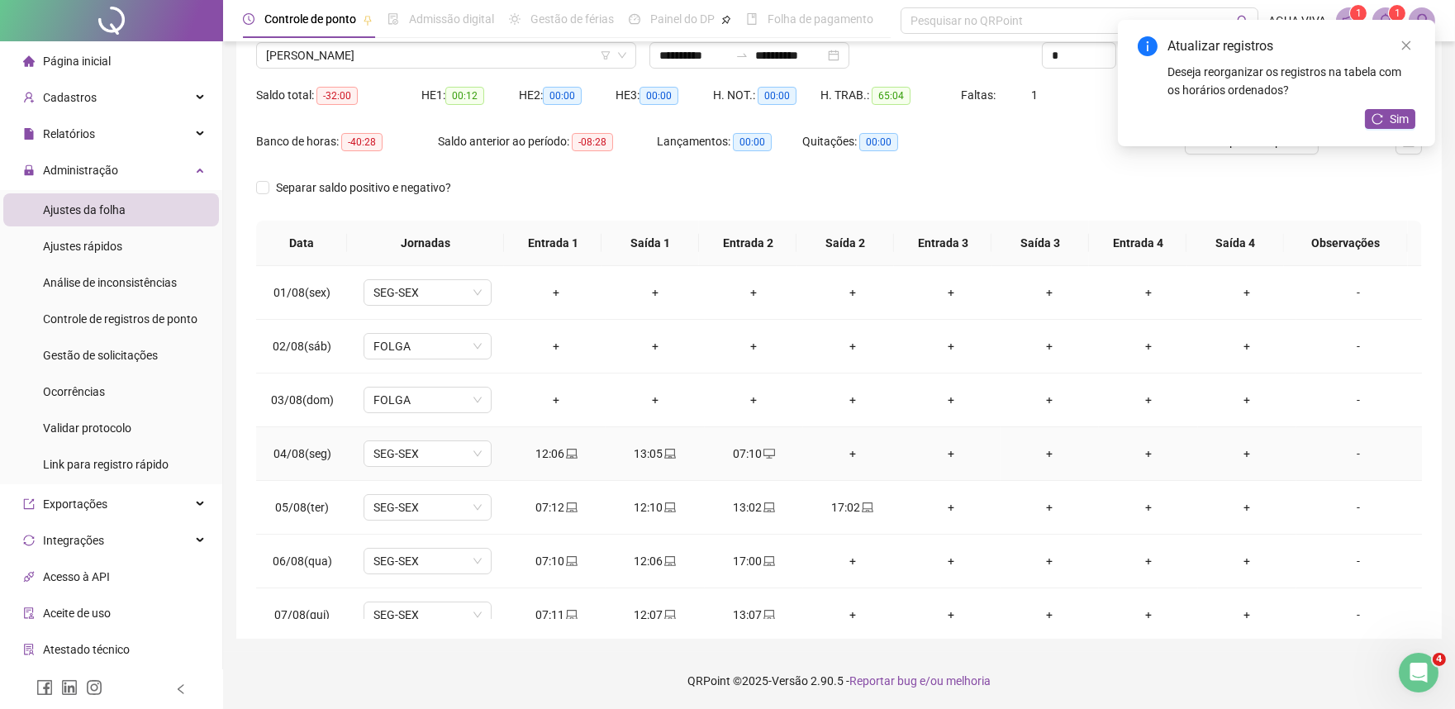
click at [853, 453] on div "+" at bounding box center [852, 454] width 72 height 18
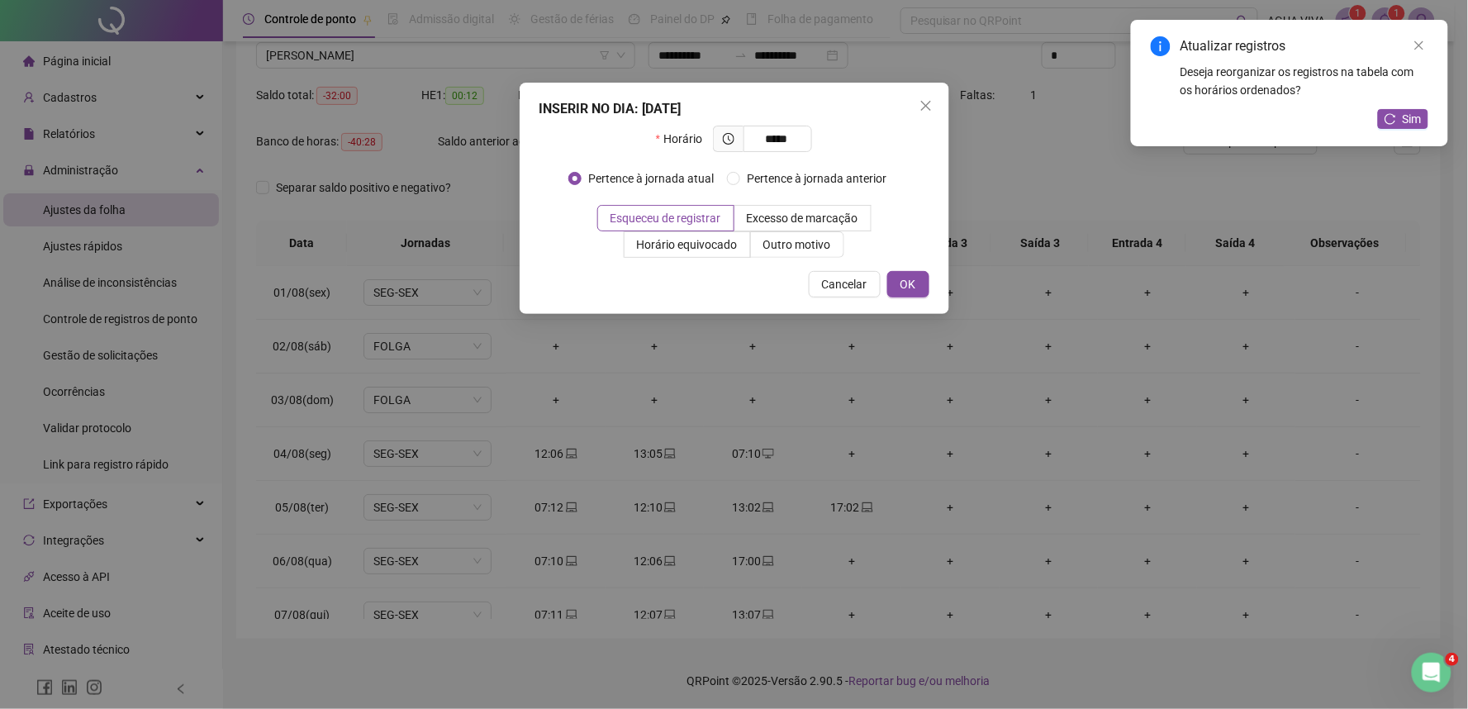
type input "*****"
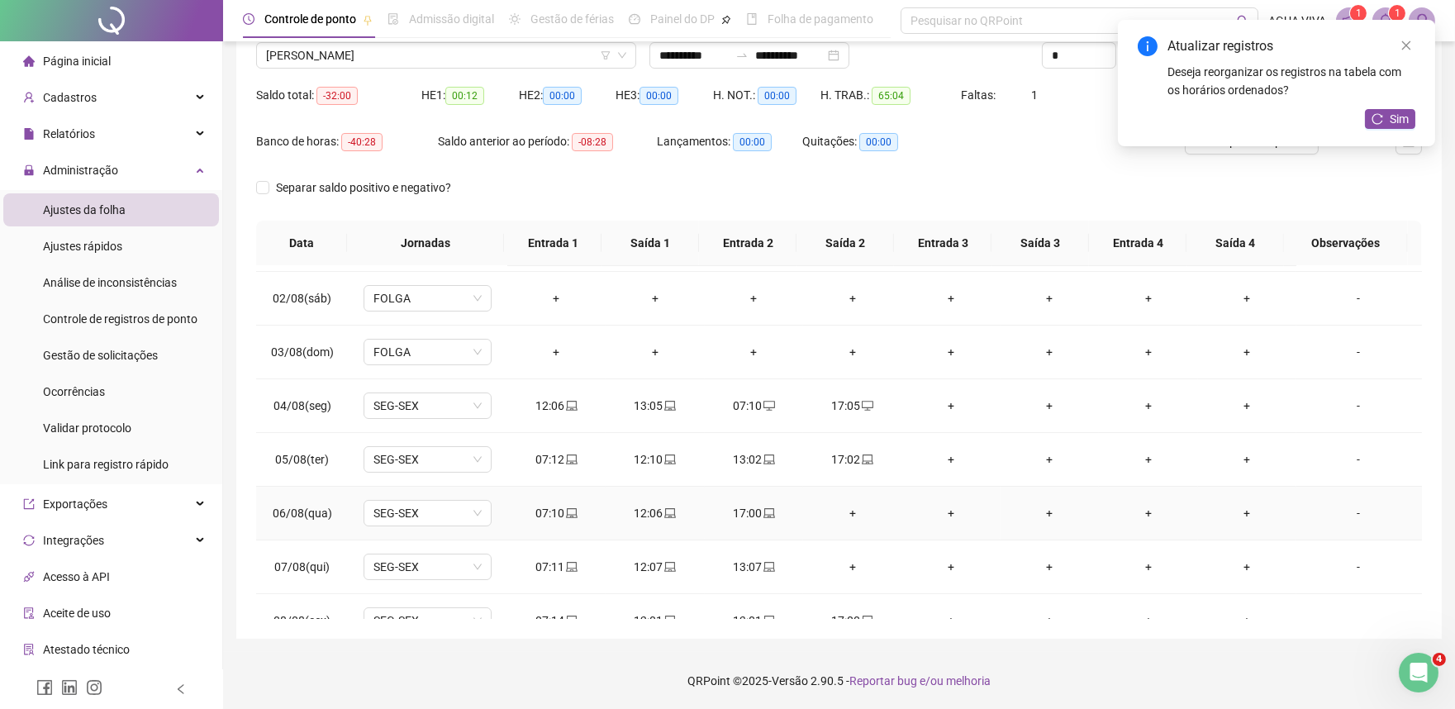
scroll to position [92, 0]
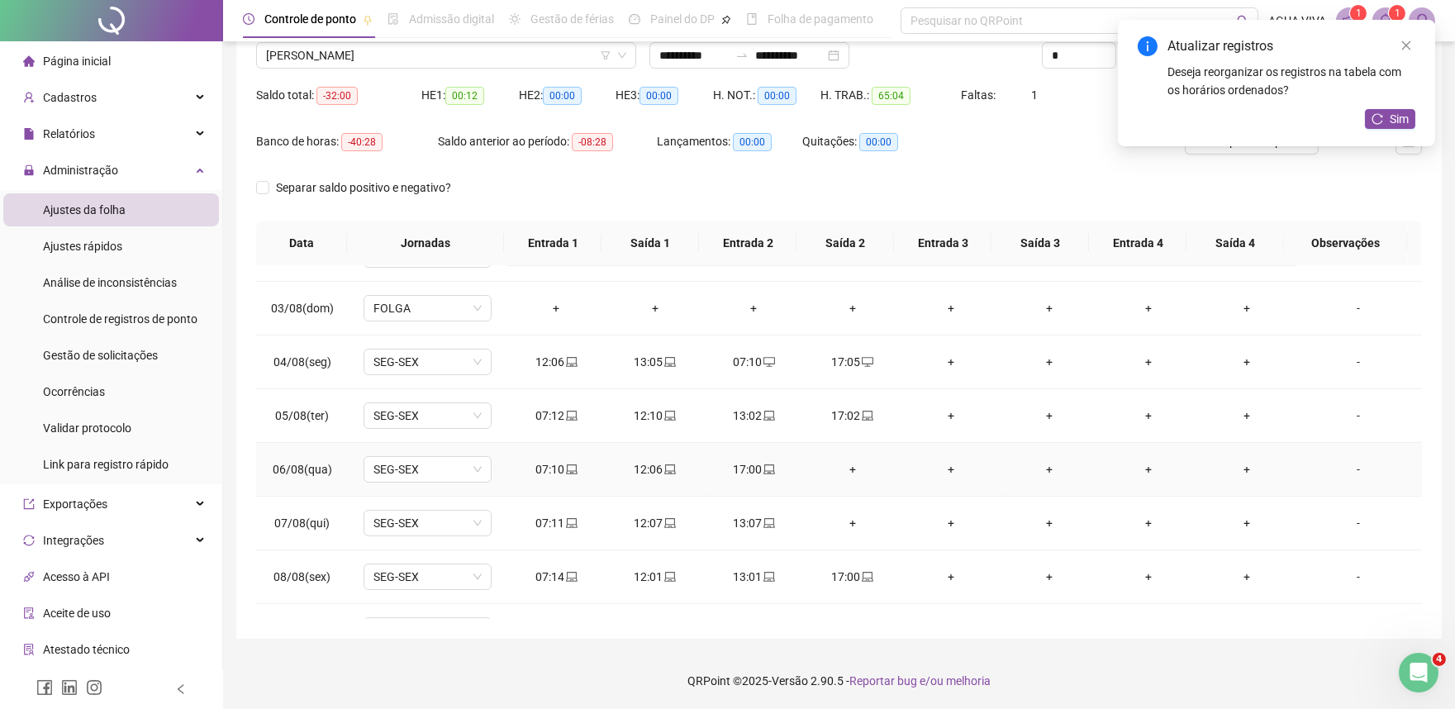
click at [847, 474] on div "+" at bounding box center [852, 469] width 72 height 18
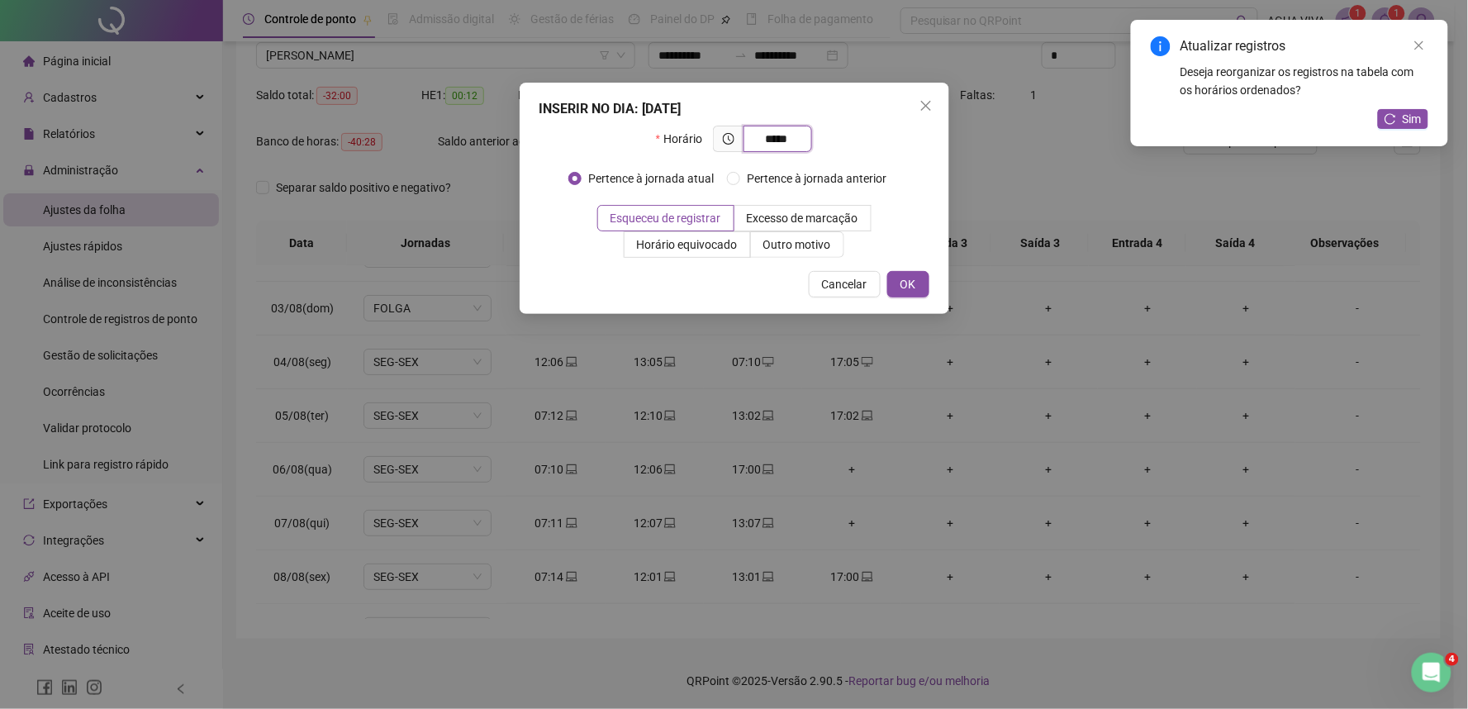
type input "*****"
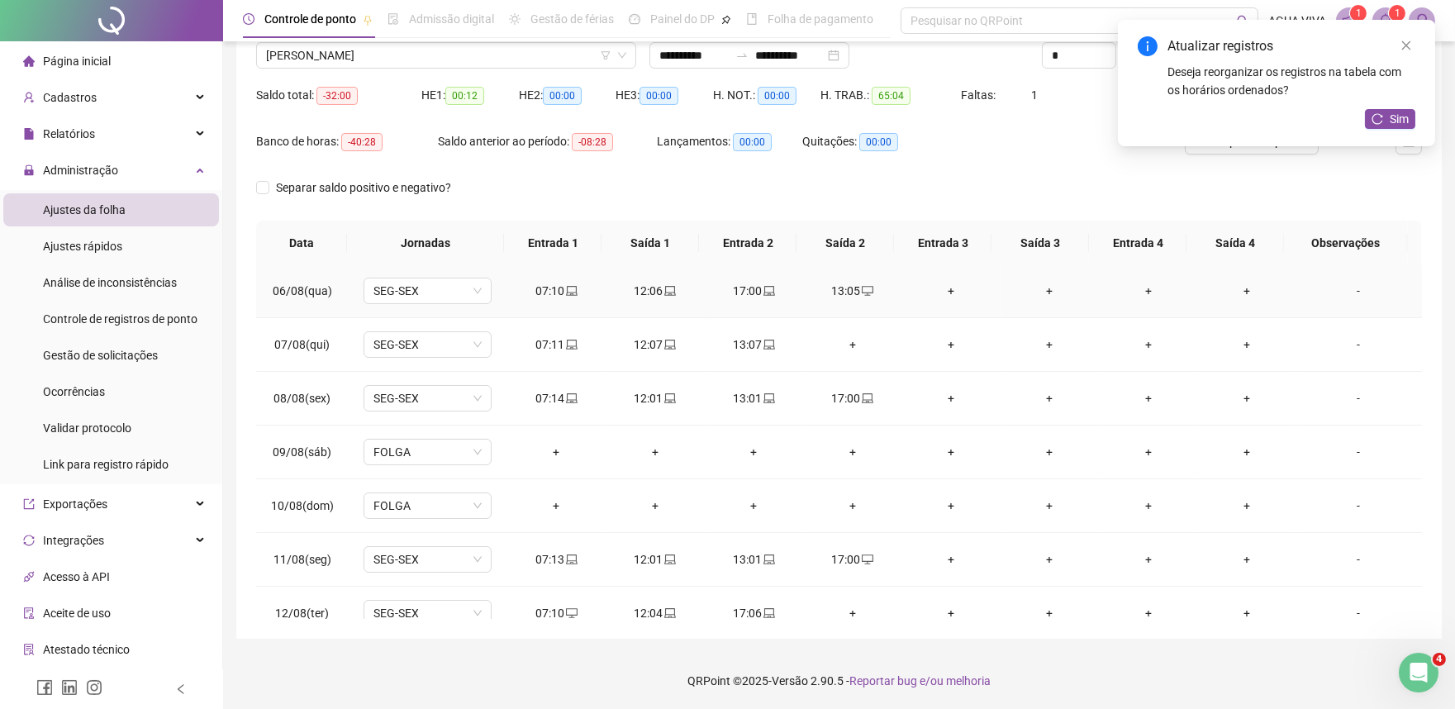
scroll to position [275, 0]
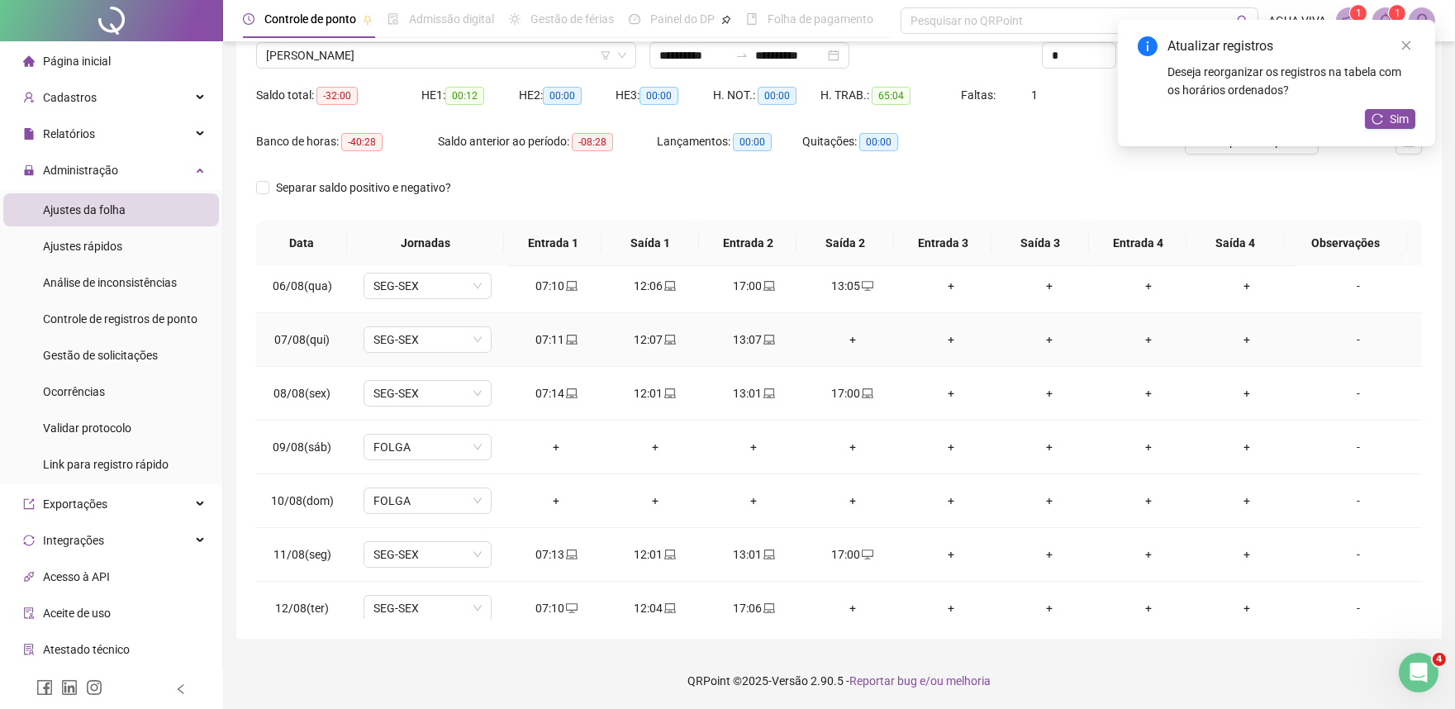
click at [845, 349] on td "+" at bounding box center [852, 340] width 98 height 54
click at [850, 342] on div "+" at bounding box center [852, 340] width 72 height 18
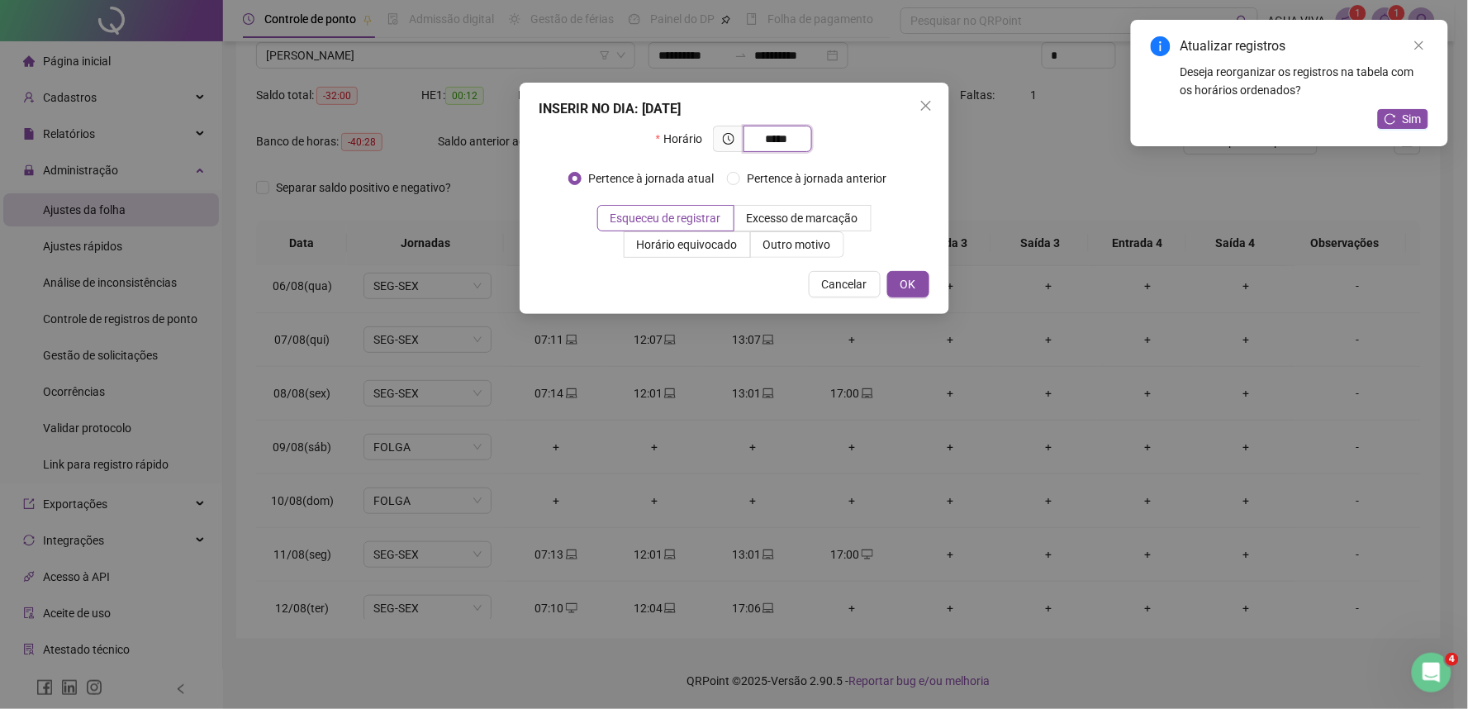
type input "*****"
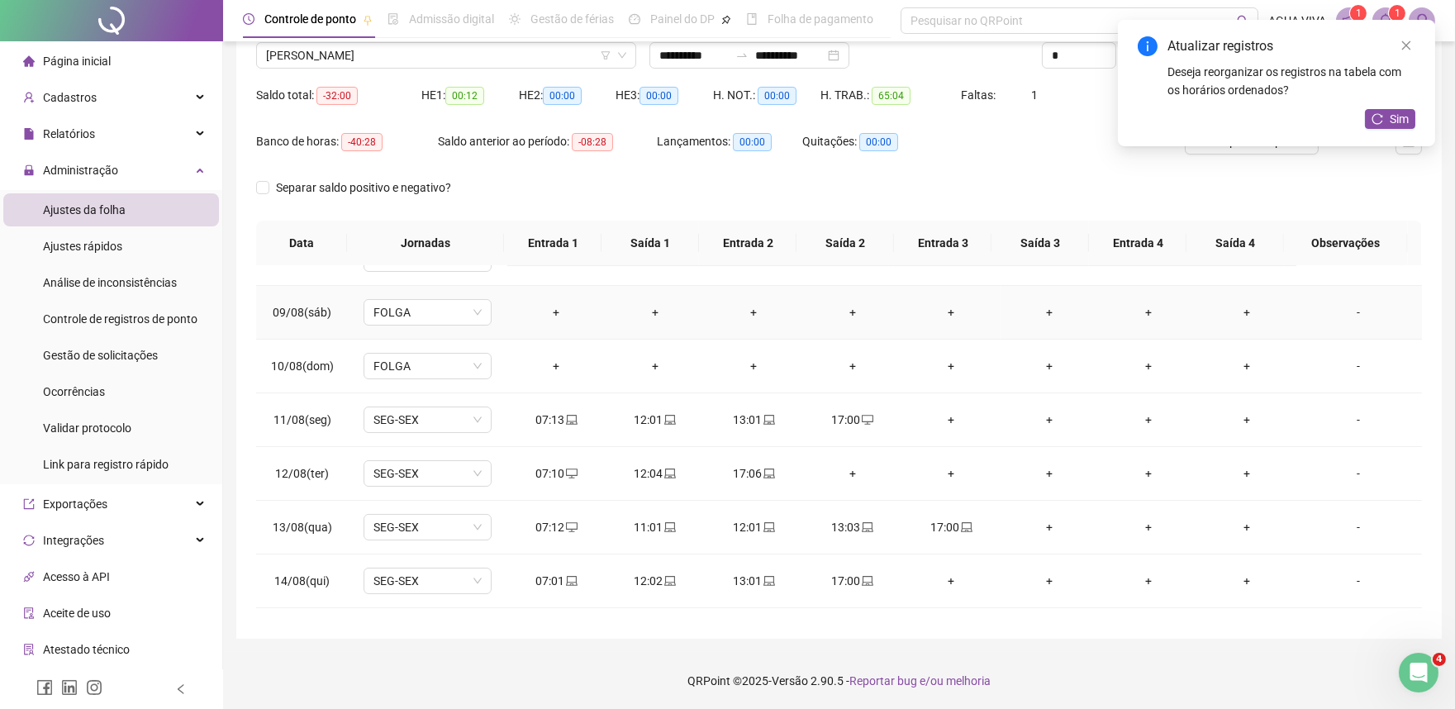
scroll to position [459, 0]
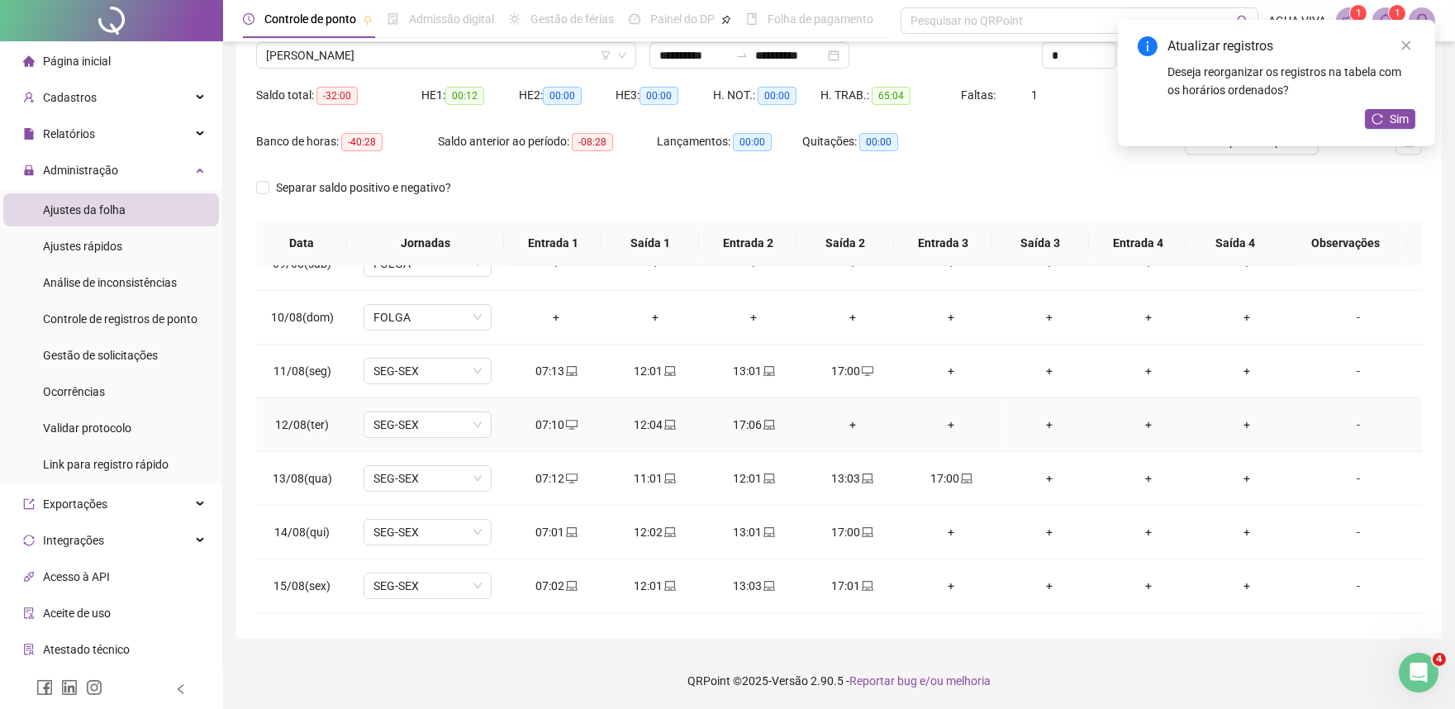
click at [845, 427] on div "+" at bounding box center [852, 425] width 72 height 18
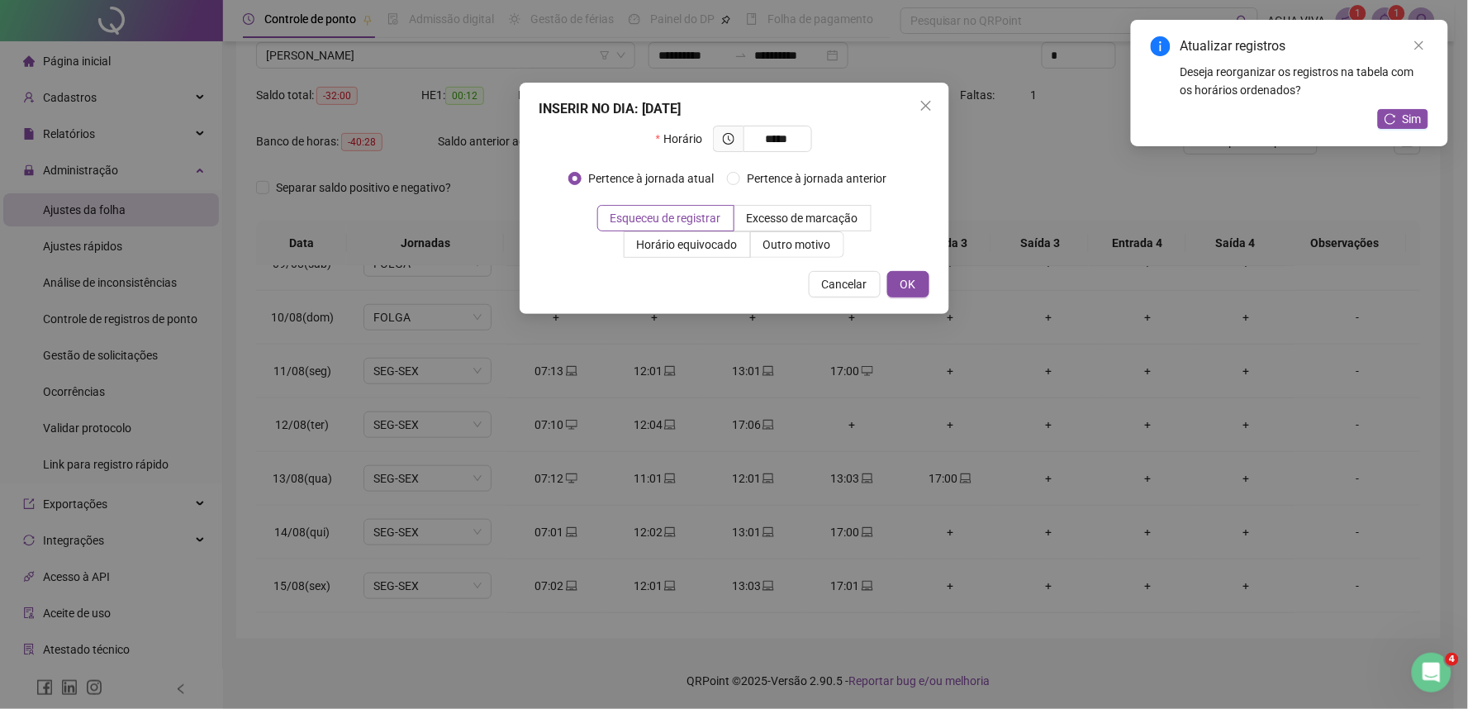
type input "*****"
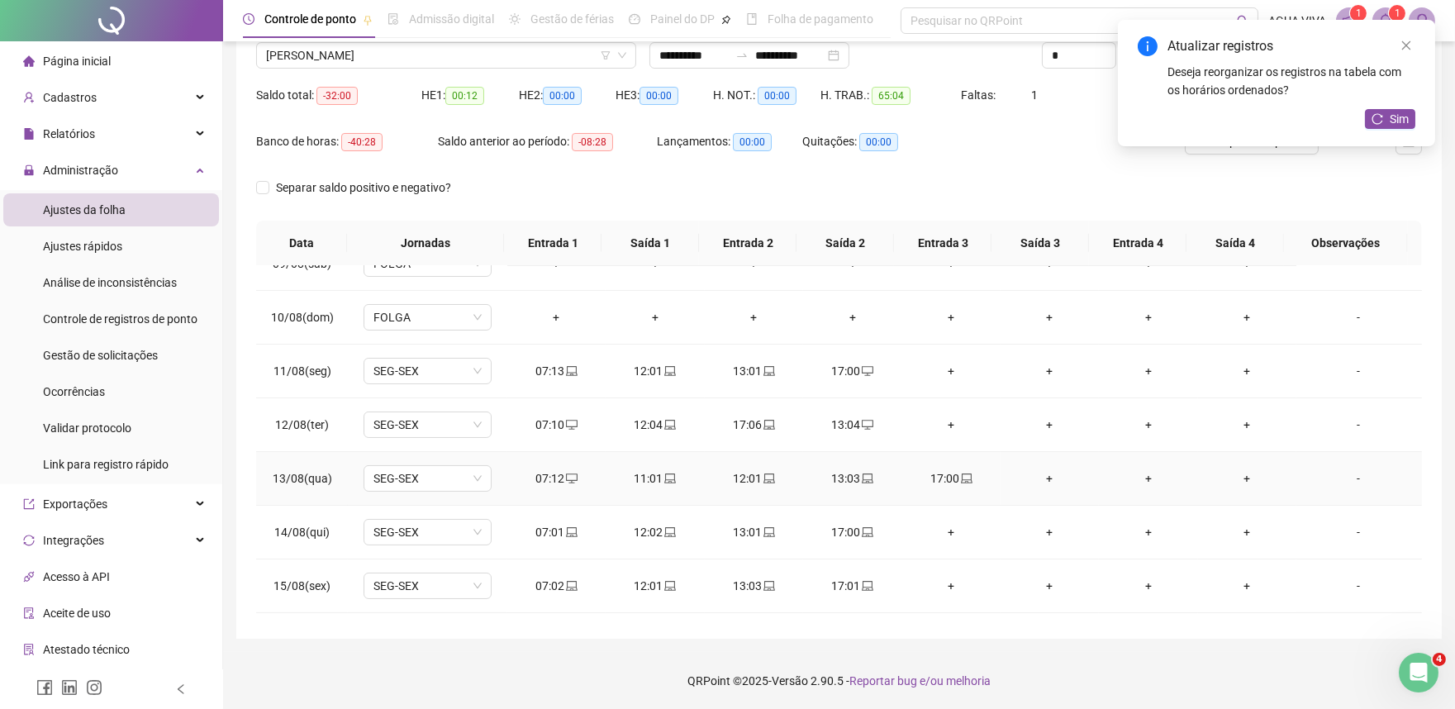
click at [649, 482] on div "11:01" at bounding box center [655, 478] width 72 height 18
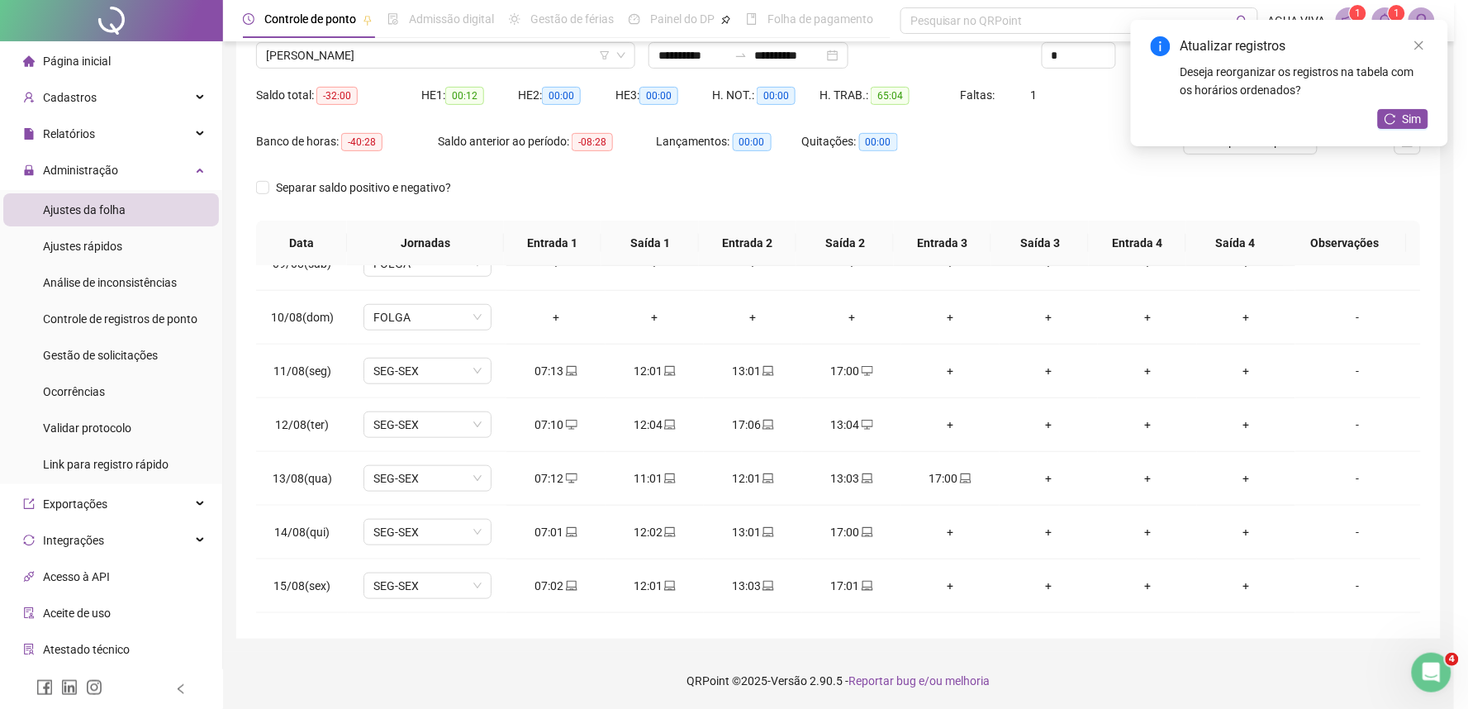
type input "**********"
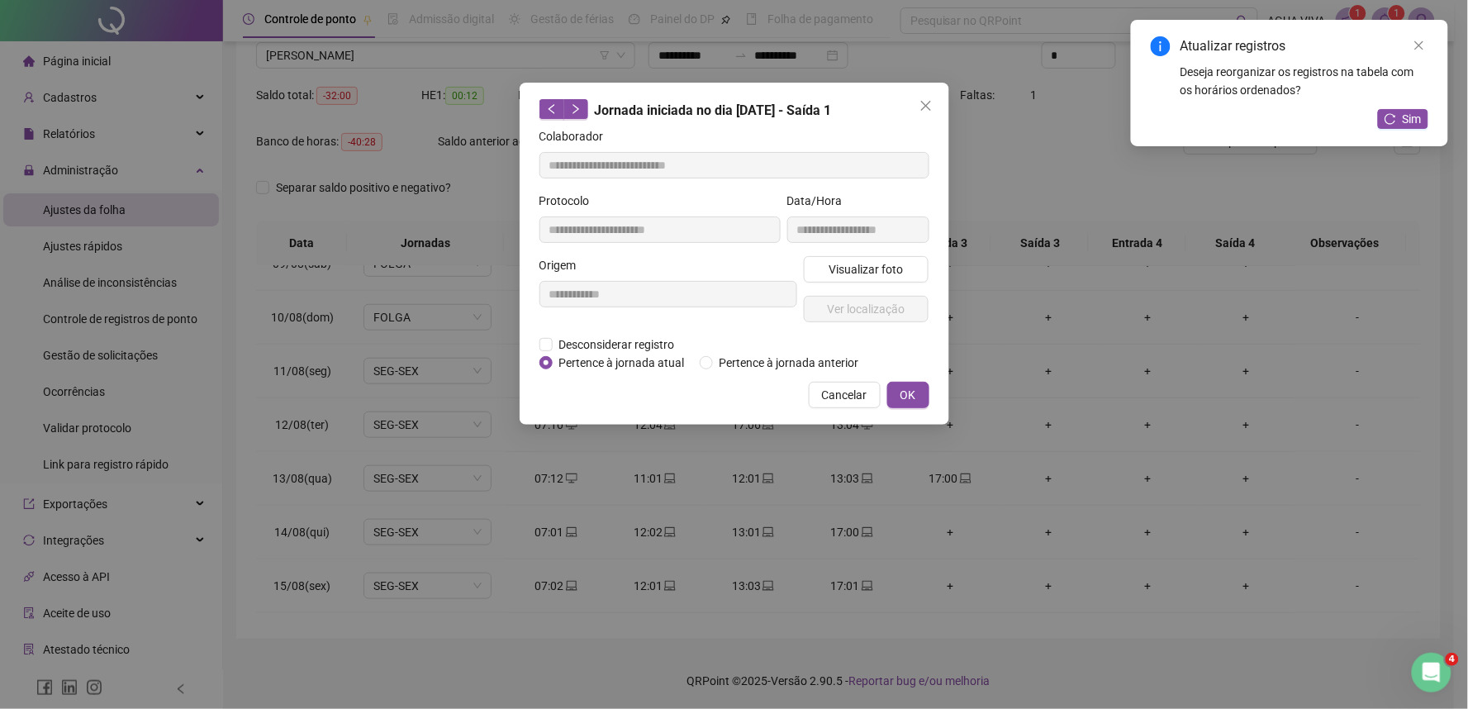
click at [531, 352] on div "**********" at bounding box center [735, 254] width 430 height 342
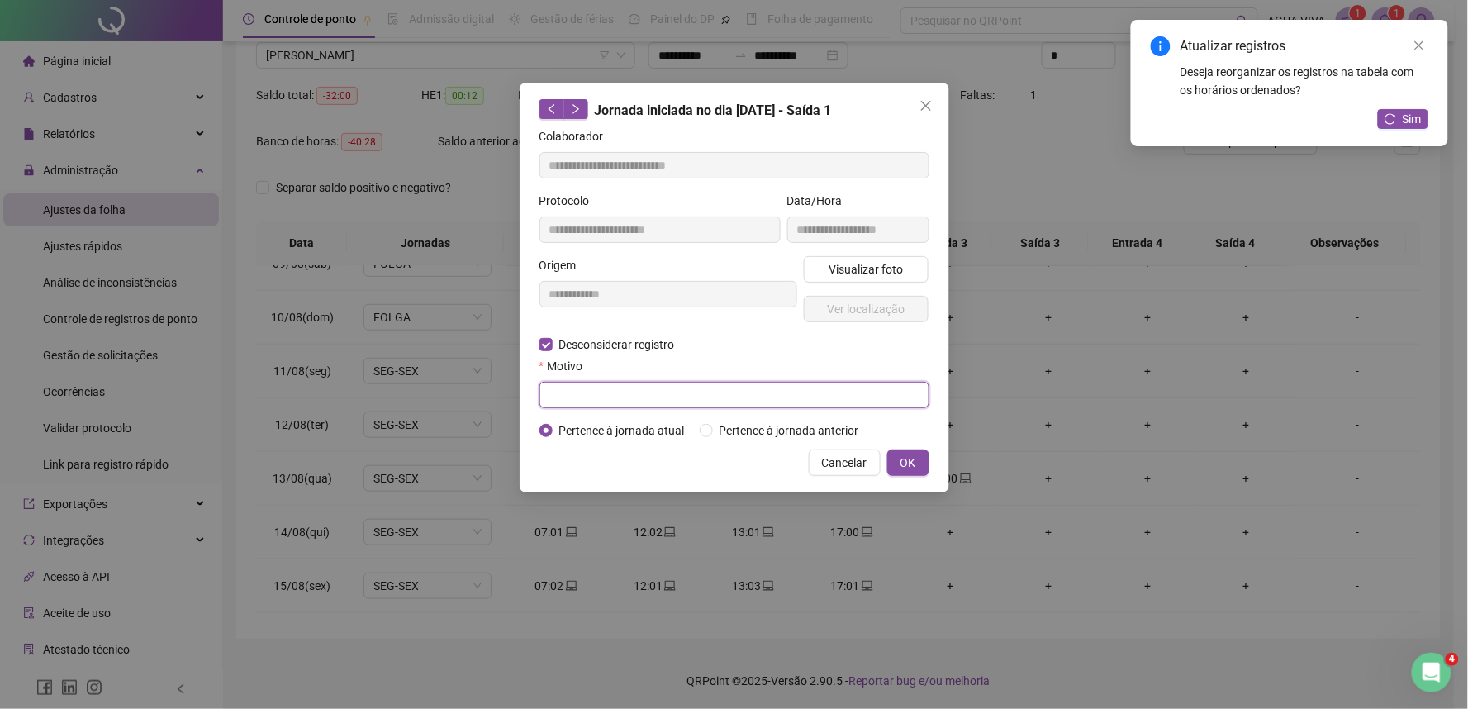
click at [606, 397] on input "text" at bounding box center [735, 395] width 390 height 26
type input "*********"
click at [914, 464] on span "OK" at bounding box center [909, 463] width 16 height 18
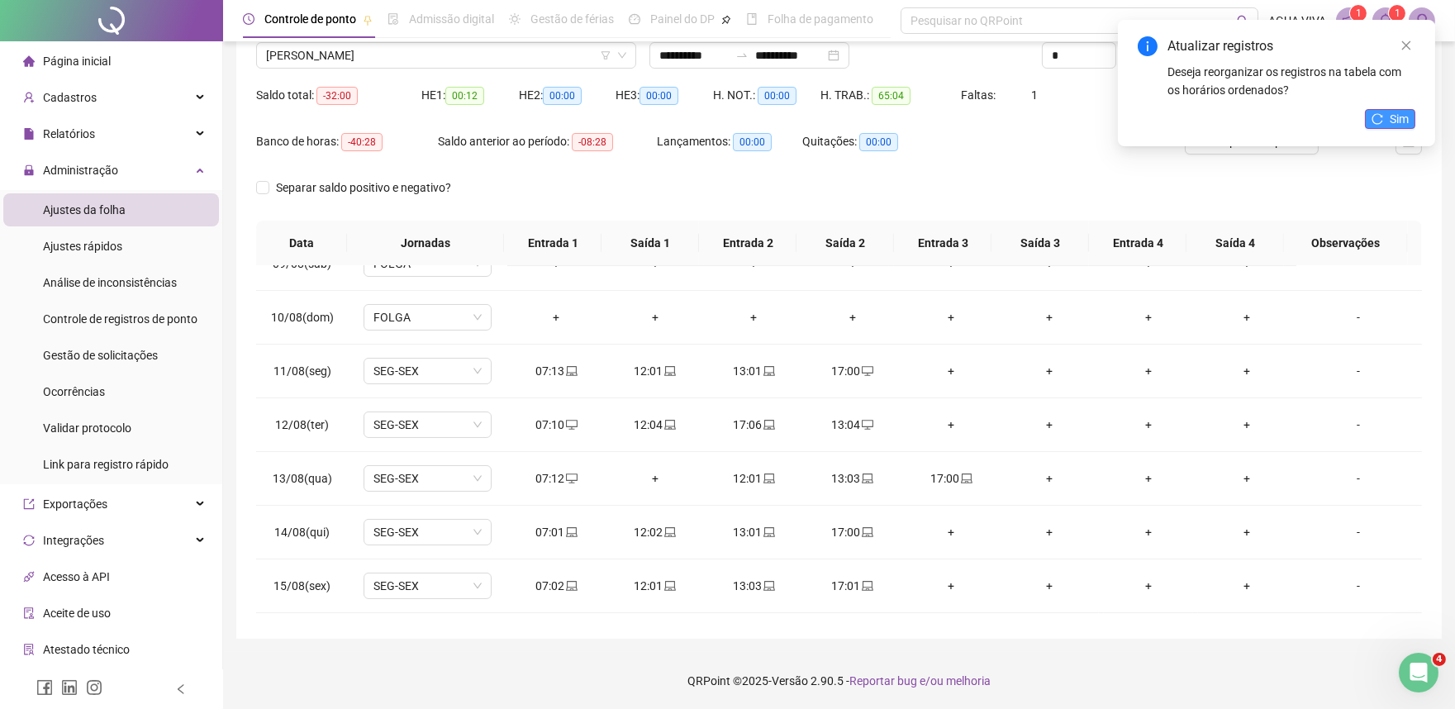
click at [1382, 126] on button "Sim" at bounding box center [1390, 119] width 50 height 20
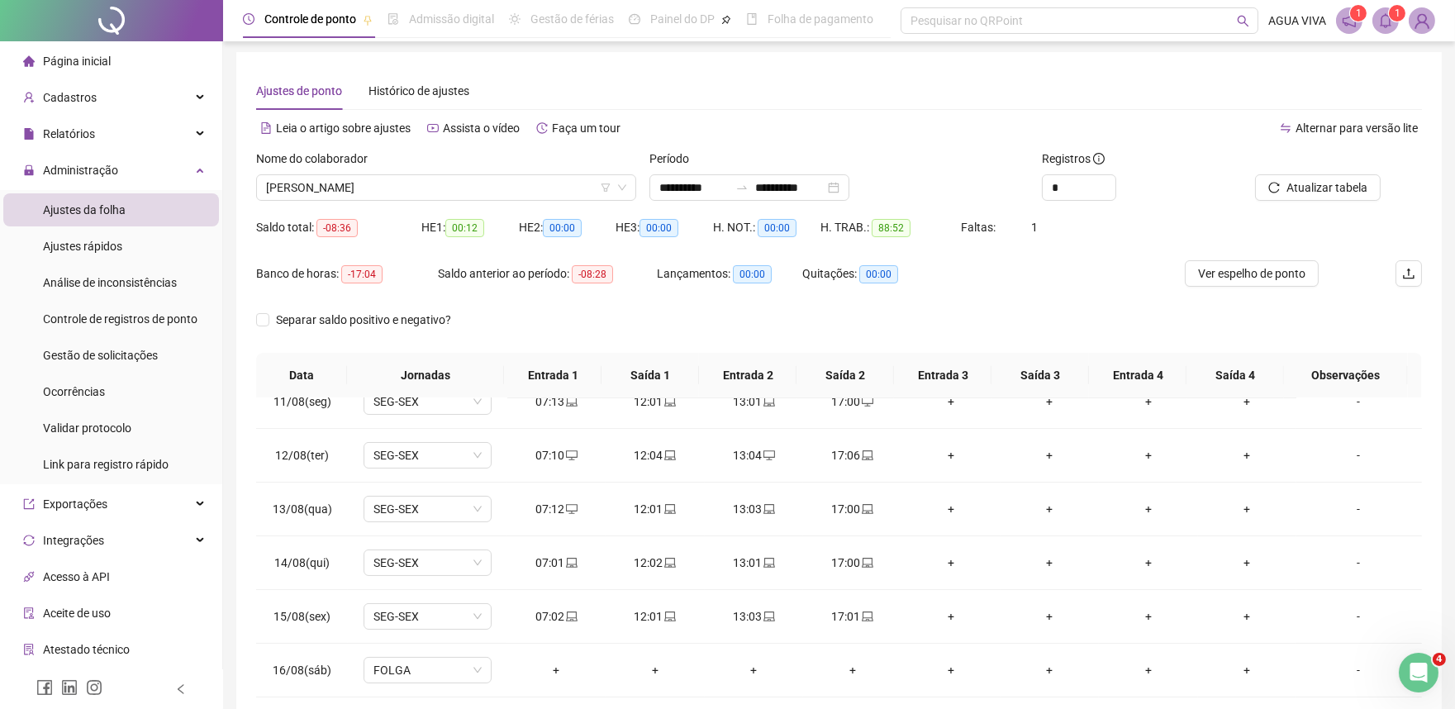
scroll to position [0, 0]
click at [460, 174] on div "Nome do colaborador" at bounding box center [446, 164] width 380 height 25
drag, startPoint x: 460, startPoint y: 188, endPoint x: 451, endPoint y: 250, distance: 61.8
click at [460, 191] on span "[PERSON_NAME]" at bounding box center [446, 190] width 360 height 25
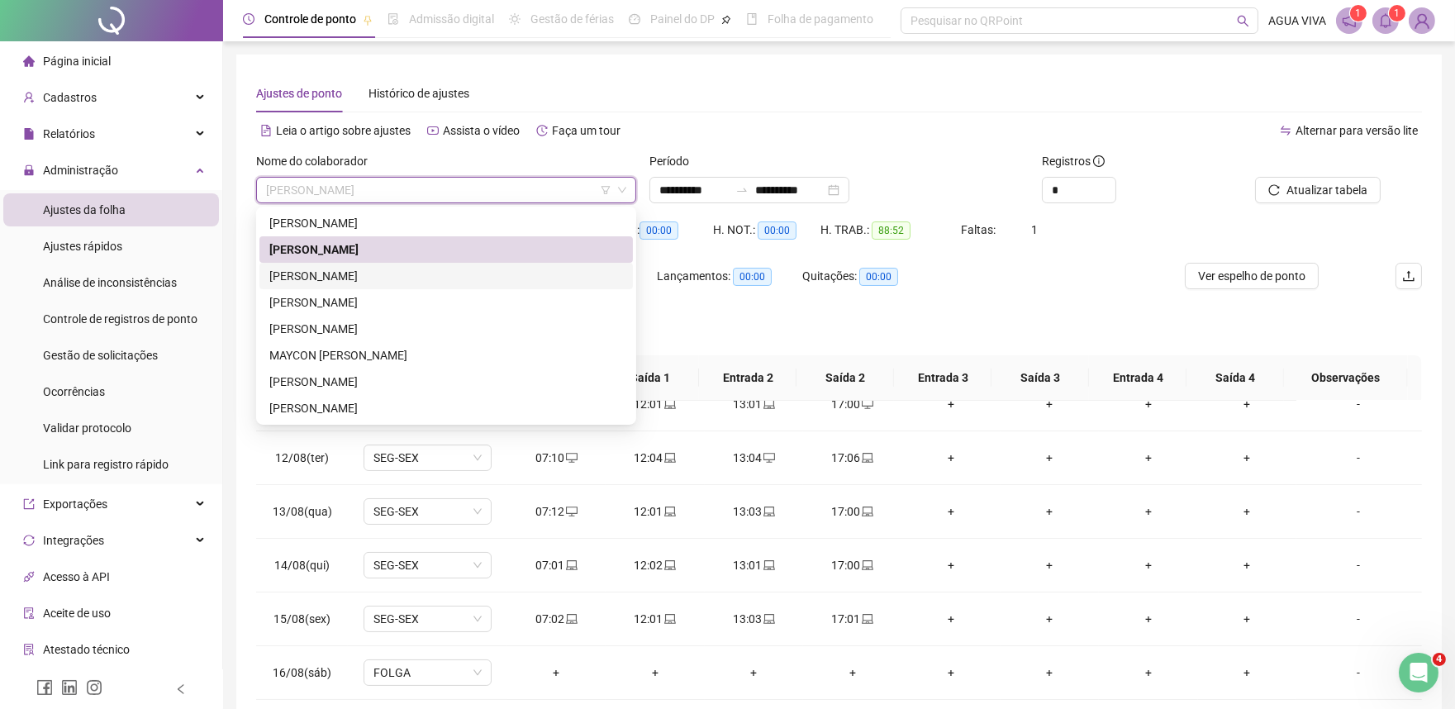
click at [393, 274] on div "[PERSON_NAME]" at bounding box center [446, 276] width 354 height 18
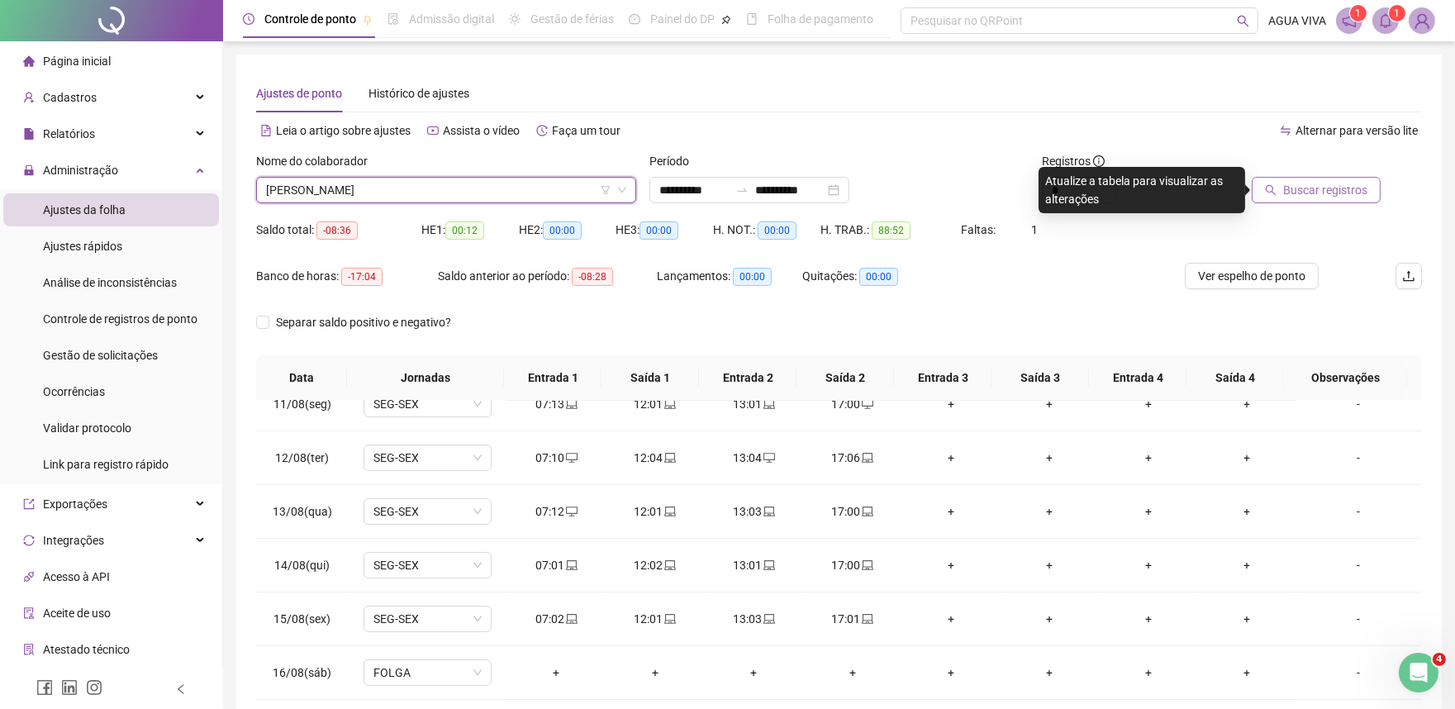
click at [1316, 190] on span "Buscar registros" at bounding box center [1325, 190] width 84 height 18
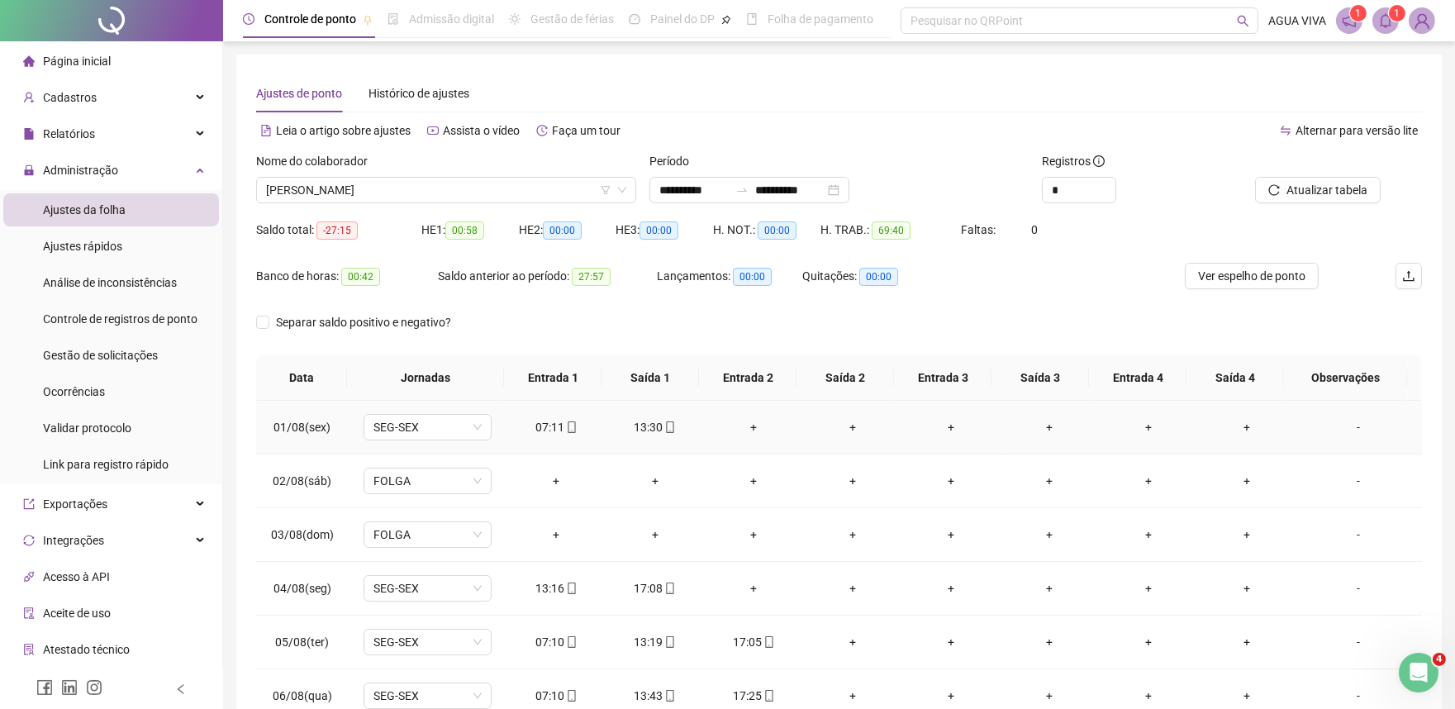
click at [740, 425] on div "+" at bounding box center [754, 427] width 72 height 18
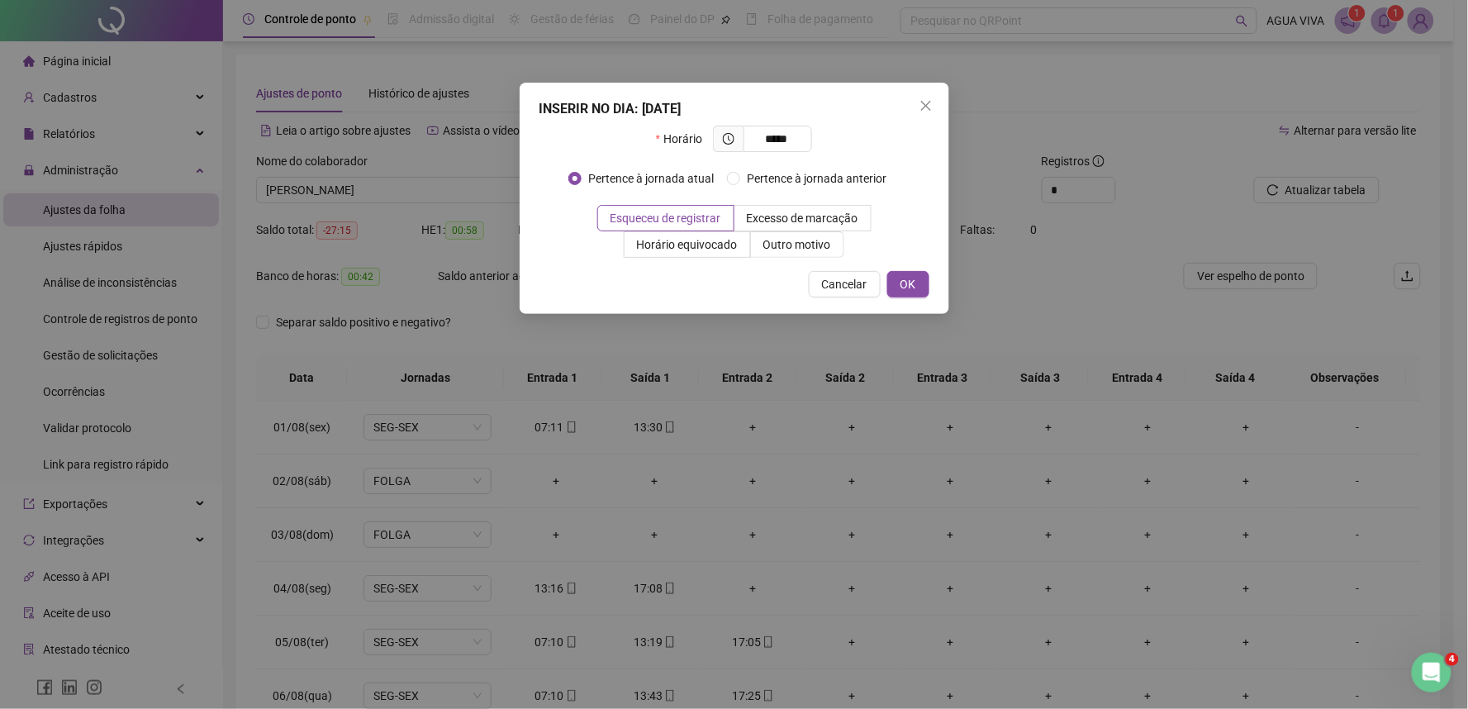
type input "*****"
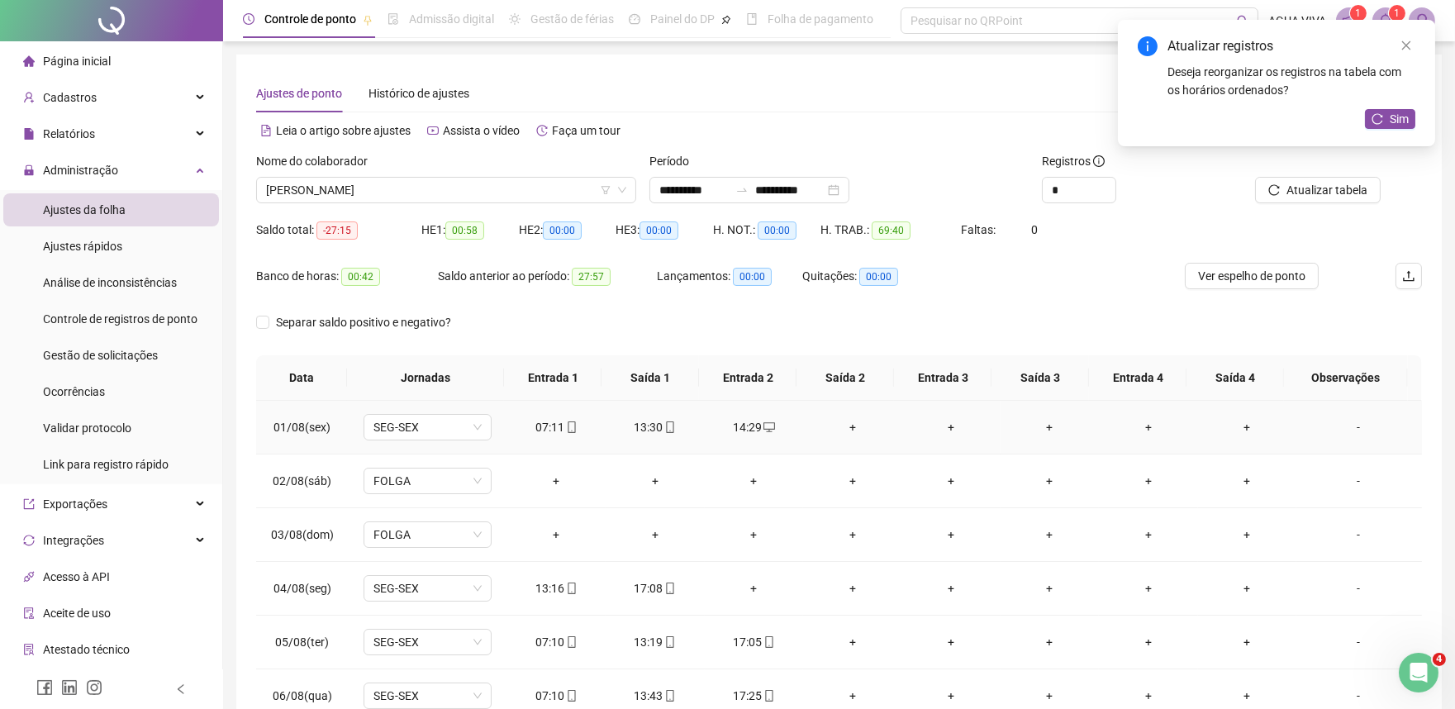
click at [844, 431] on div "+" at bounding box center [852, 427] width 72 height 18
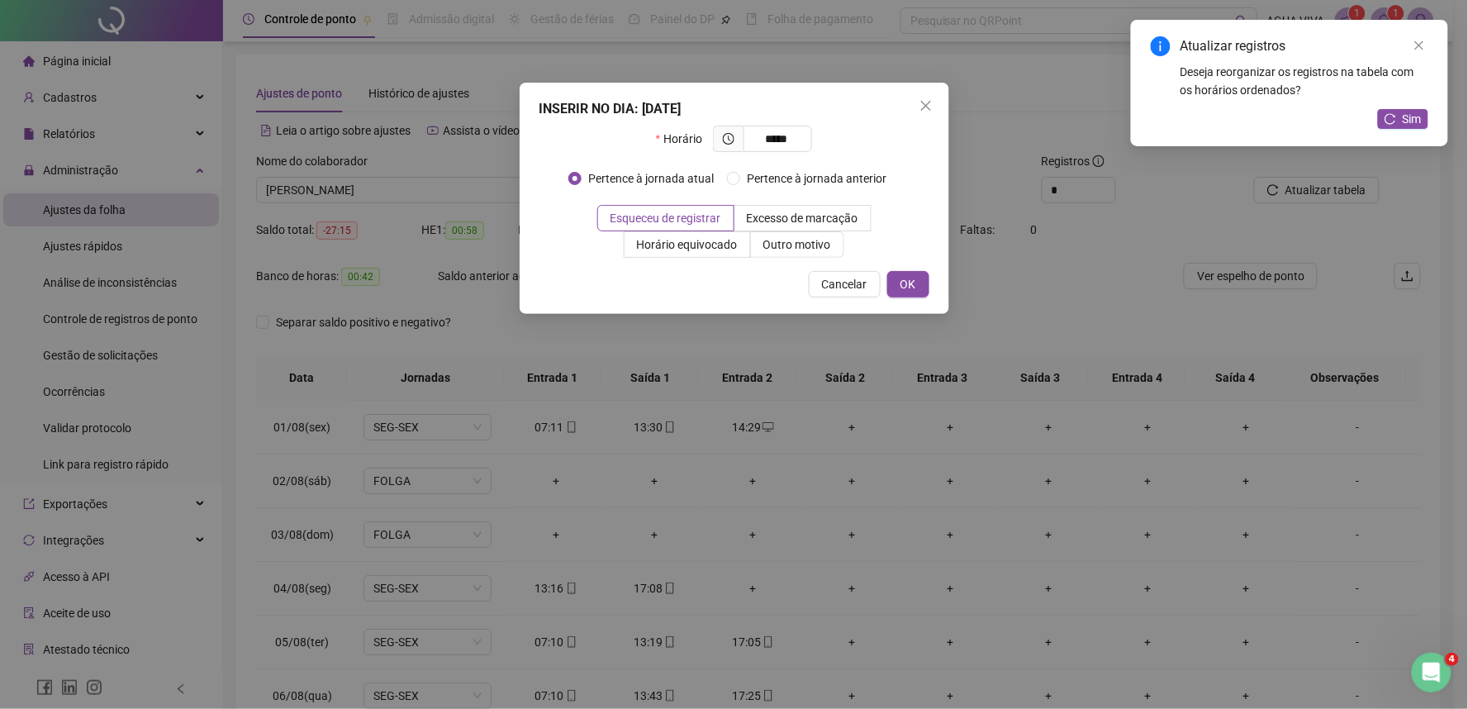
type input "*****"
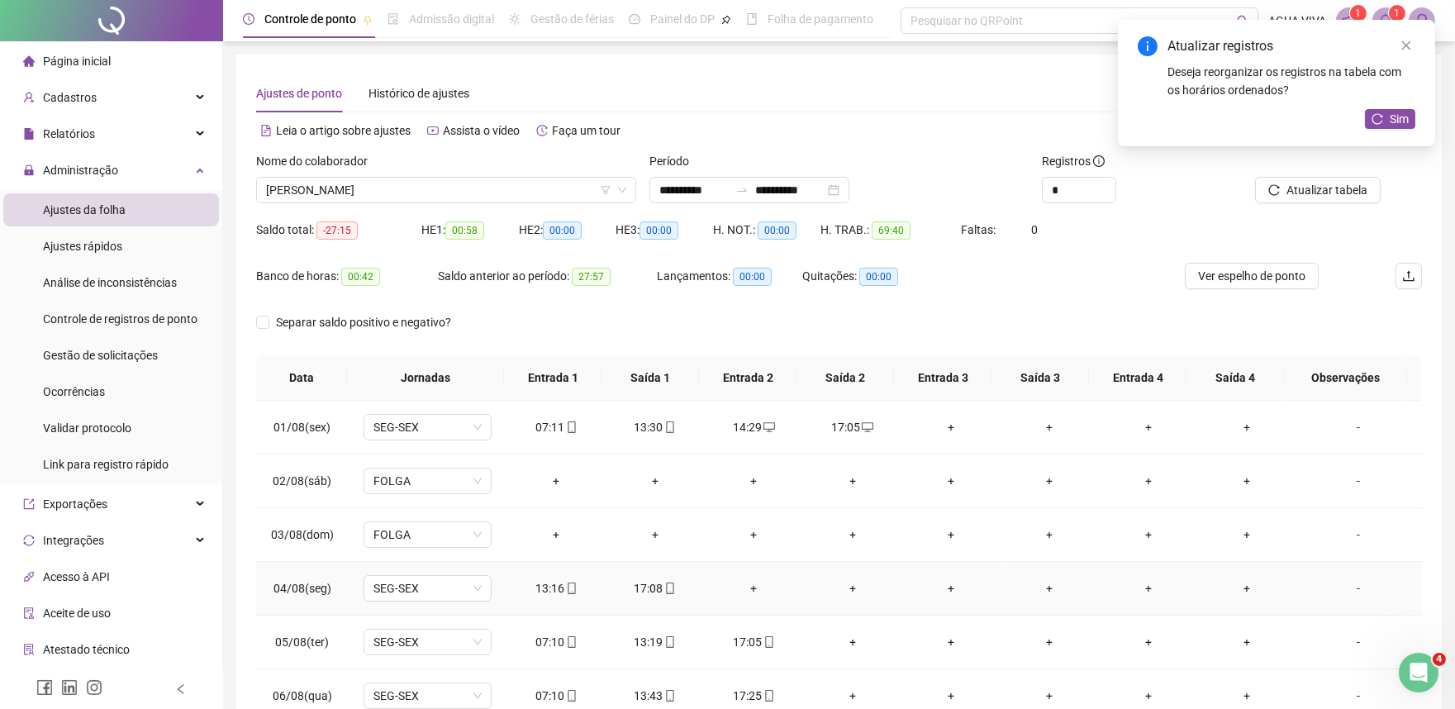
click at [750, 587] on div "+" at bounding box center [754, 588] width 72 height 18
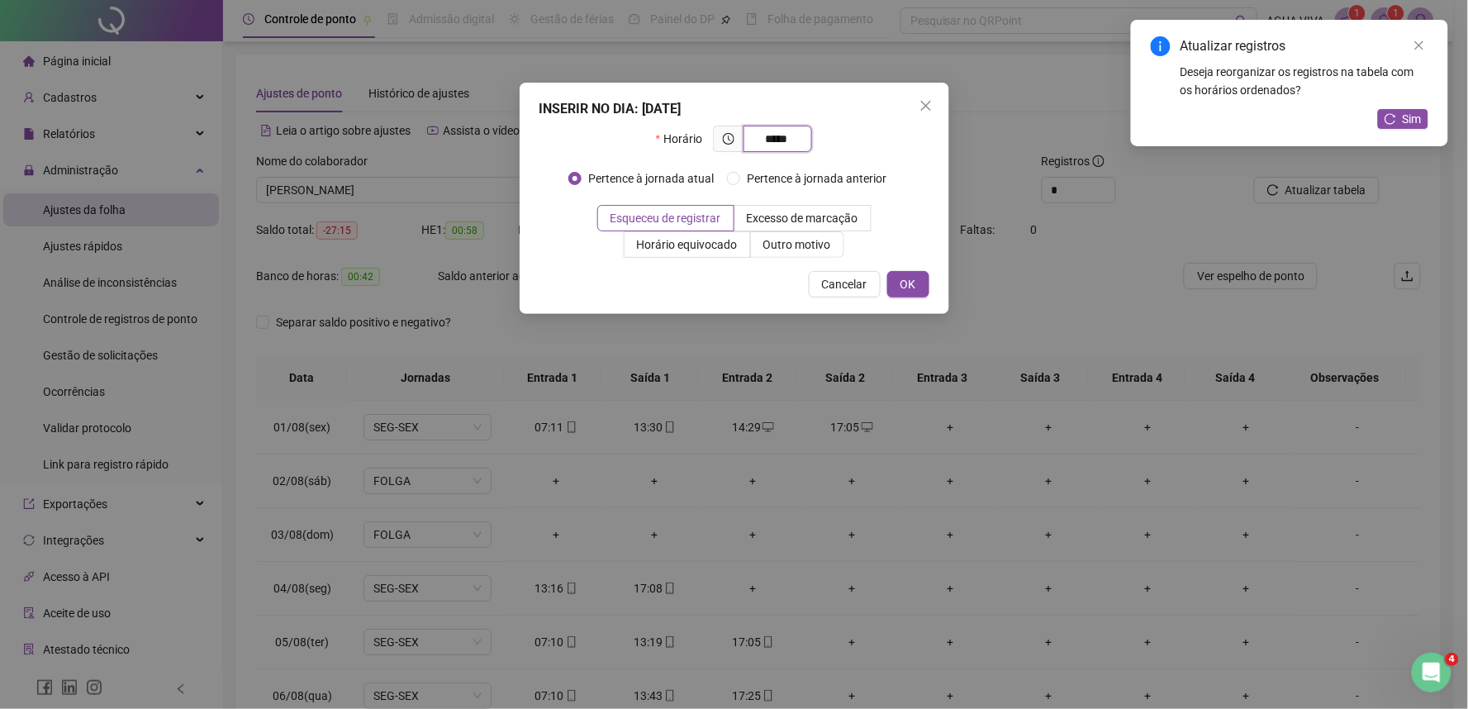
type input "*****"
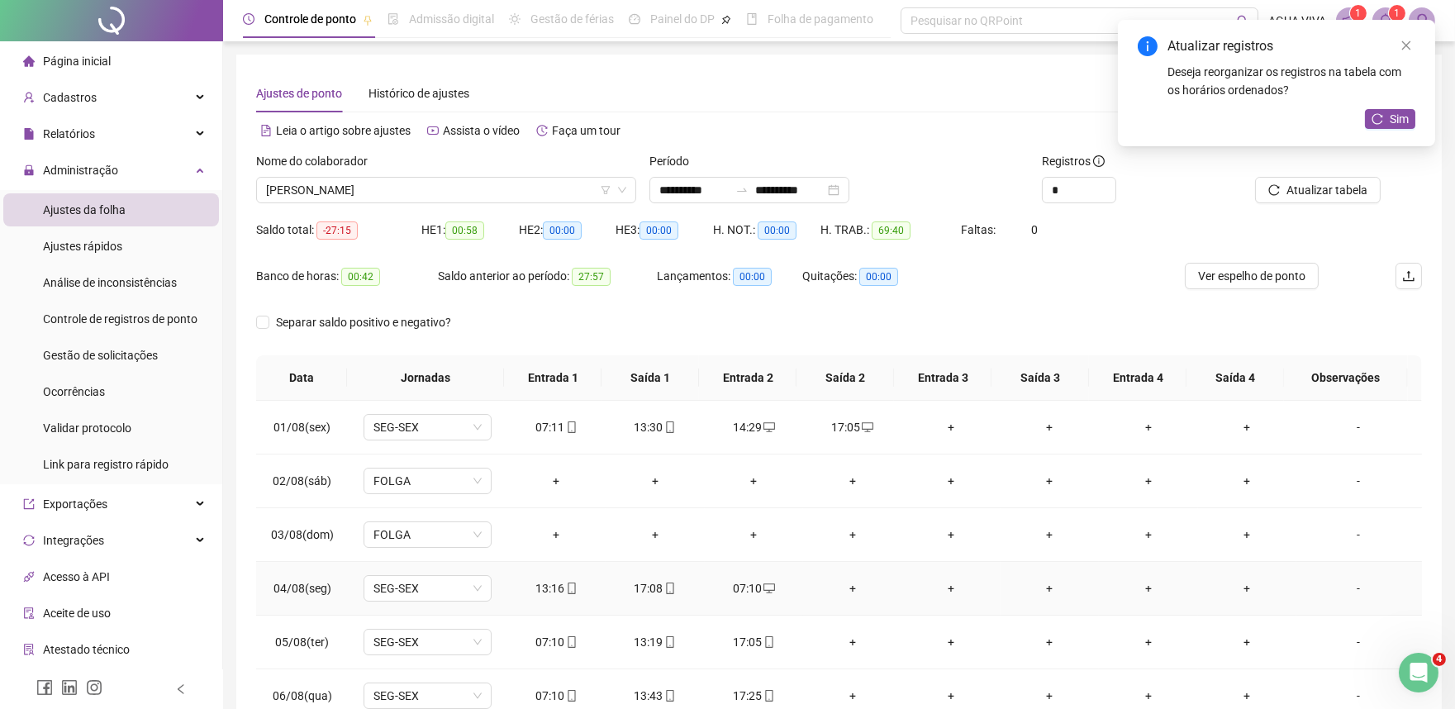
click at [851, 593] on div "+" at bounding box center [852, 588] width 72 height 18
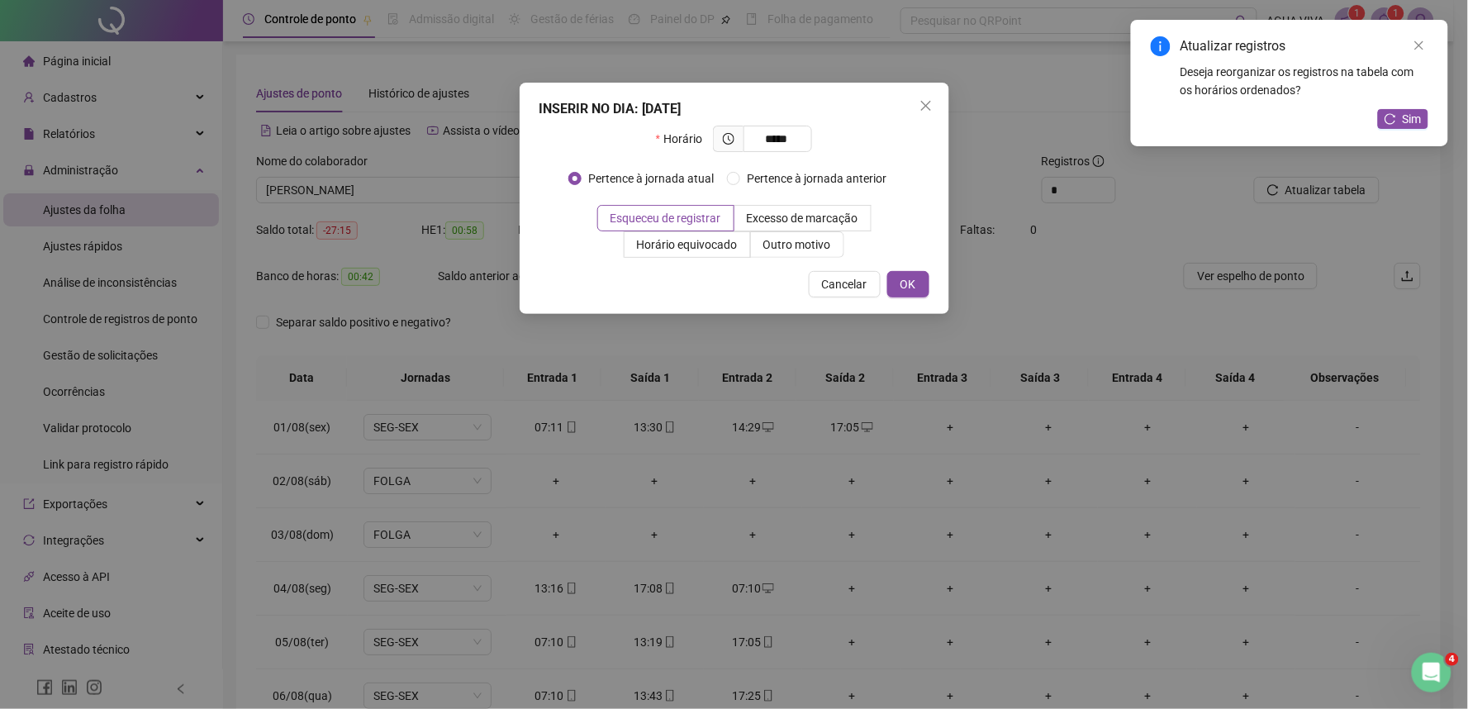
type input "*****"
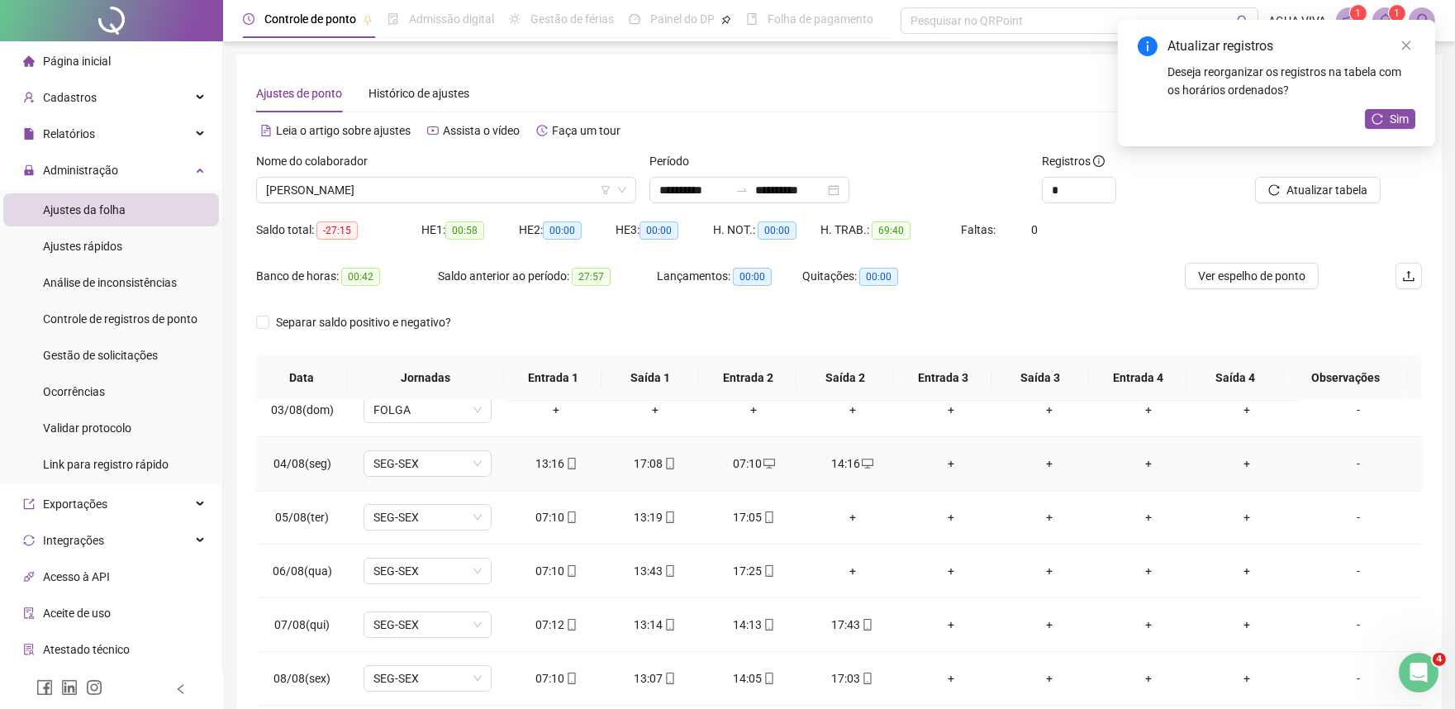
scroll to position [92, 0]
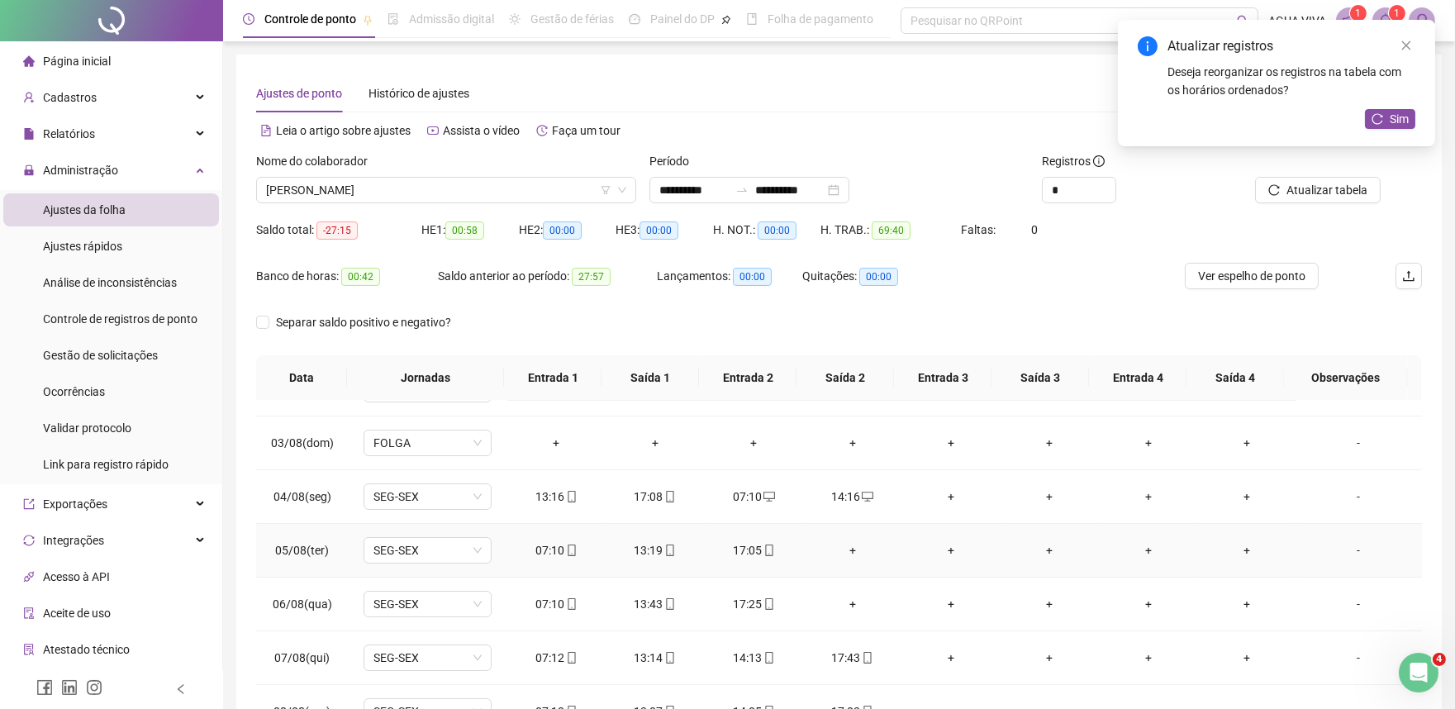
click at [849, 552] on div "+" at bounding box center [852, 550] width 72 height 18
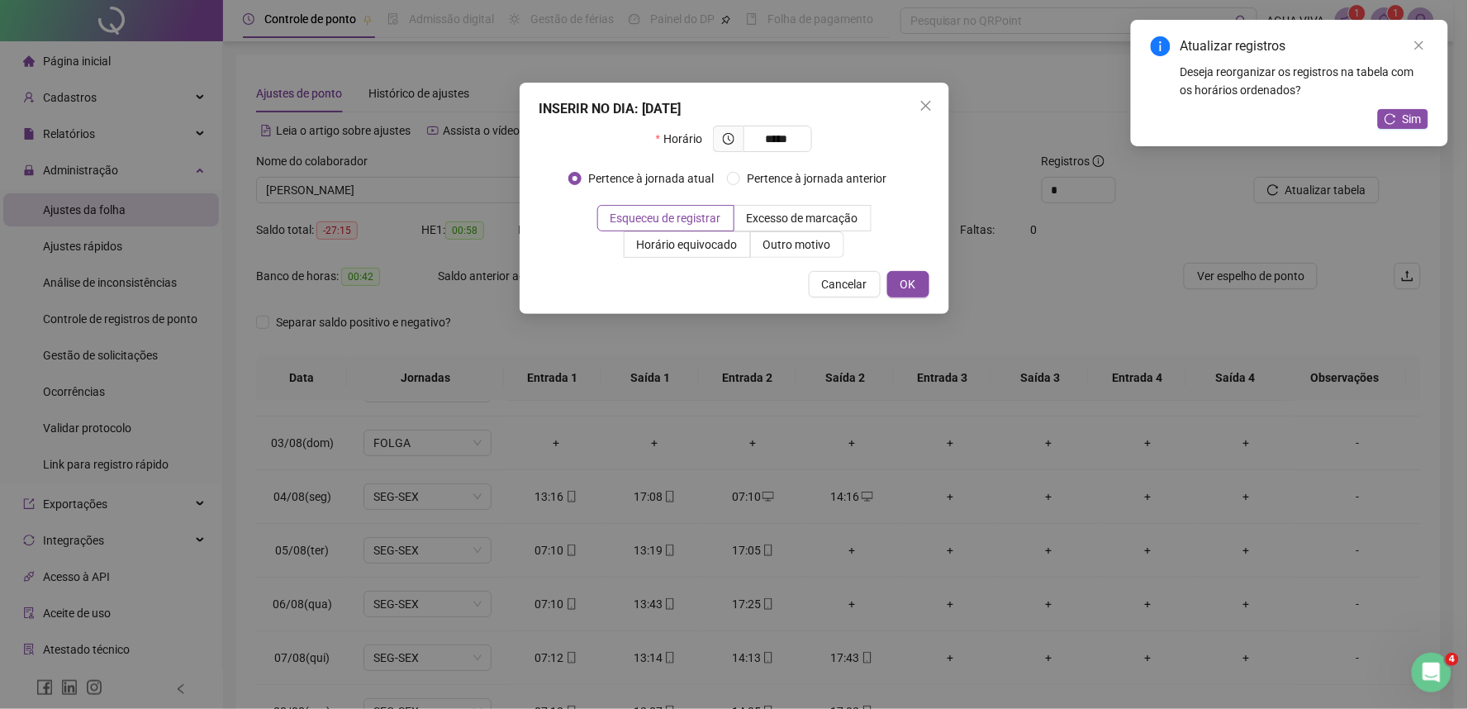
type input "*****"
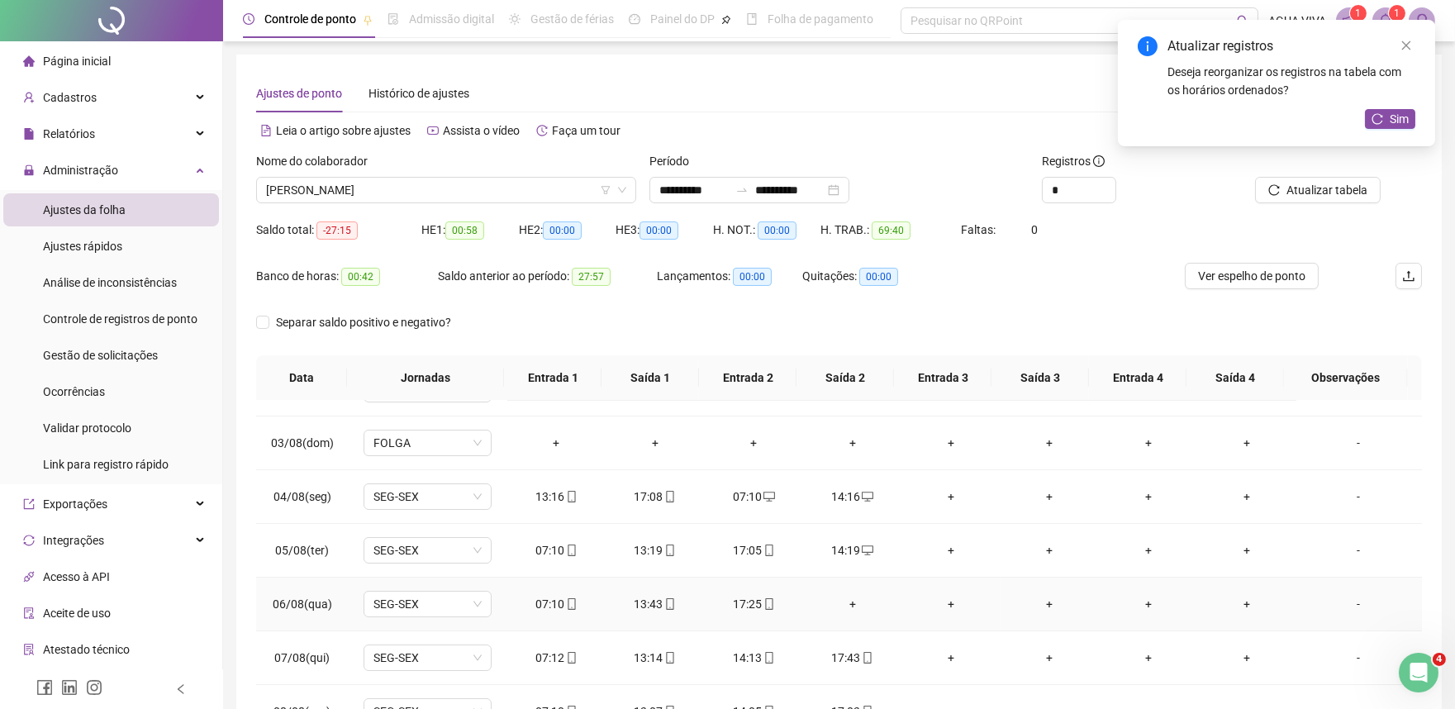
scroll to position [183, 0]
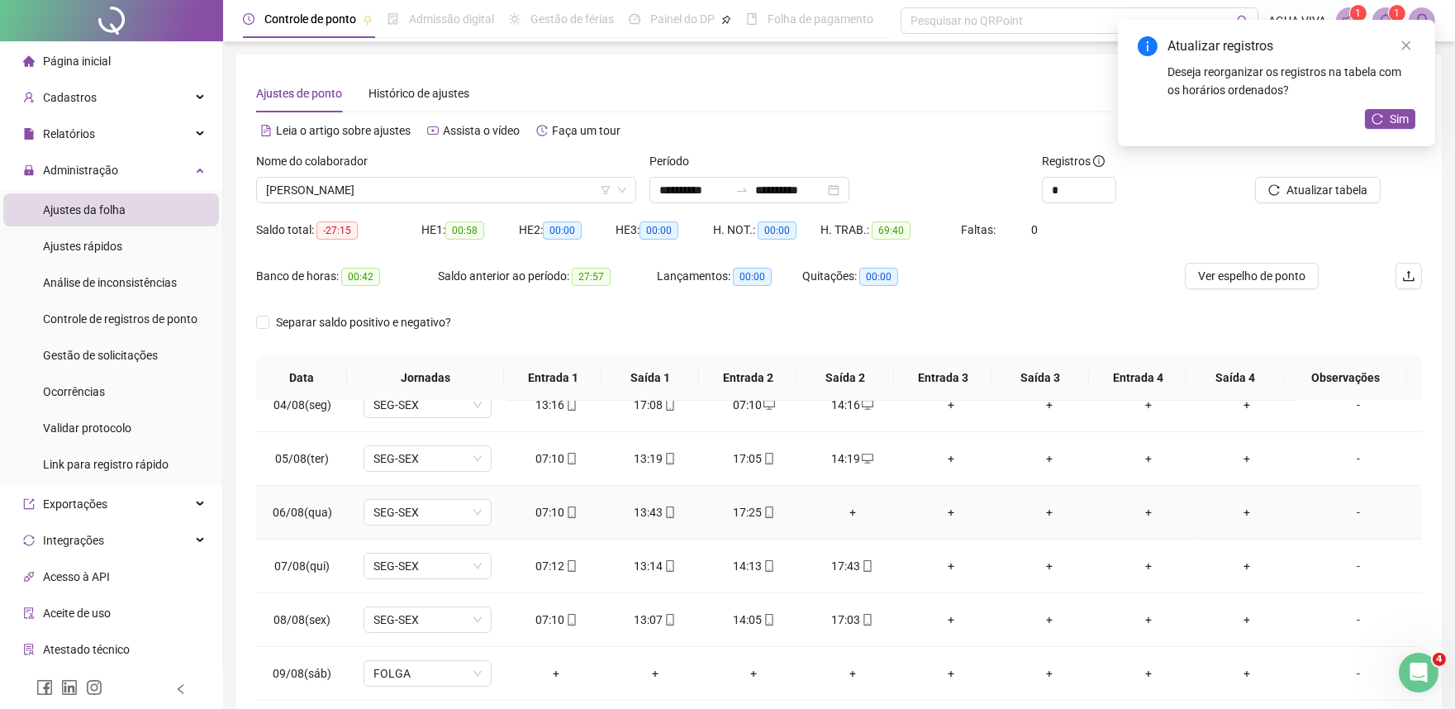
click at [845, 513] on div "+" at bounding box center [852, 512] width 72 height 18
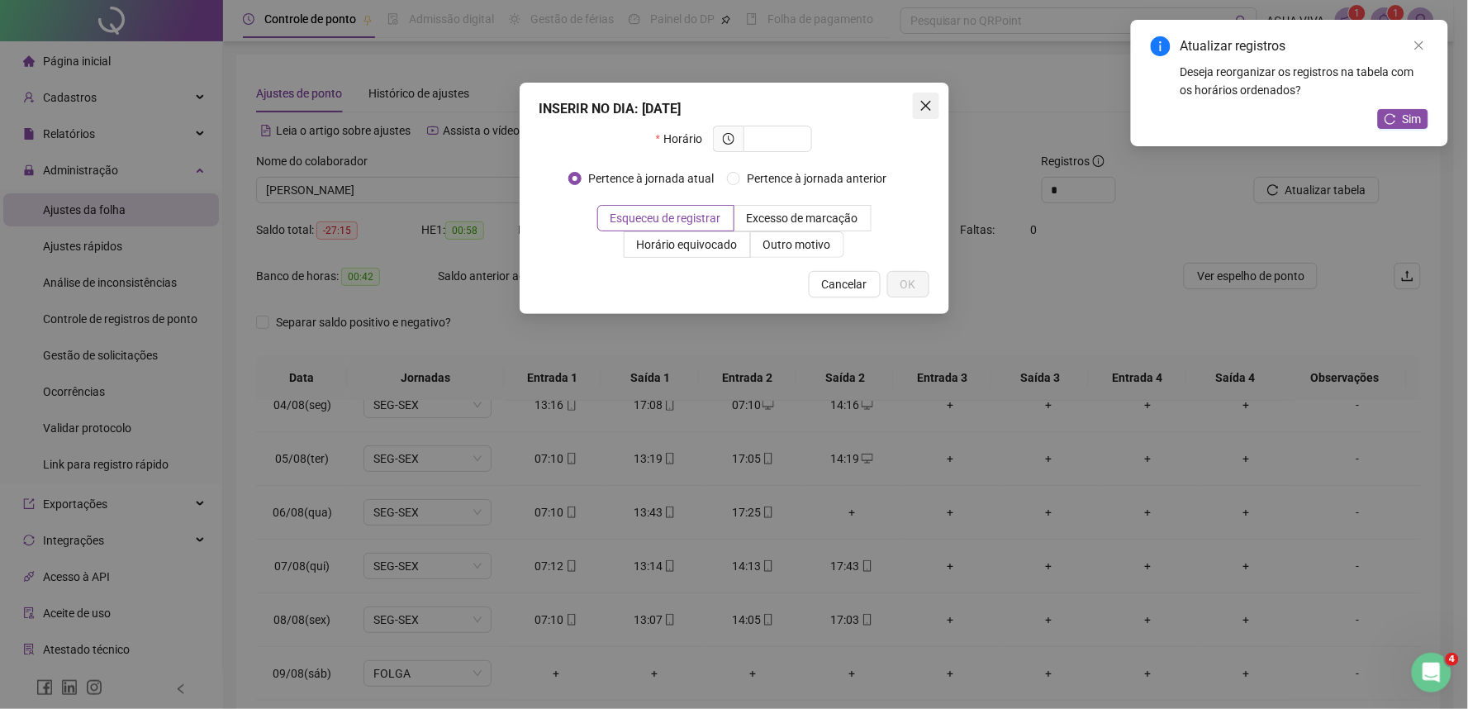
click at [913, 104] on span "Close" at bounding box center [926, 105] width 26 height 13
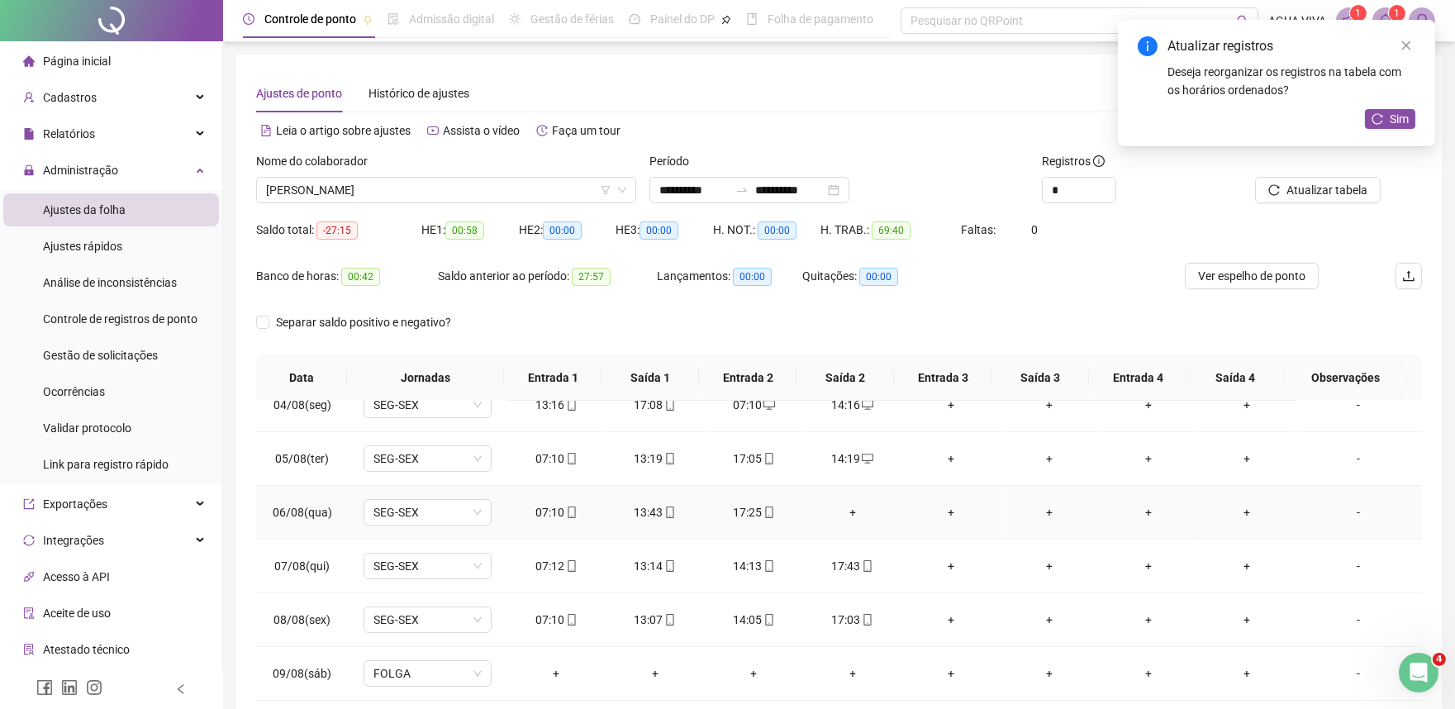
click at [848, 512] on div "+" at bounding box center [852, 512] width 72 height 18
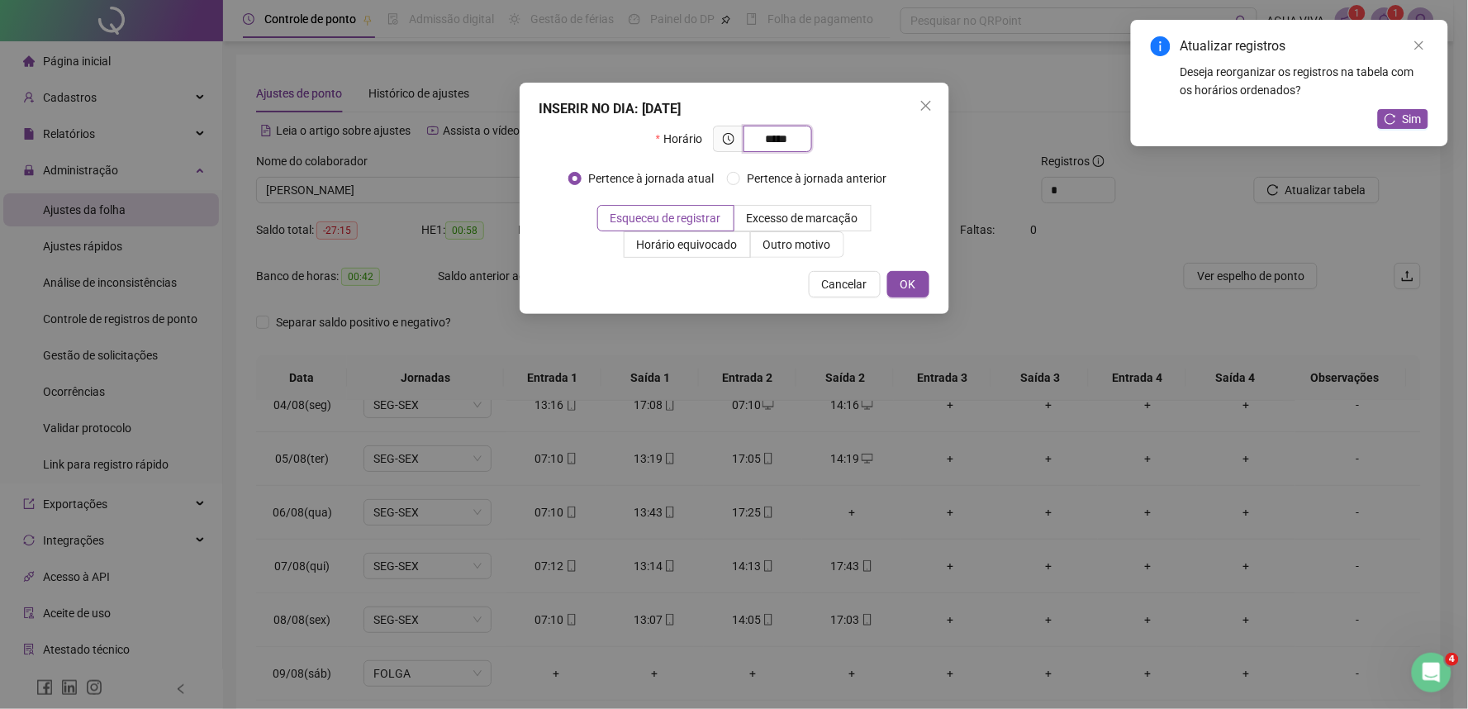
type input "*****"
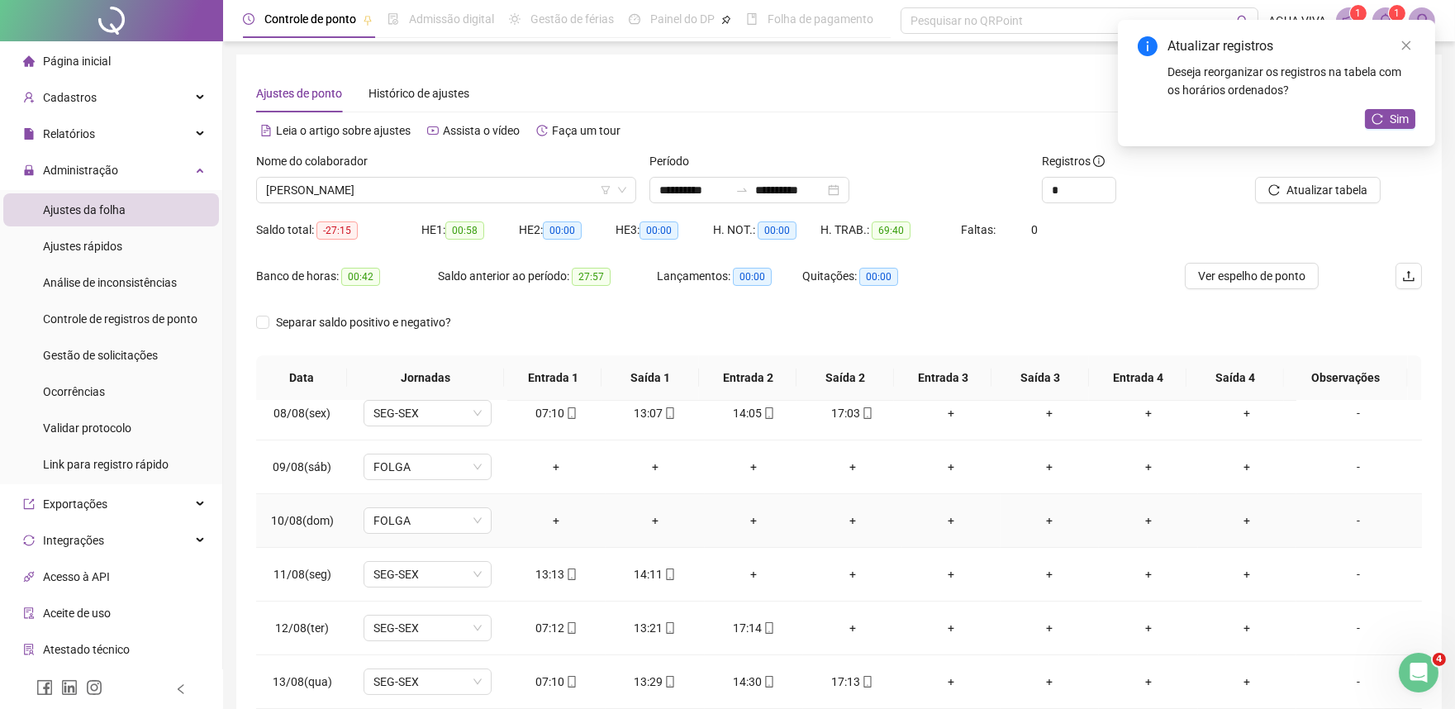
scroll to position [459, 0]
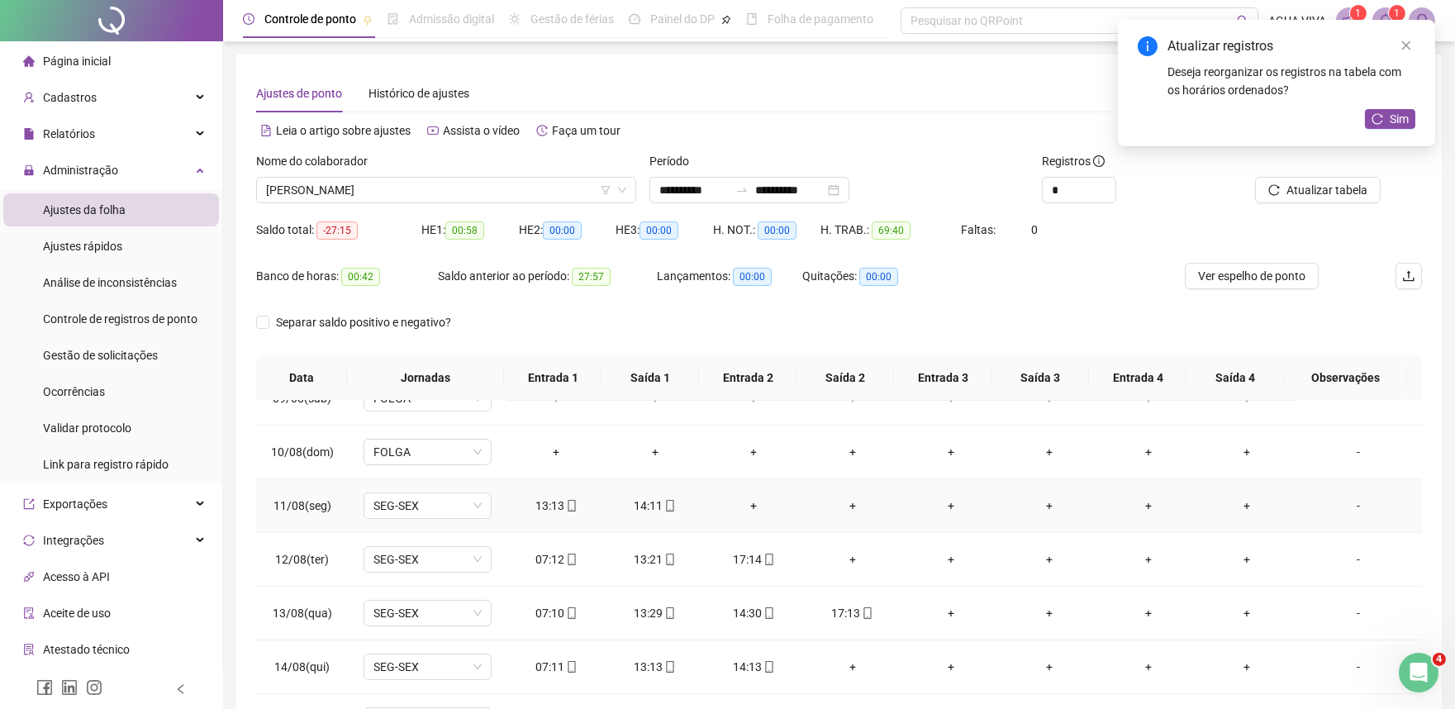
click at [746, 507] on div "+" at bounding box center [754, 506] width 72 height 18
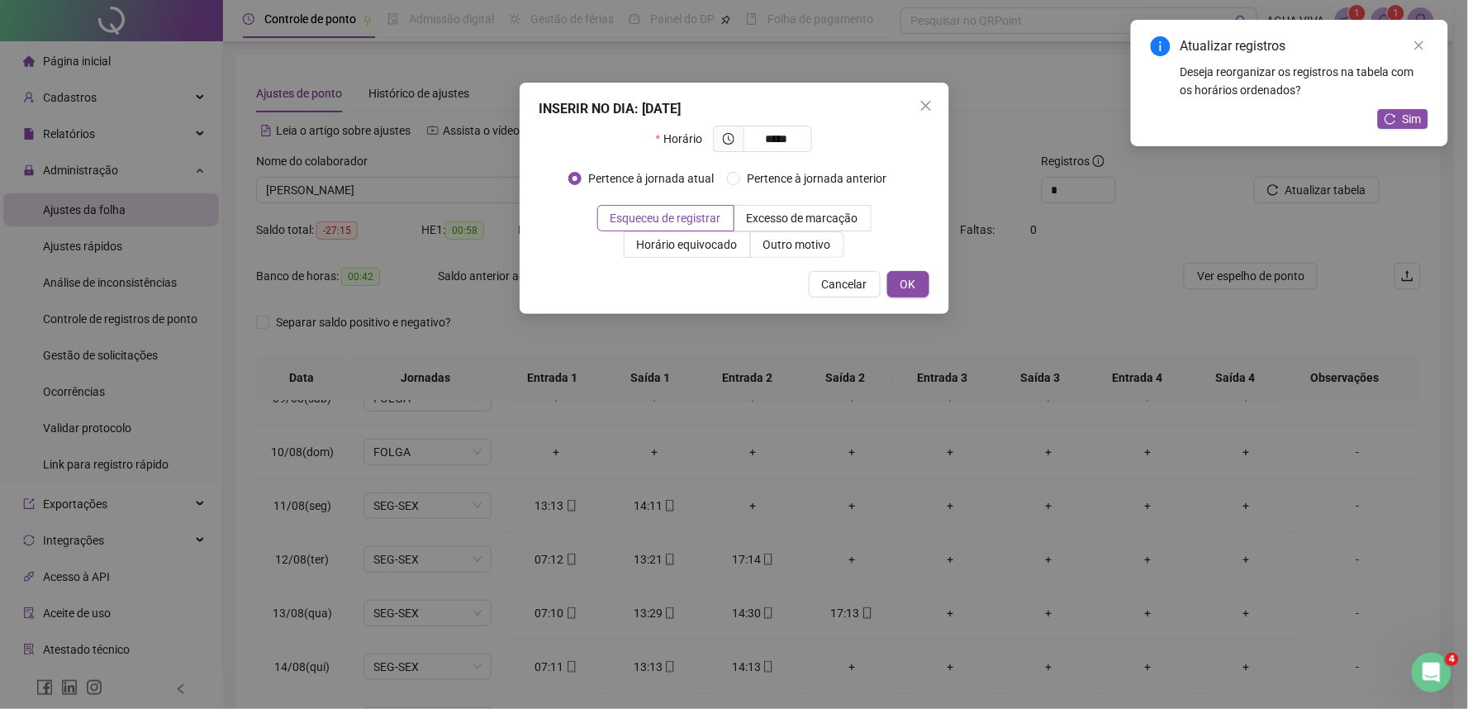
type input "*****"
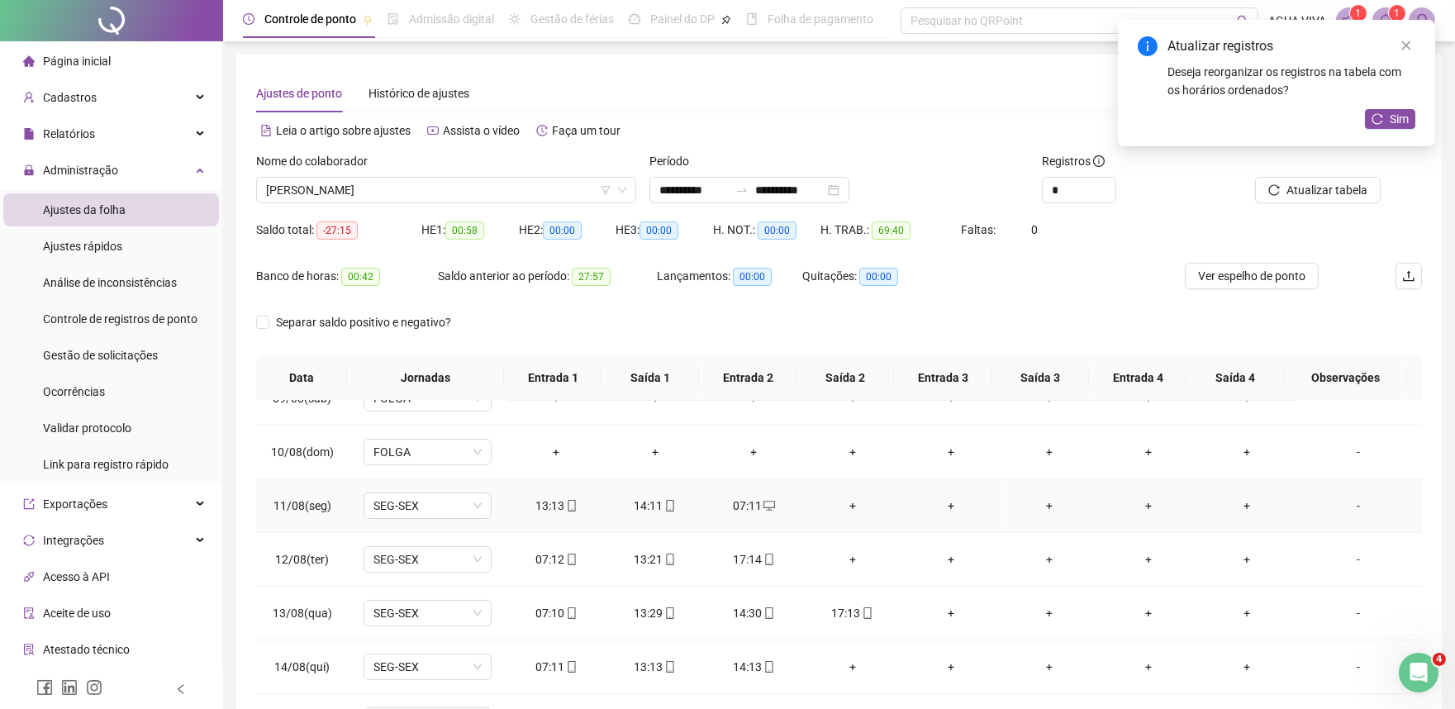
click at [844, 506] on div "+" at bounding box center [852, 506] width 72 height 18
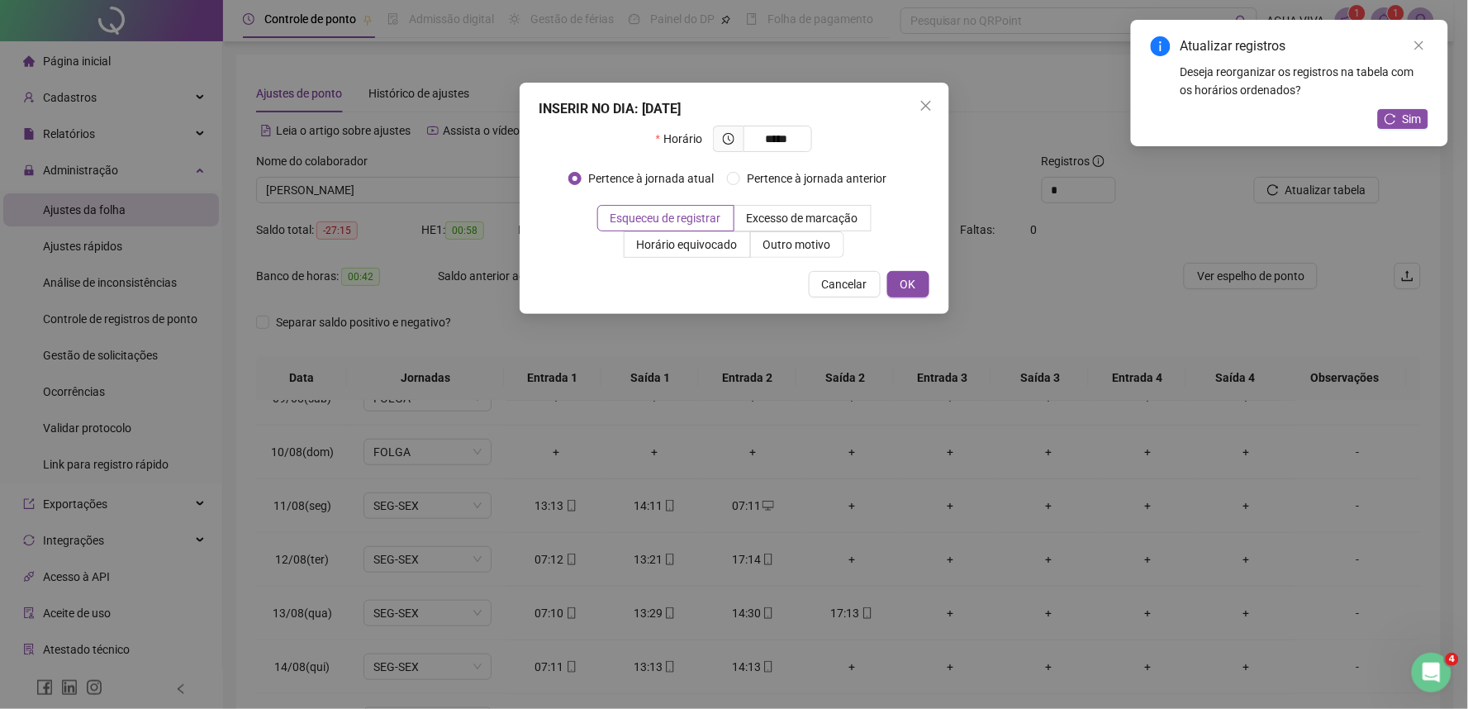
type input "*****"
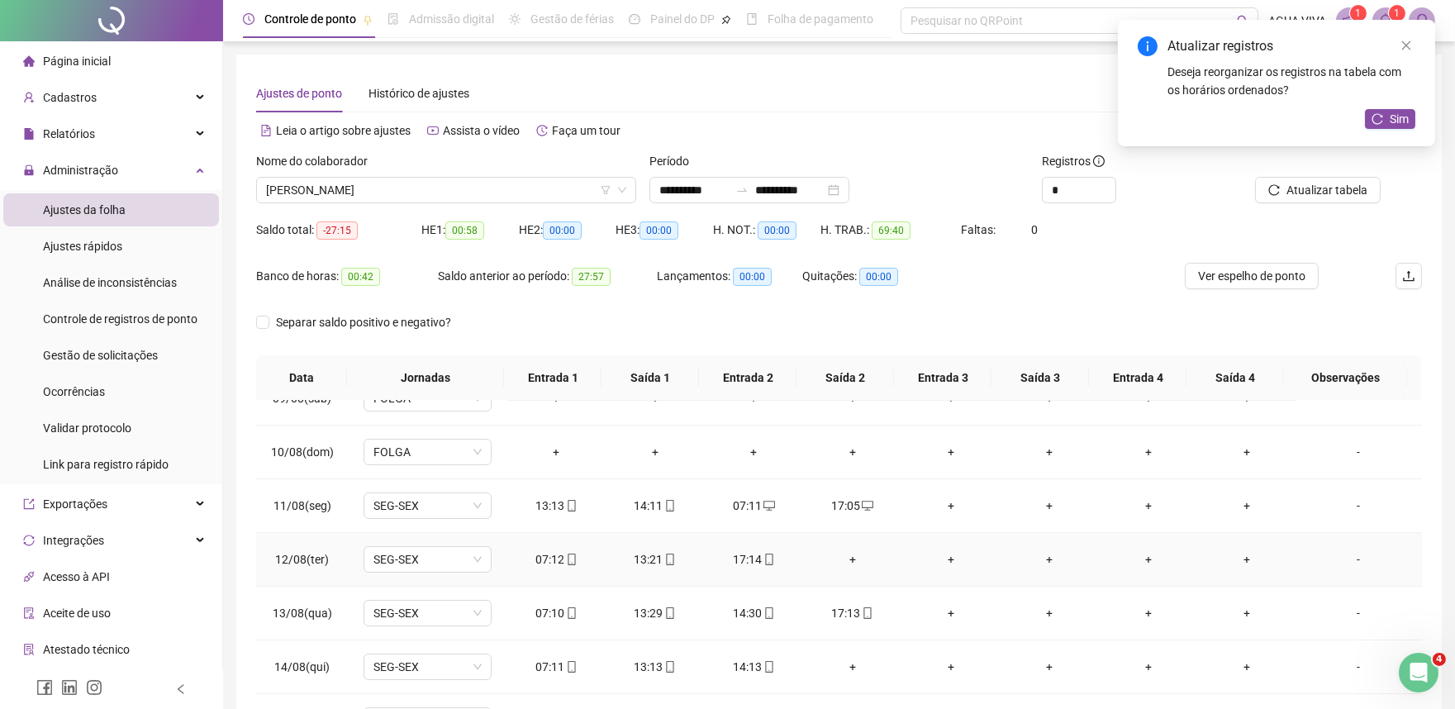
click at [848, 562] on div "+" at bounding box center [852, 559] width 72 height 18
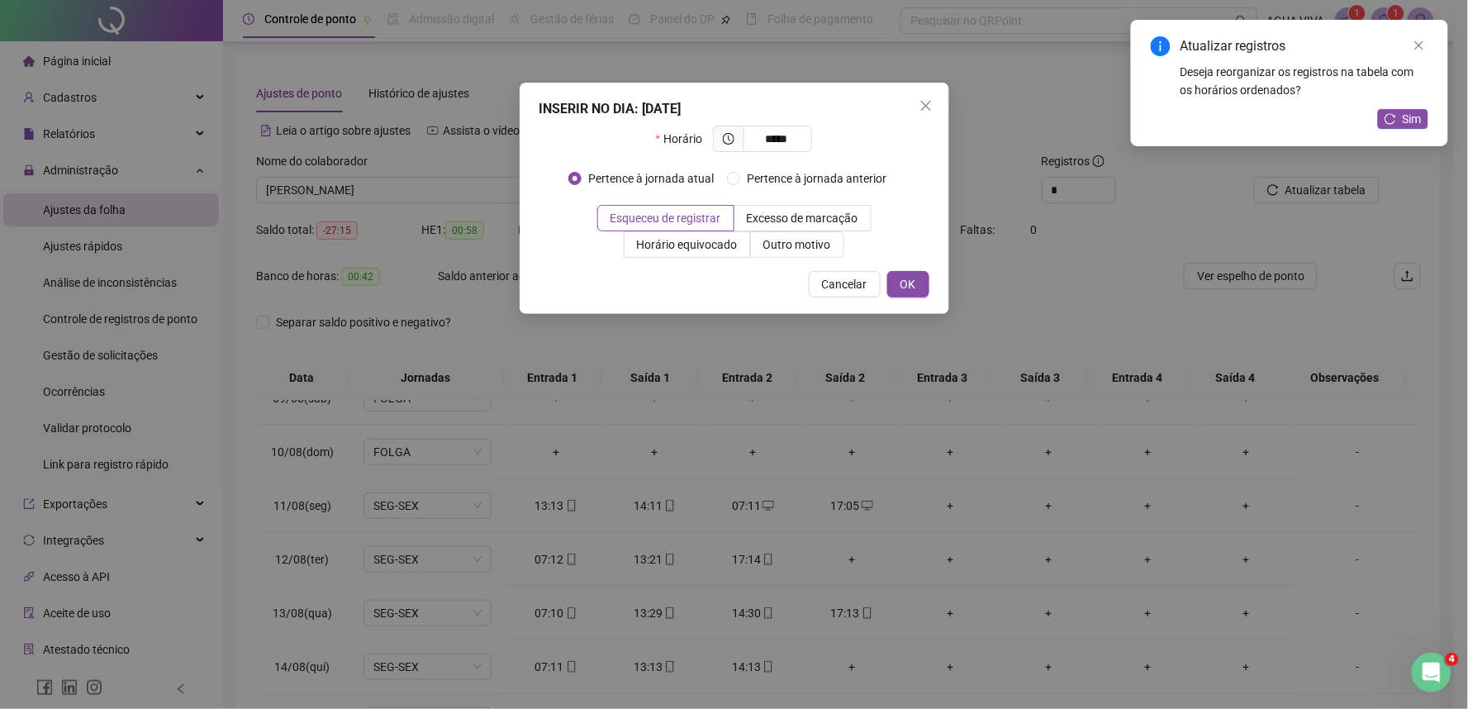
type input "*****"
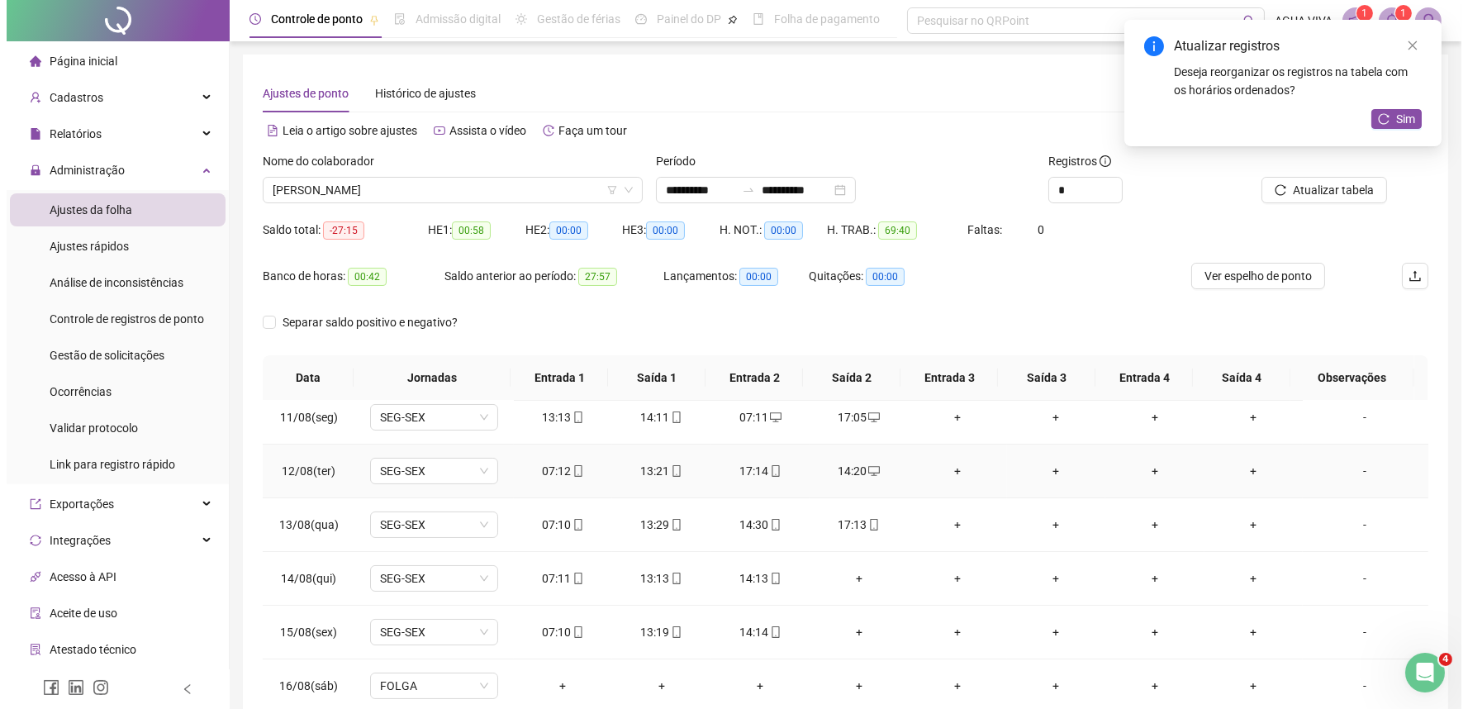
scroll to position [560, 0]
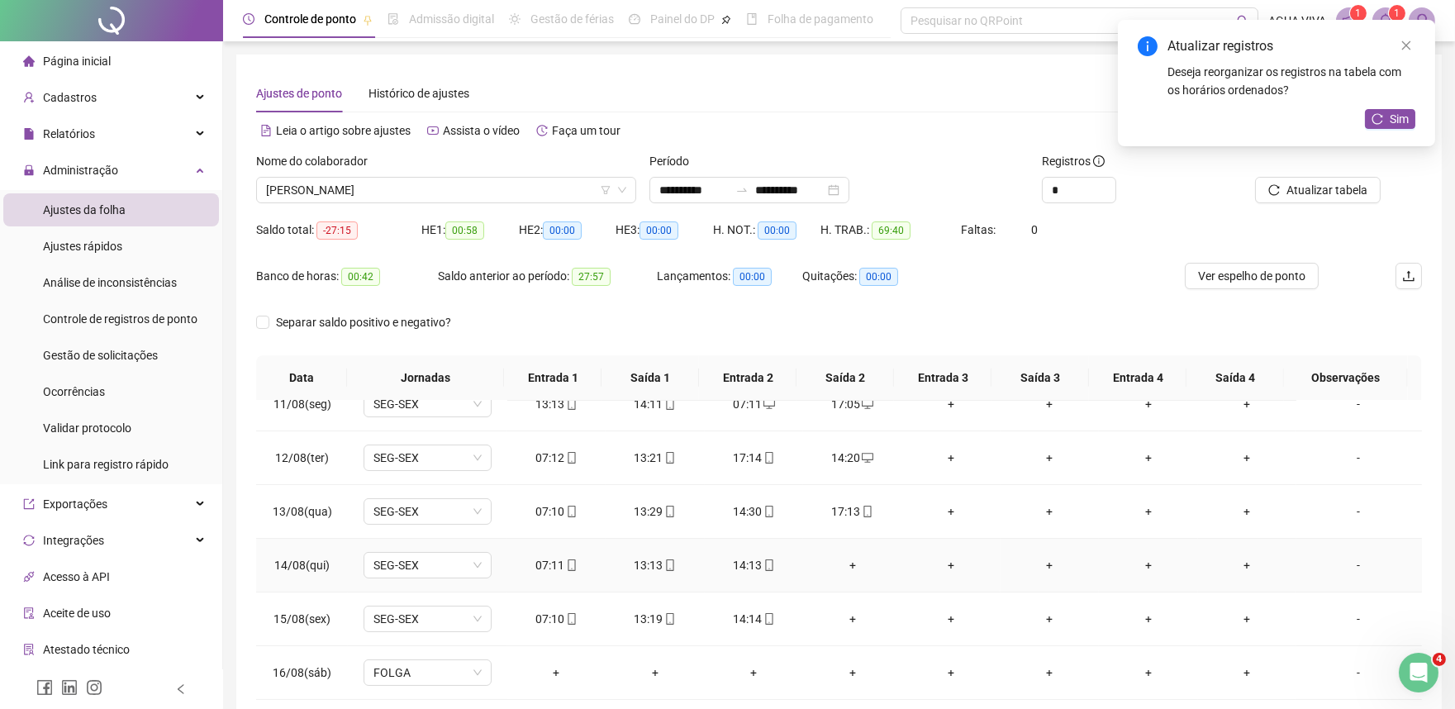
click at [850, 567] on div "+" at bounding box center [852, 565] width 72 height 18
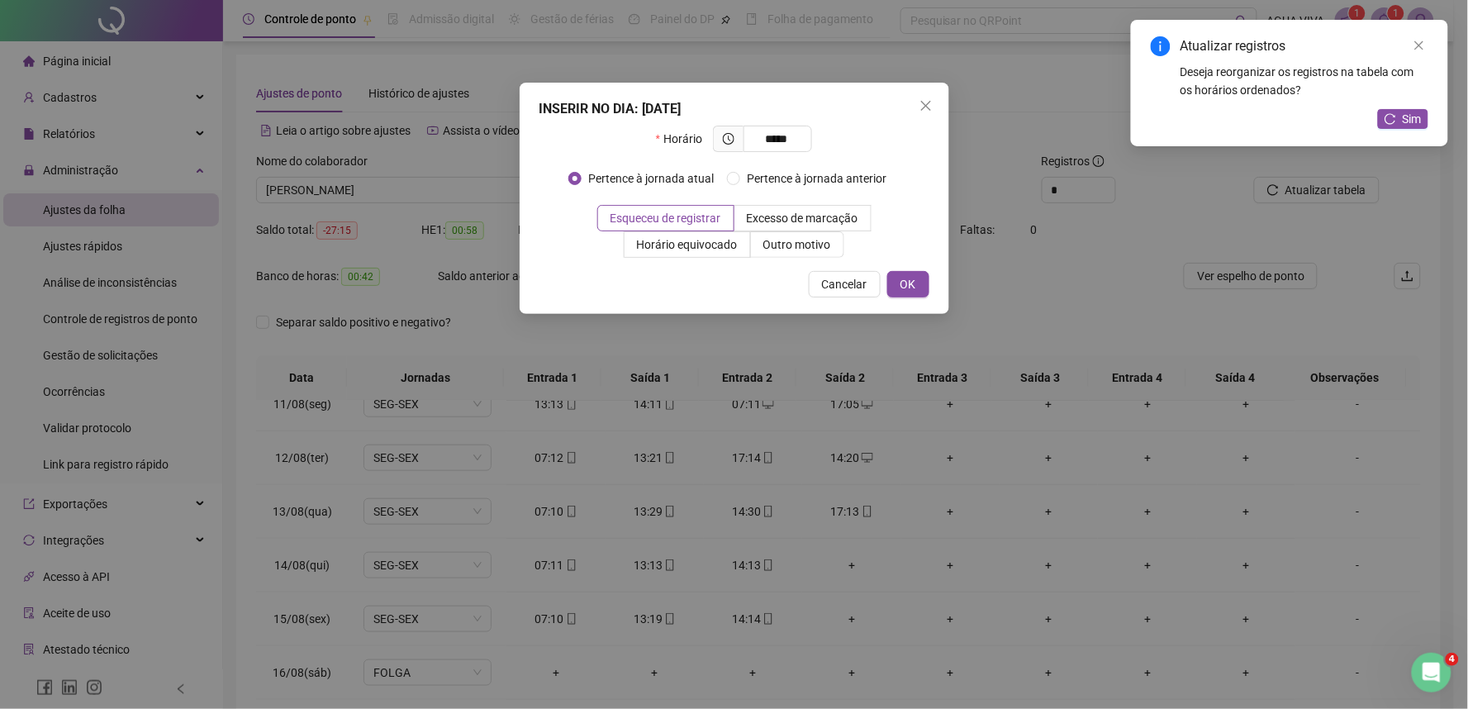
type input "*****"
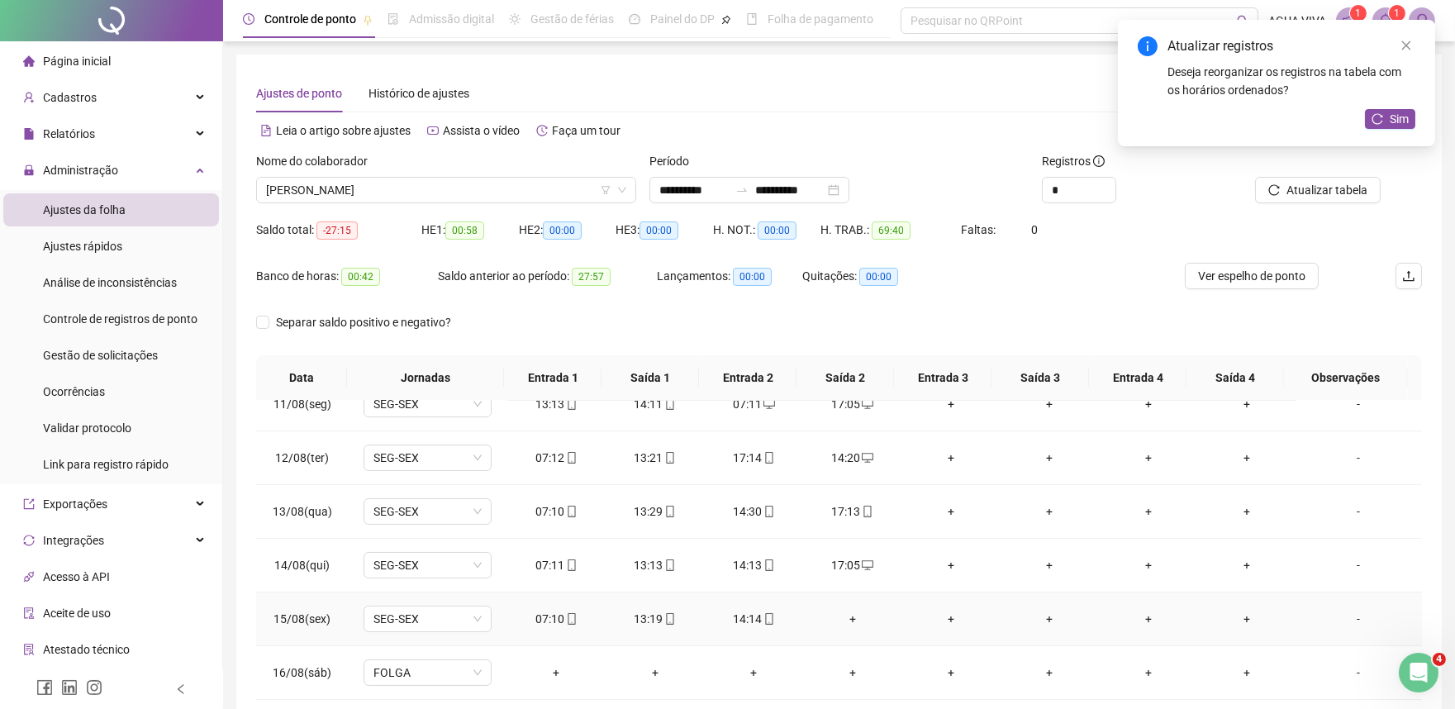
click at [847, 618] on div "+" at bounding box center [852, 619] width 72 height 18
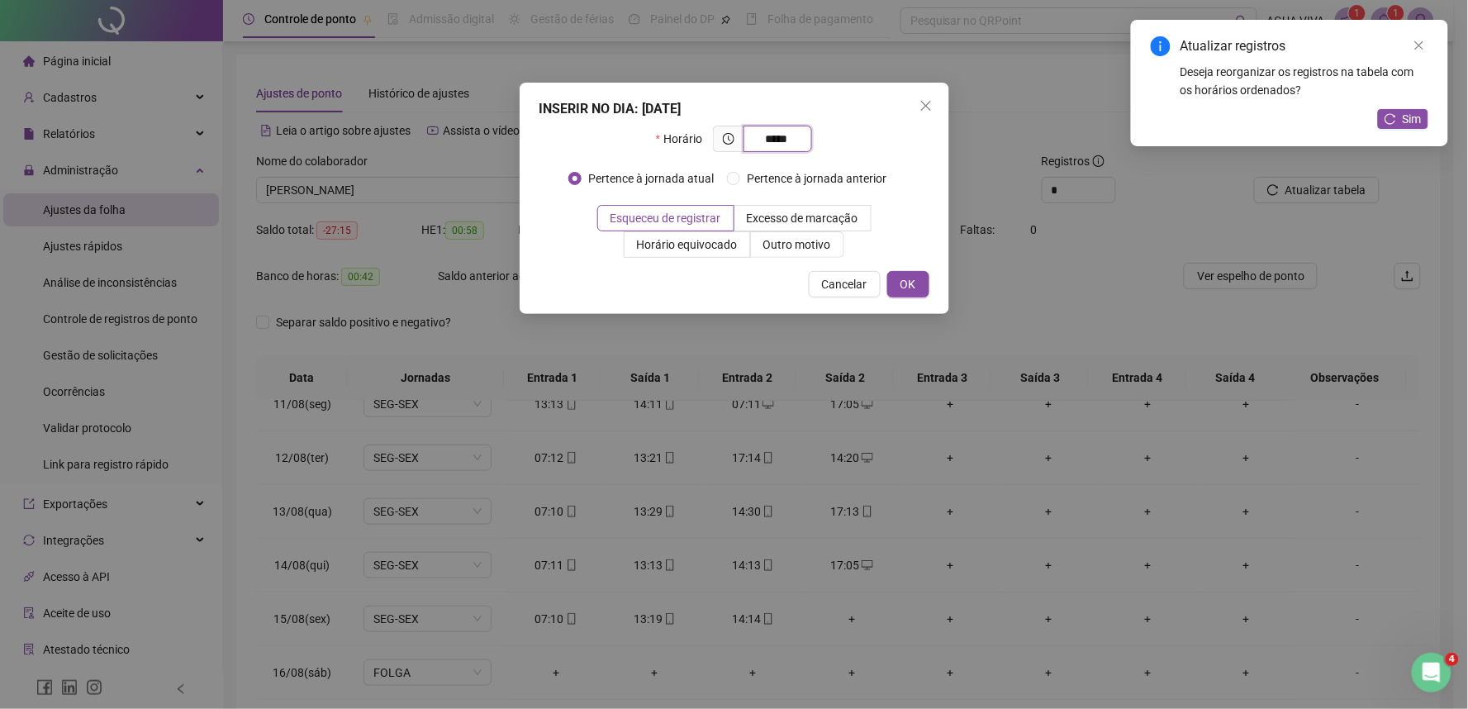
type input "*****"
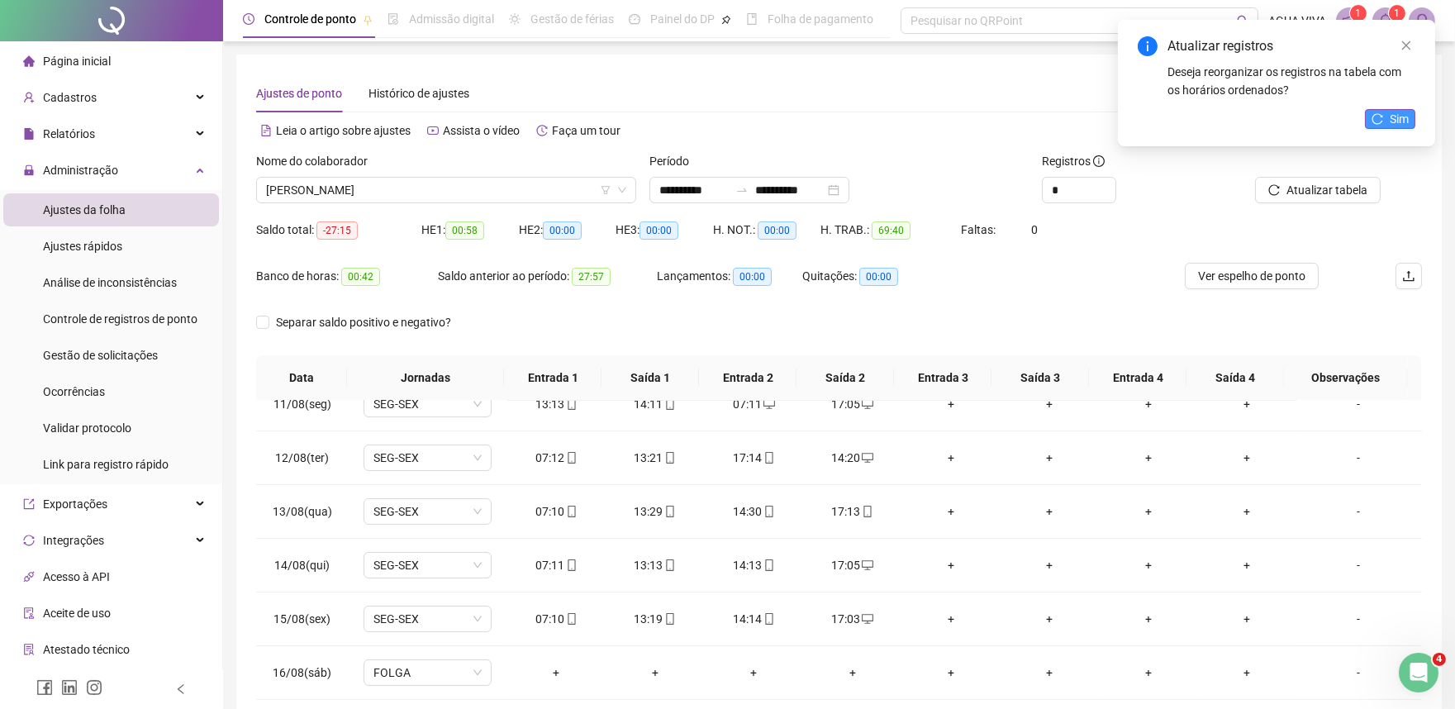
click at [1390, 112] on span "Sim" at bounding box center [1399, 119] width 19 height 18
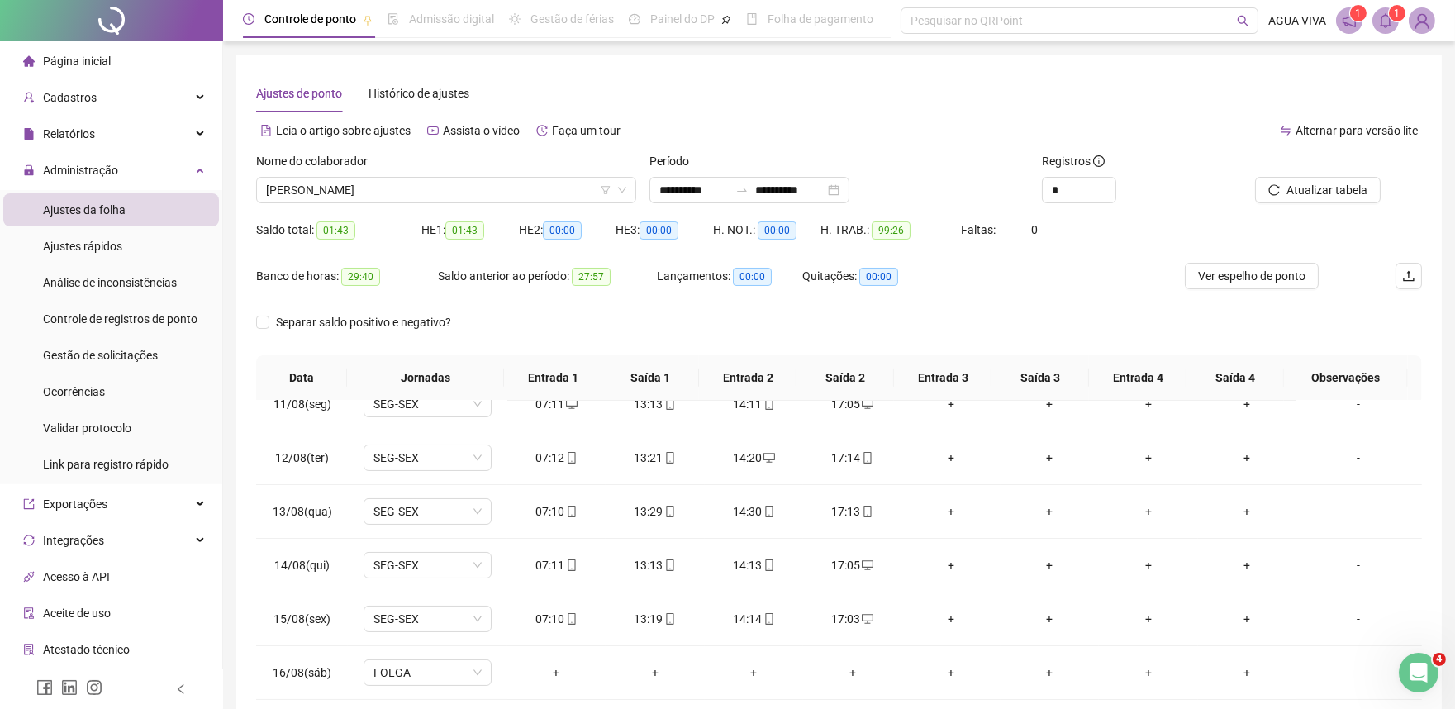
drag, startPoint x: 1434, startPoint y: 17, endPoint x: 1430, endPoint y: 26, distance: 9.7
click at [1431, 21] on span at bounding box center [1422, 20] width 26 height 26
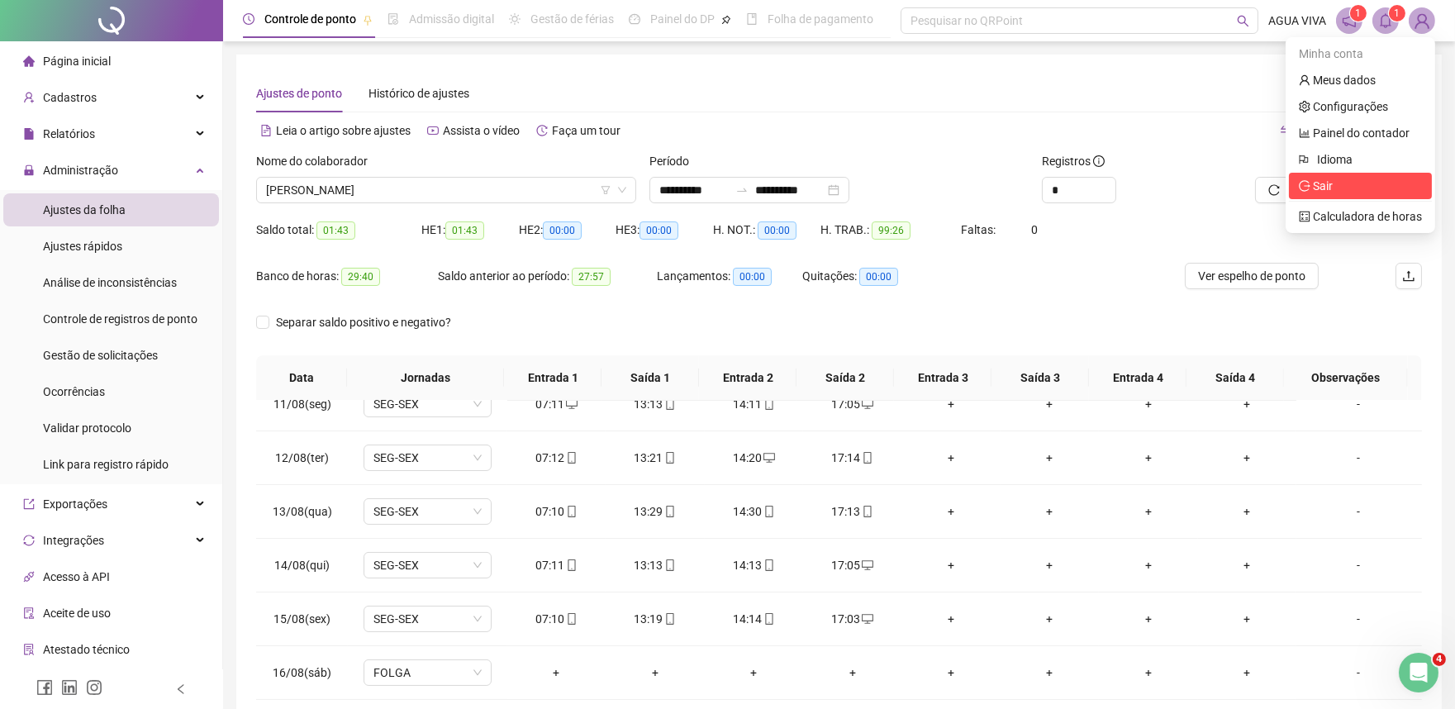
click at [1348, 185] on span "Sair" at bounding box center [1360, 186] width 123 height 18
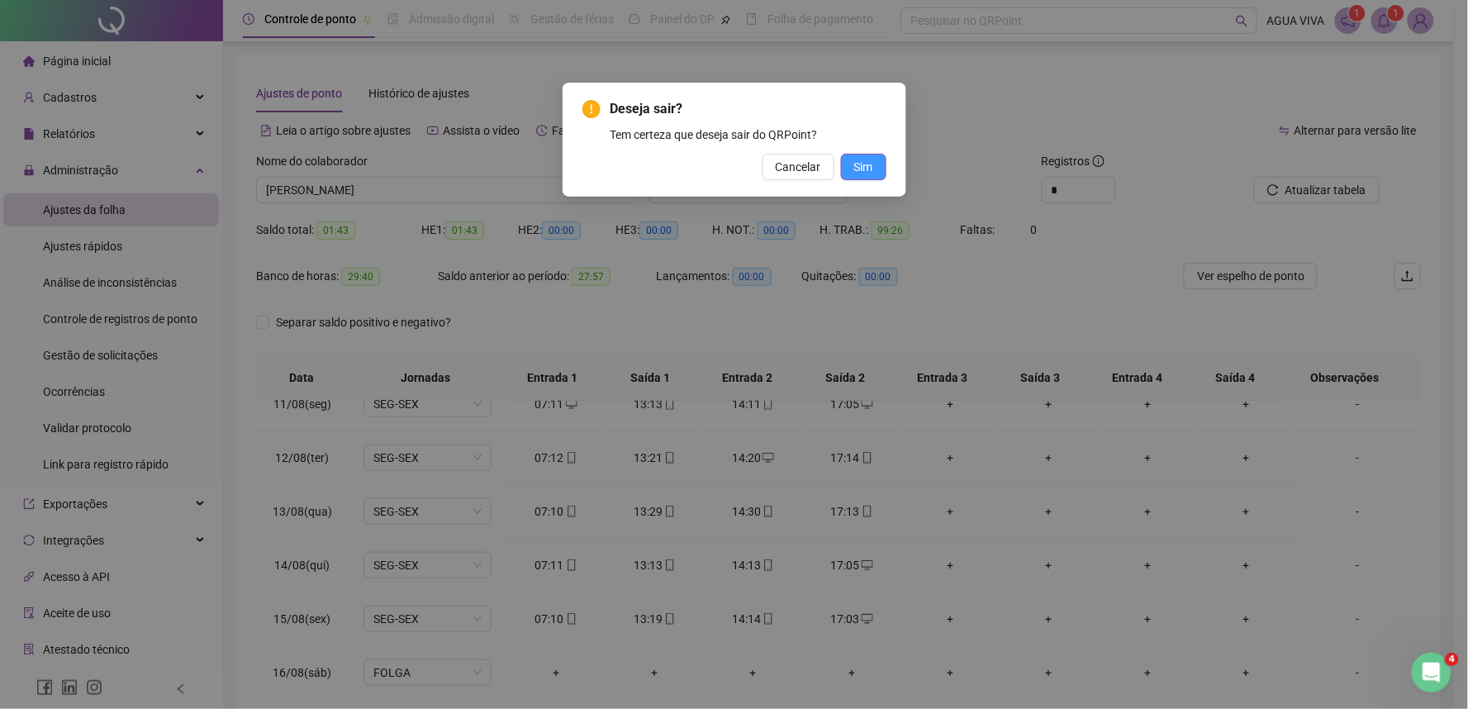
click at [873, 169] on span "Sim" at bounding box center [863, 167] width 19 height 18
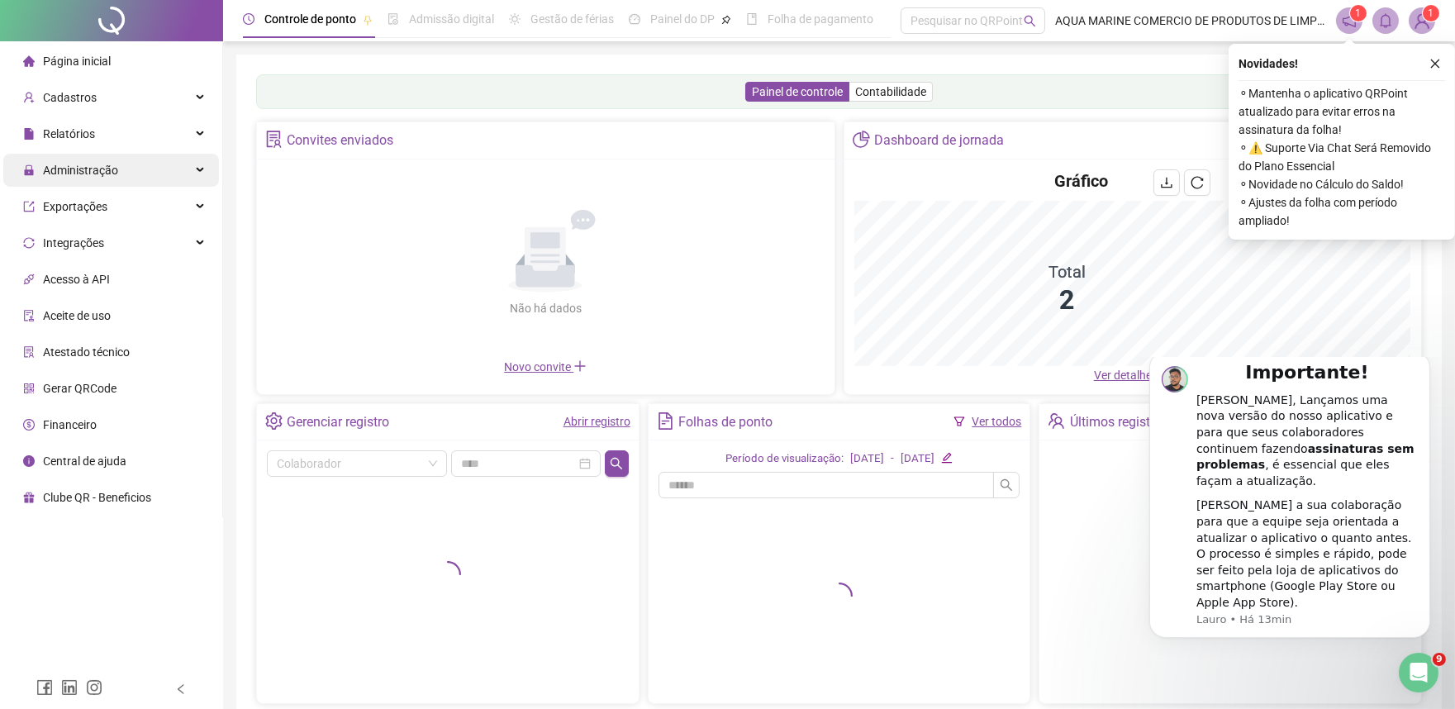
click at [179, 178] on div "Administração" at bounding box center [111, 170] width 216 height 33
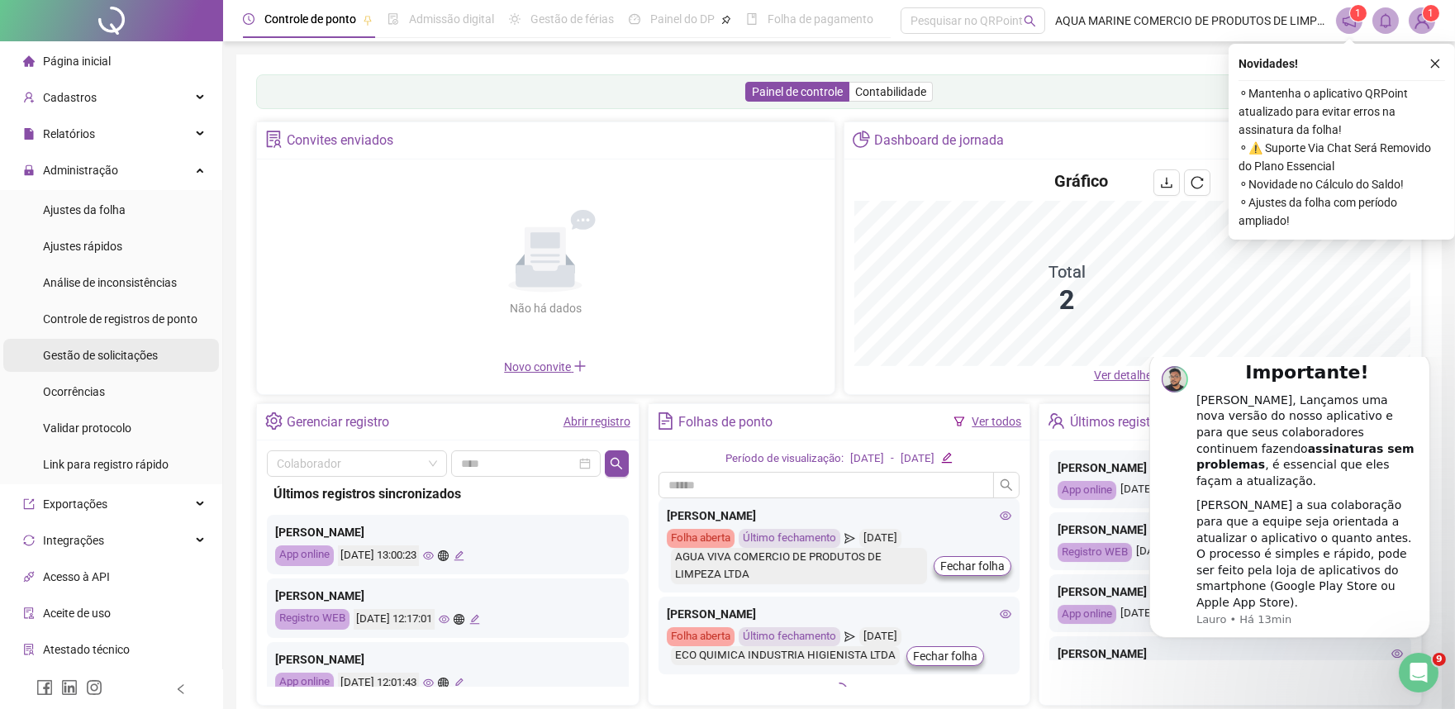
click at [127, 352] on span "Gestão de solicitações" at bounding box center [100, 355] width 115 height 13
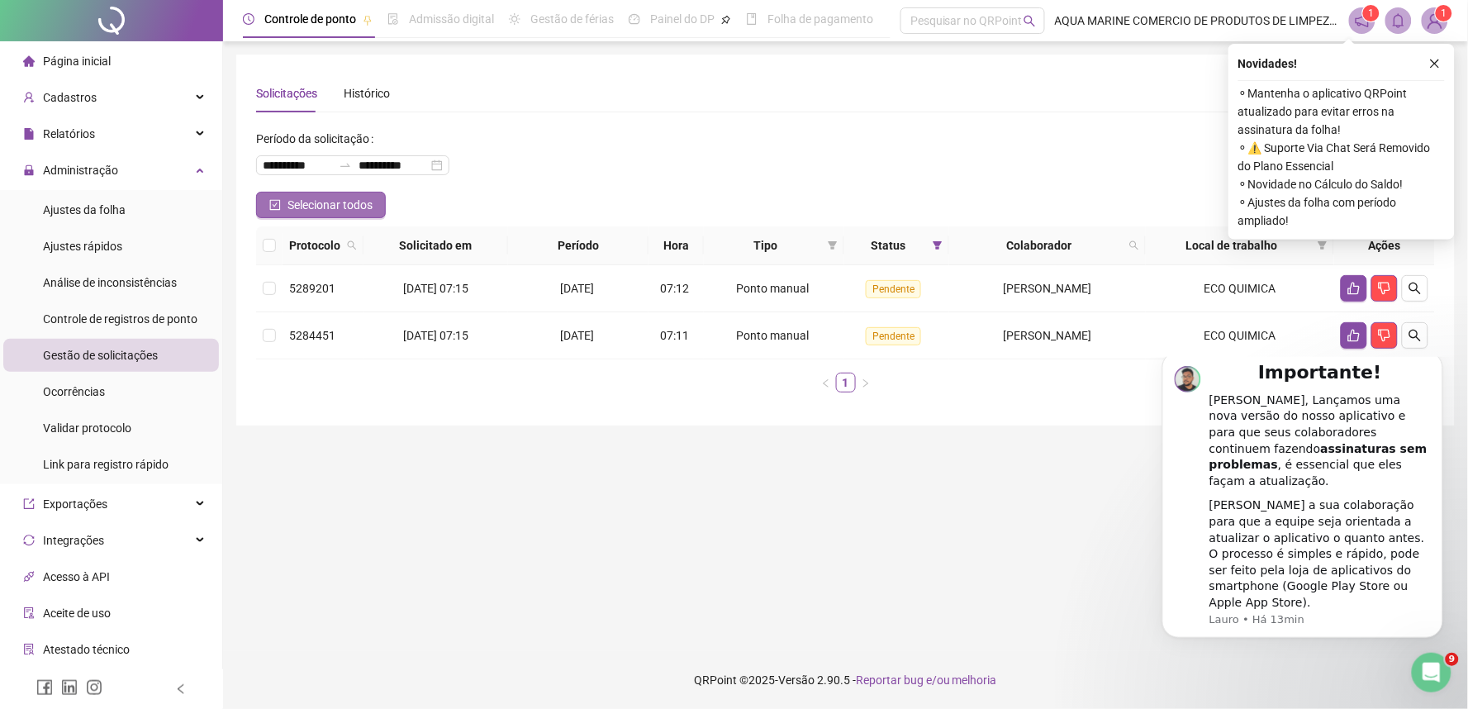
click at [290, 201] on span "Selecionar todos" at bounding box center [330, 205] width 85 height 18
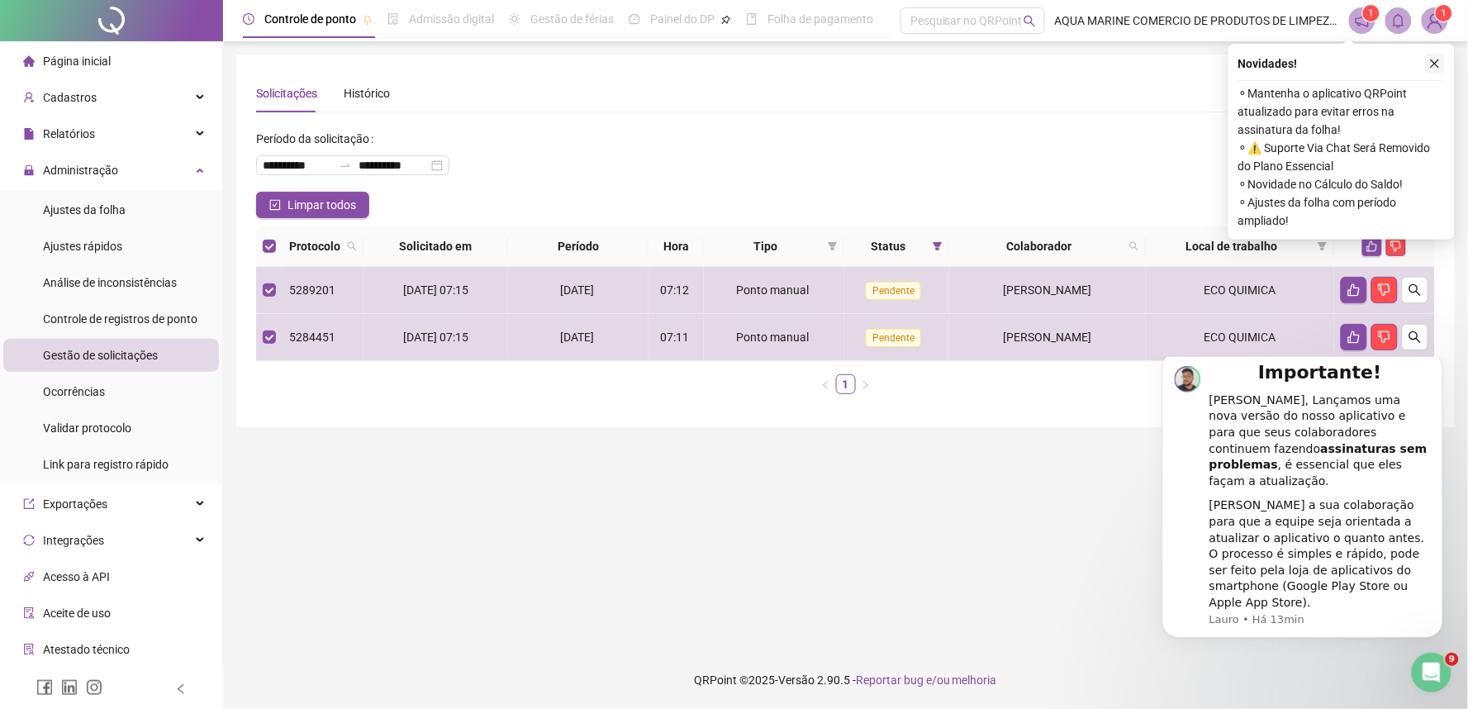
click at [1430, 66] on icon "close" at bounding box center [1436, 64] width 12 height 12
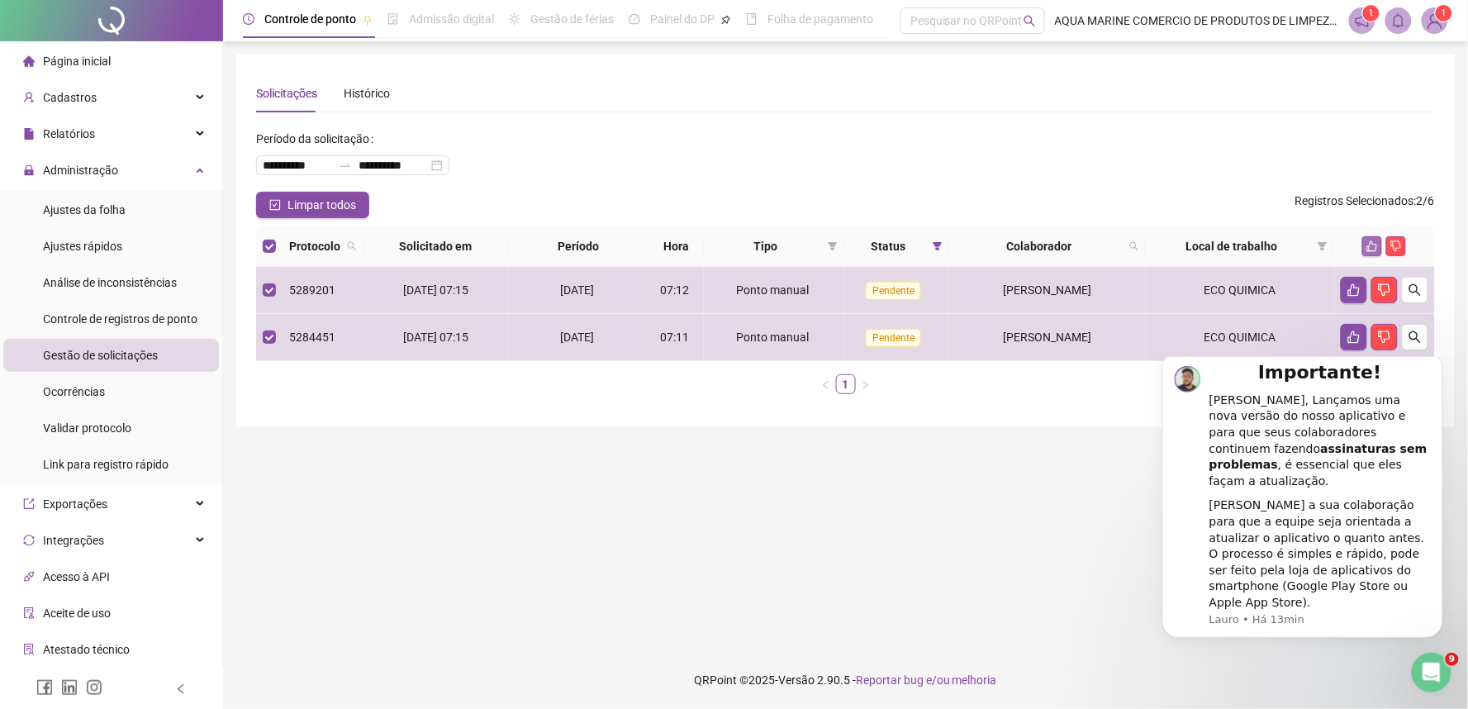
click at [1369, 245] on icon "like" at bounding box center [1373, 246] width 12 height 12
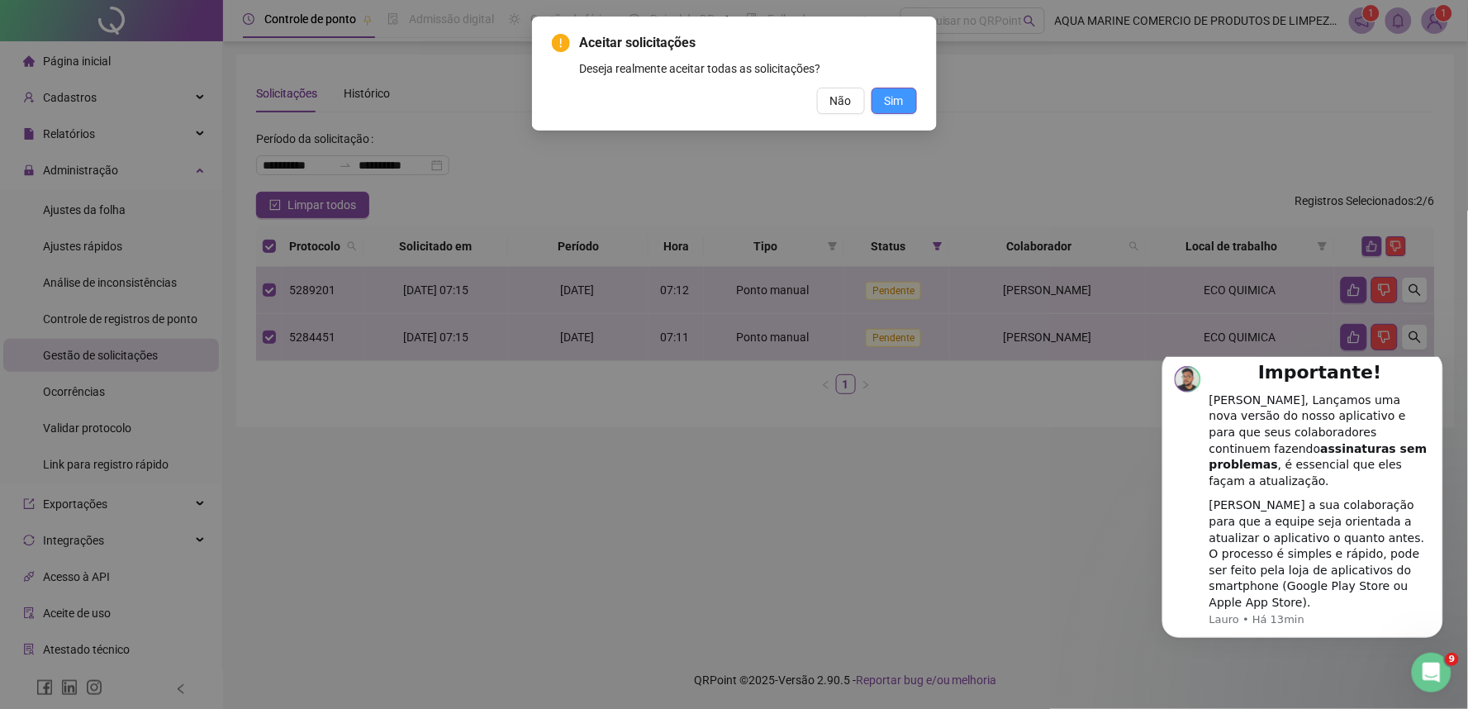
drag, startPoint x: 899, startPoint y: 97, endPoint x: 863, endPoint y: 137, distance: 54.4
click at [899, 98] on span "Sim" at bounding box center [894, 101] width 19 height 18
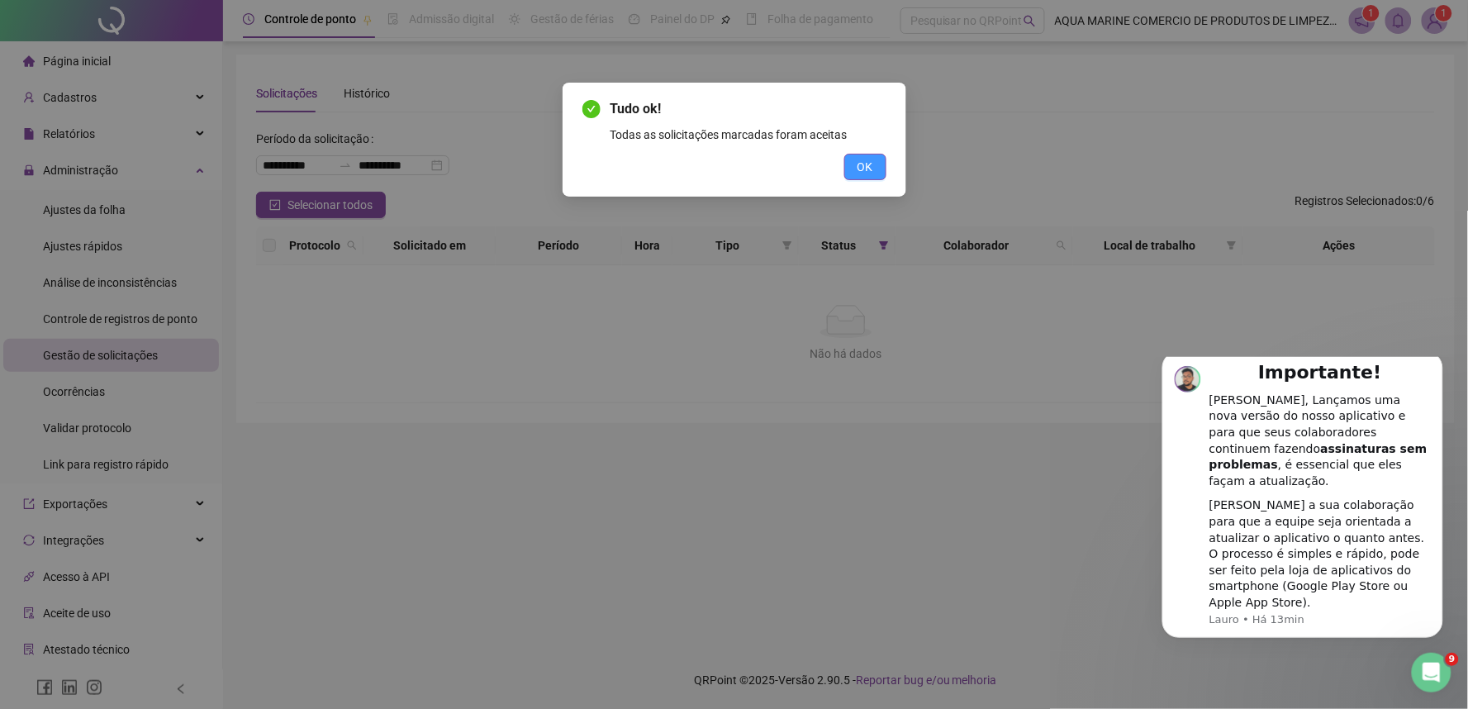
click at [869, 172] on span "OK" at bounding box center [866, 167] width 16 height 18
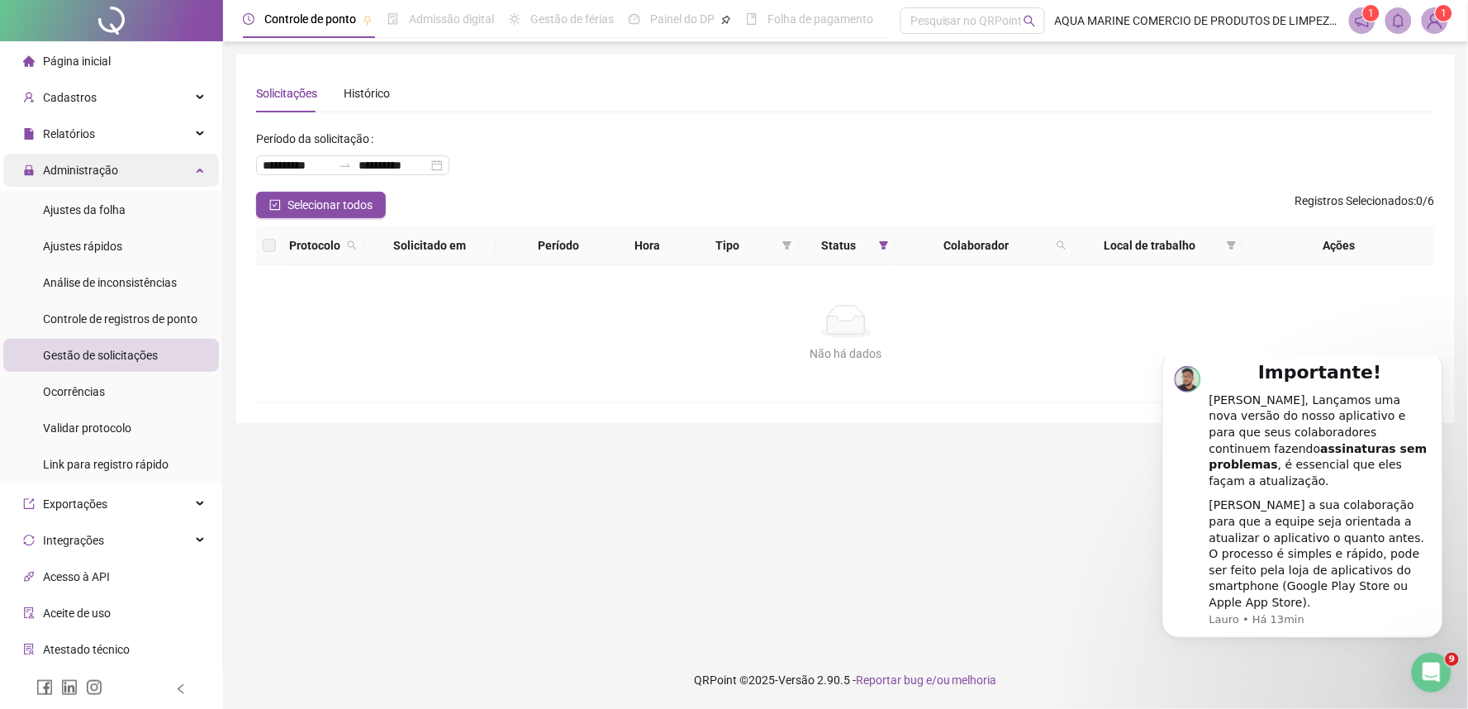
click at [179, 179] on div "Administração" at bounding box center [111, 170] width 216 height 33
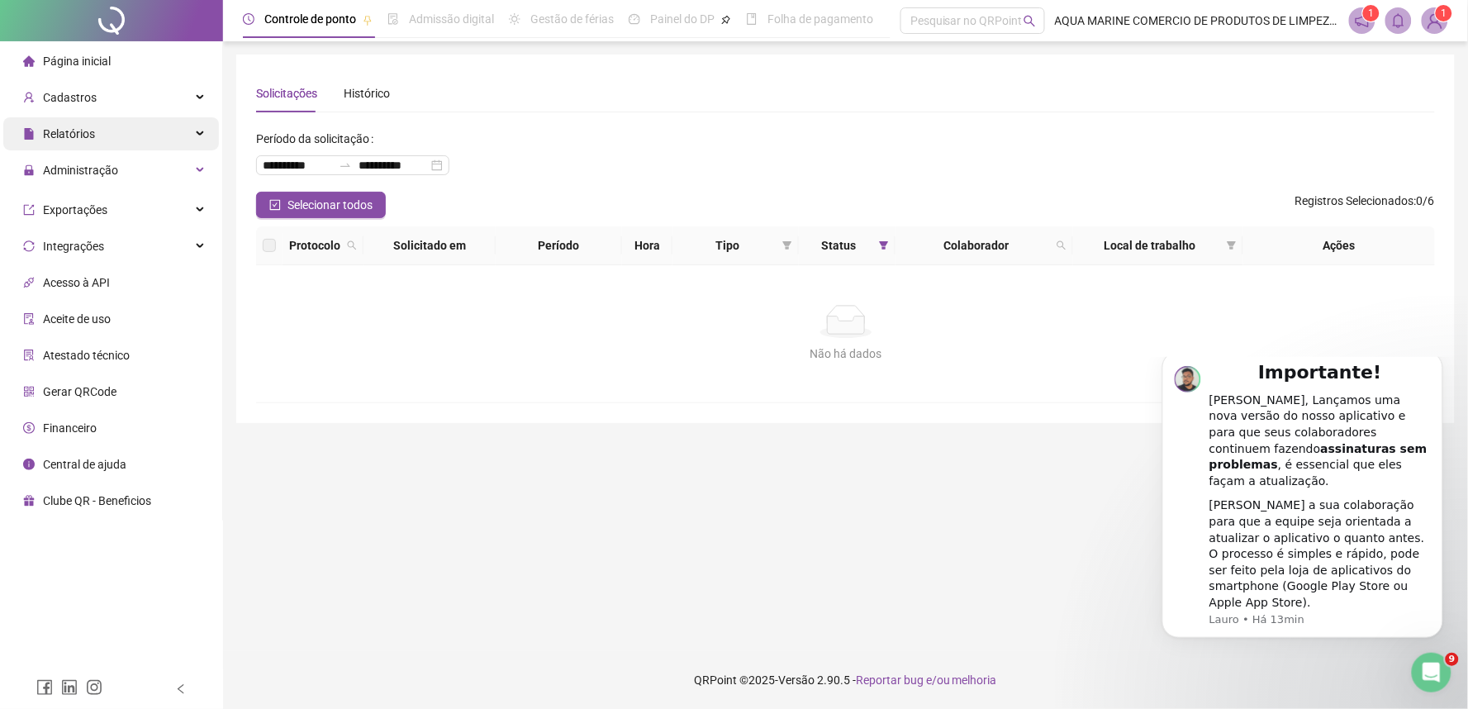
click at [183, 135] on div "Relatórios" at bounding box center [111, 133] width 216 height 33
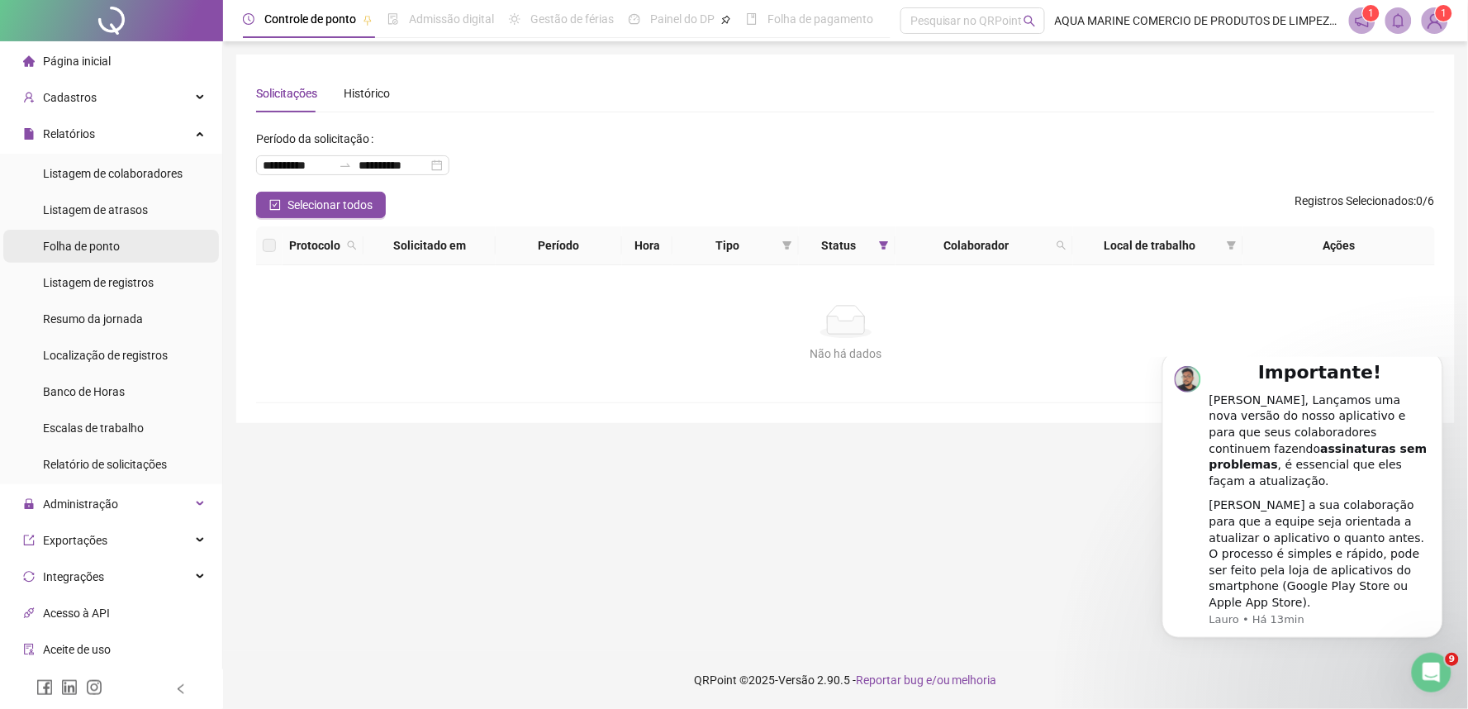
click at [144, 248] on li "Folha de ponto" at bounding box center [111, 246] width 216 height 33
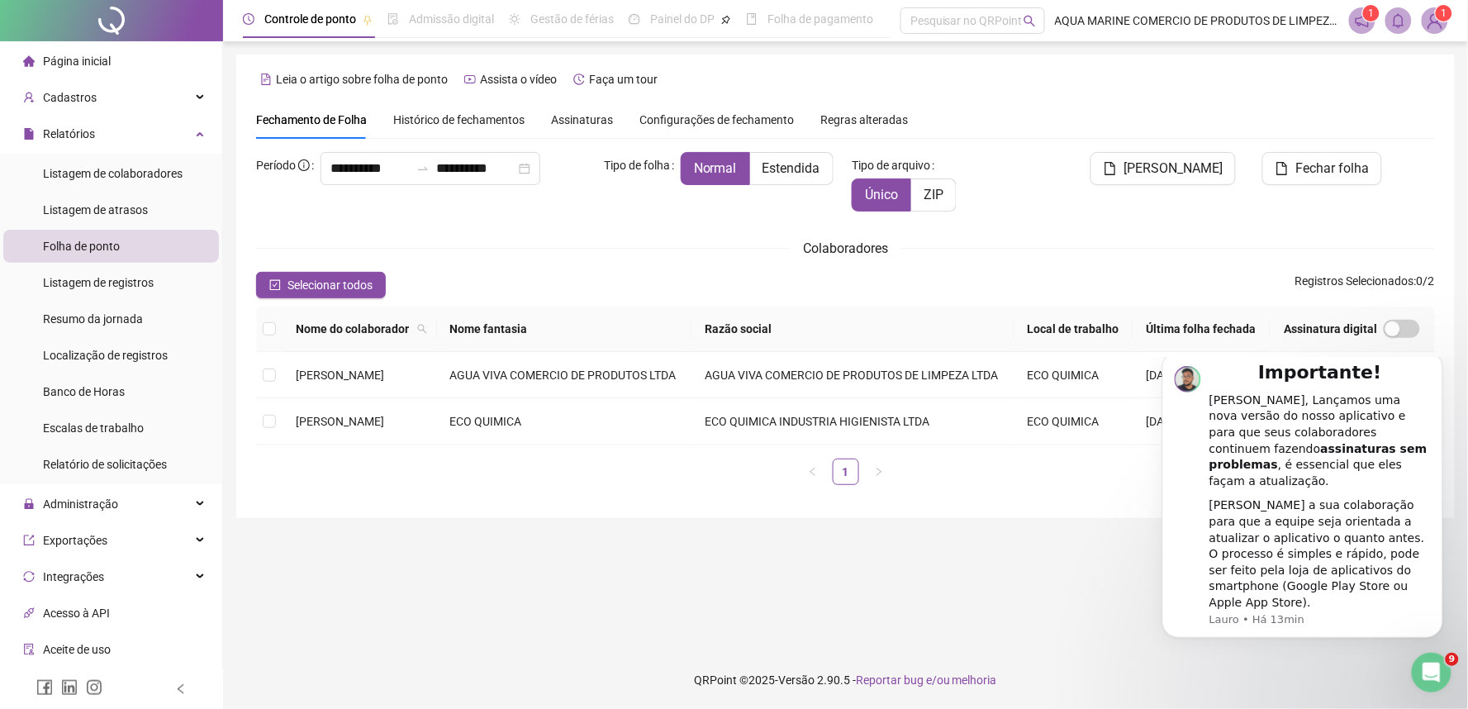
drag, startPoint x: 283, startPoint y: 283, endPoint x: 369, endPoint y: 267, distance: 87.5
click at [284, 283] on button "Selecionar todos" at bounding box center [321, 285] width 130 height 26
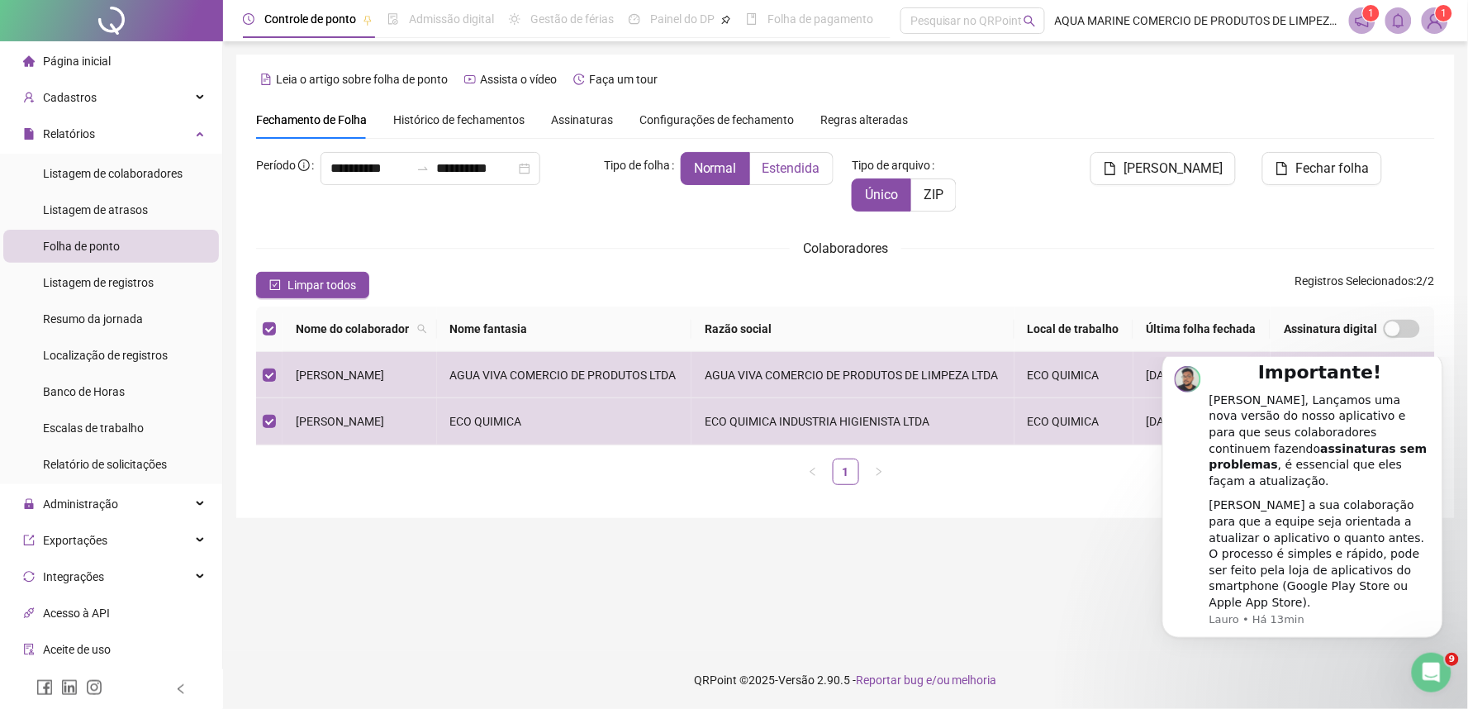
click at [781, 168] on span "Estendida" at bounding box center [792, 168] width 58 height 16
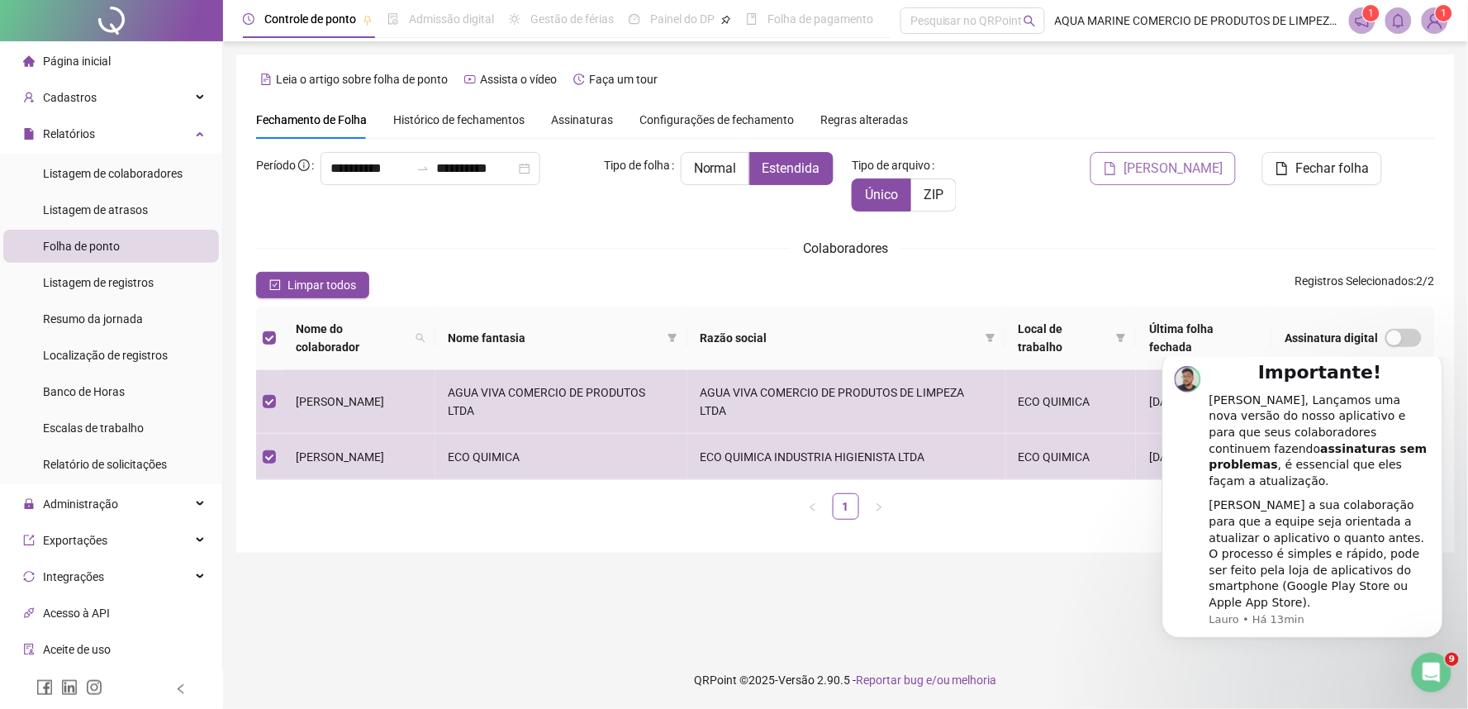
click at [1225, 176] on button "[PERSON_NAME]" at bounding box center [1163, 168] width 145 height 33
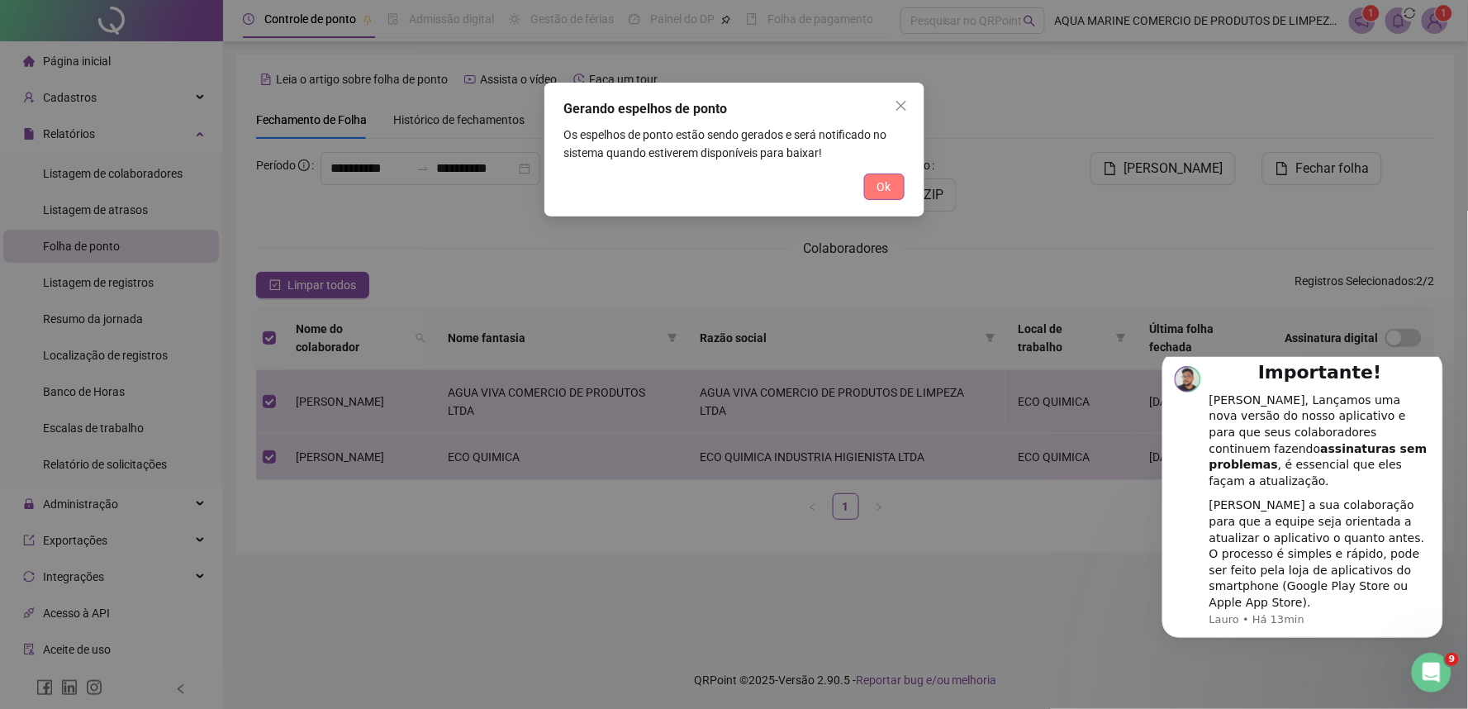
click at [885, 178] on span "Ok" at bounding box center [885, 187] width 14 height 18
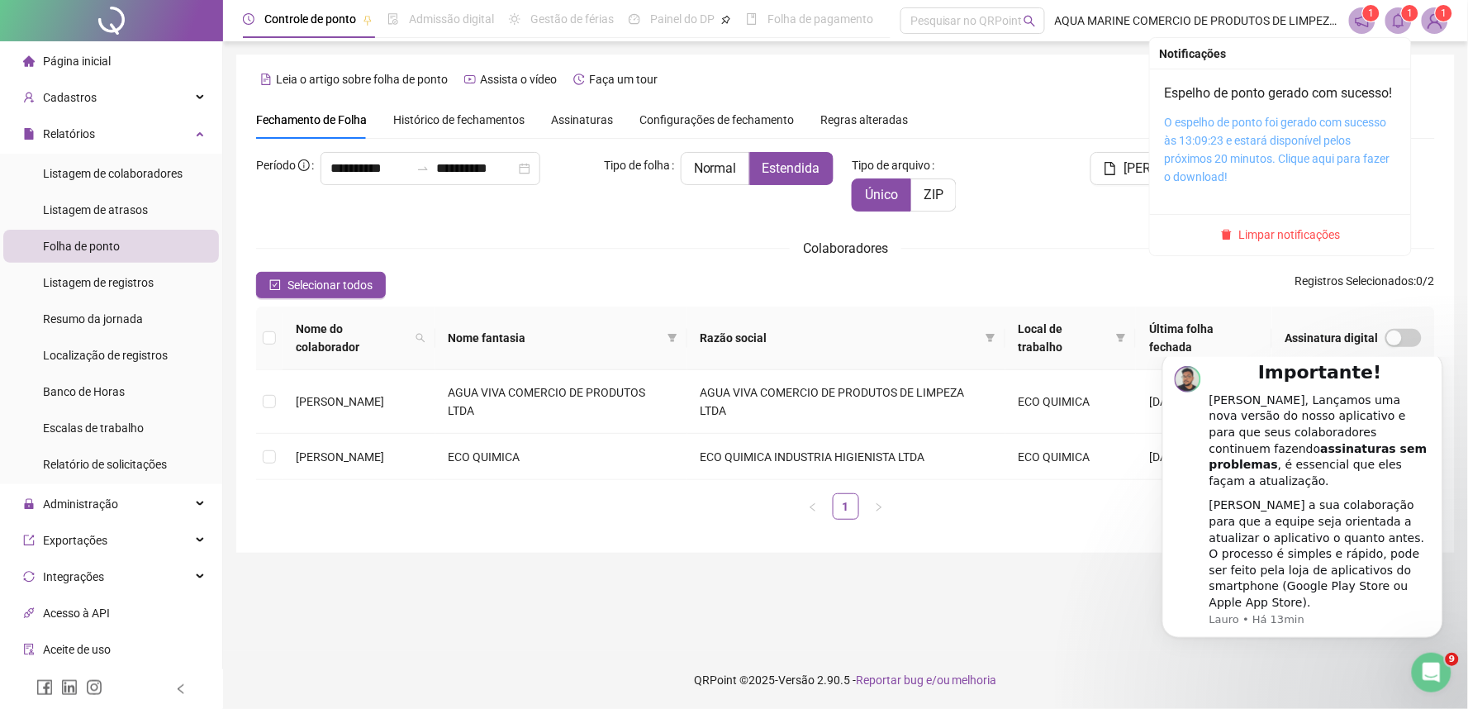
click at [1199, 159] on link "O espelho de ponto foi gerado com sucesso às 13:09:23 e estará disponível pelos…" at bounding box center [1278, 150] width 226 height 68
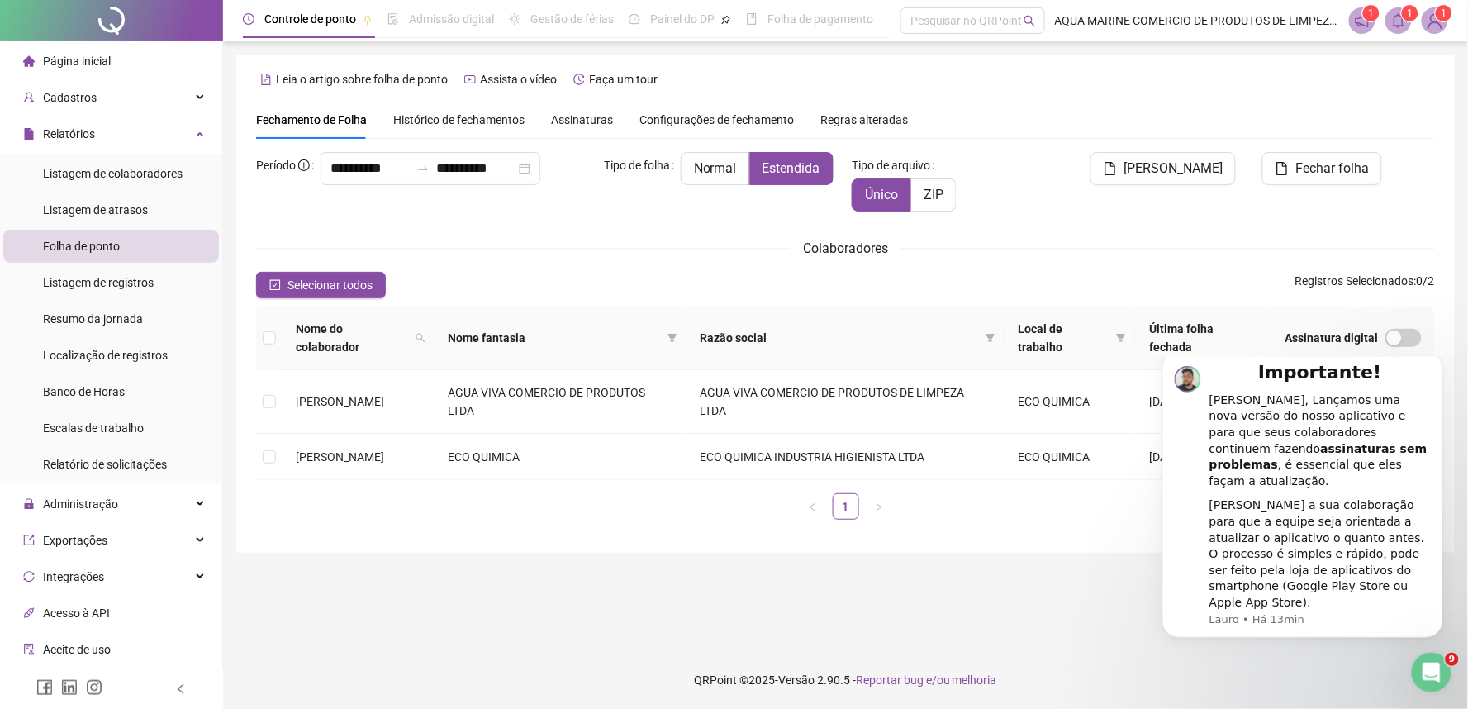
click at [1402, 26] on icon "bell" at bounding box center [1399, 20] width 12 height 15
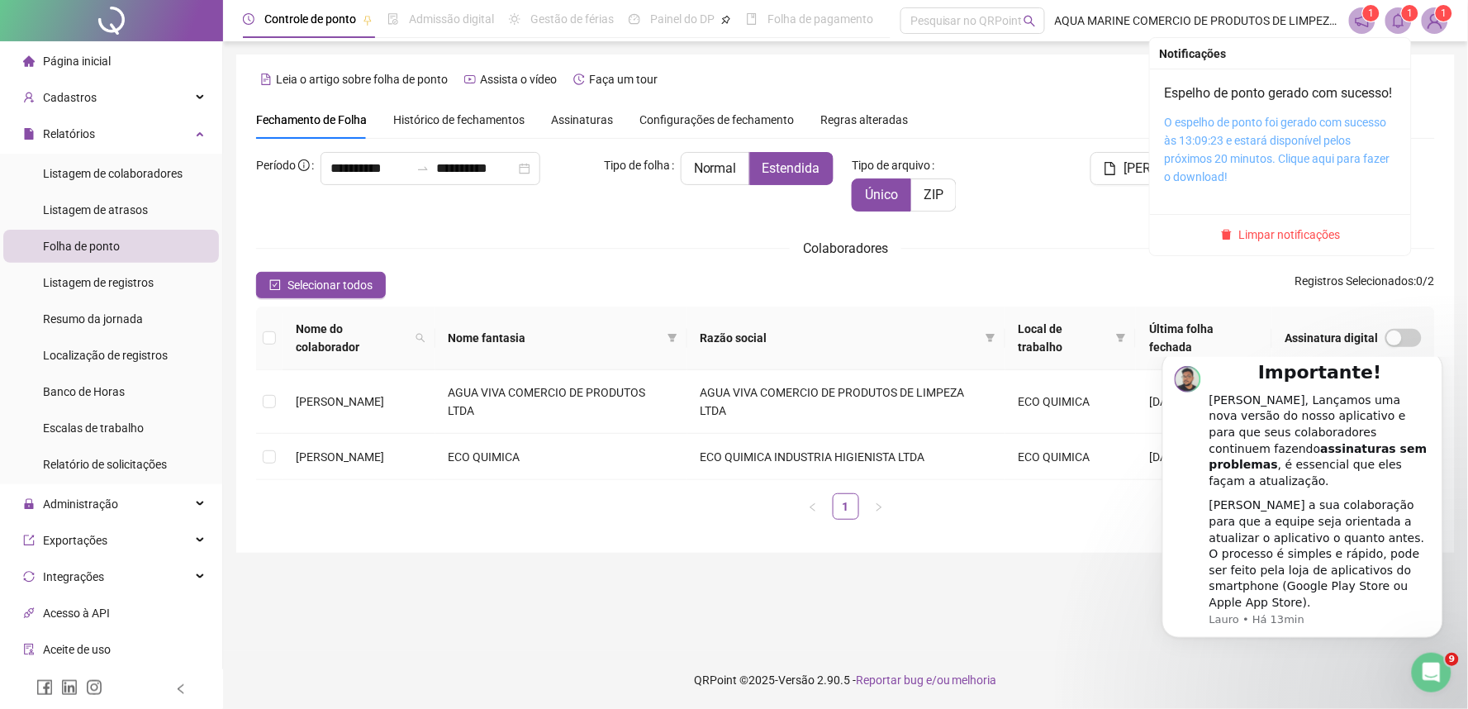
click at [1238, 163] on link "O espelho de ponto foi gerado com sucesso às 13:09:23 e estará disponível pelos…" at bounding box center [1278, 150] width 226 height 68
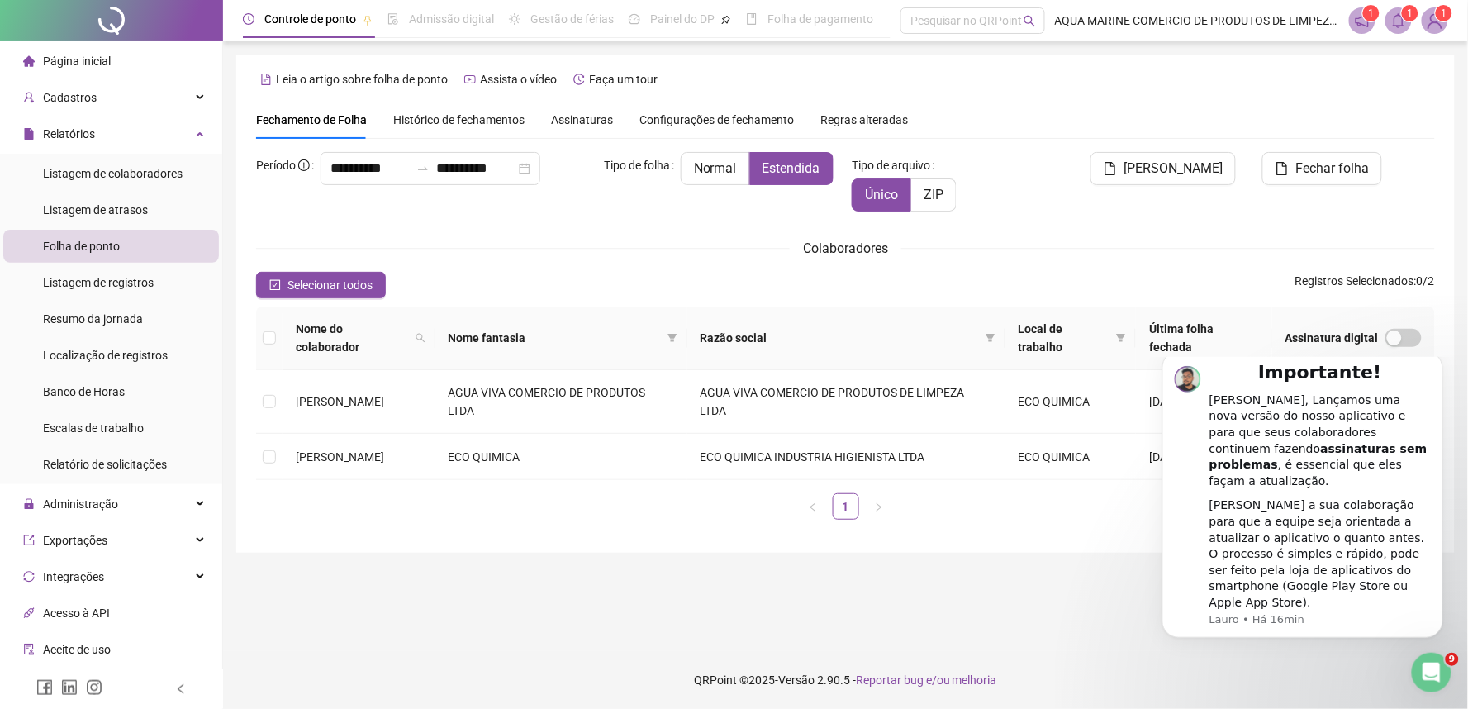
click at [108, 242] on span "Folha de ponto" at bounding box center [81, 246] width 77 height 13
click at [187, 140] on div "Relatórios" at bounding box center [111, 133] width 216 height 33
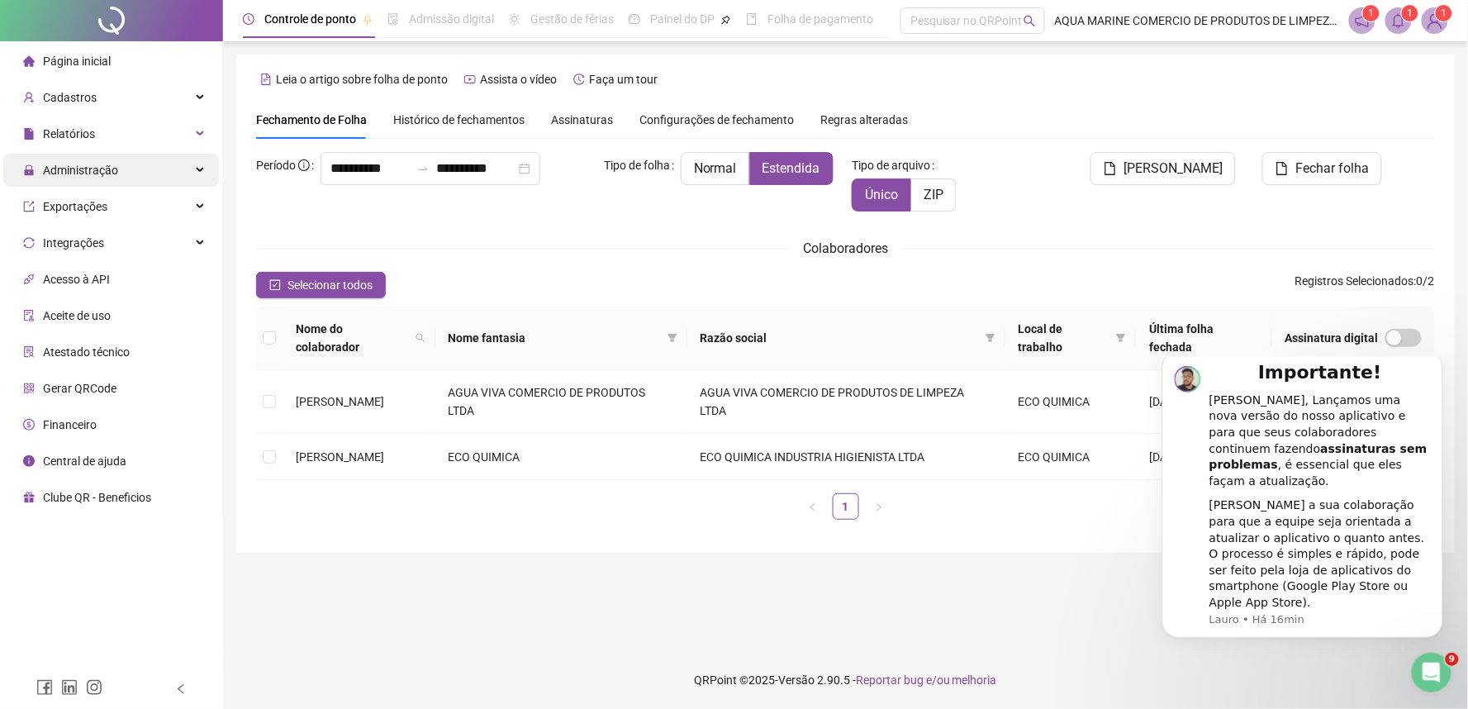
click at [175, 179] on div "Administração" at bounding box center [111, 170] width 216 height 33
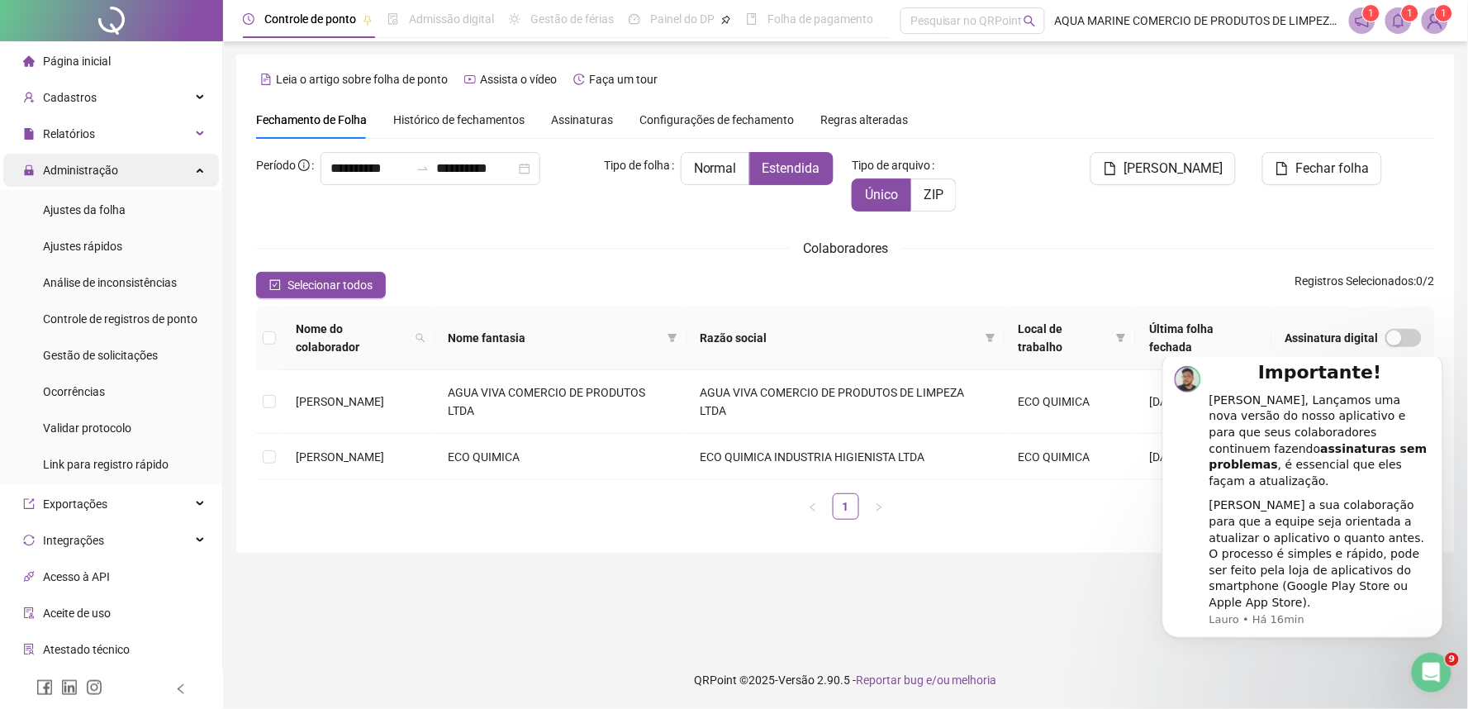
click at [139, 167] on div "Administração" at bounding box center [111, 170] width 216 height 33
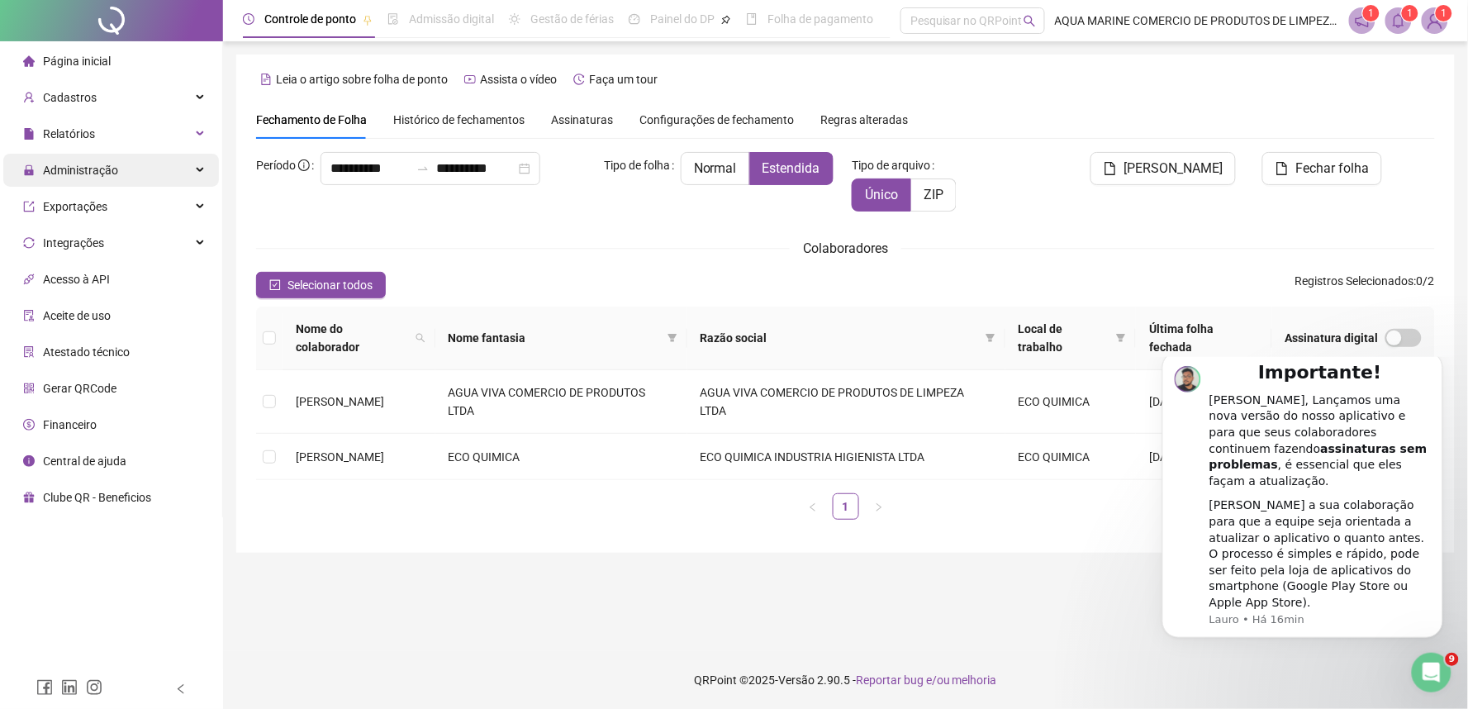
click at [136, 154] on div "Administração" at bounding box center [111, 170] width 216 height 33
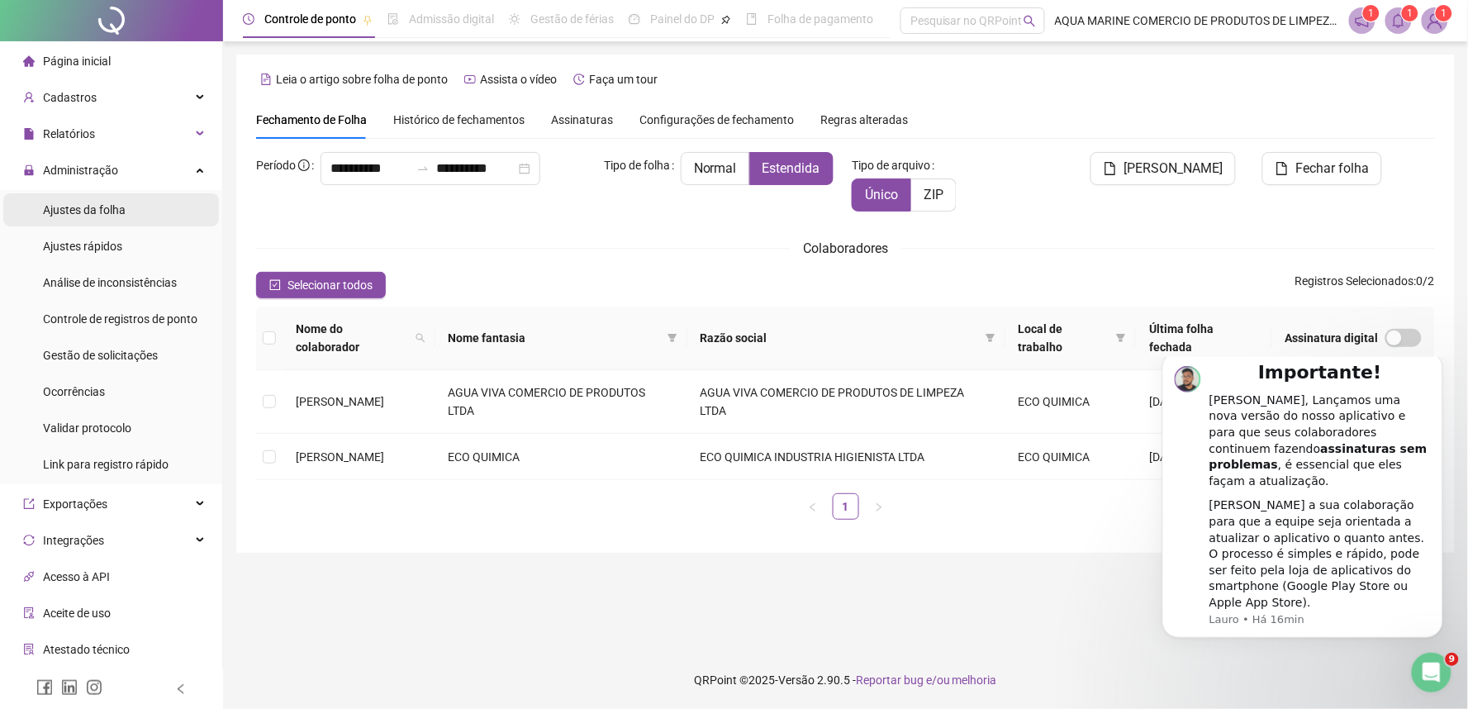
click at [130, 219] on li "Ajustes da folha" at bounding box center [111, 209] width 216 height 33
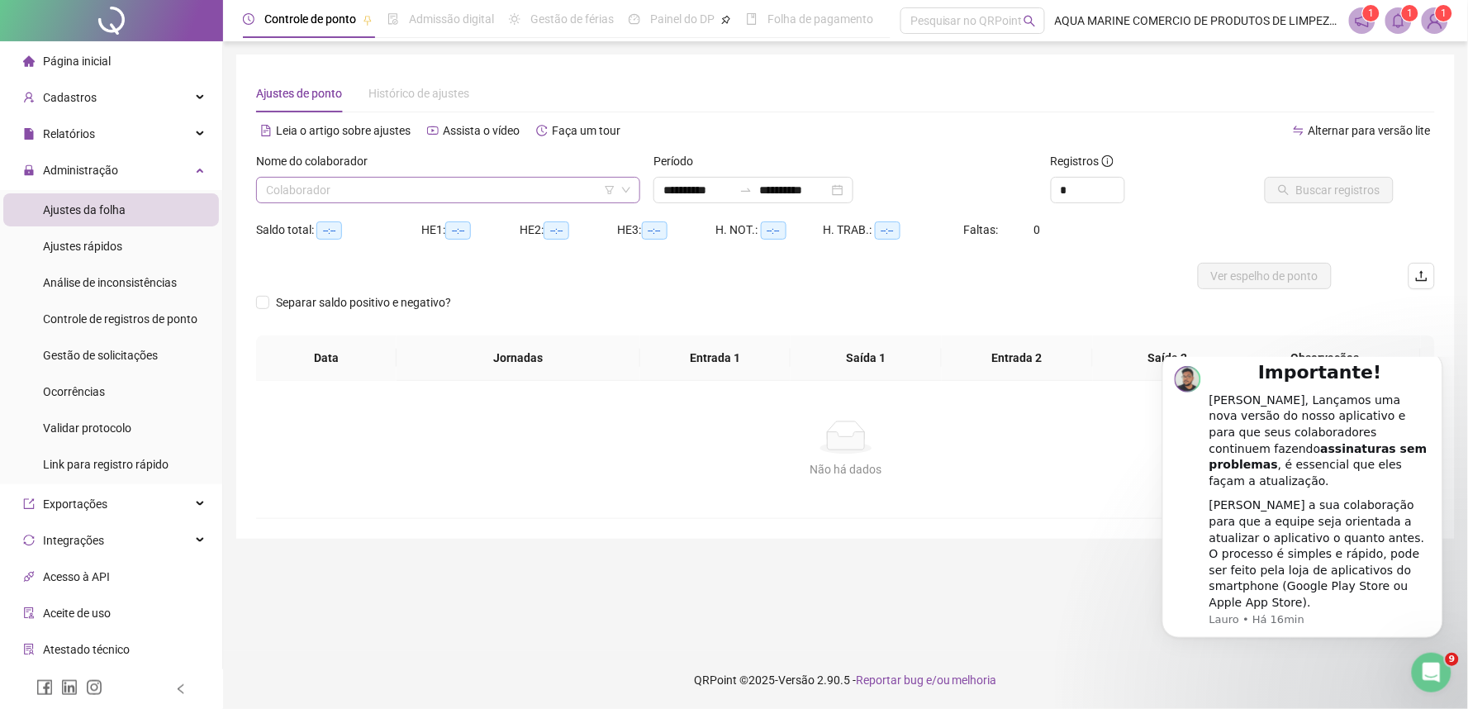
click at [351, 188] on input "search" at bounding box center [441, 190] width 350 height 25
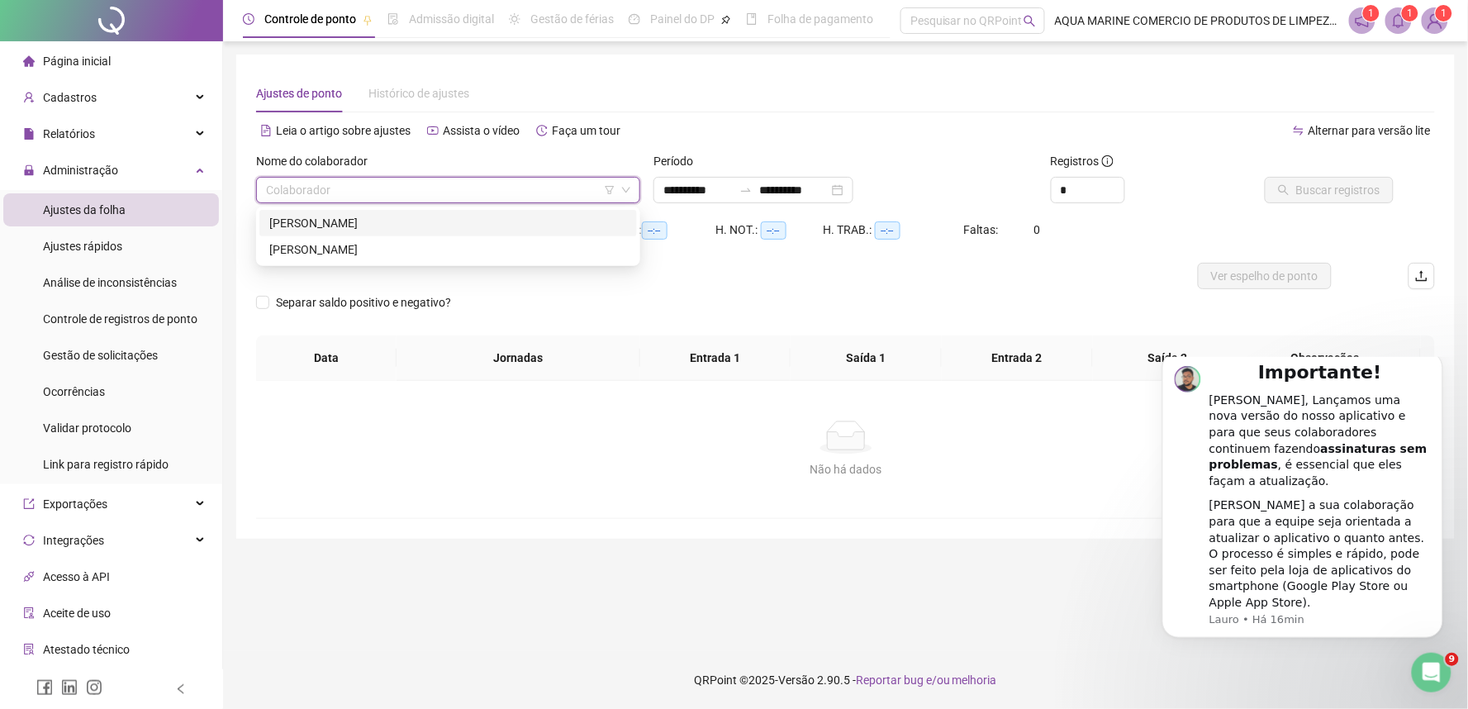
type input "**********"
click at [351, 226] on div "GRAZIELA TAVORA DE SOUZA" at bounding box center [448, 223] width 358 height 18
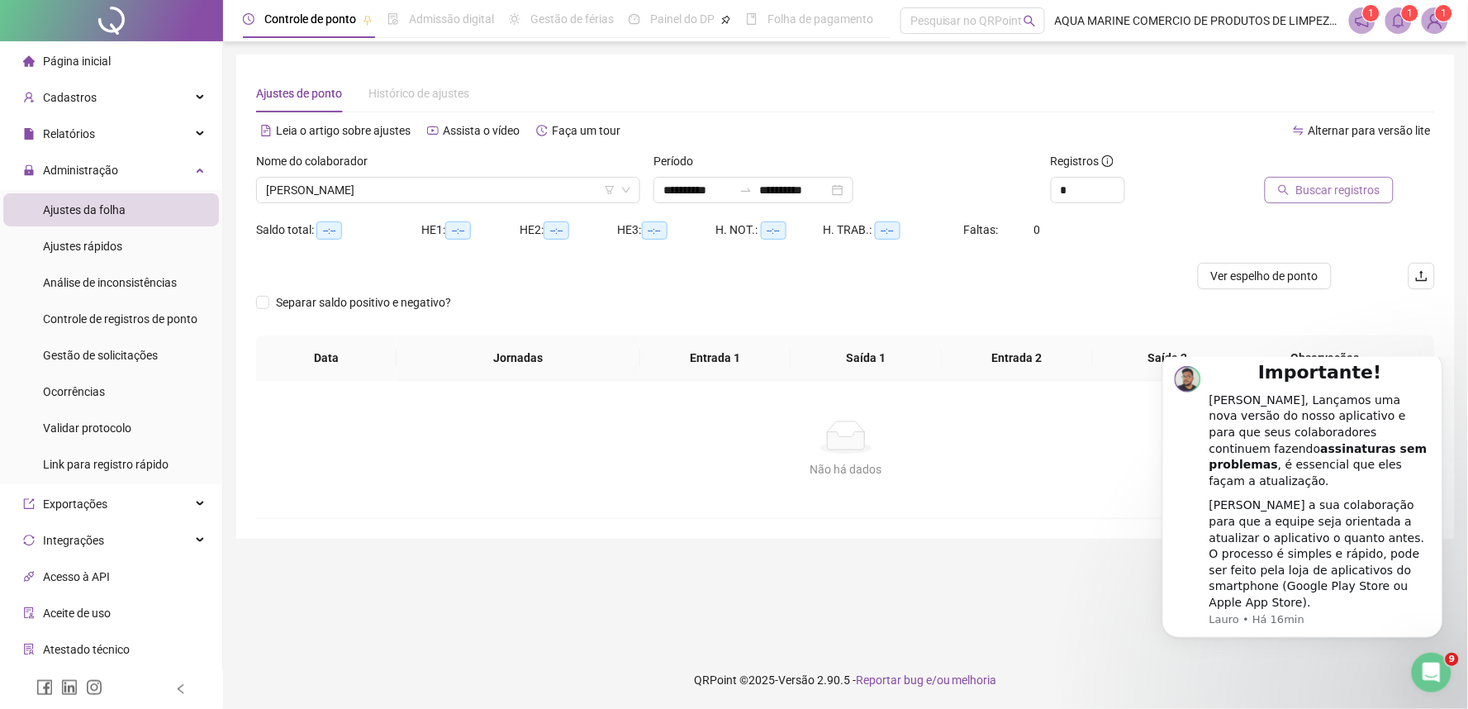
click at [1312, 183] on span "Buscar registros" at bounding box center [1339, 190] width 84 height 18
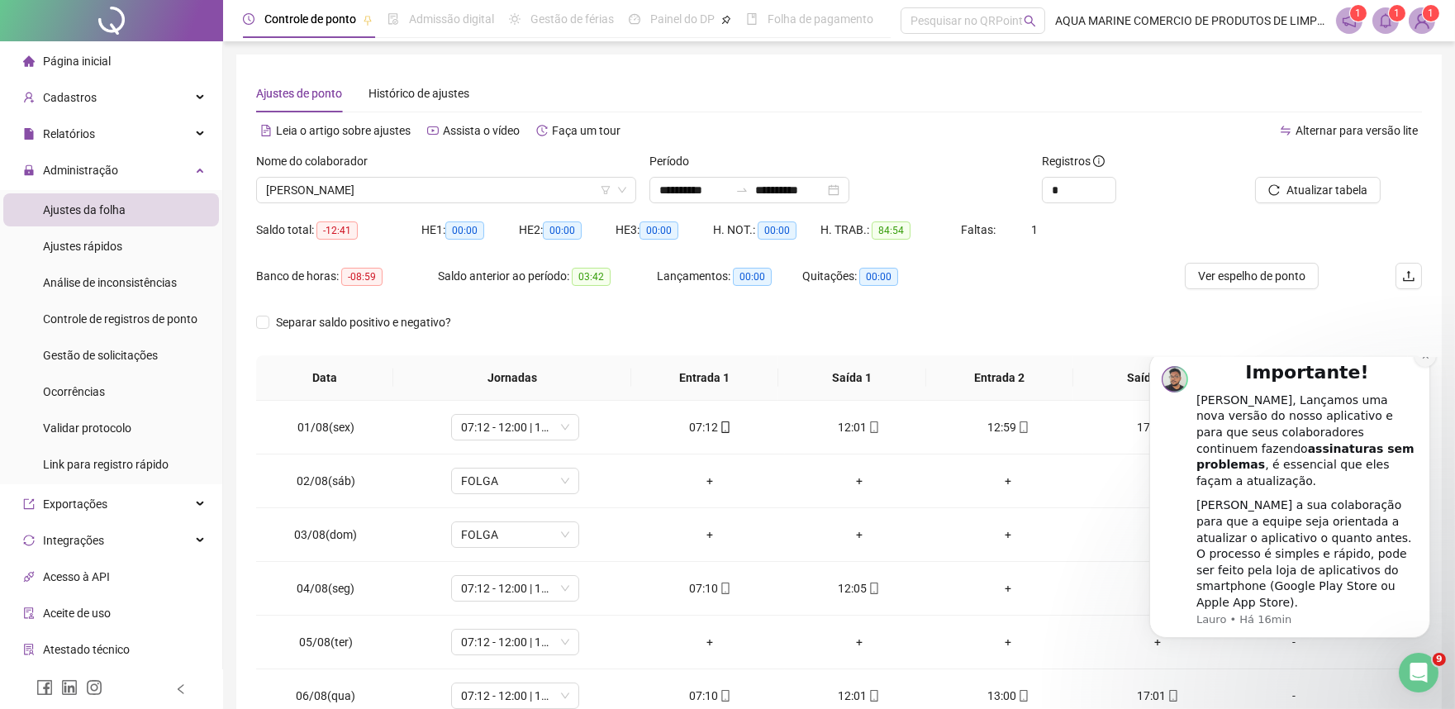
click at [1428, 359] on icon "Dismiss notification" at bounding box center [1425, 354] width 9 height 9
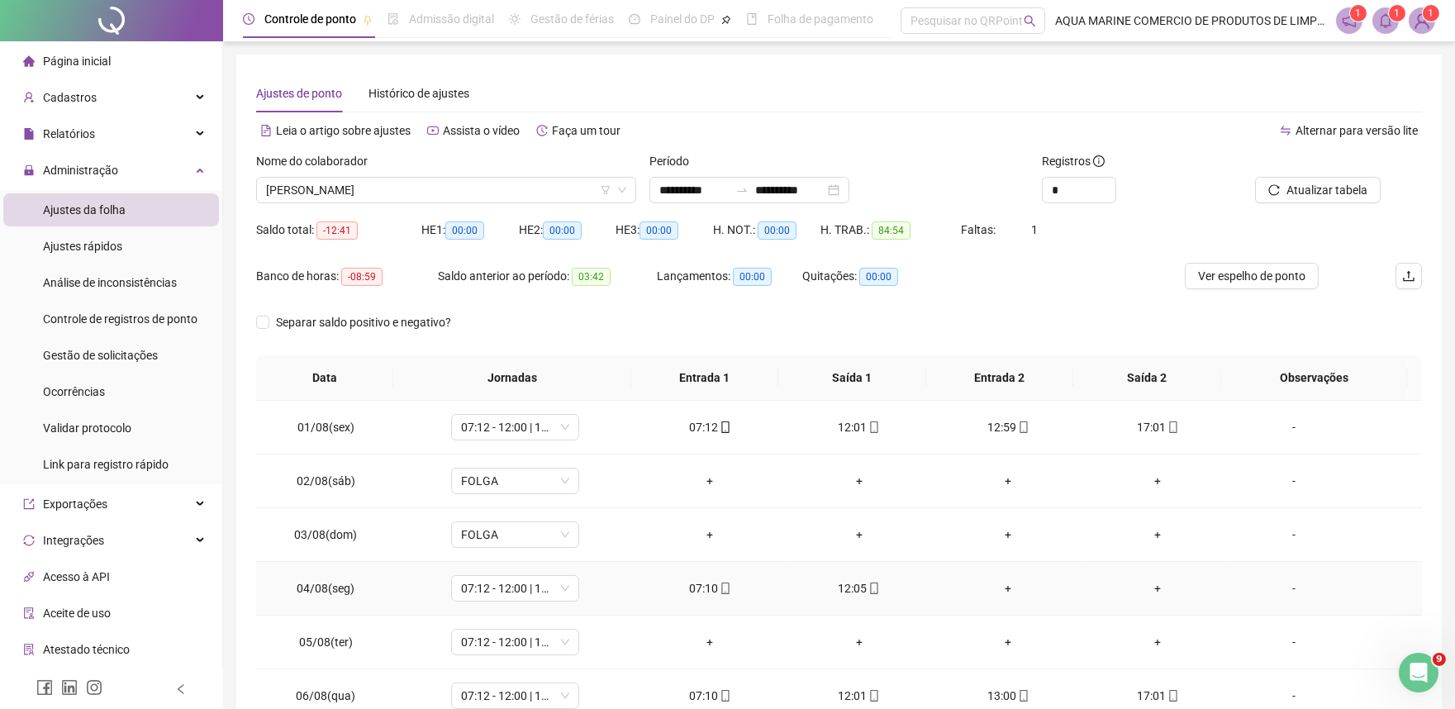
click at [688, 591] on div "07:10" at bounding box center [710, 588] width 123 height 18
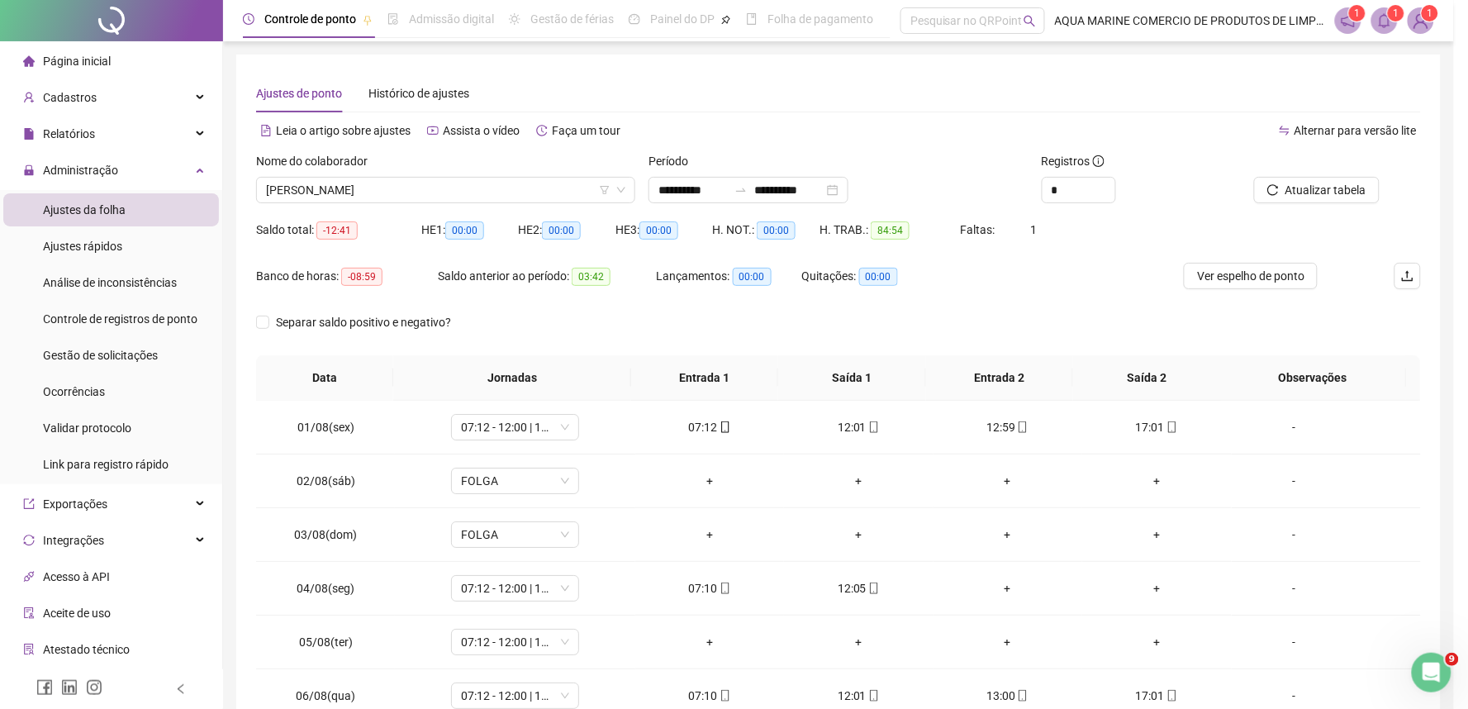
type input "**********"
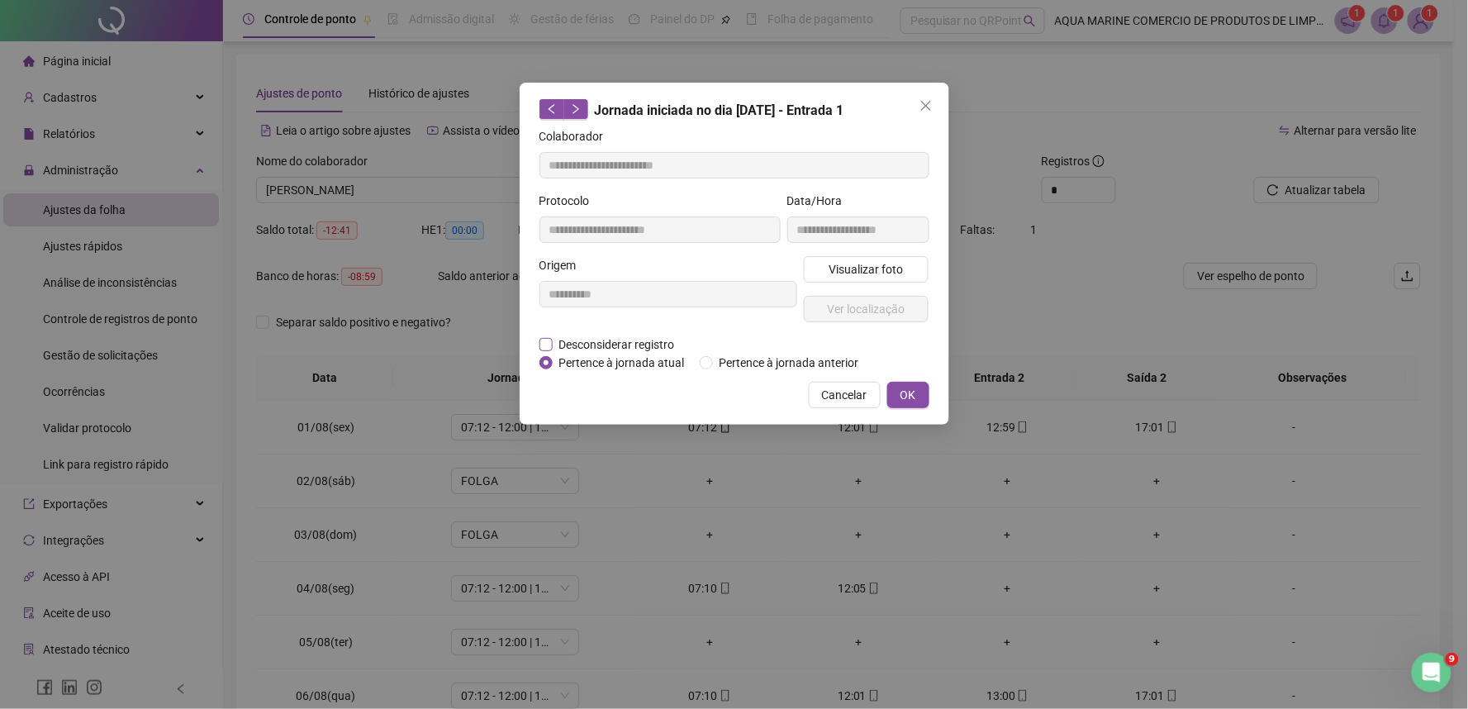
click at [554, 343] on span "Desconsiderar registro" at bounding box center [617, 345] width 129 height 18
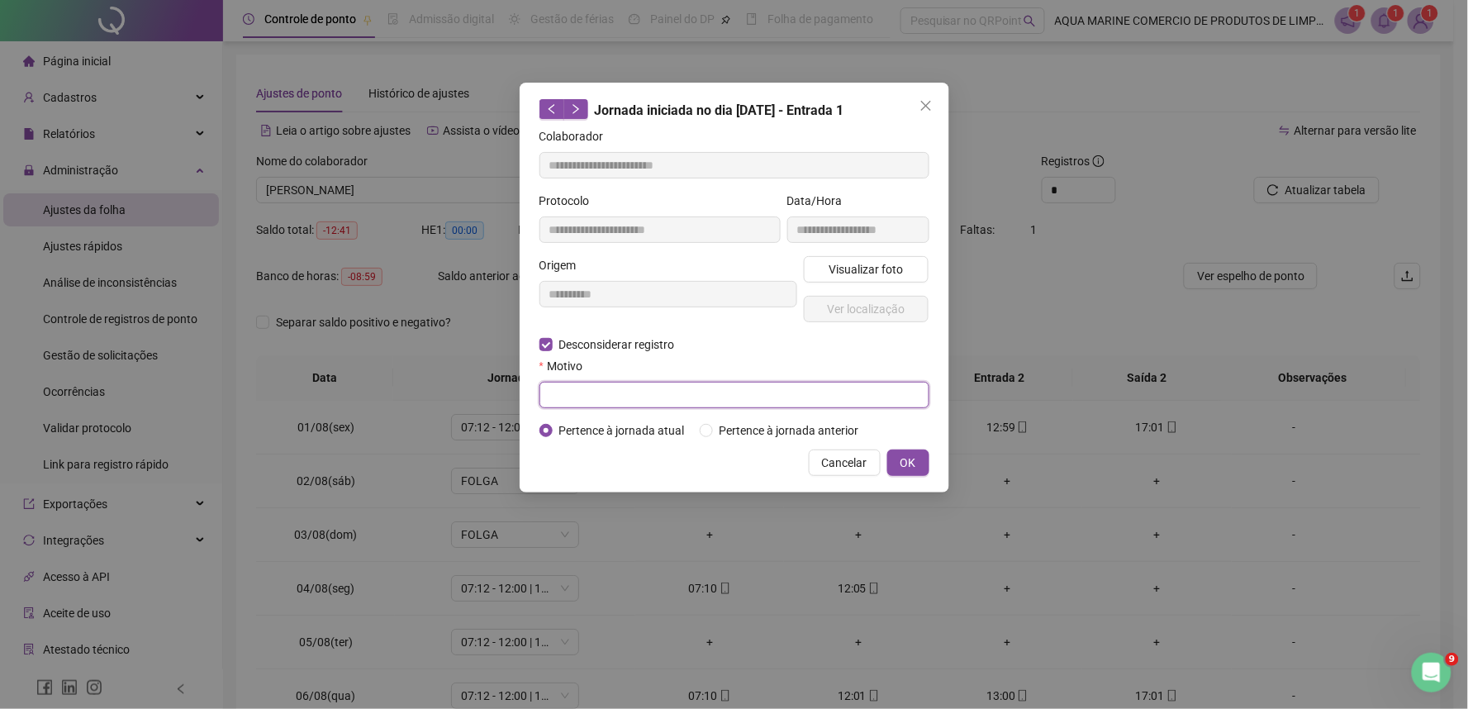
click at [577, 393] on input "text" at bounding box center [735, 395] width 390 height 26
type input "********"
click at [896, 465] on button "OK" at bounding box center [909, 463] width 42 height 26
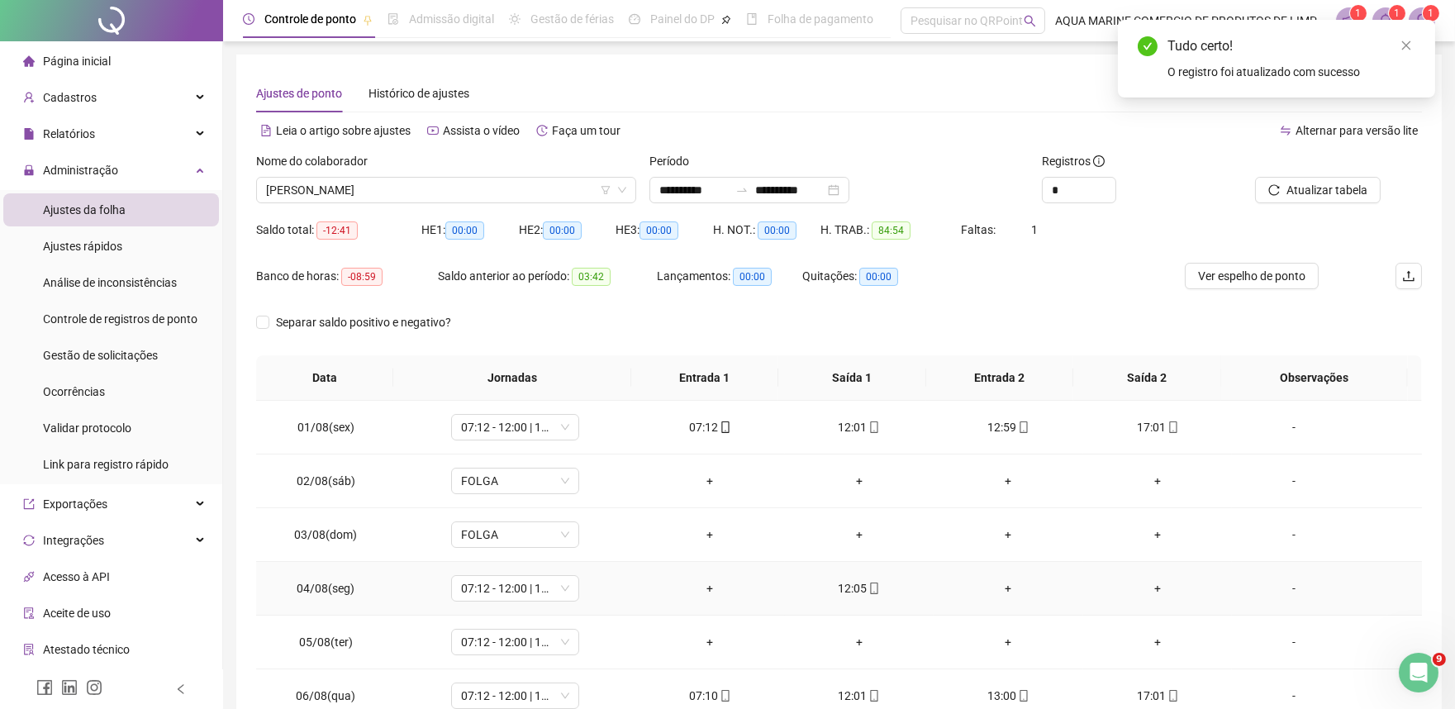
click at [851, 589] on div "12:05" at bounding box center [859, 588] width 123 height 18
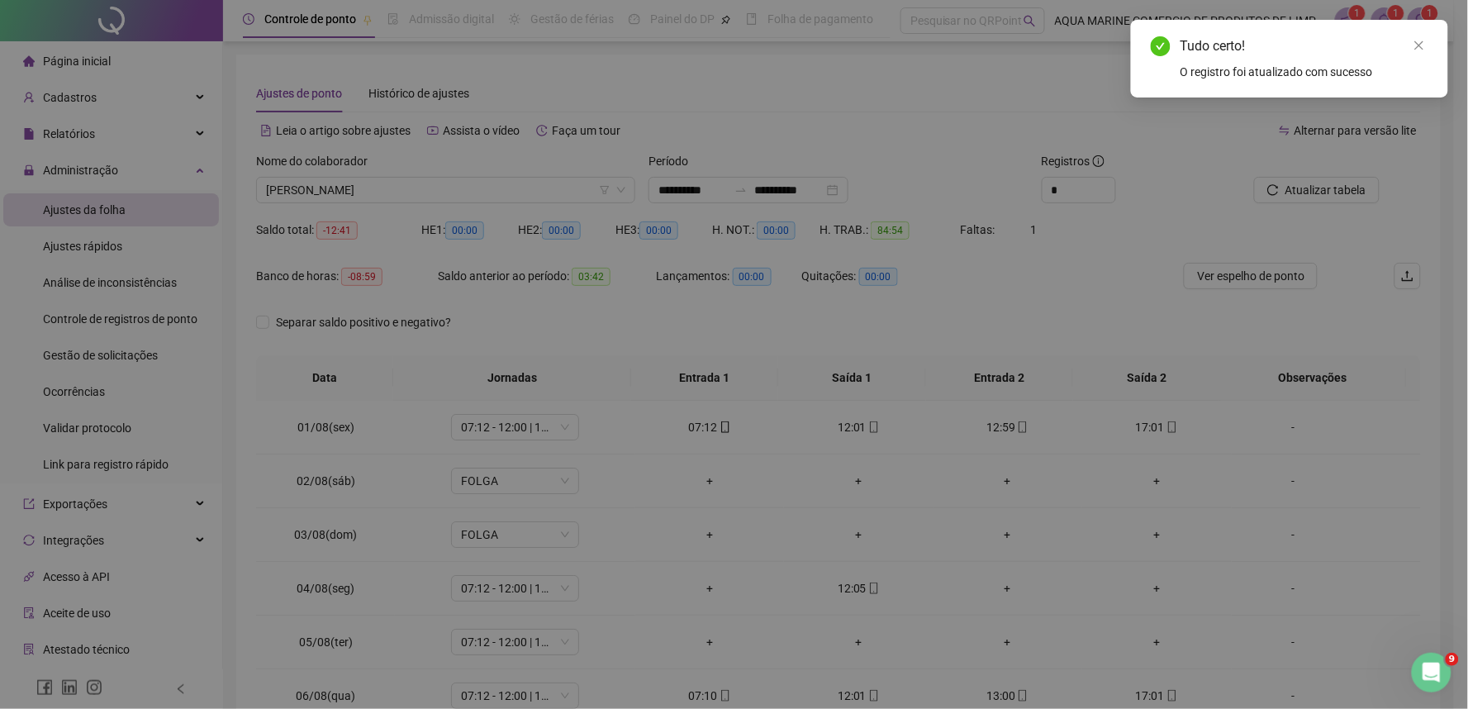
type input "**********"
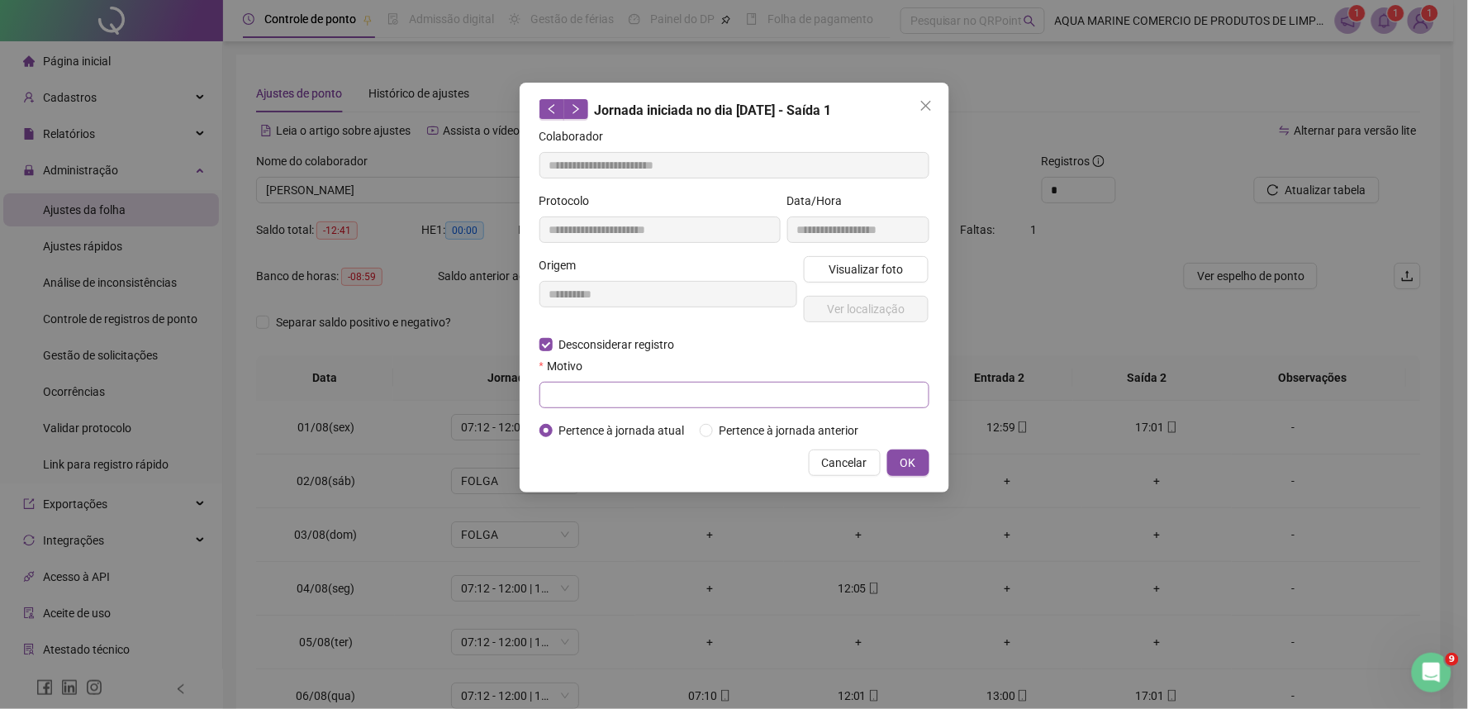
drag, startPoint x: 593, startPoint y: 411, endPoint x: 599, endPoint y: 399, distance: 12.9
click at [593, 410] on form "**********" at bounding box center [735, 283] width 390 height 312
click at [599, 399] on input "text" at bounding box center [735, 395] width 390 height 26
type input "********"
drag, startPoint x: 882, startPoint y: 469, endPoint x: 898, endPoint y: 465, distance: 17.0
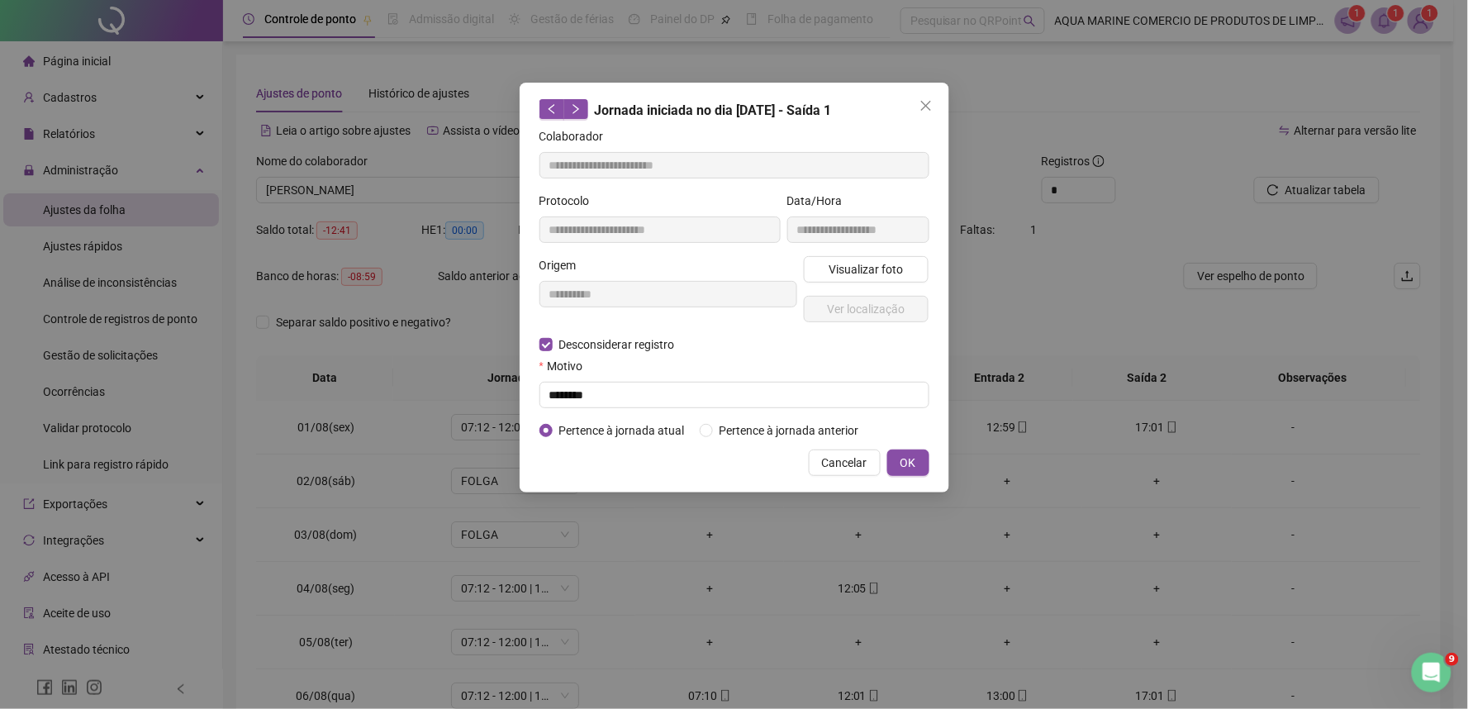
click at [882, 469] on div "Cancelar OK" at bounding box center [735, 463] width 390 height 26
click at [903, 464] on span "OK" at bounding box center [909, 463] width 16 height 18
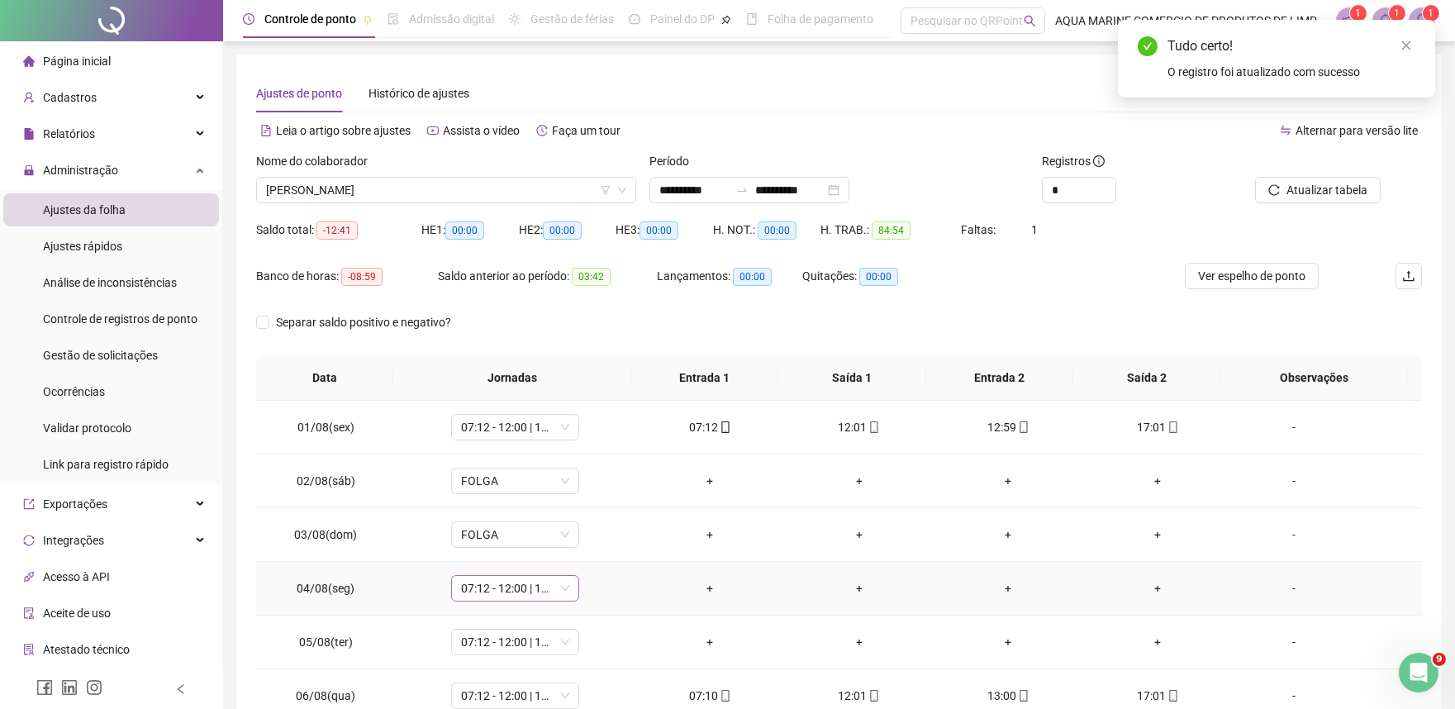
click at [483, 592] on span "07:12 - 12:00 | 13:00 - 17:00" at bounding box center [515, 588] width 108 height 25
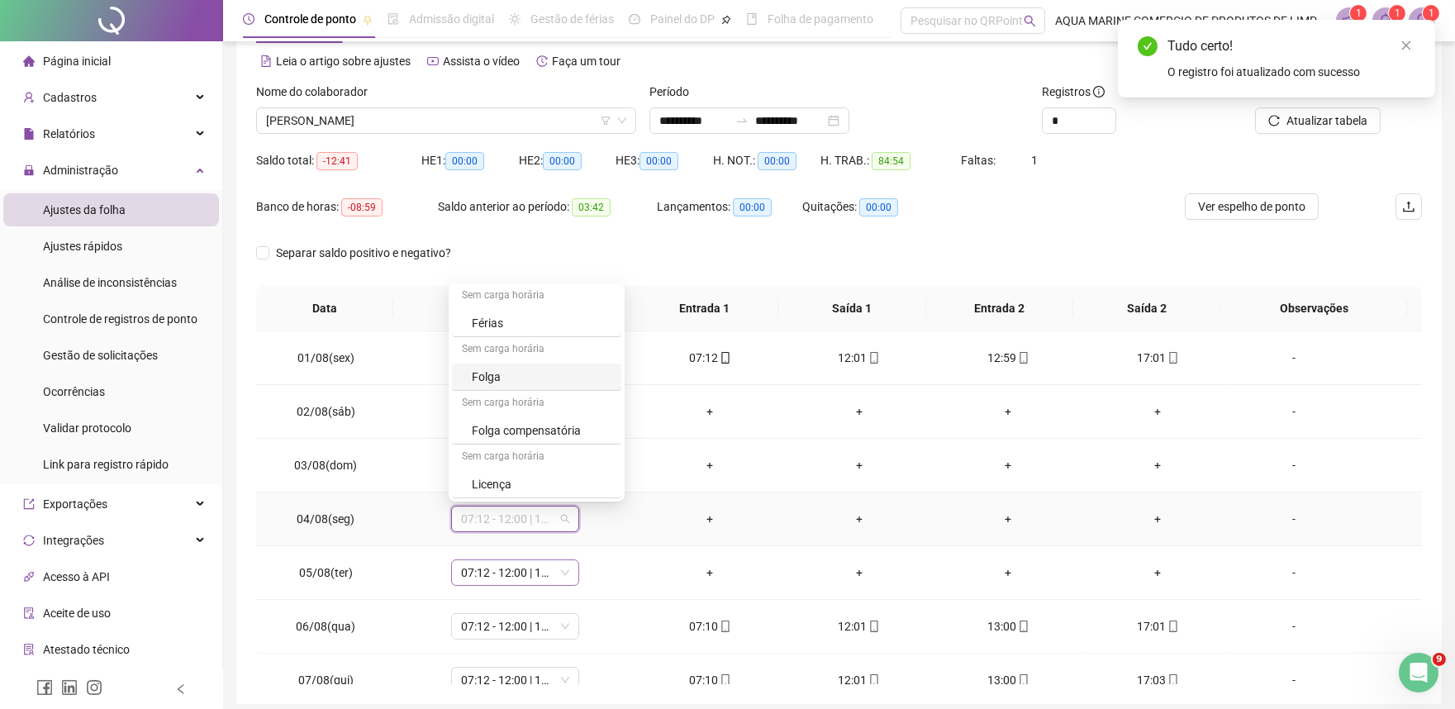
scroll to position [135, 0]
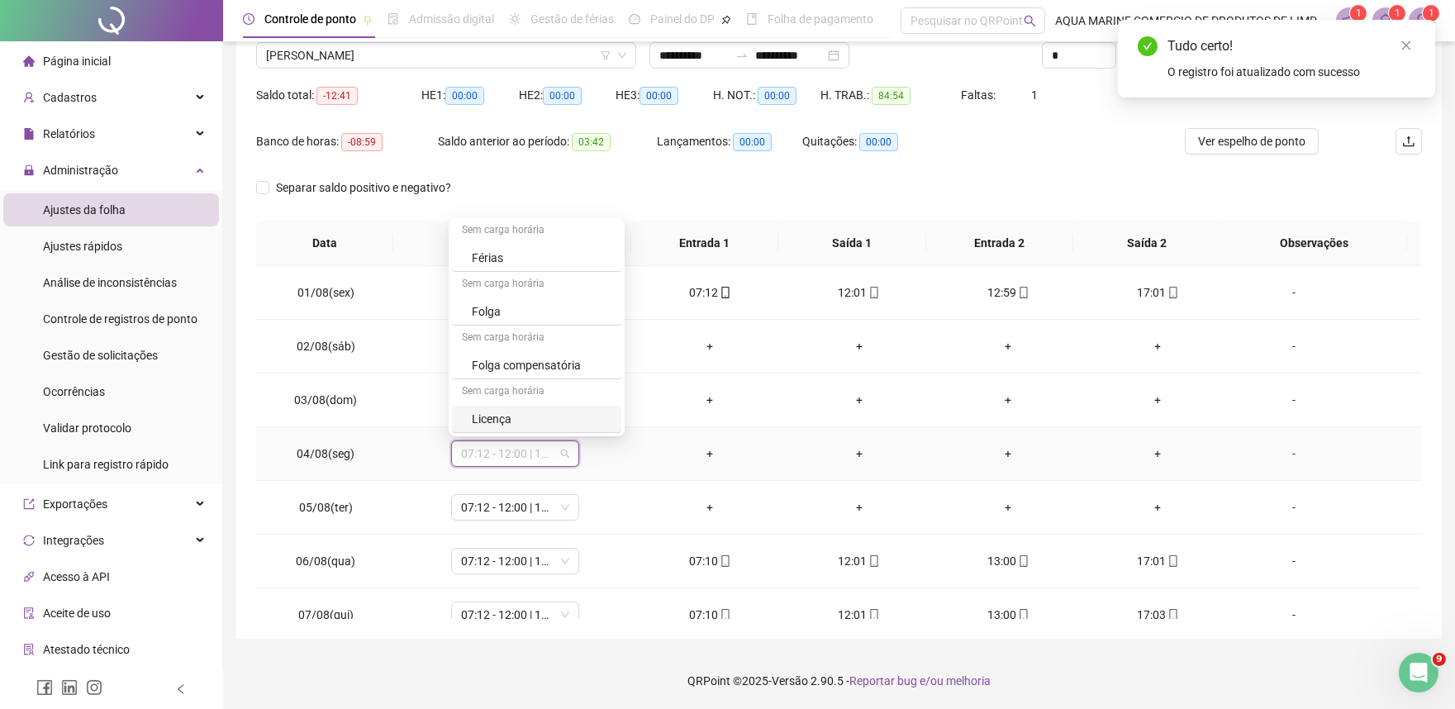
click at [531, 421] on div "Licença" at bounding box center [542, 419] width 140 height 18
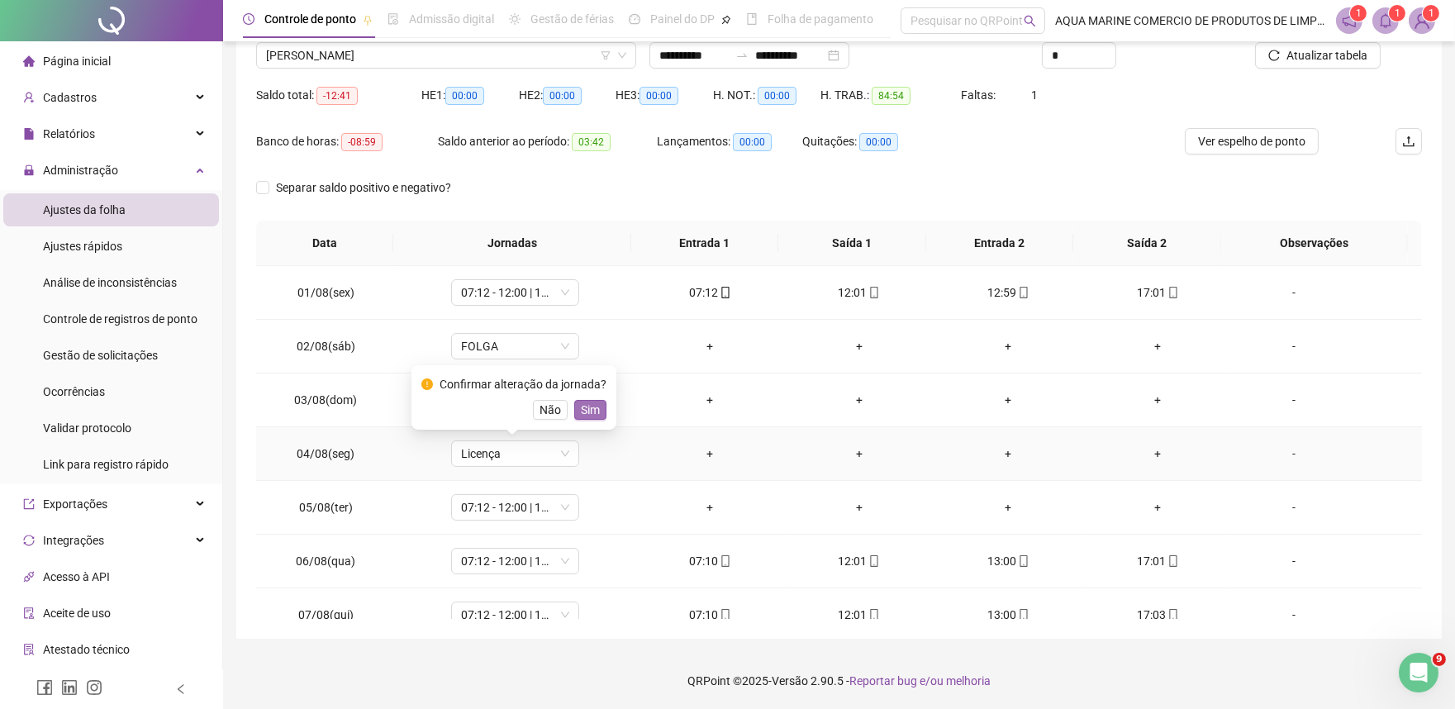
click at [592, 416] on span "Sim" at bounding box center [590, 410] width 19 height 18
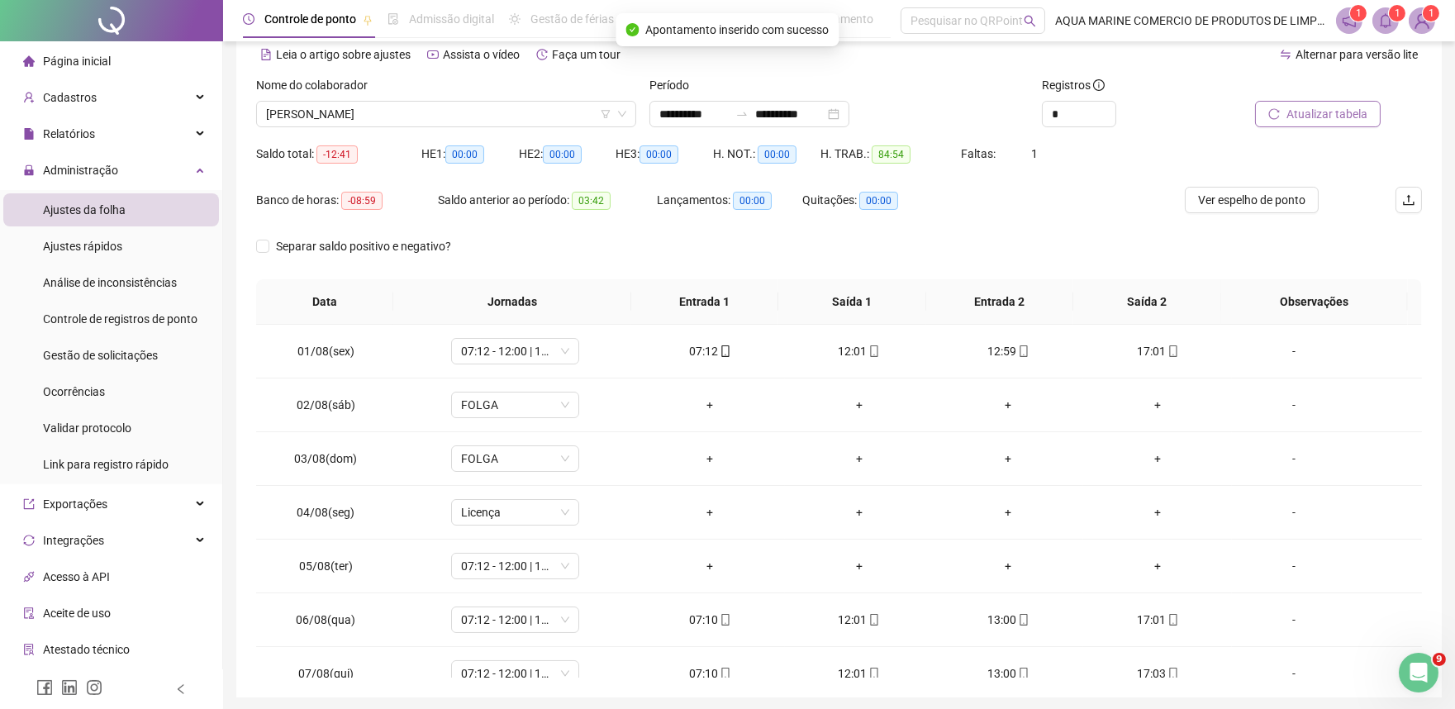
scroll to position [43, 0]
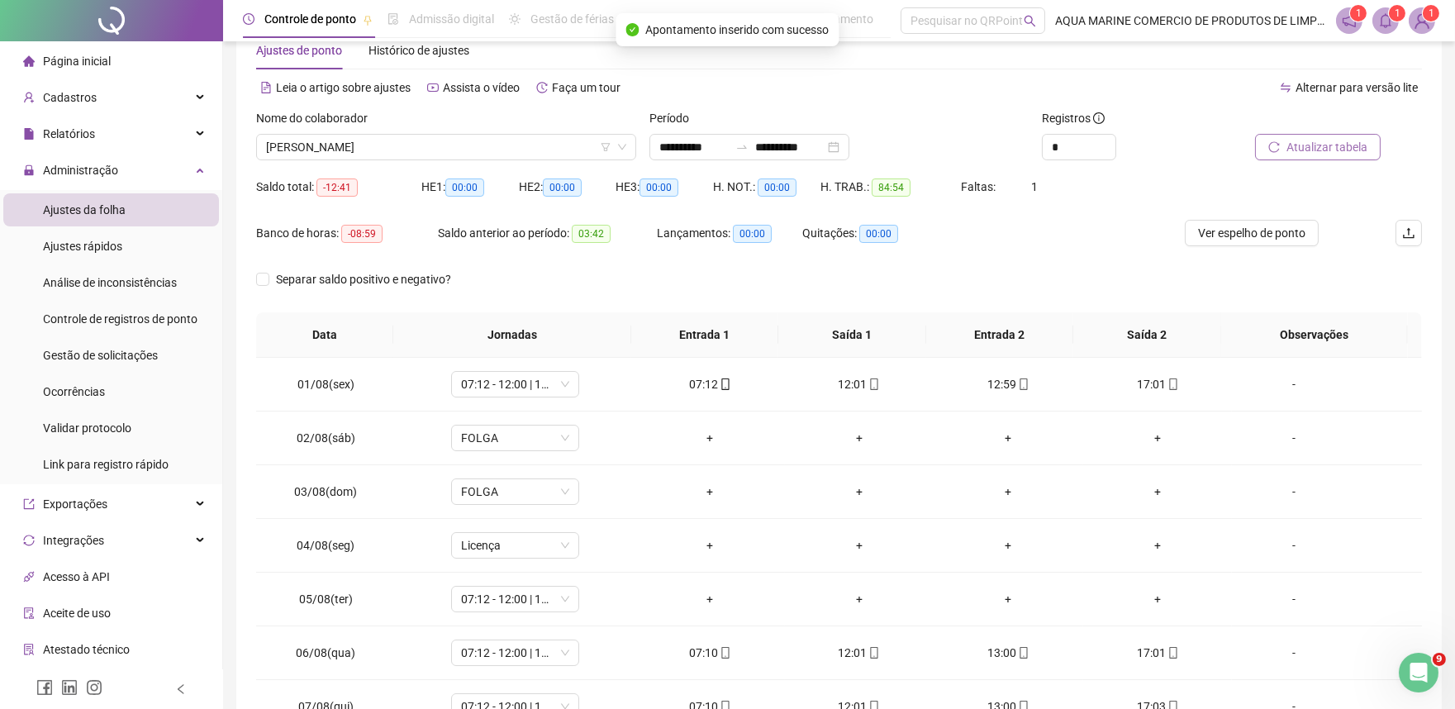
click at [1297, 144] on span "Atualizar tabela" at bounding box center [1327, 147] width 81 height 18
drag, startPoint x: 1244, startPoint y: 237, endPoint x: 1211, endPoint y: 264, distance: 42.2
click at [1244, 236] on span "Ver espelho de ponto" at bounding box center [1251, 233] width 107 height 18
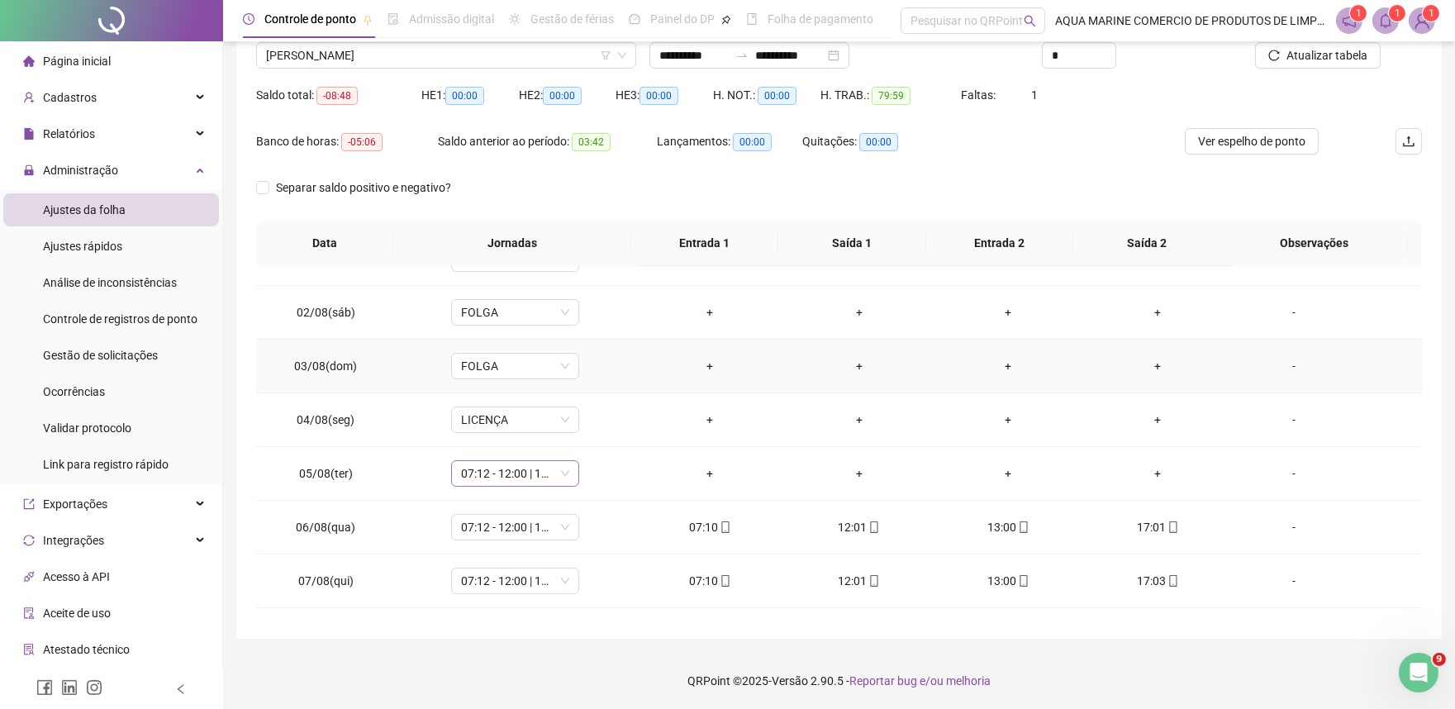
scroll to position [92, 0]
click at [524, 410] on span "07:12 - 12:00 | 13:00 - 17:00" at bounding box center [515, 415] width 108 height 25
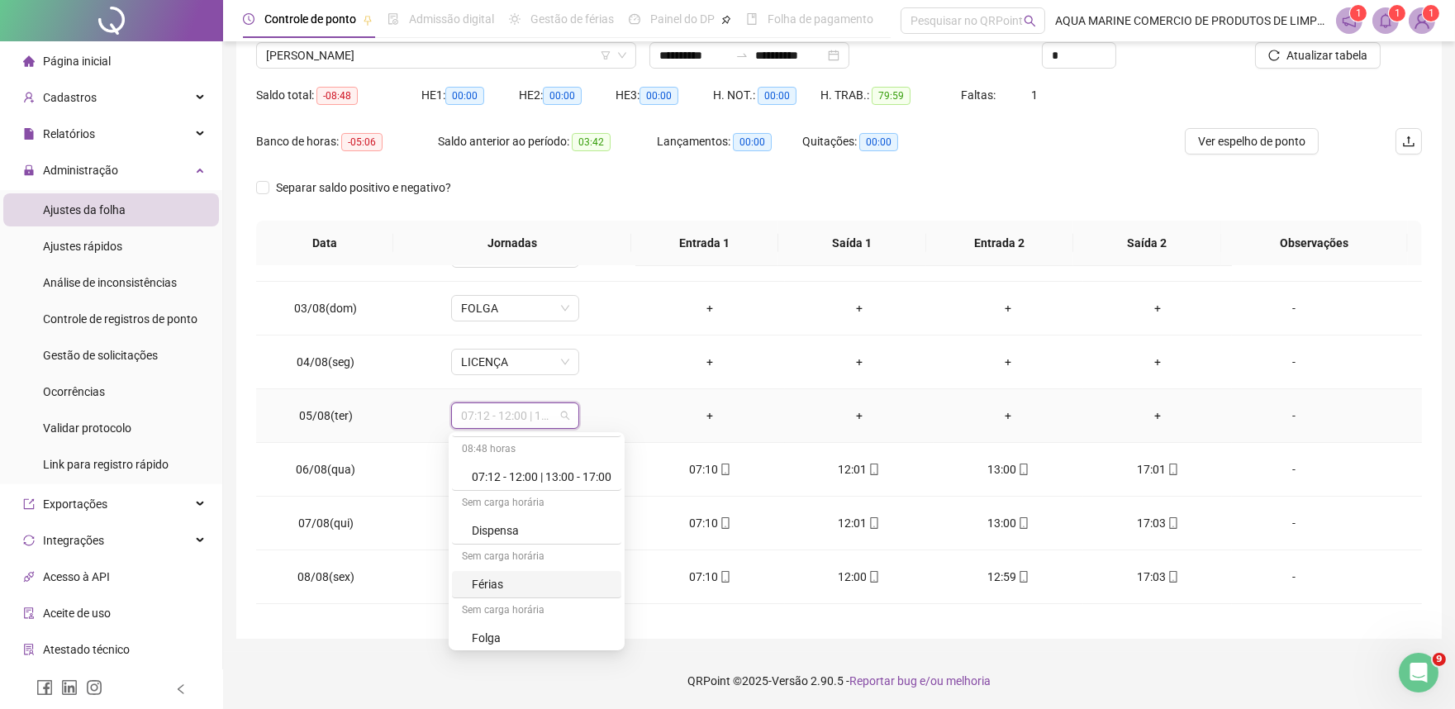
scroll to position [165, 0]
click at [511, 637] on div "Licença" at bounding box center [542, 633] width 140 height 18
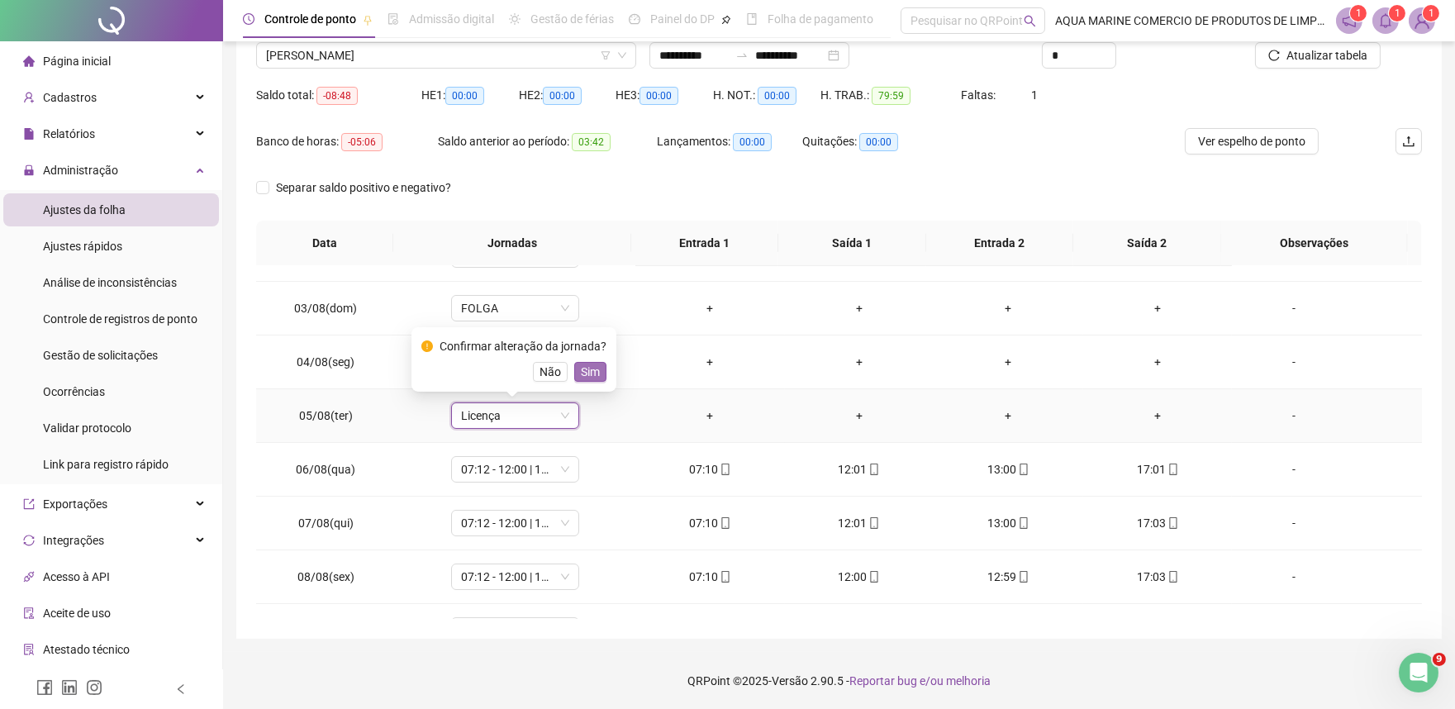
click at [589, 370] on span "Sim" at bounding box center [590, 372] width 19 height 18
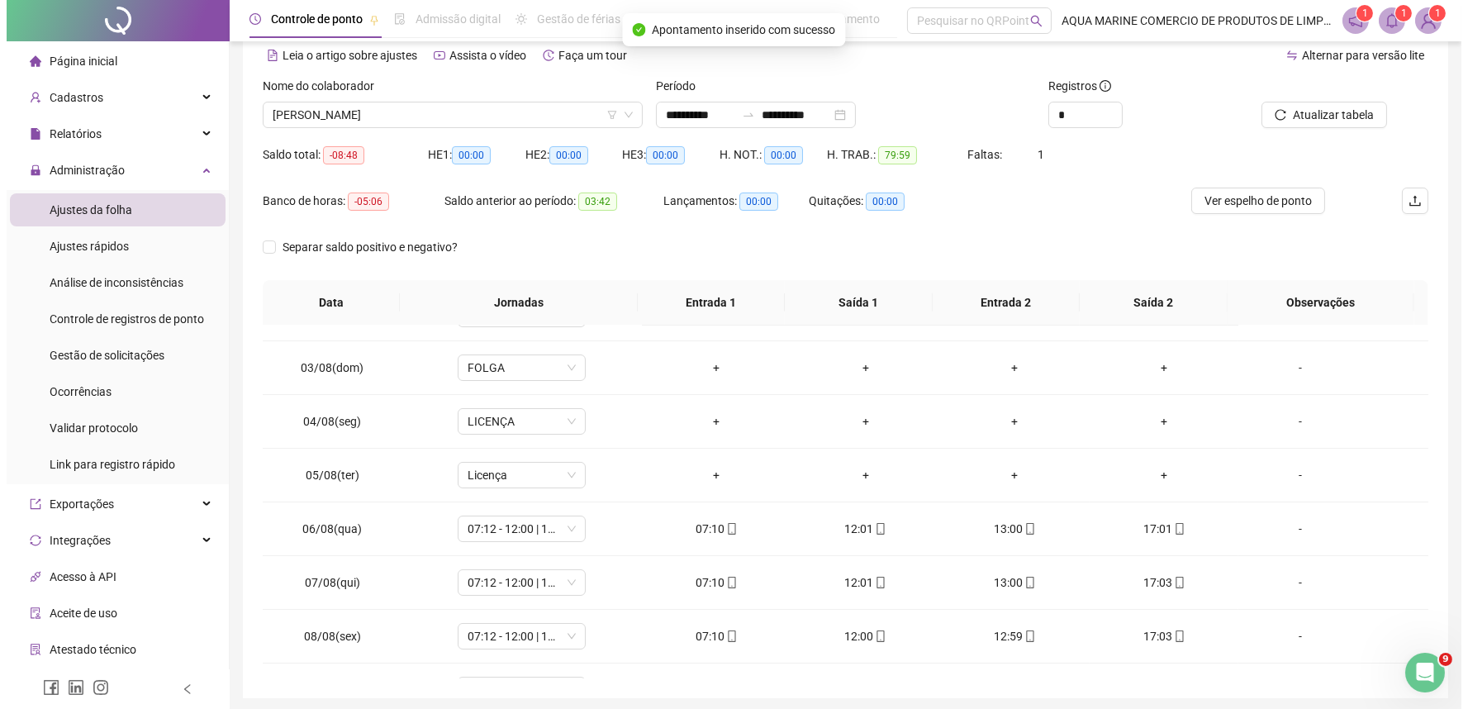
scroll to position [43, 0]
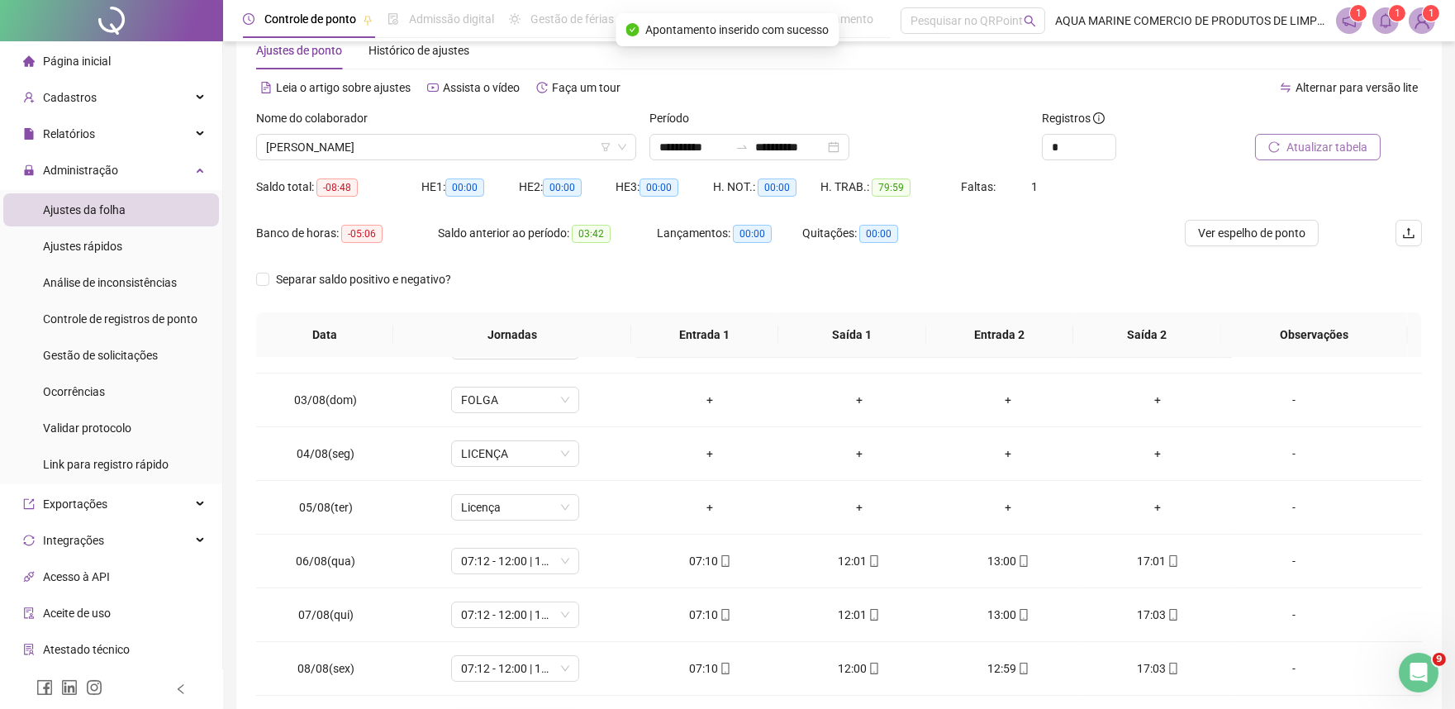
click at [1302, 151] on span "Atualizar tabela" at bounding box center [1327, 147] width 81 height 18
click at [1237, 233] on span "Ver espelho de ponto" at bounding box center [1251, 233] width 107 height 18
click at [1430, 23] on img at bounding box center [1422, 20] width 25 height 25
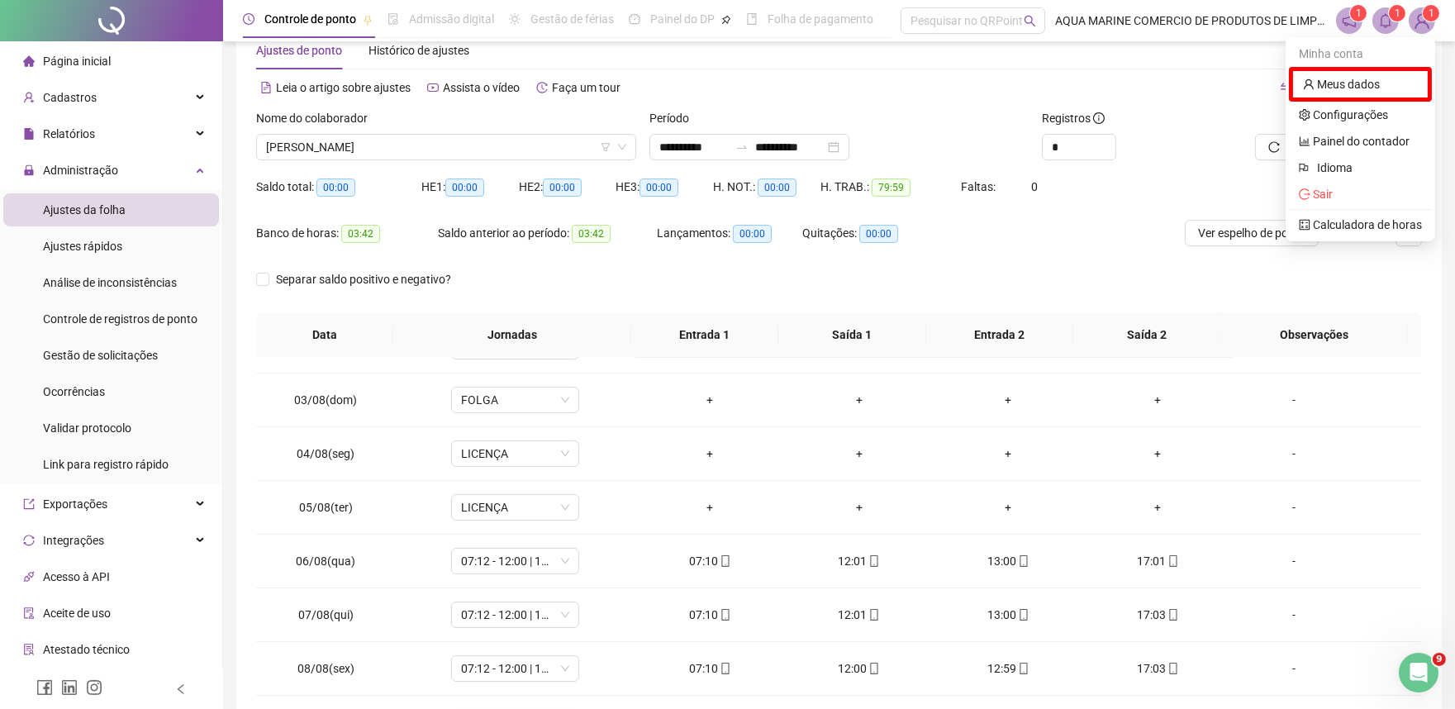
click at [1339, 207] on ul "Minha conta Meus dados Configurações Painel do contador Idioma Sair Calculadora…" at bounding box center [1361, 139] width 150 height 204
click at [1335, 197] on span "Sair" at bounding box center [1360, 194] width 123 height 18
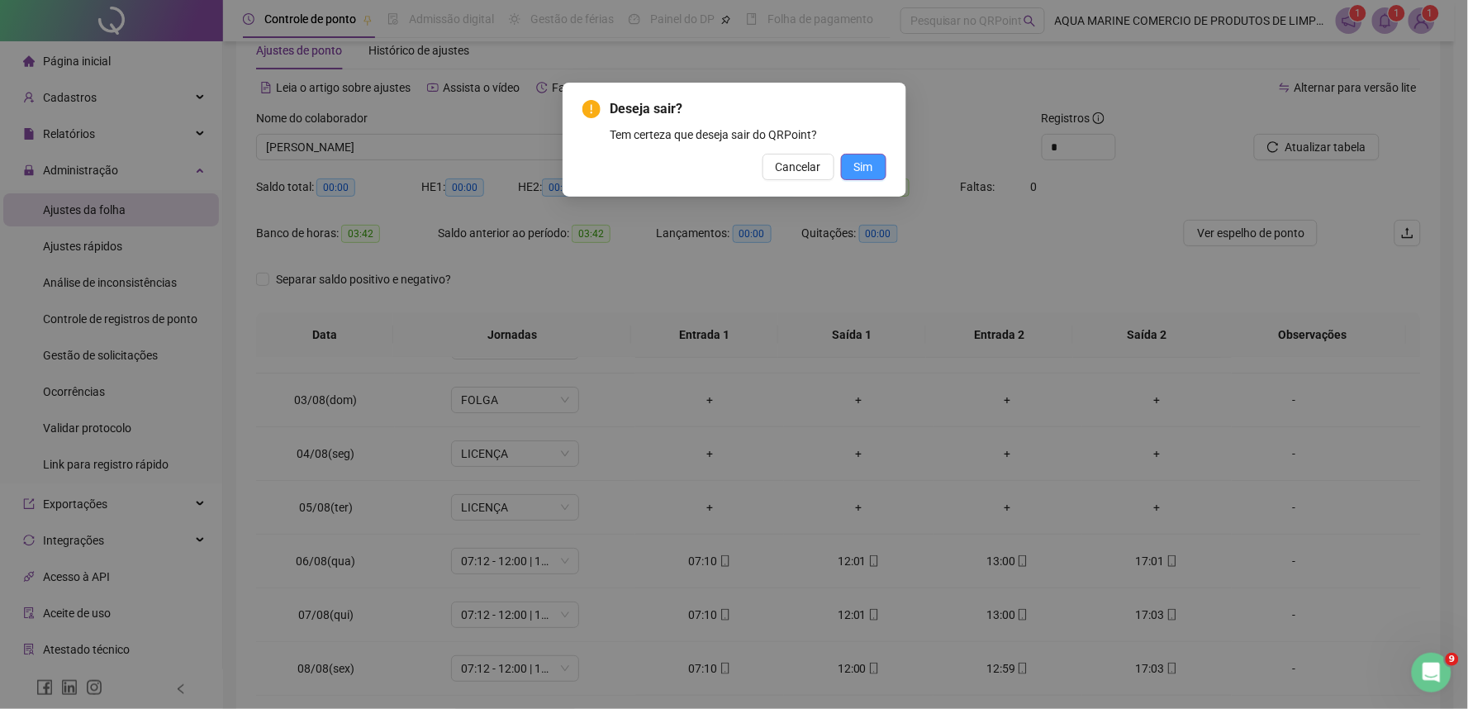
click at [864, 165] on span "Sim" at bounding box center [863, 167] width 19 height 18
